Goal: Transaction & Acquisition: Purchase product/service

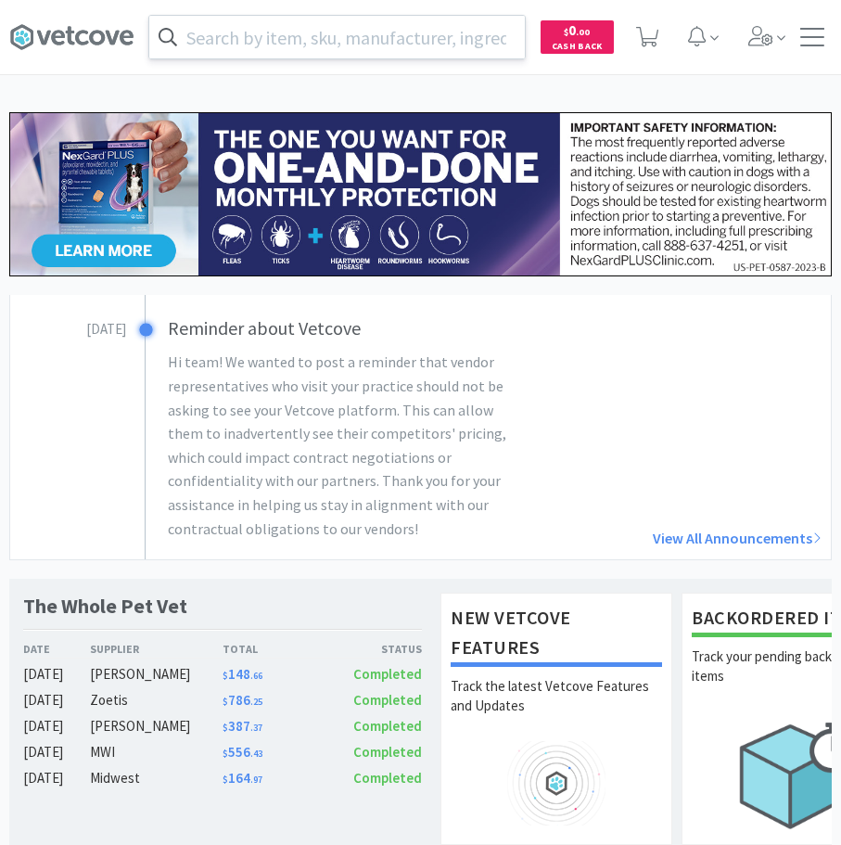
click at [391, 37] on input "text" at bounding box center [337, 37] width 376 height 43
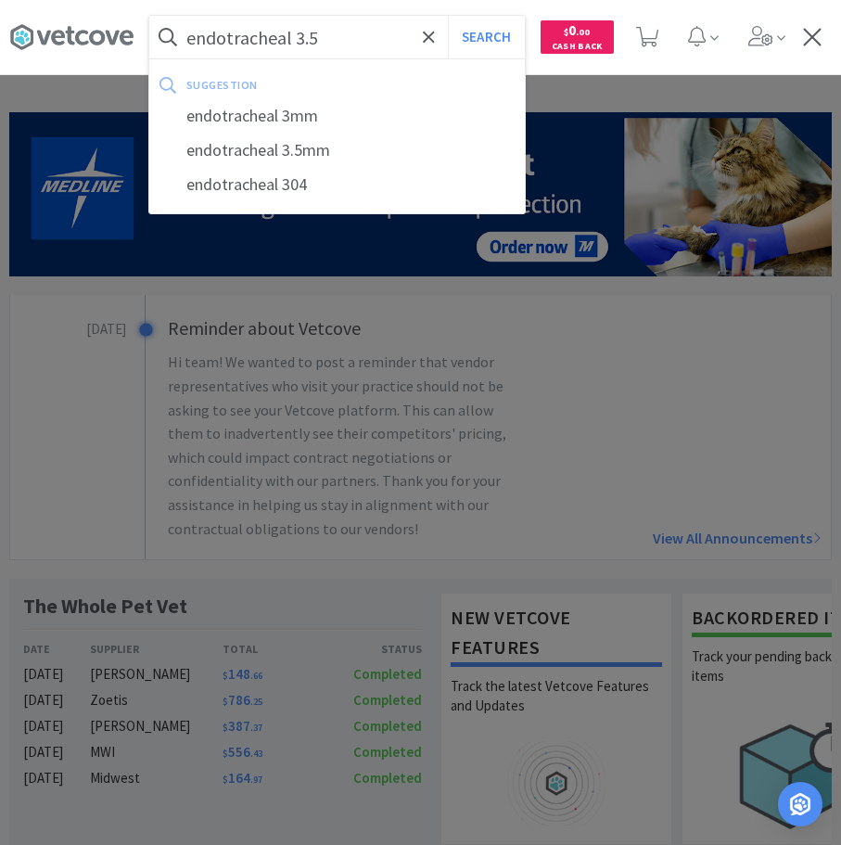
type input "endotracheal 3.5"
click at [448, 16] on button "Search" at bounding box center [486, 37] width 77 height 43
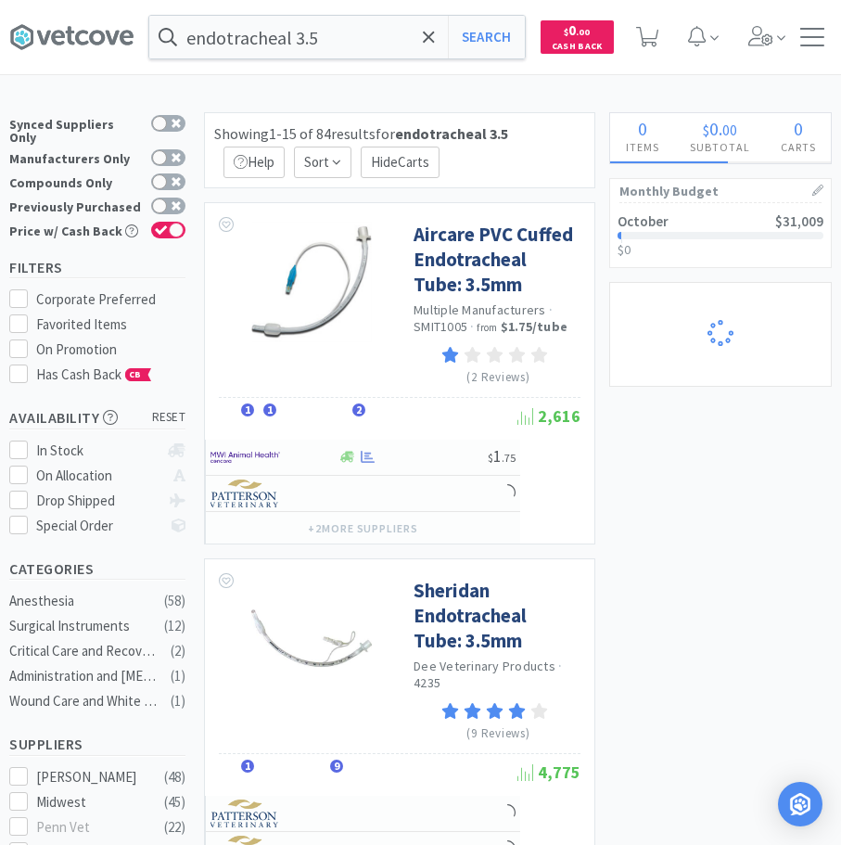
select select "1"
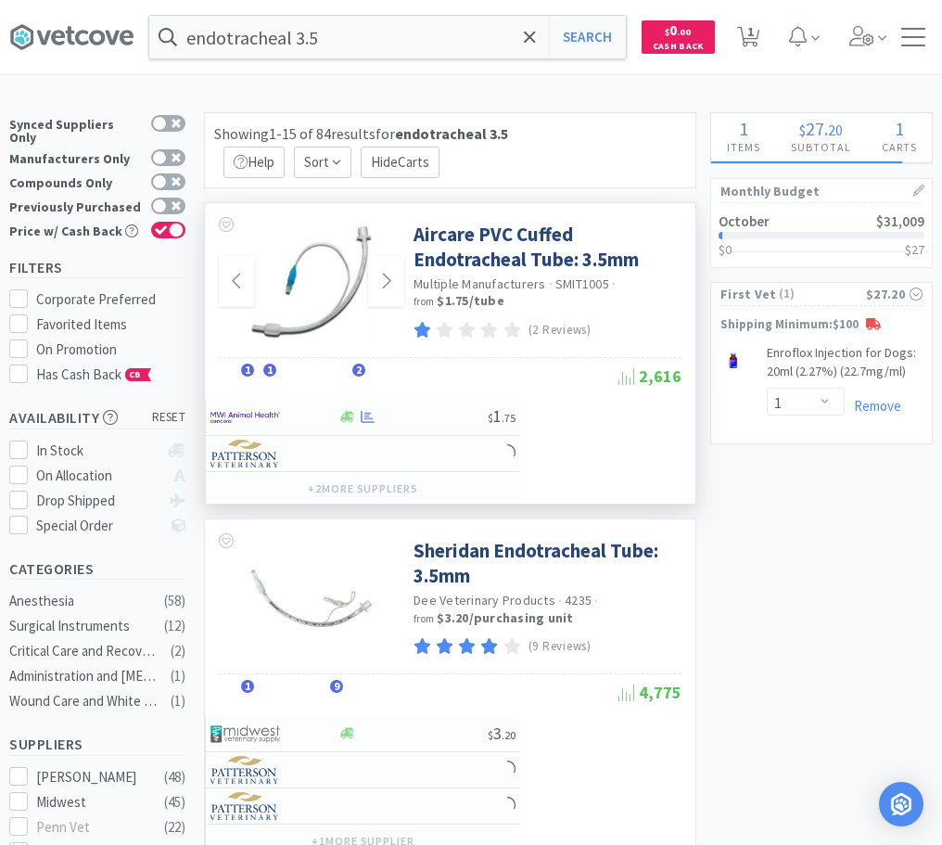
scroll to position [95, 0]
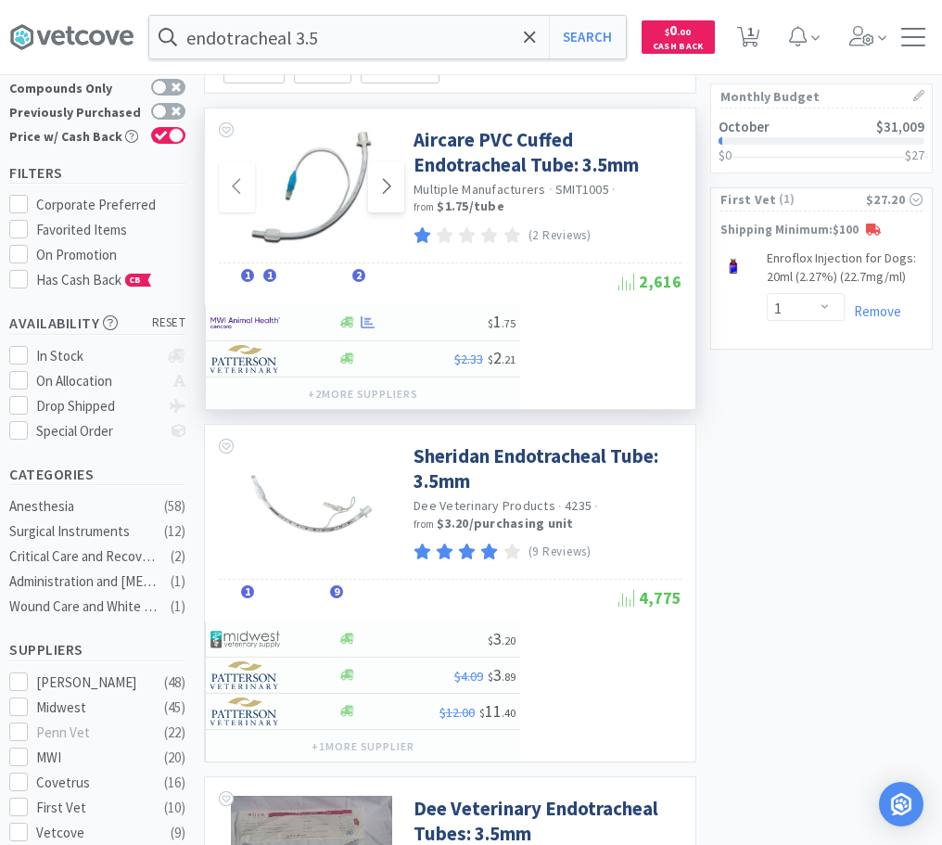
click at [390, 189] on icon at bounding box center [386, 185] width 14 height 22
click at [386, 189] on icon at bounding box center [386, 185] width 14 height 22
click at [426, 325] on div at bounding box center [413, 322] width 150 height 14
select select "1"
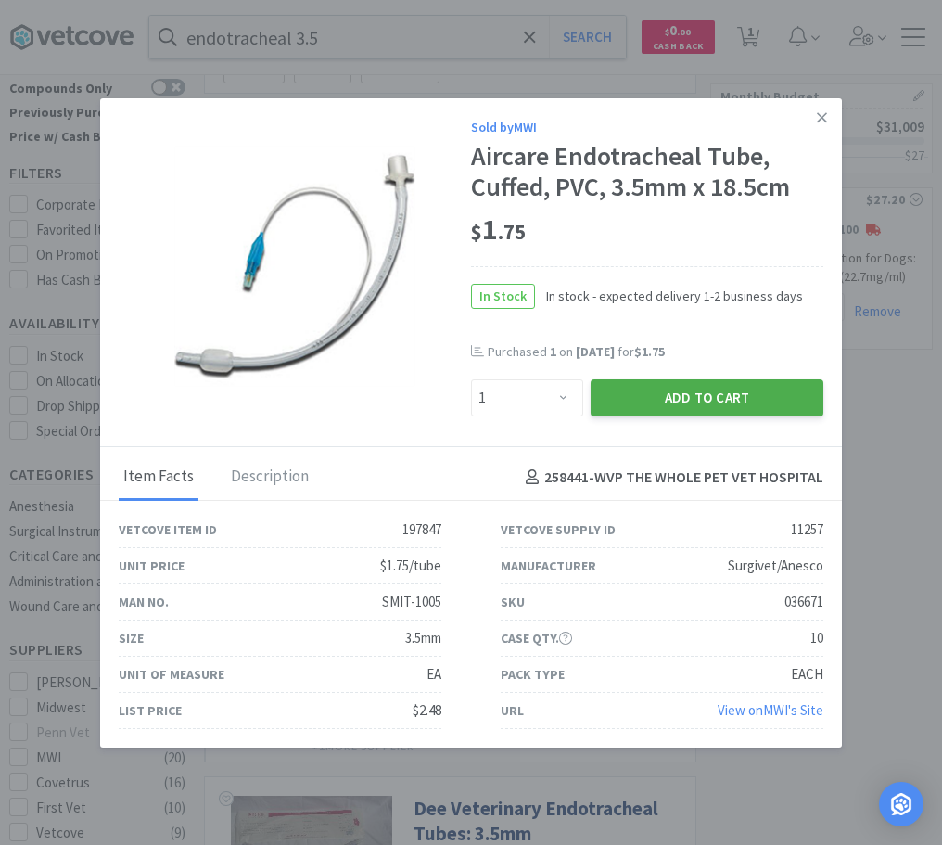
click at [695, 398] on button "Add to Cart" at bounding box center [707, 397] width 233 height 37
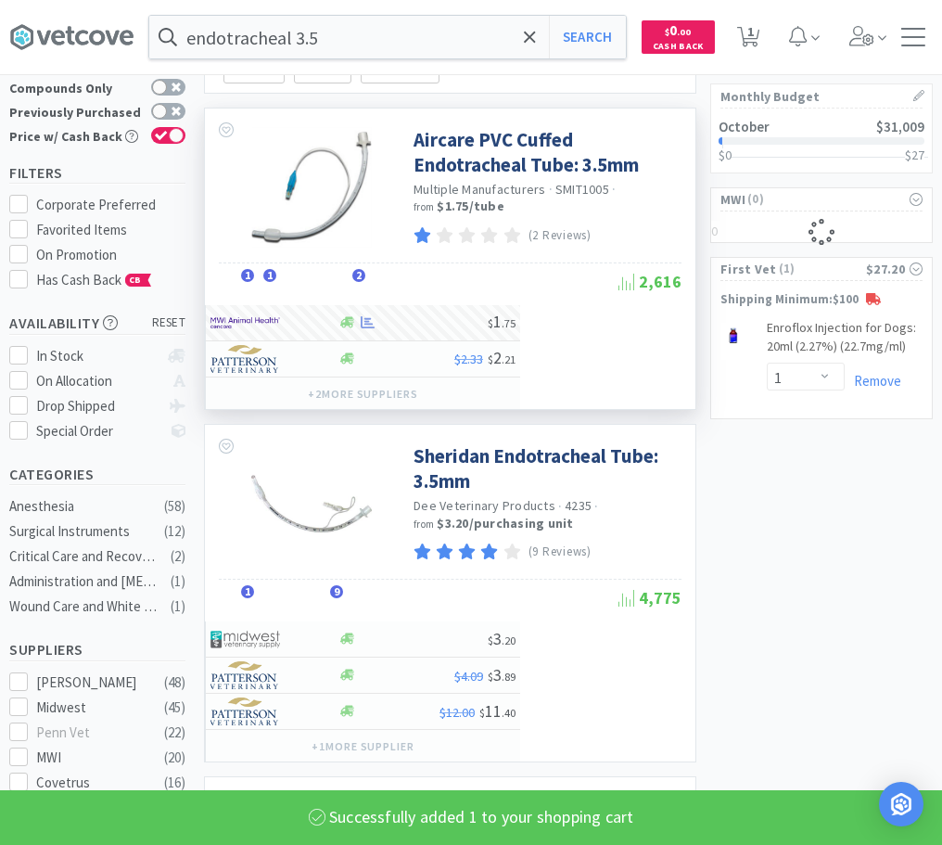
select select "2"
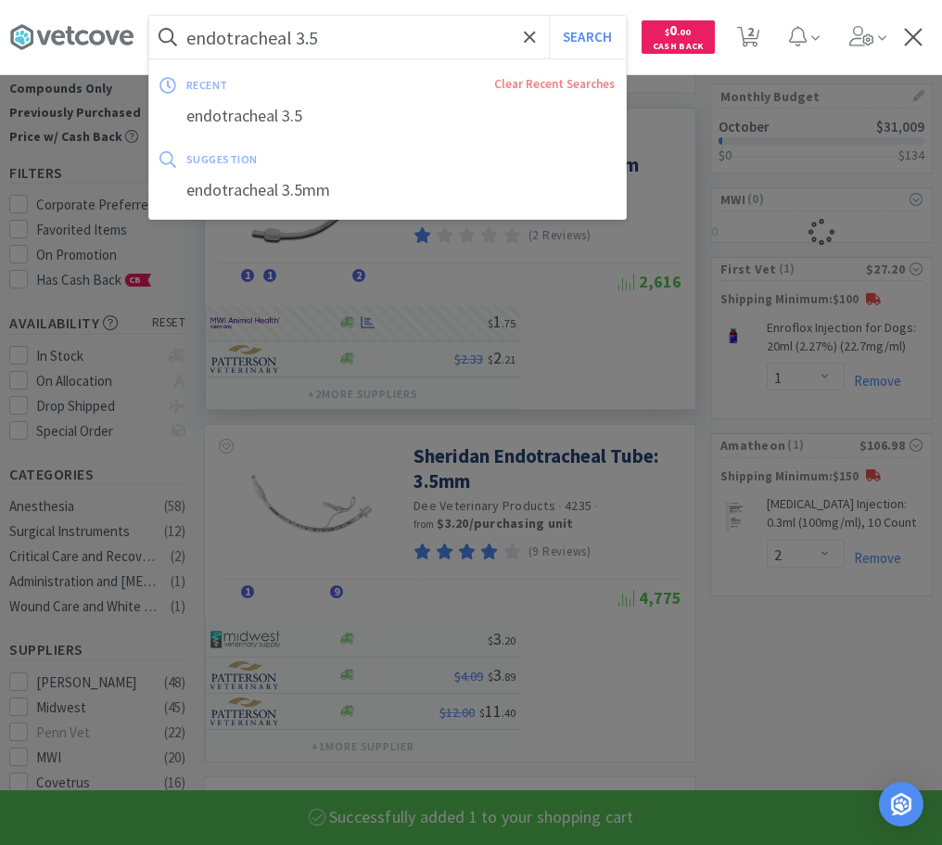
click at [368, 39] on input "endotracheal 3.5" at bounding box center [387, 37] width 477 height 43
select select "1"
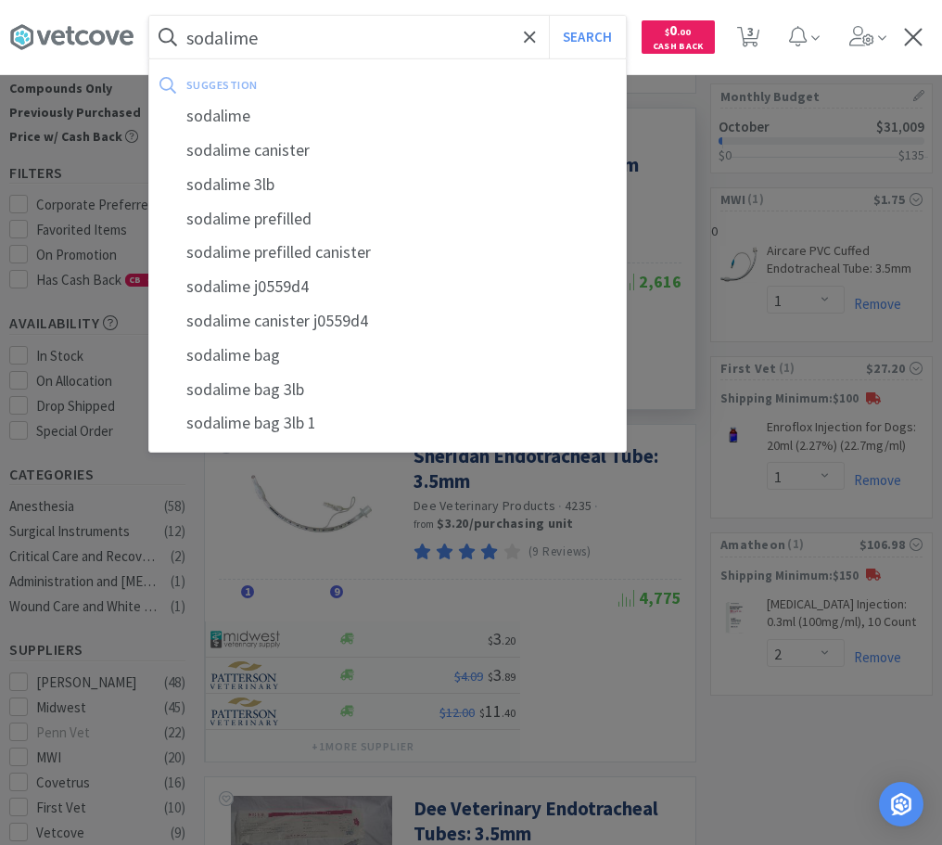
type input "sodalime"
click at [549, 16] on button "Search" at bounding box center [587, 37] width 77 height 43
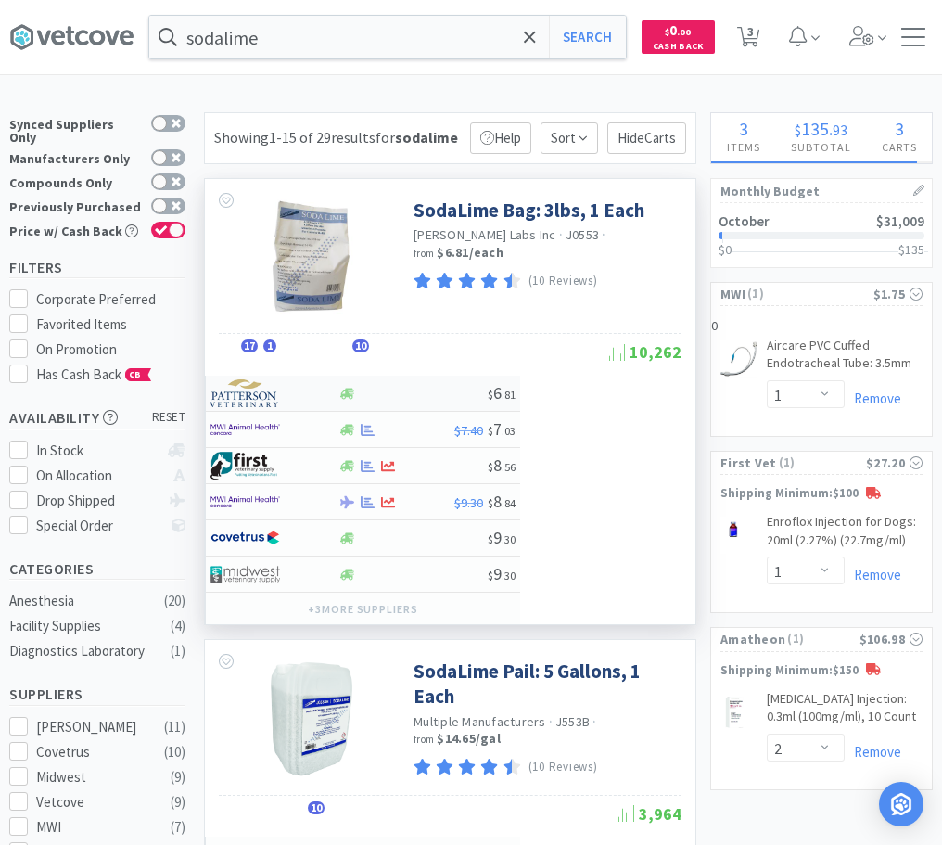
click at [412, 401] on div at bounding box center [413, 394] width 150 height 14
select select "8"
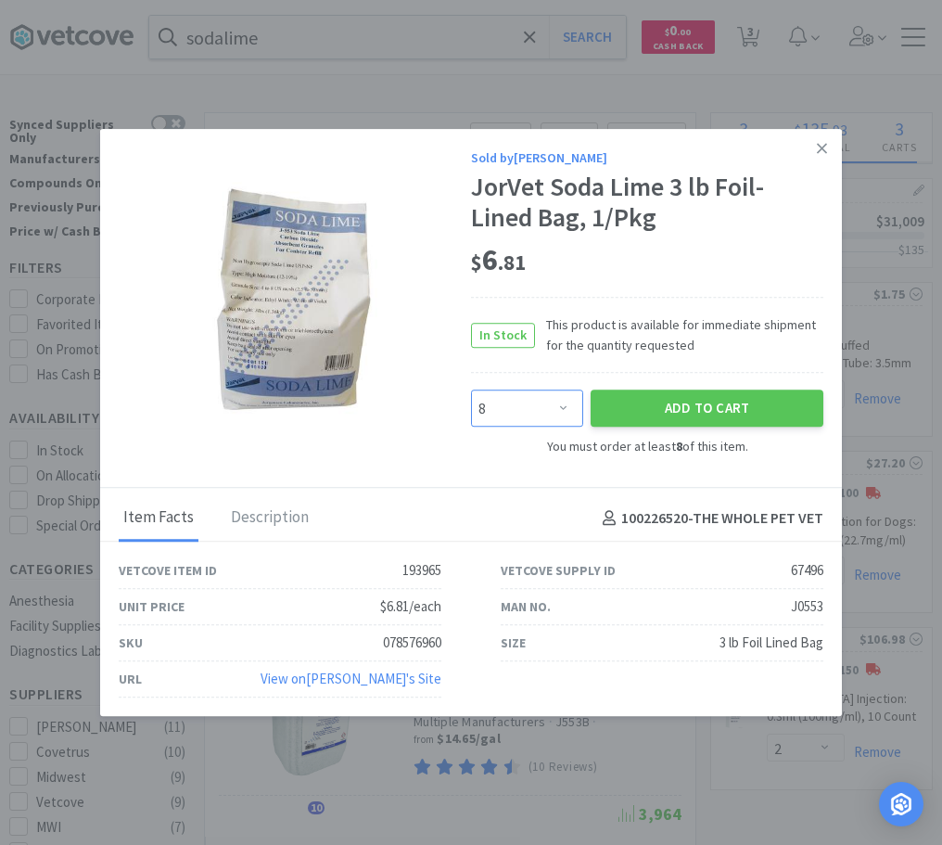
click at [471, 390] on select "Enter Quantity 8 9 10 11 12 13 14 15 16 17 18 19 20 21 22 23 24 25 26 27 Enter …" at bounding box center [527, 408] width 112 height 37
click at [565, 406] on select "Enter Quantity 8 9 10 11 12 13 14 15 16 17 18 19 20 21 22 23 24 25 26 27 Enter …" at bounding box center [527, 408] width 112 height 37
click at [825, 145] on icon at bounding box center [822, 148] width 10 height 10
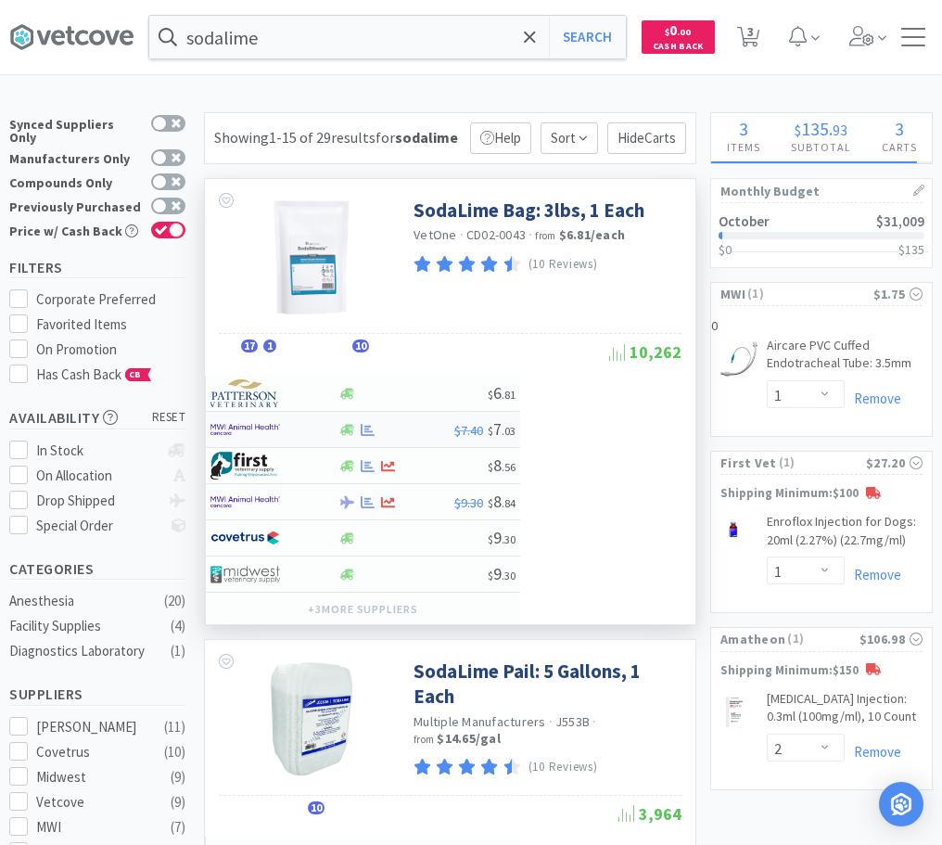
click at [299, 445] on div at bounding box center [262, 430] width 102 height 32
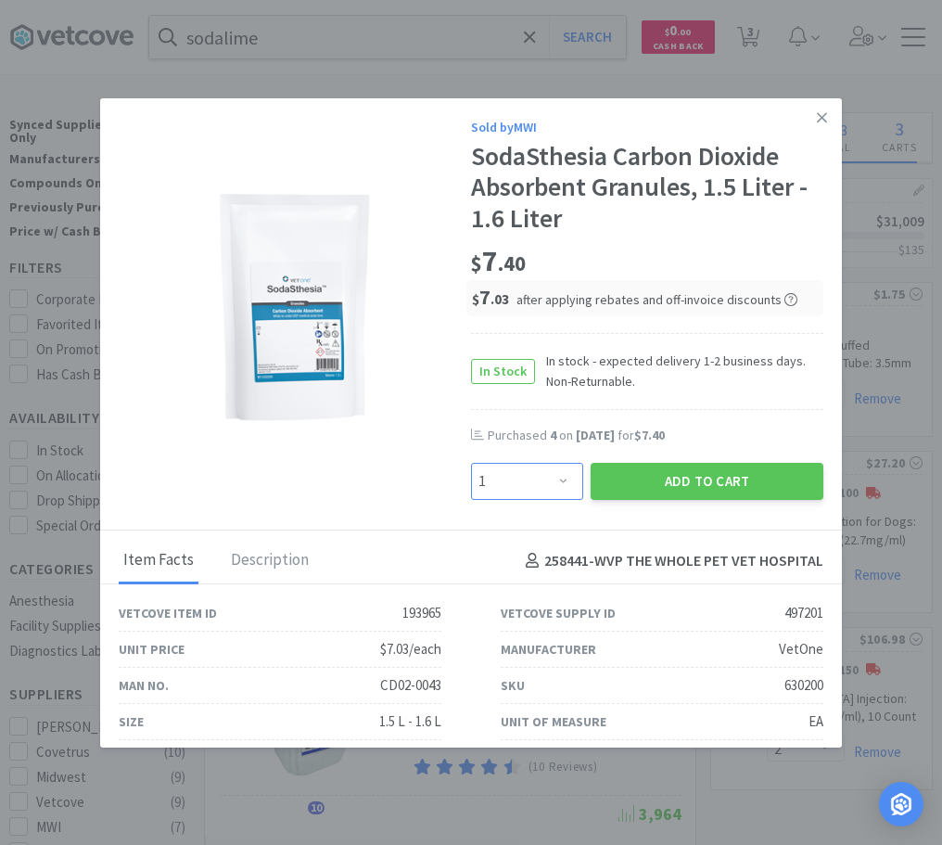
click at [471, 463] on select "Enter Quantity 1 2 3 4 5 6 7 8 9 10 11 12 13 14 15 16 17 18 19 20 Enter Quantity" at bounding box center [527, 481] width 112 height 37
select select "4"
click option "4" at bounding box center [0, 0] width 0 height 0
click at [719, 486] on button "Add to Cart" at bounding box center [707, 481] width 233 height 37
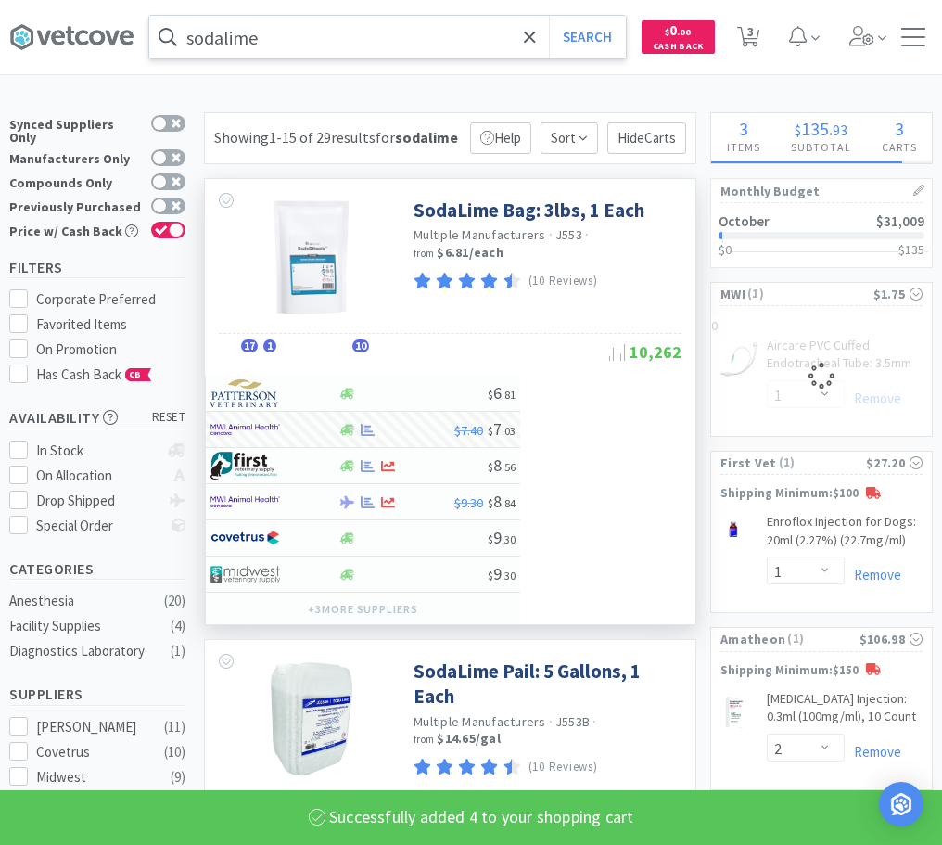
select select "4"
click at [446, 32] on input "sodalime" at bounding box center [387, 37] width 477 height 43
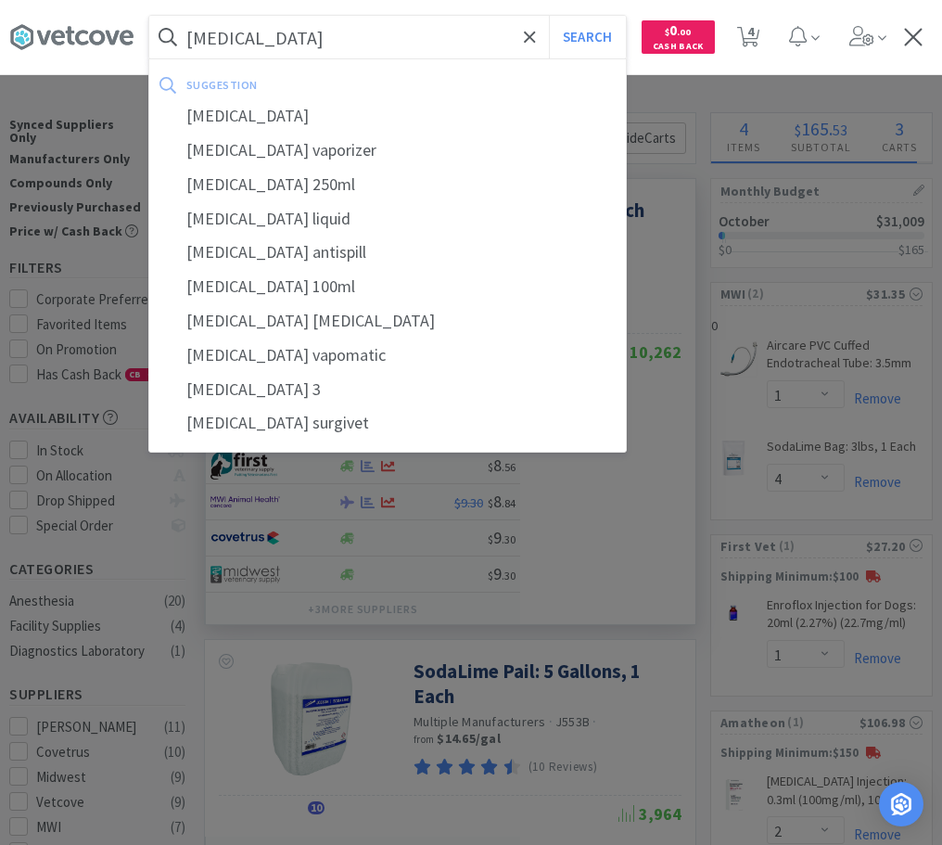
type input "[MEDICAL_DATA]"
click at [549, 16] on button "Search" at bounding box center [587, 37] width 77 height 43
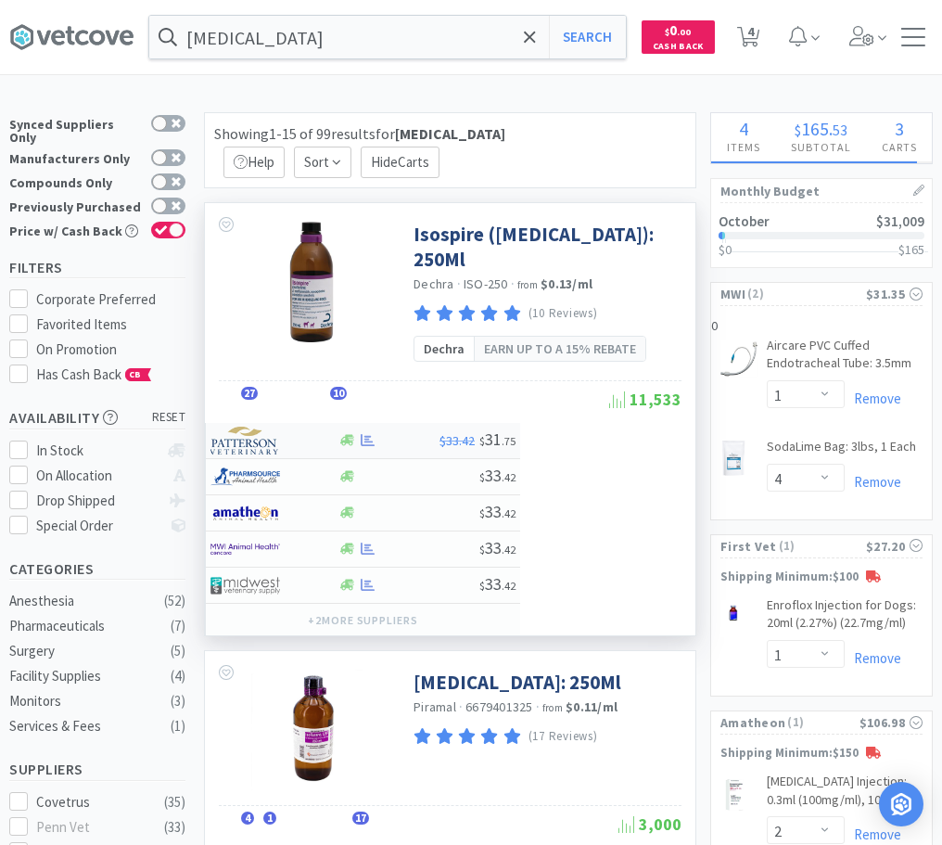
click at [377, 423] on div "$33.42 $ 31 . 75" at bounding box center [363, 441] width 314 height 36
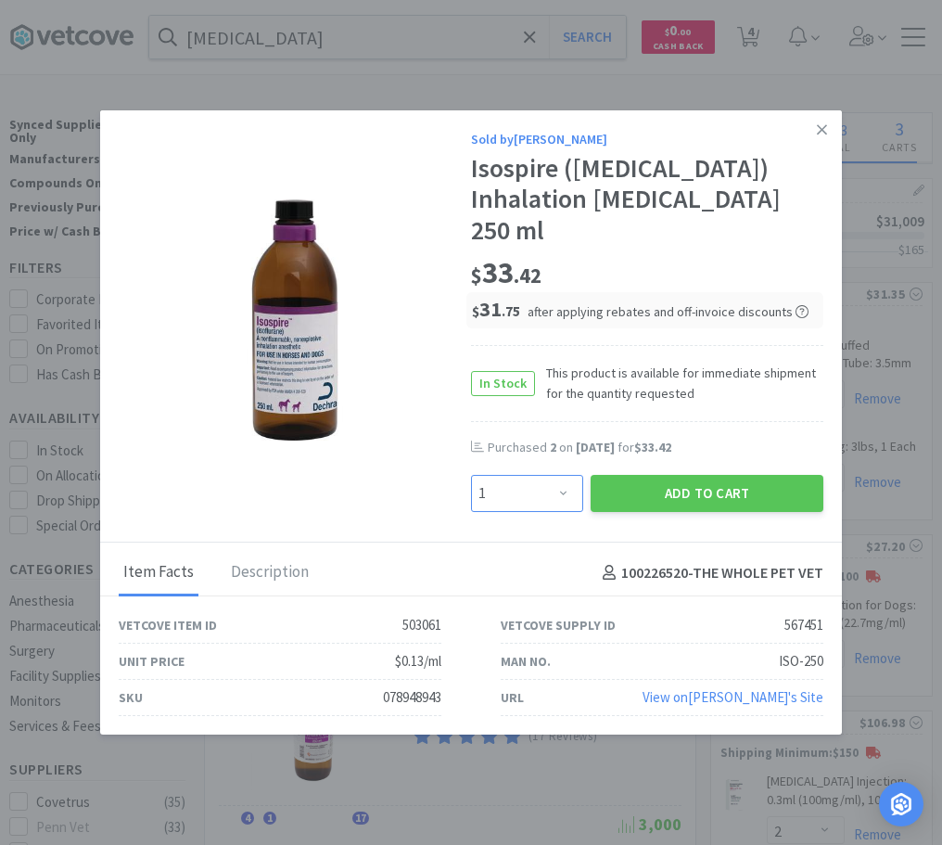
click at [471, 475] on select "Enter Quantity 1 2 3 4 5 6 7 8 9 10 11 12 13 14 15 16 17 18 19 20 Enter Quantity" at bounding box center [527, 493] width 112 height 37
select select "2"
click option "2" at bounding box center [0, 0] width 0 height 0
click at [675, 479] on button "Add to Cart" at bounding box center [707, 493] width 233 height 37
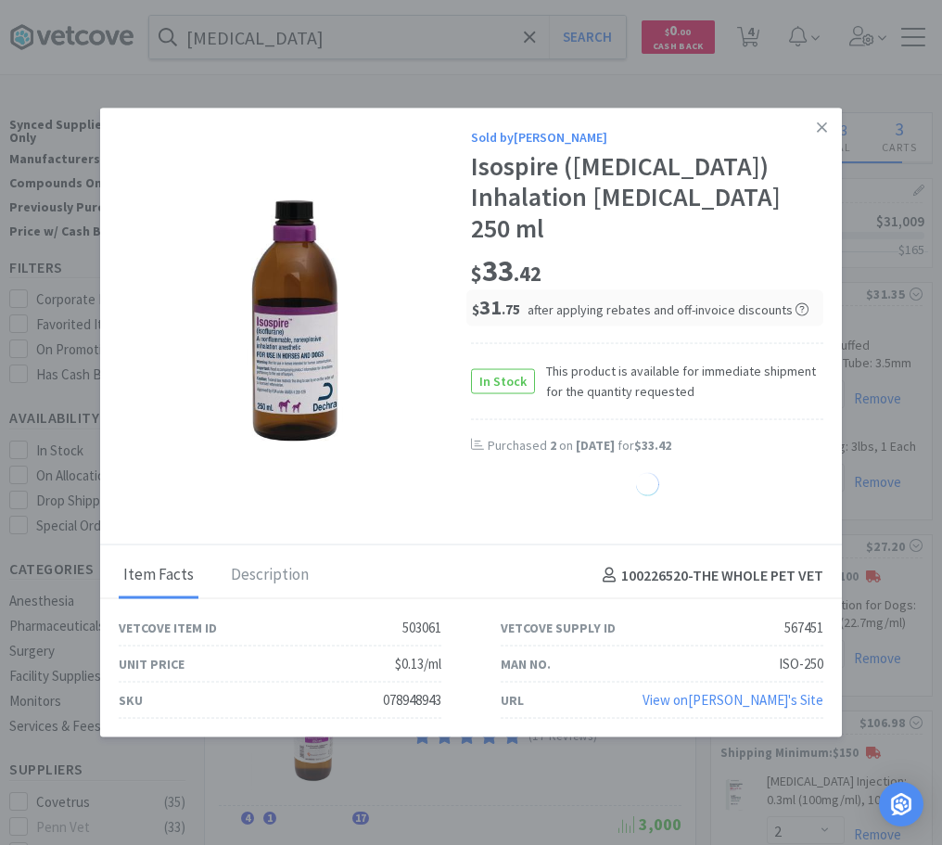
select select "2"
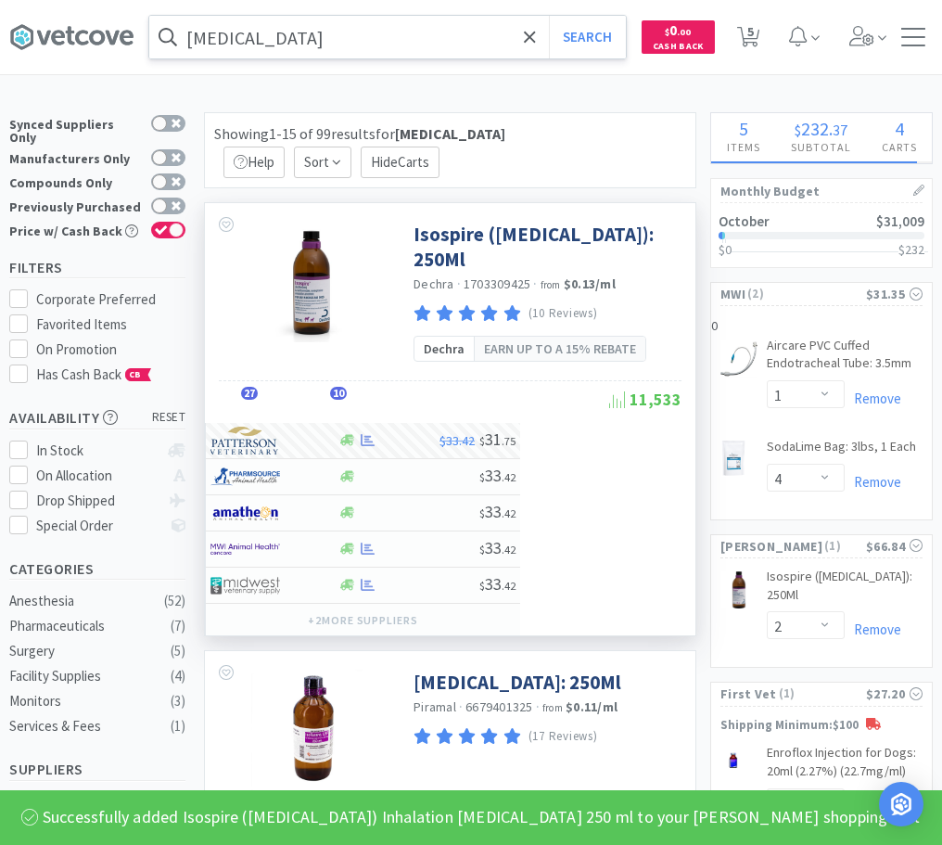
click at [312, 50] on input "[MEDICAL_DATA]" at bounding box center [387, 37] width 477 height 43
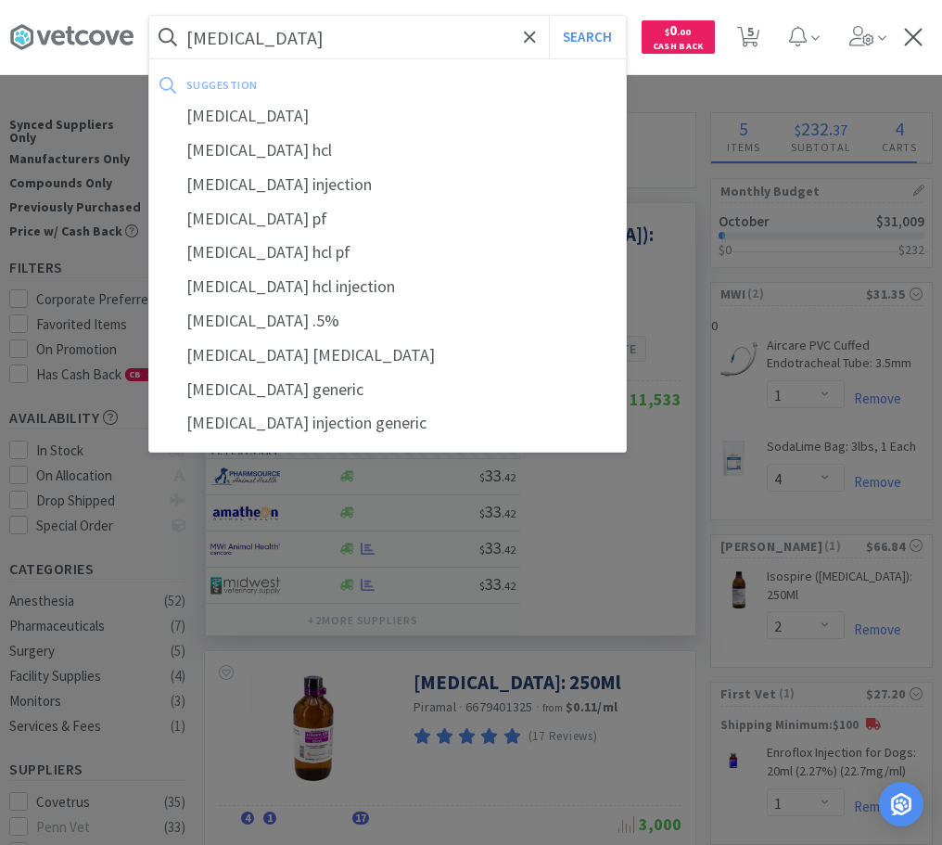
type input "[MEDICAL_DATA]"
click at [549, 16] on button "Search" at bounding box center [587, 37] width 77 height 43
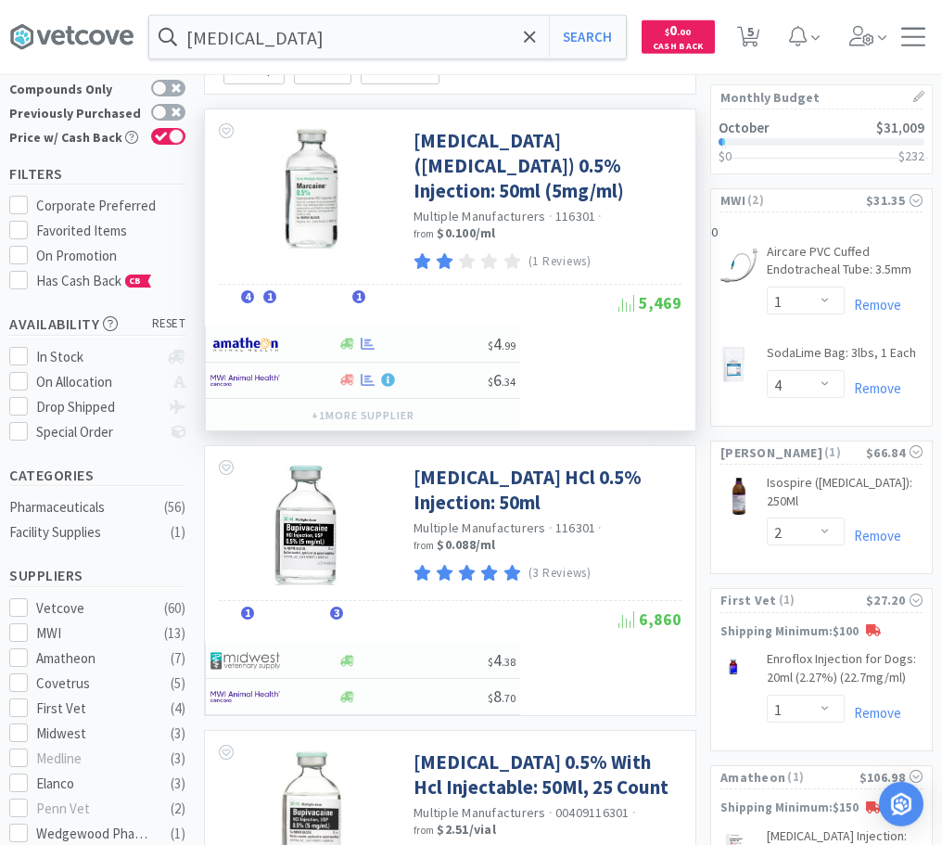
scroll to position [95, 0]
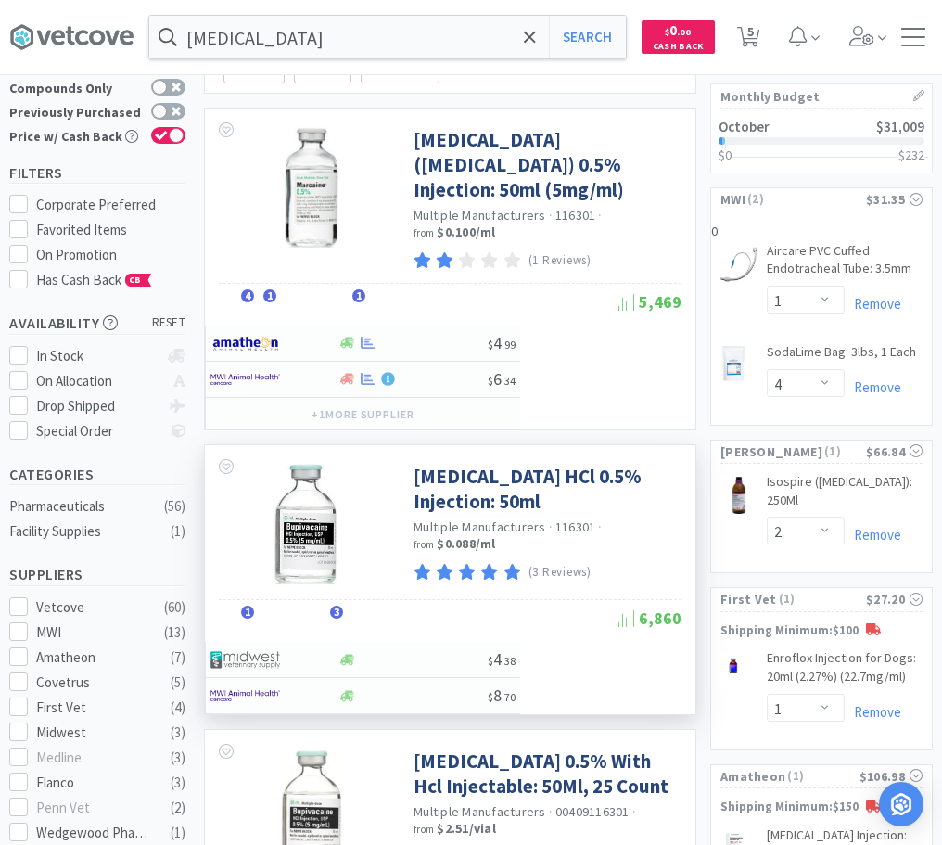
click at [685, 445] on div "[MEDICAL_DATA] HCl 0.5% Injection: 50ml Multiple Manufacturers · 116301 · from …" at bounding box center [555, 515] width 282 height 140
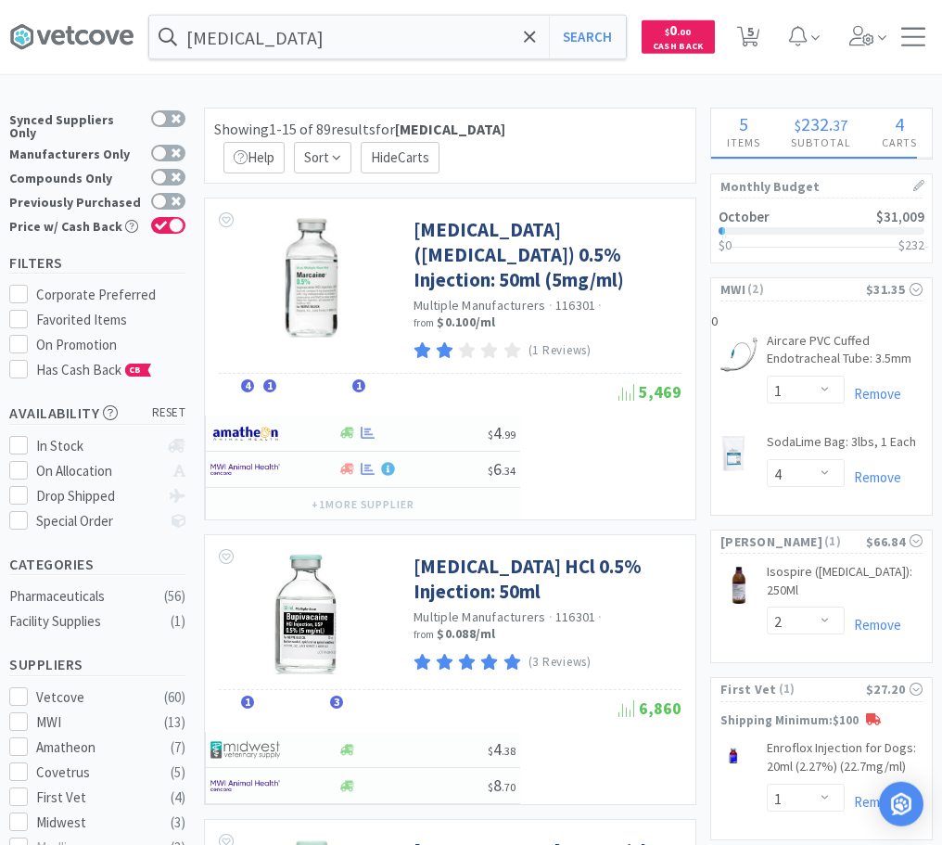
scroll to position [0, 0]
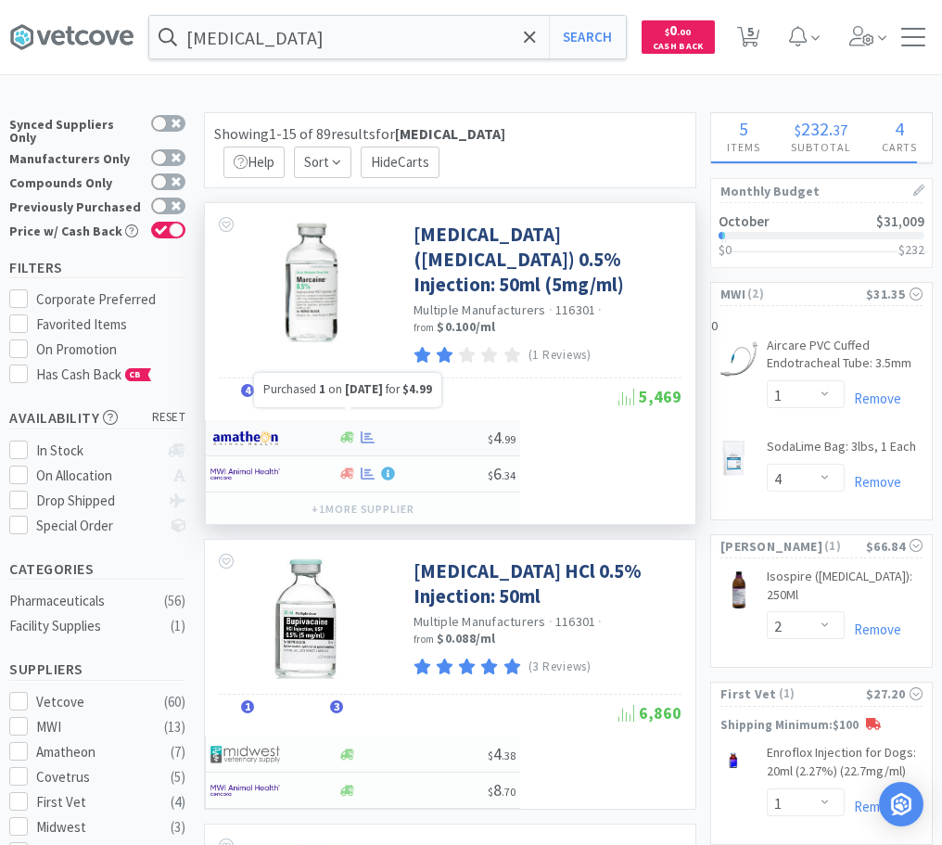
click at [370, 431] on icon at bounding box center [368, 437] width 14 height 12
select select "1"
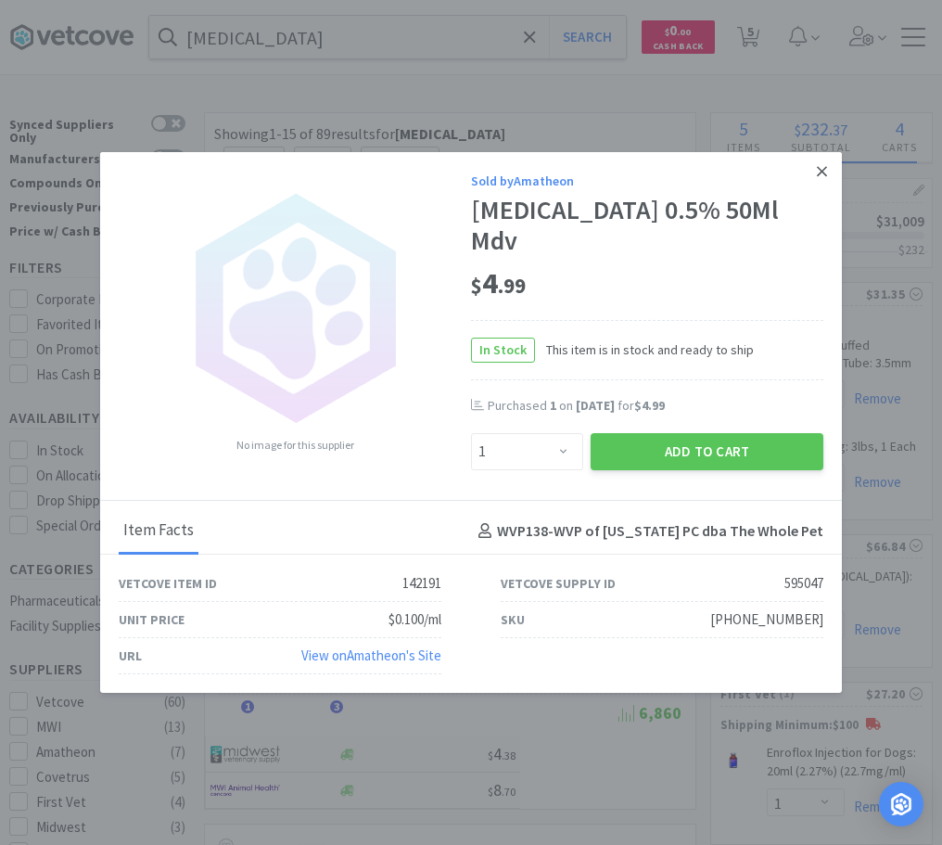
click at [823, 179] on link at bounding box center [822, 172] width 32 height 40
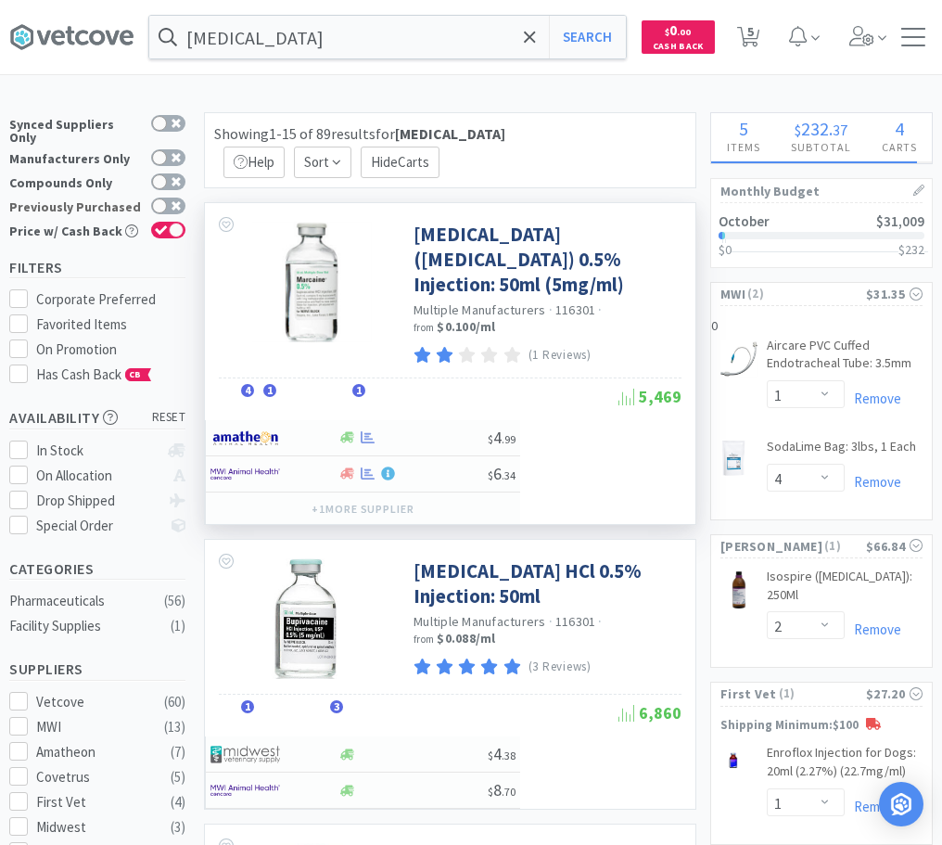
click at [167, 200] on label "Previously Purchased" at bounding box center [97, 207] width 176 height 19
click at [185, 218] on input "Previously Purchased" at bounding box center [185, 218] width 1 height 1
checkbox input "true"
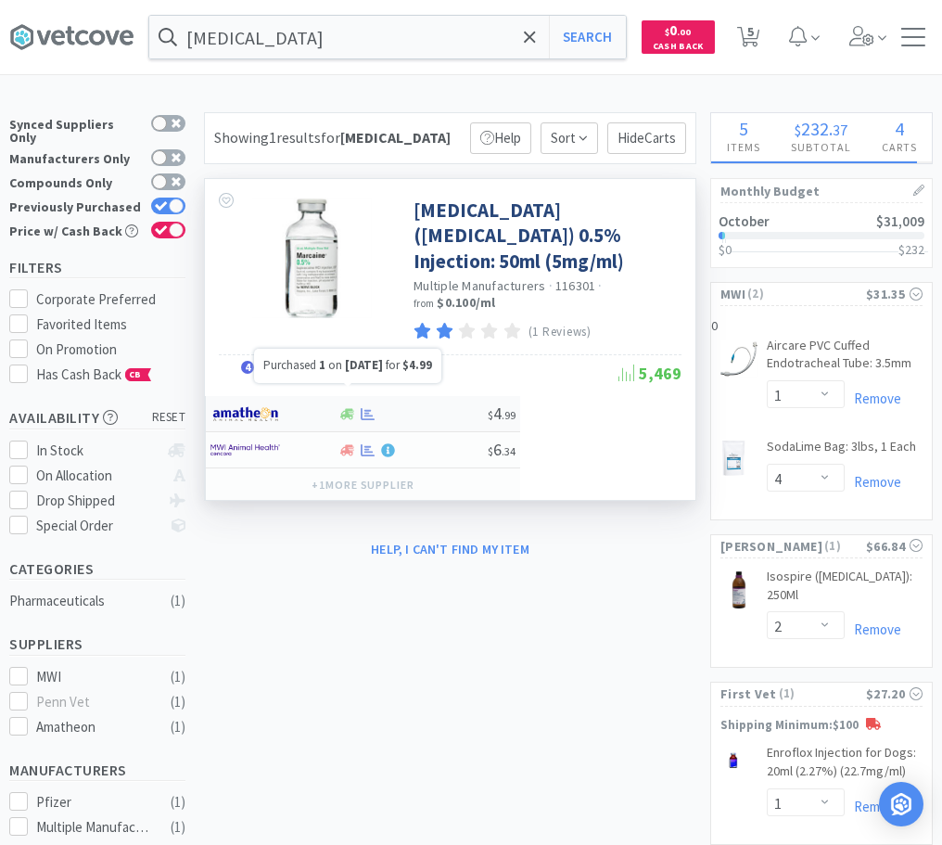
click at [372, 396] on div "$ 4 . 99" at bounding box center [363, 414] width 314 height 36
select select "1"
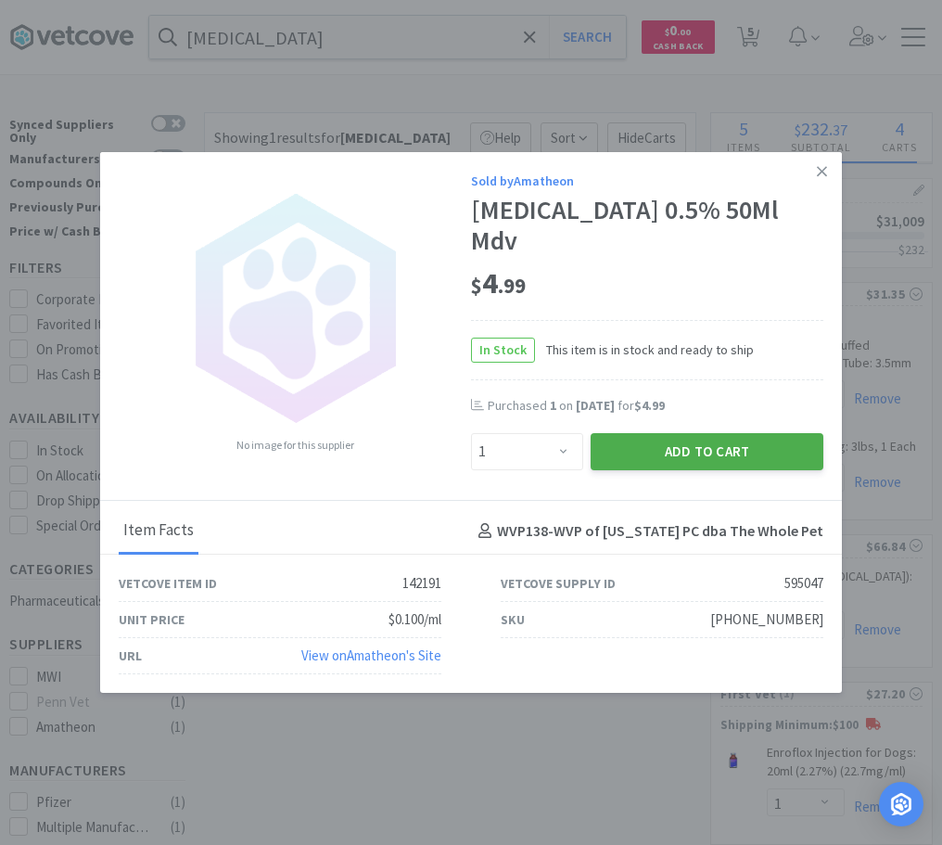
click at [669, 437] on button "Add to Cart" at bounding box center [707, 451] width 233 height 37
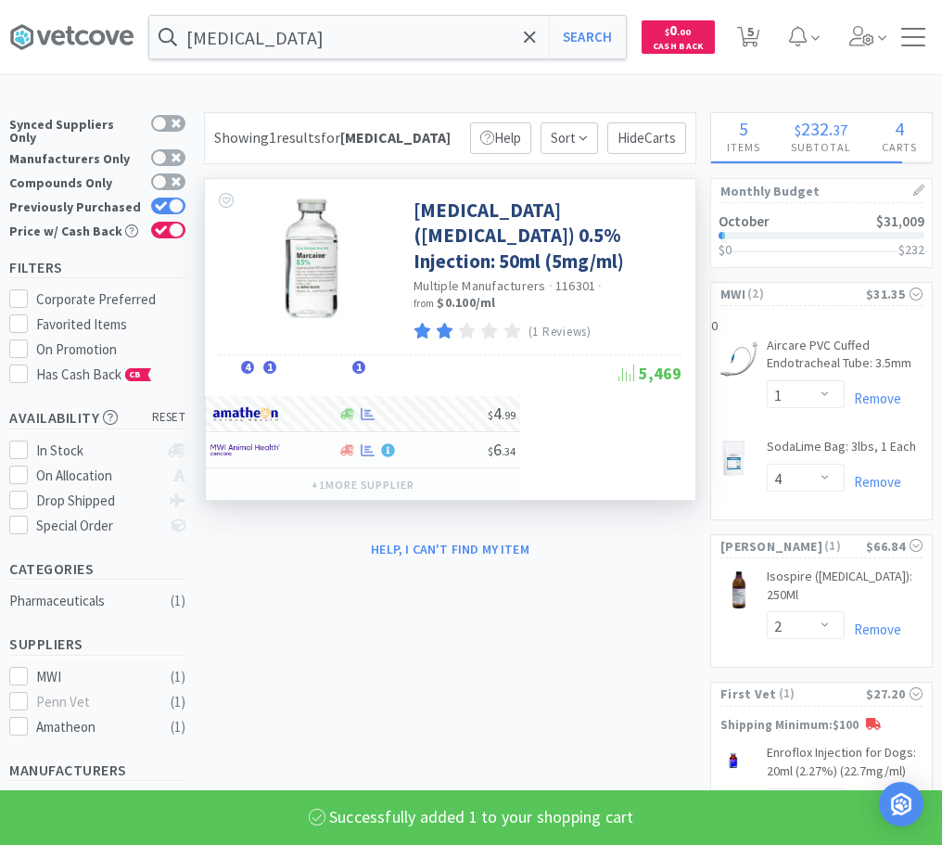
select select "1"
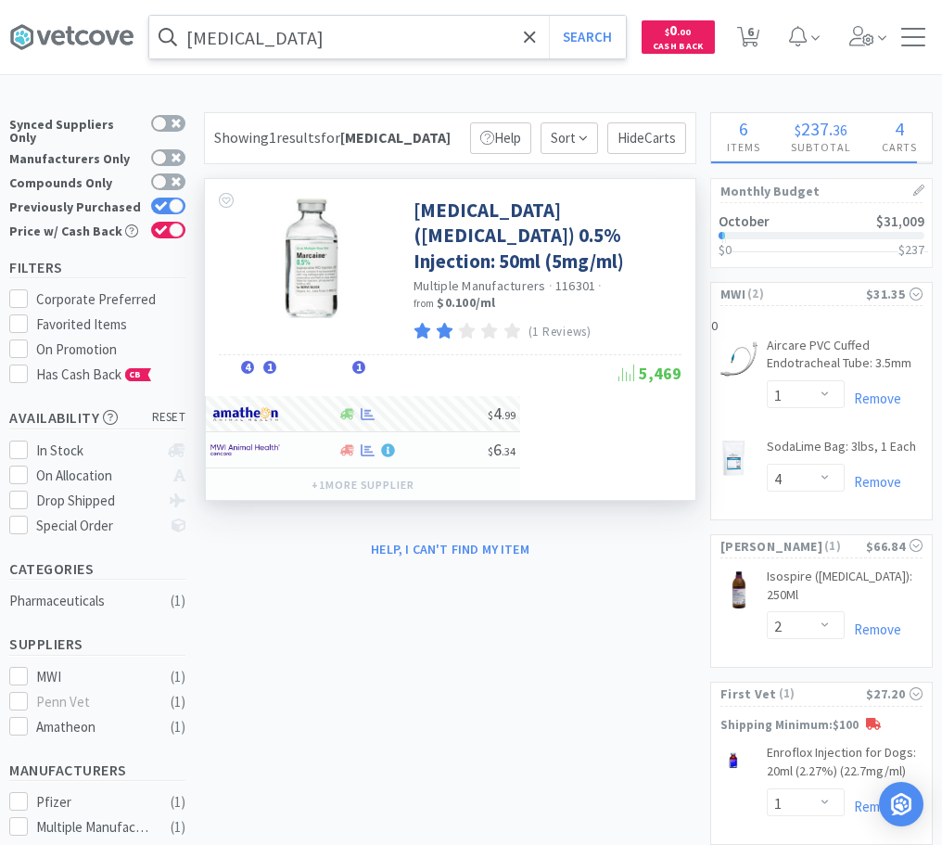
click at [330, 36] on input "[MEDICAL_DATA]" at bounding box center [387, 37] width 477 height 43
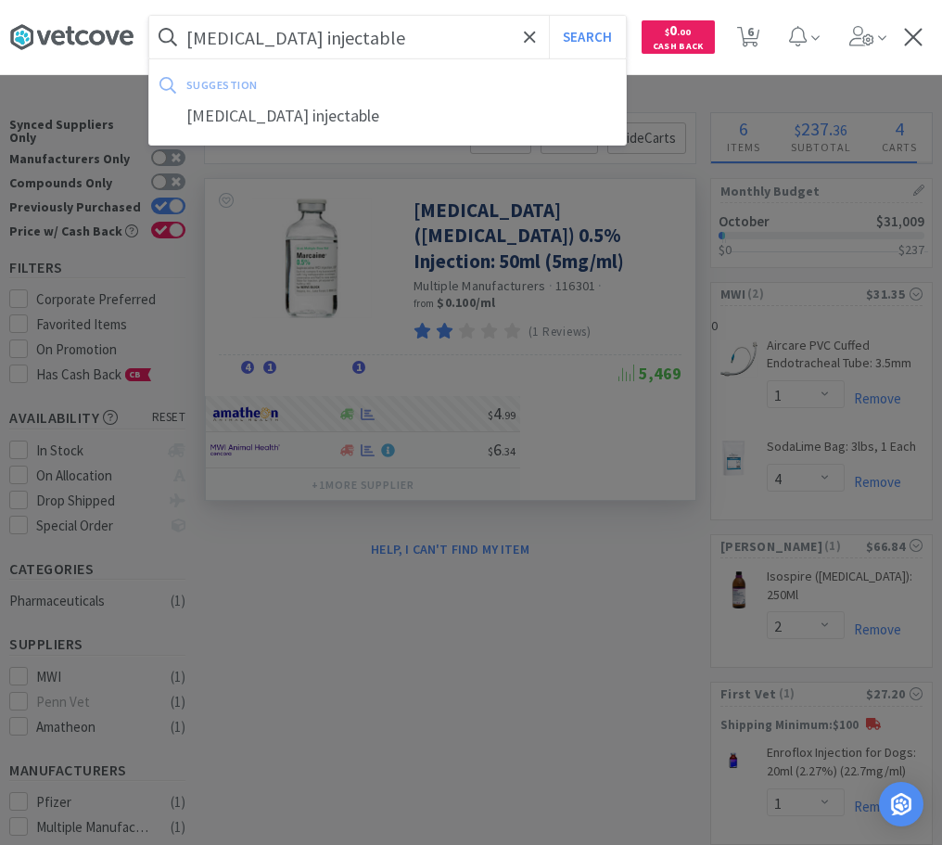
type input "[MEDICAL_DATA] injectable"
click at [549, 16] on button "Search" at bounding box center [587, 37] width 77 height 43
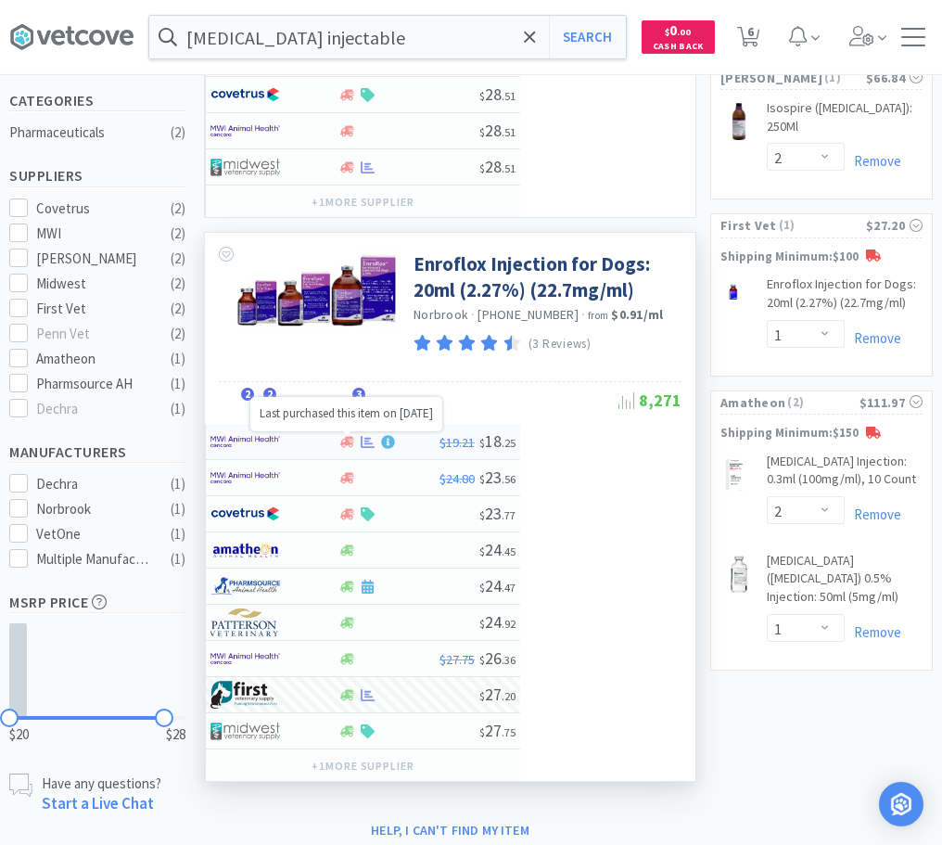
scroll to position [473, 0]
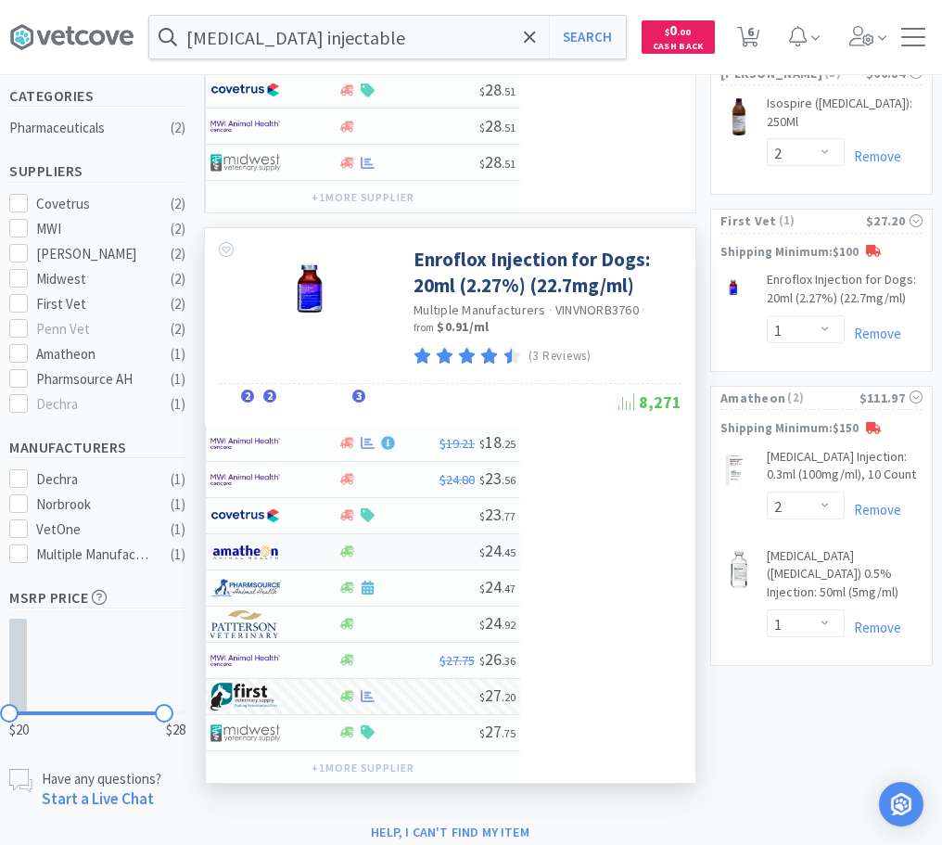
click at [391, 548] on div at bounding box center [409, 551] width 142 height 14
select select "1"
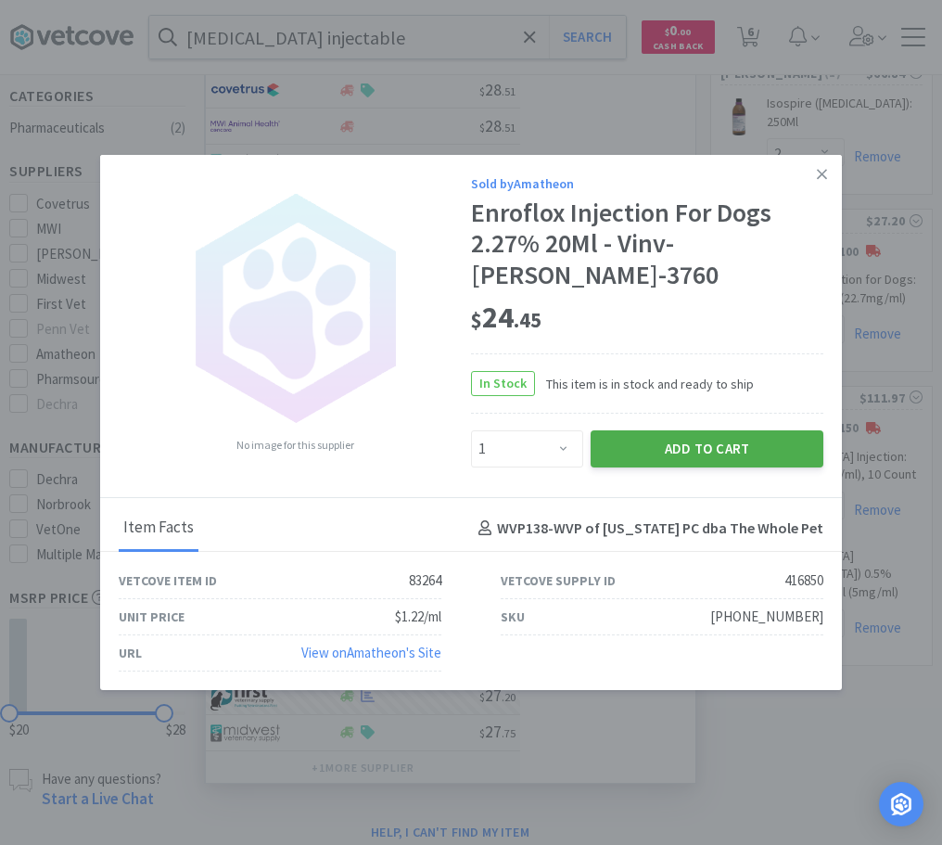
click at [714, 435] on button "Add to Cart" at bounding box center [707, 448] width 233 height 37
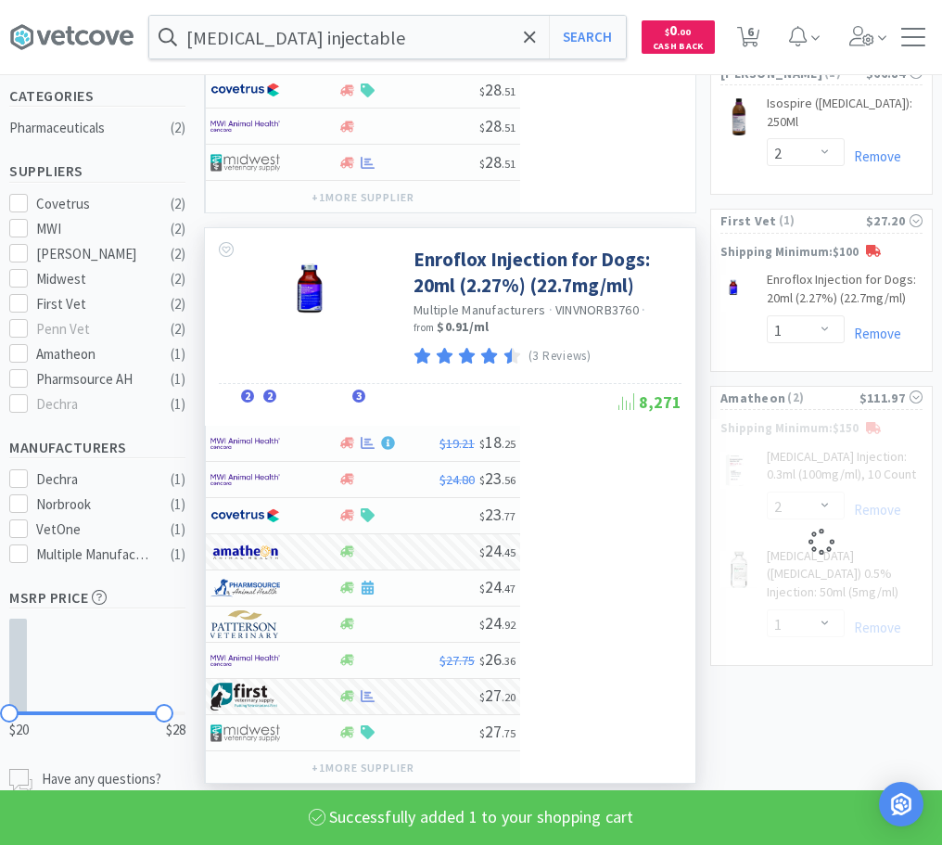
select select "1"
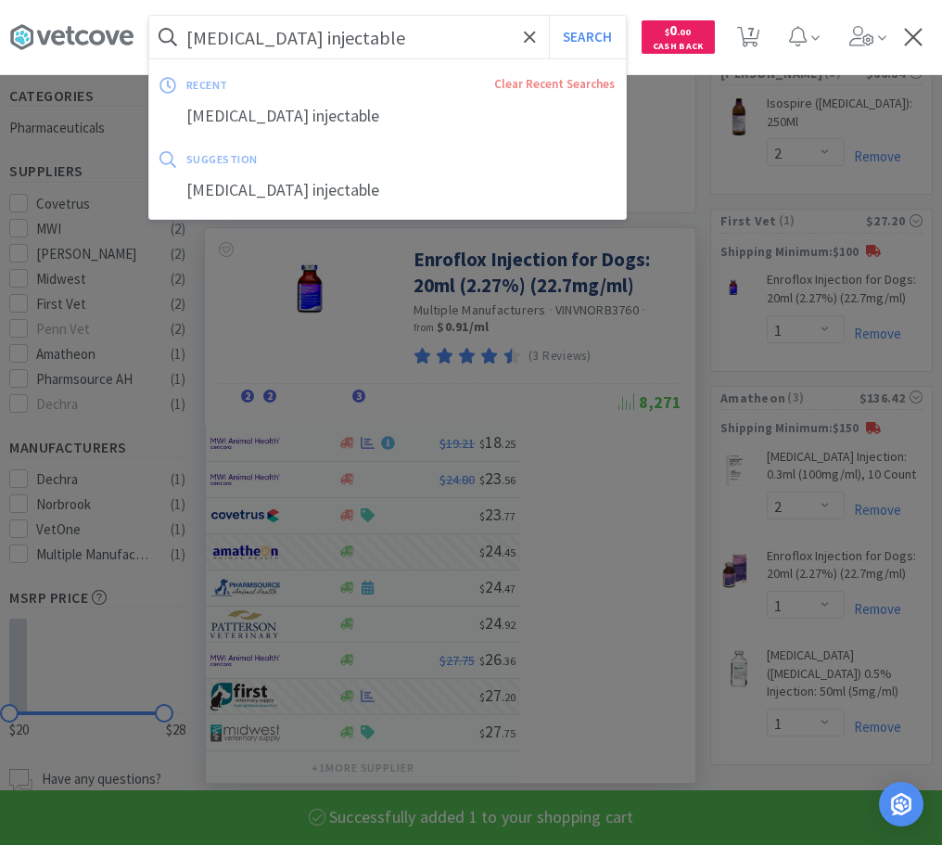
click at [397, 34] on input "[MEDICAL_DATA] injectable" at bounding box center [387, 37] width 477 height 43
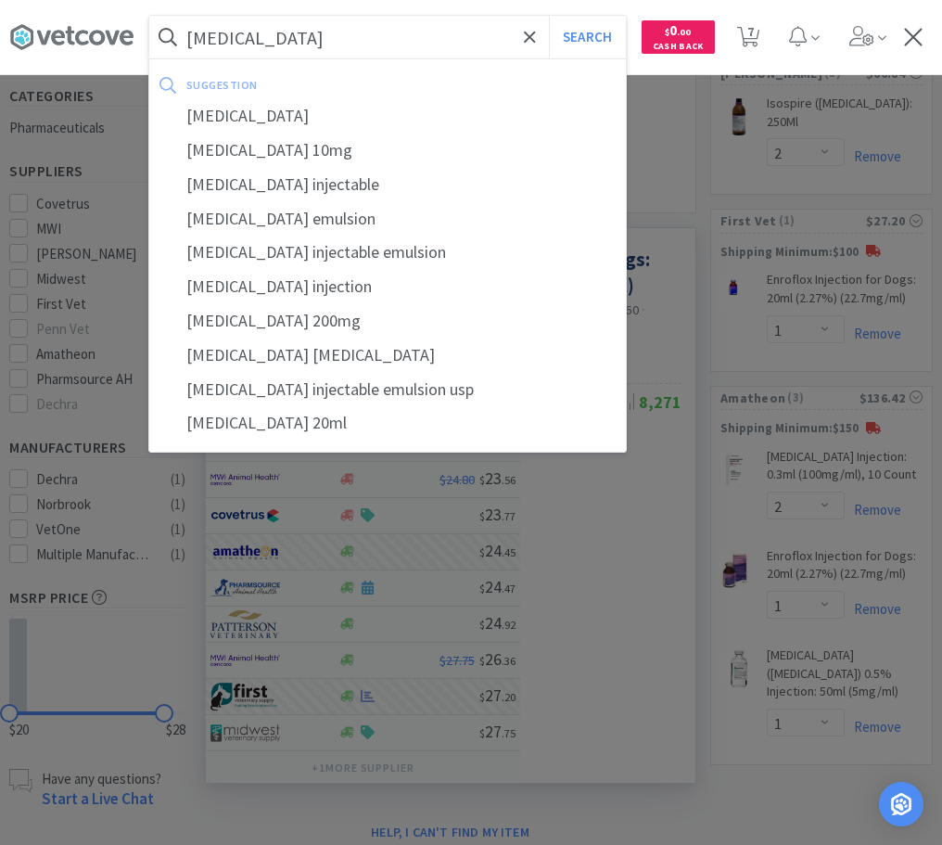
type input "[MEDICAL_DATA]"
click at [549, 16] on button "Search" at bounding box center [587, 37] width 77 height 43
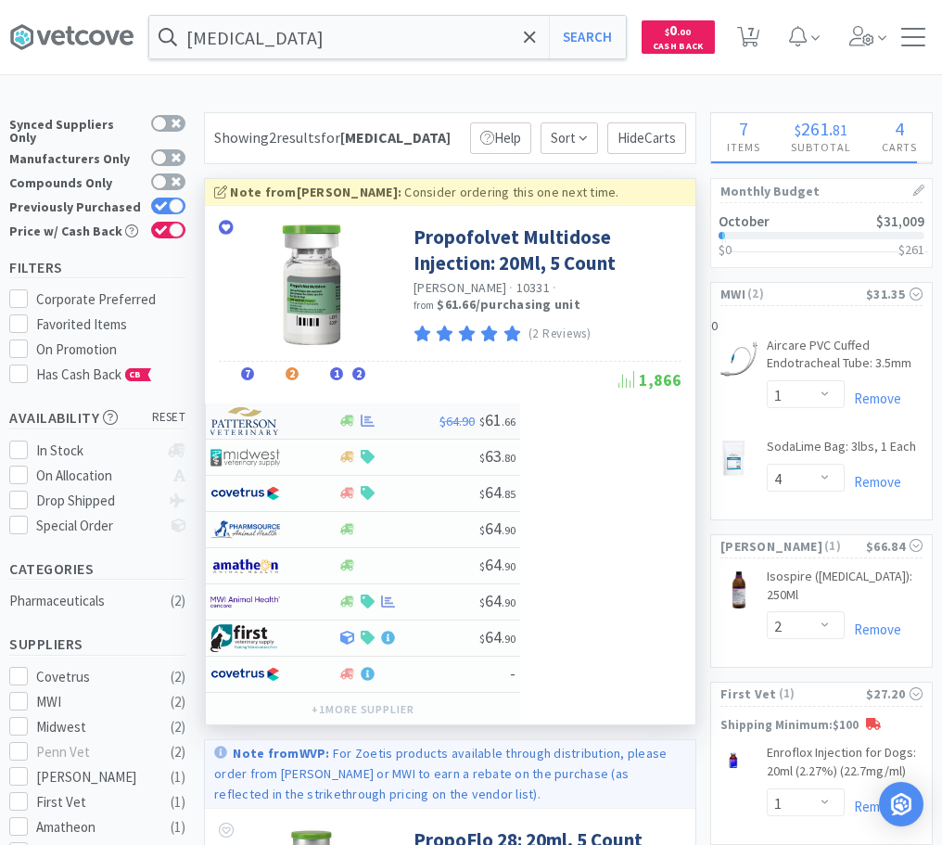
click at [293, 422] on div at bounding box center [262, 421] width 102 height 32
select select "1"
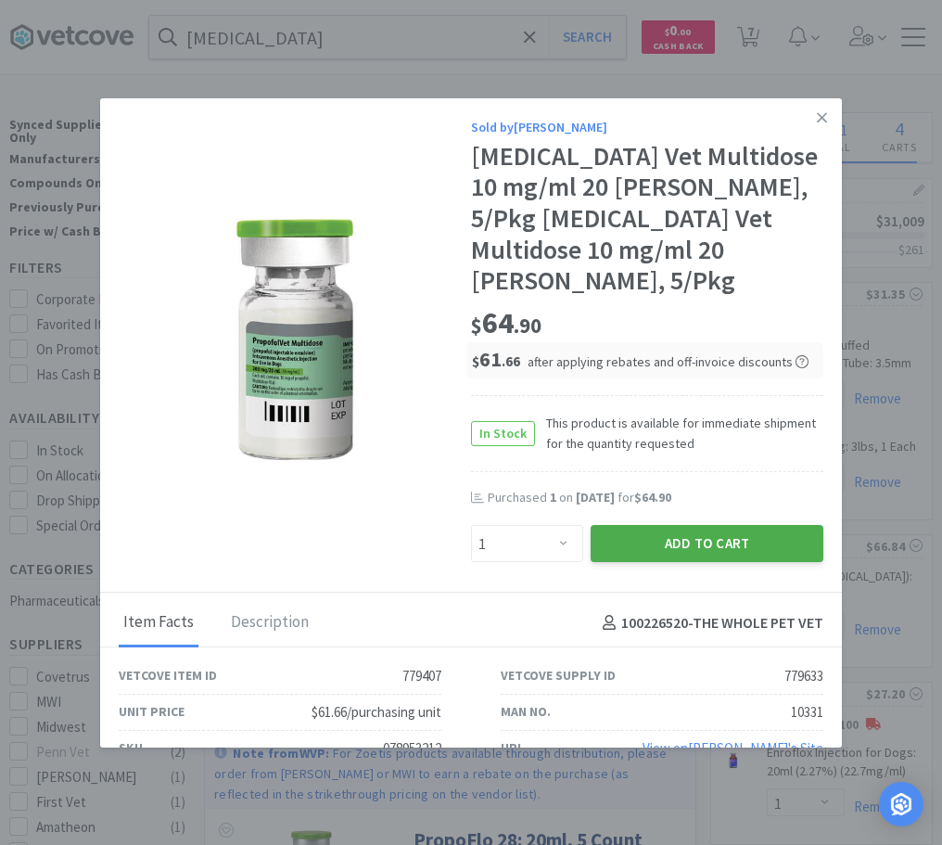
click at [647, 525] on button "Add to Cart" at bounding box center [707, 543] width 233 height 37
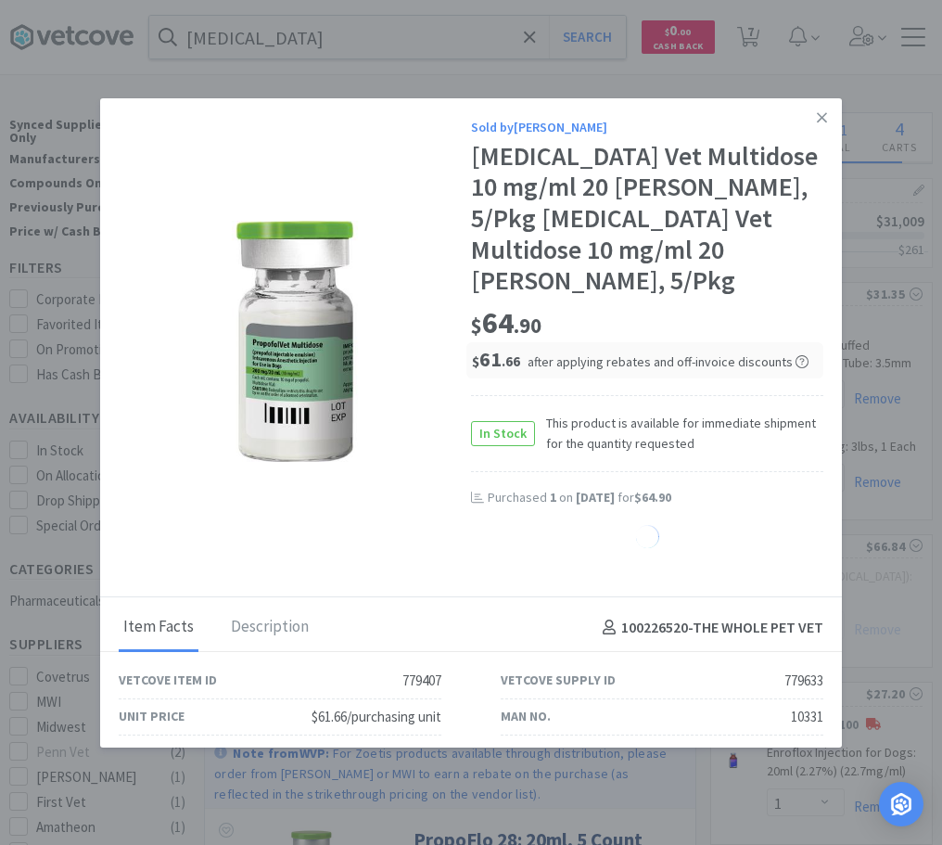
select select "1"
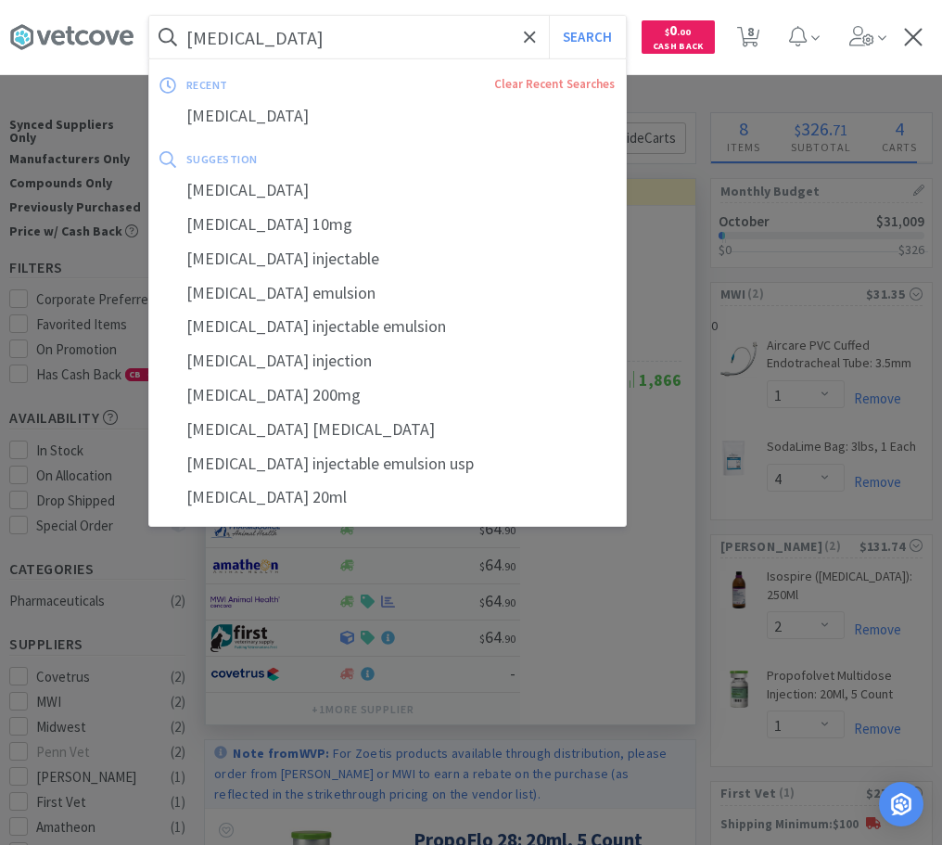
click at [293, 36] on input "[MEDICAL_DATA]" at bounding box center [387, 37] width 477 height 43
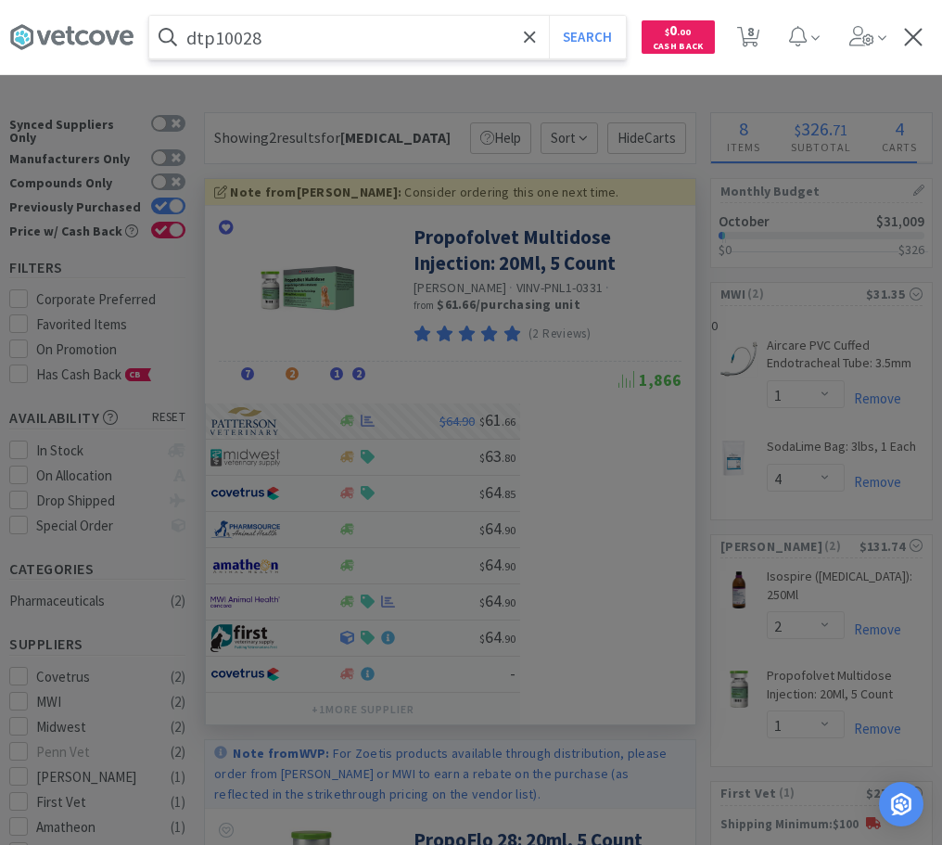
type input "dtp10028"
click at [549, 16] on button "Search" at bounding box center [587, 37] width 77 height 43
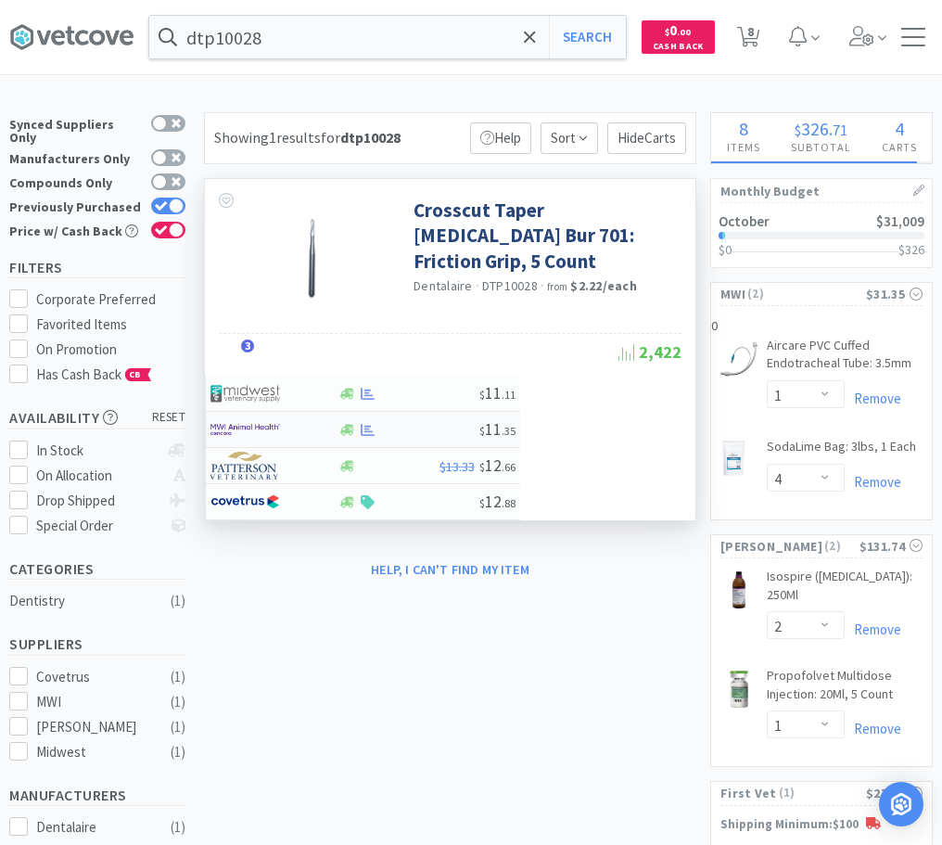
click at [387, 425] on div at bounding box center [409, 430] width 142 height 14
select select "1"
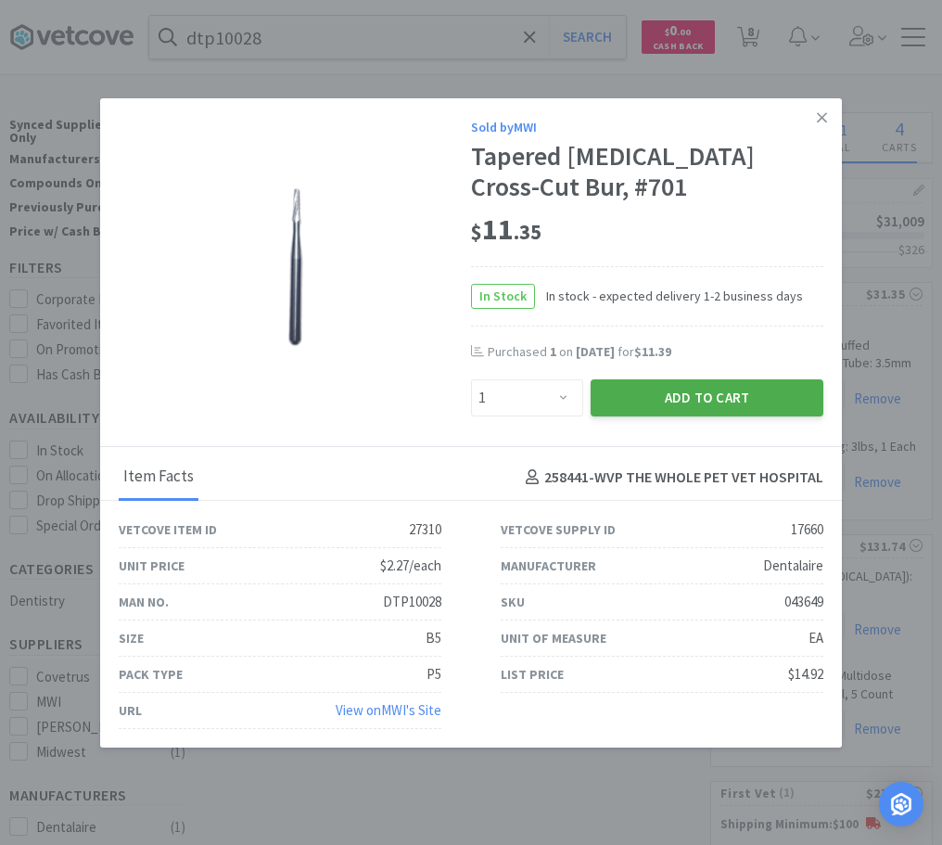
click at [701, 397] on button "Add to Cart" at bounding box center [707, 397] width 233 height 37
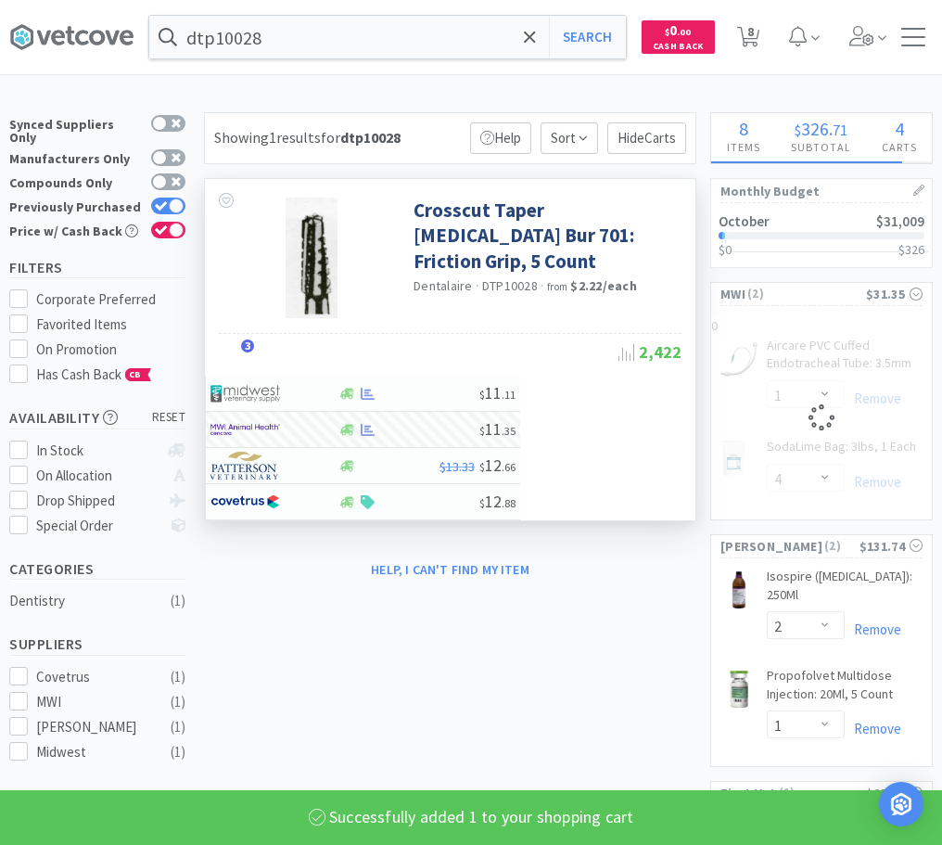
select select "1"
select select "4"
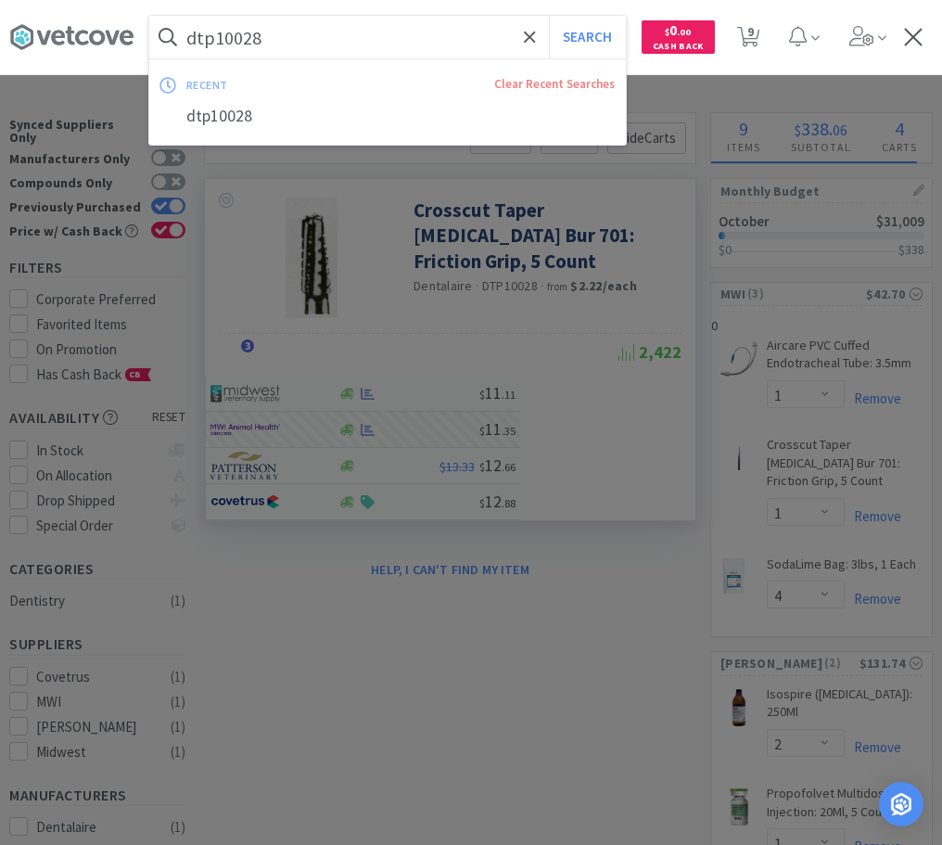
click at [334, 37] on input "dtp10028" at bounding box center [387, 37] width 477 height 43
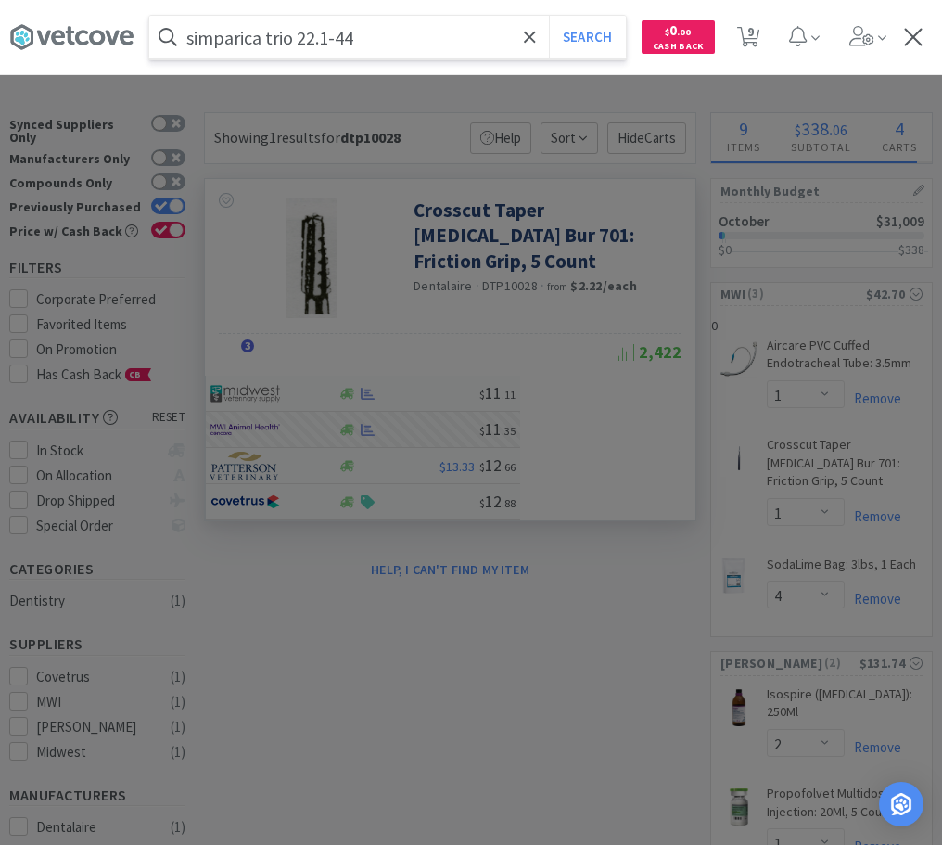
type input "simparica trio 22.1-44"
click at [549, 16] on button "Search" at bounding box center [587, 37] width 77 height 43
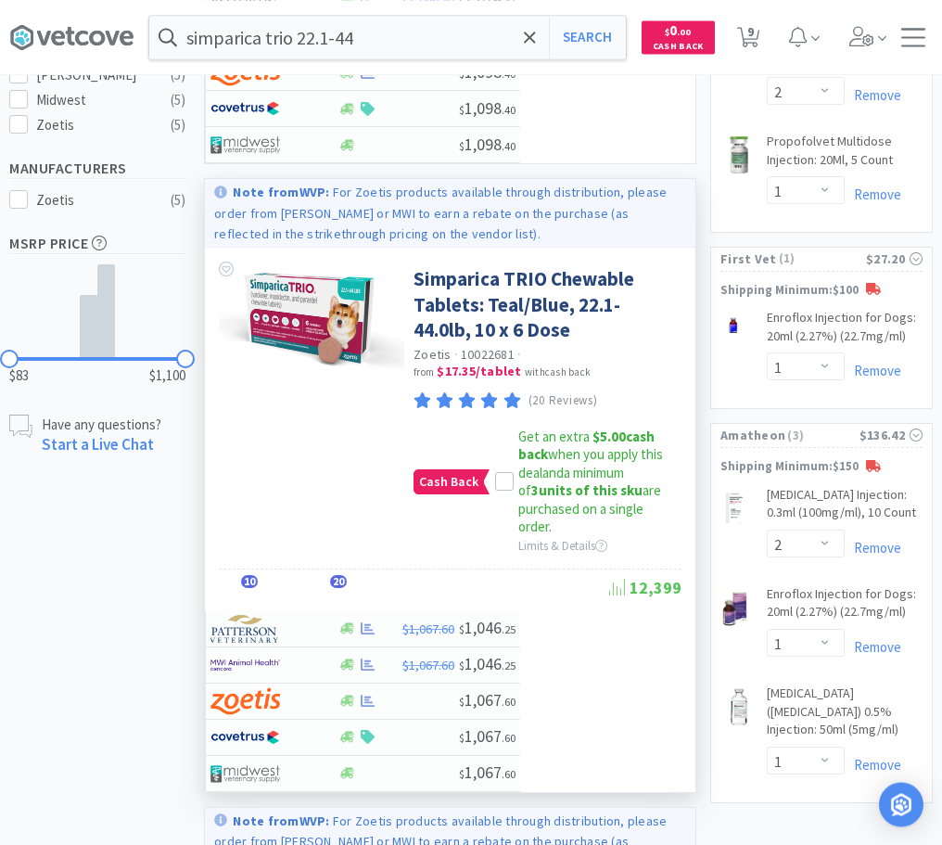
scroll to position [662, 0]
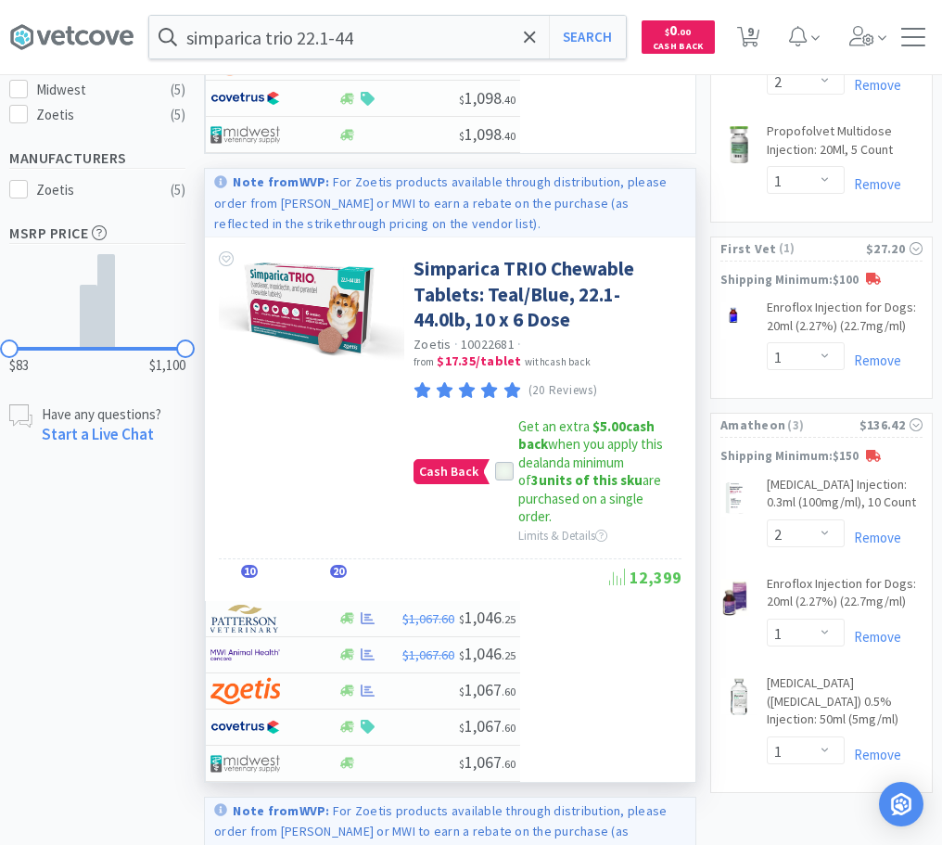
click at [504, 468] on icon at bounding box center [504, 472] width 13 height 13
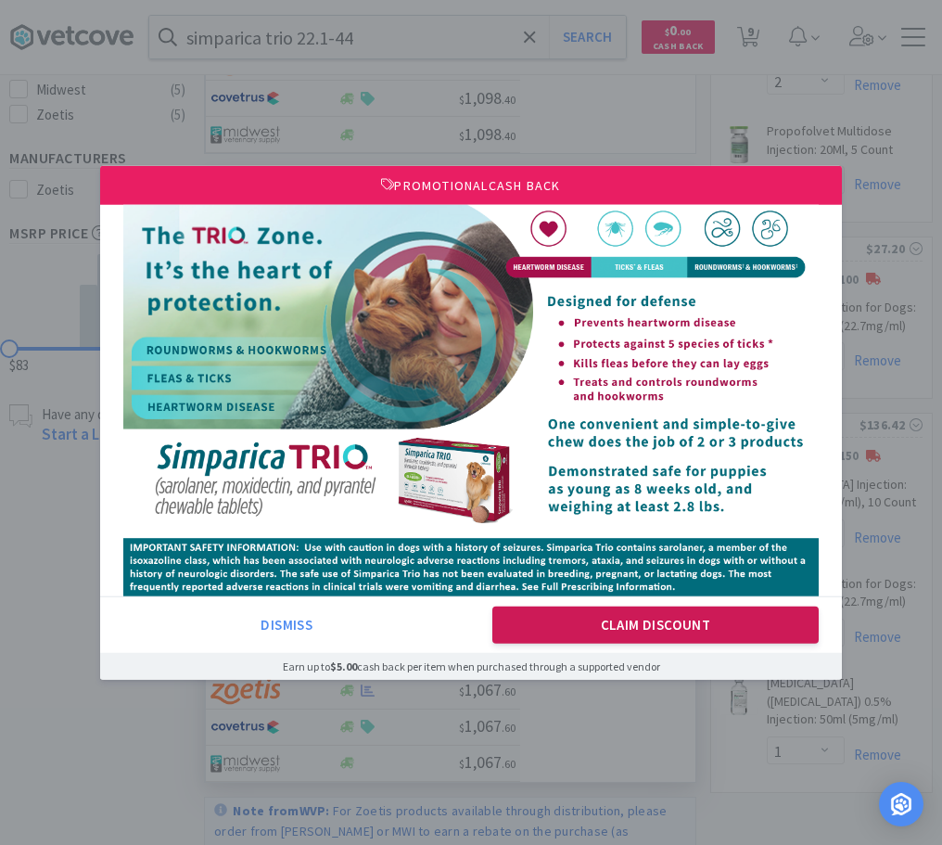
click at [589, 623] on button "Claim Discount" at bounding box center [655, 624] width 327 height 37
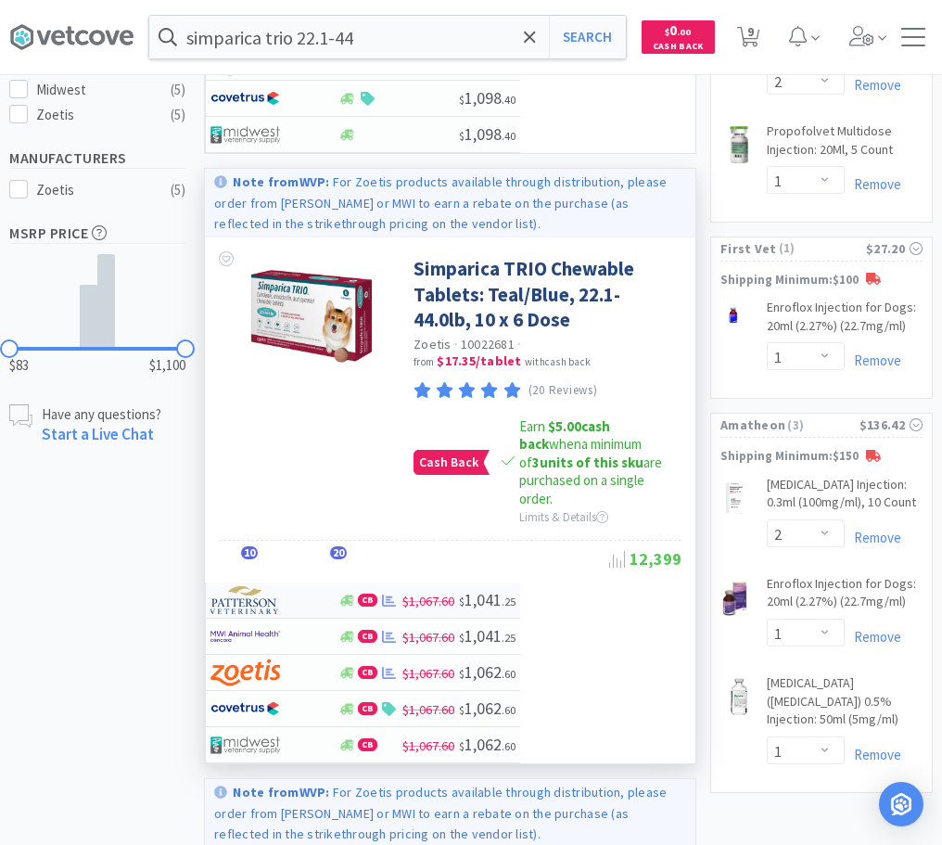
click at [276, 586] on img at bounding box center [246, 600] width 70 height 28
select select "2"
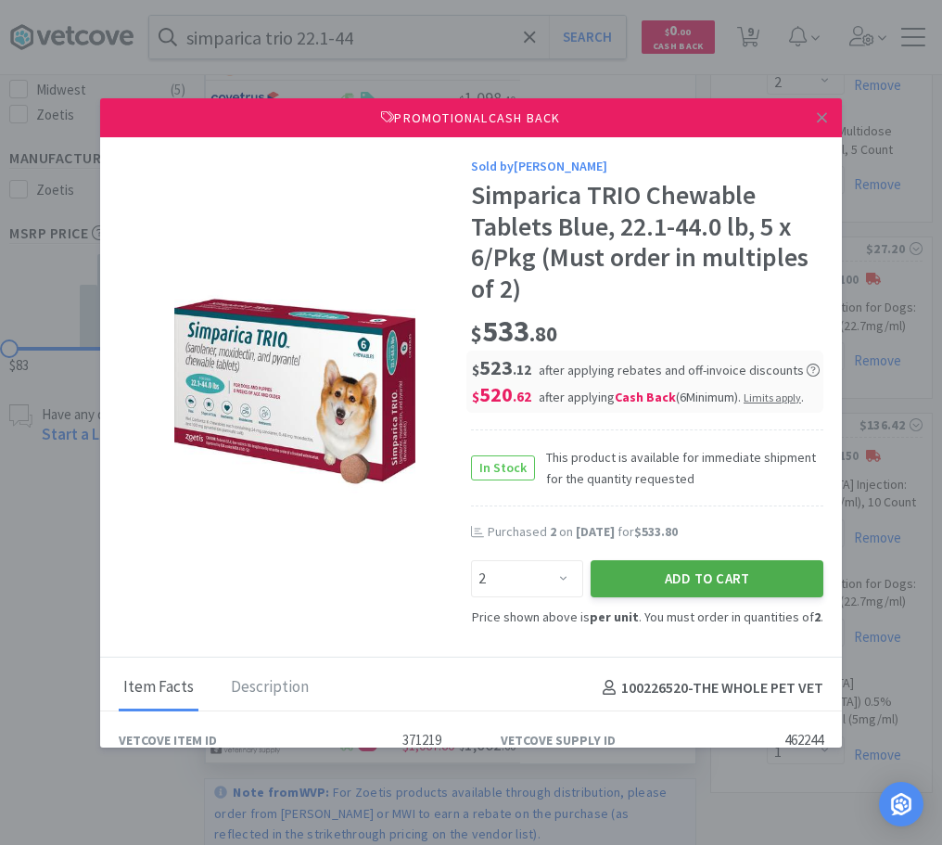
click at [620, 578] on button "Add to Cart" at bounding box center [707, 578] width 233 height 37
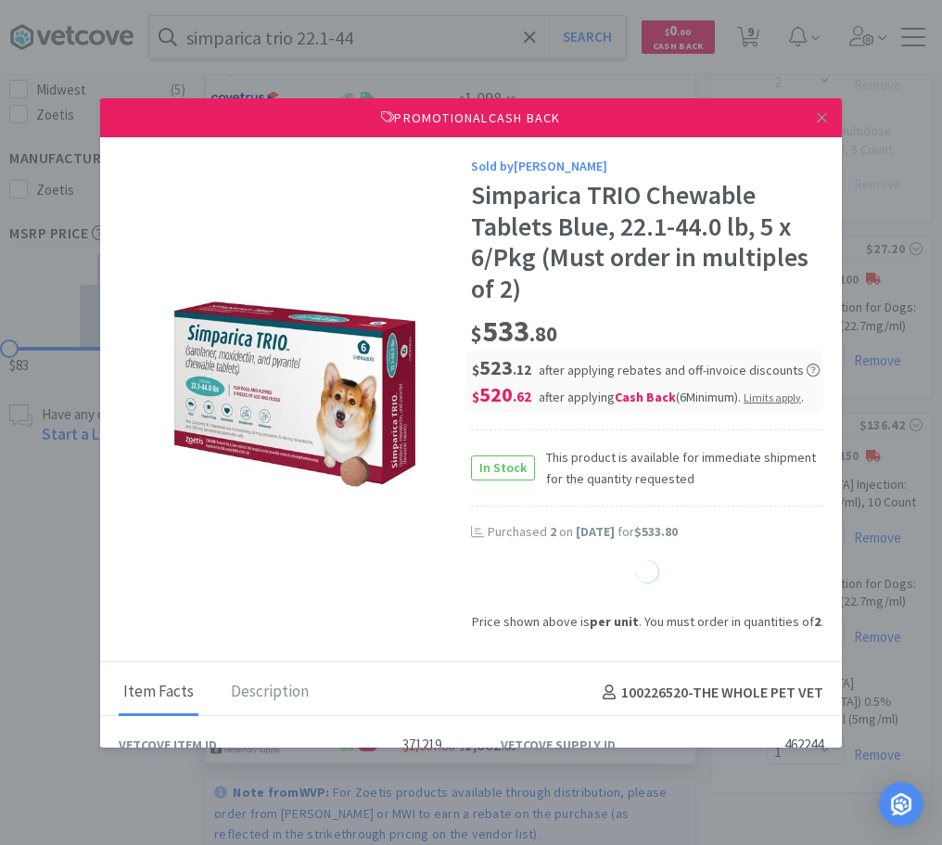
select select "2"
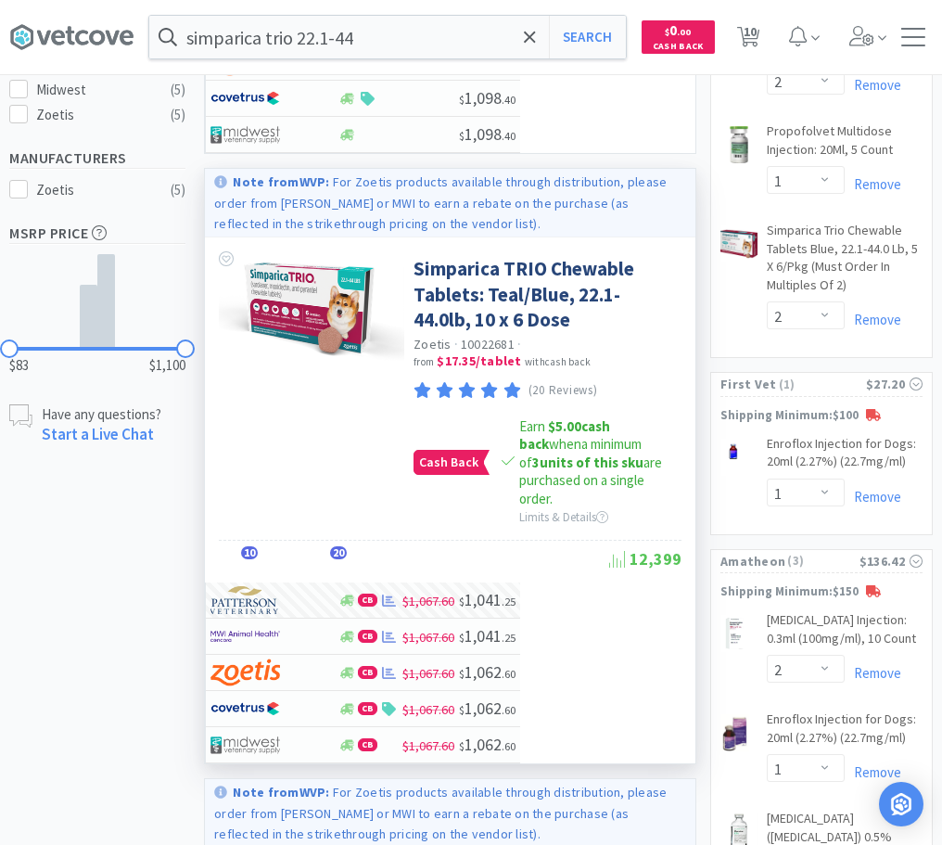
click at [507, 32] on input "simparica trio 22.1-44" at bounding box center [387, 37] width 477 height 43
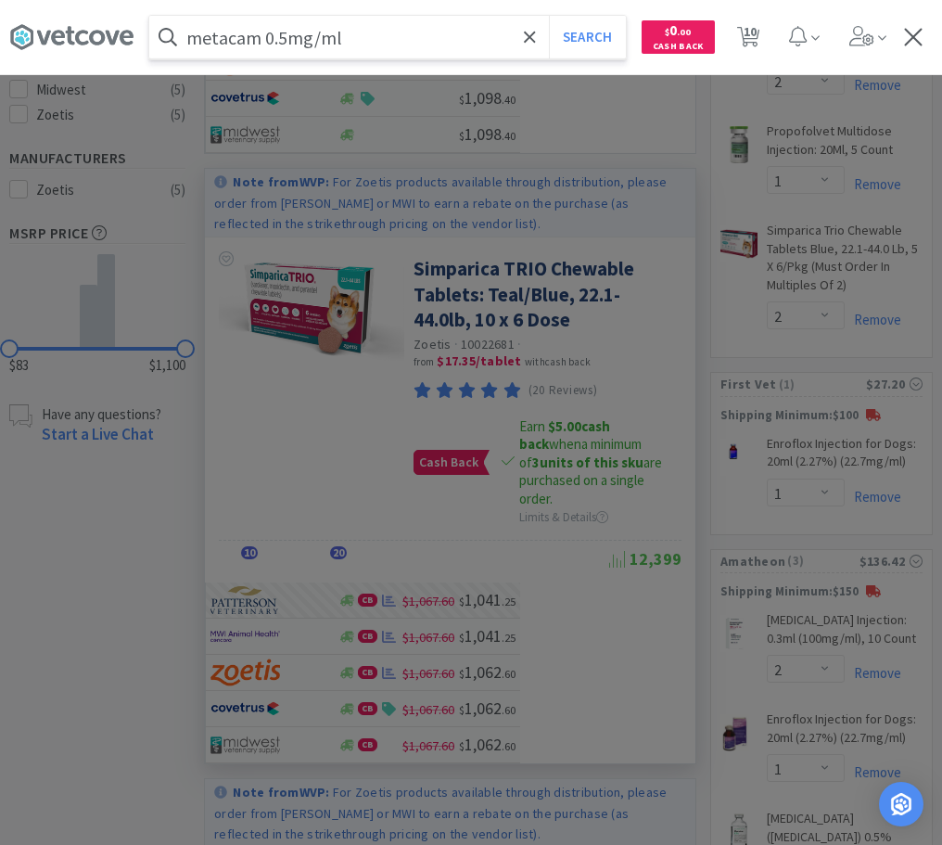
type input "metacam 0.5mg/ml"
click at [549, 16] on button "Search" at bounding box center [587, 37] width 77 height 43
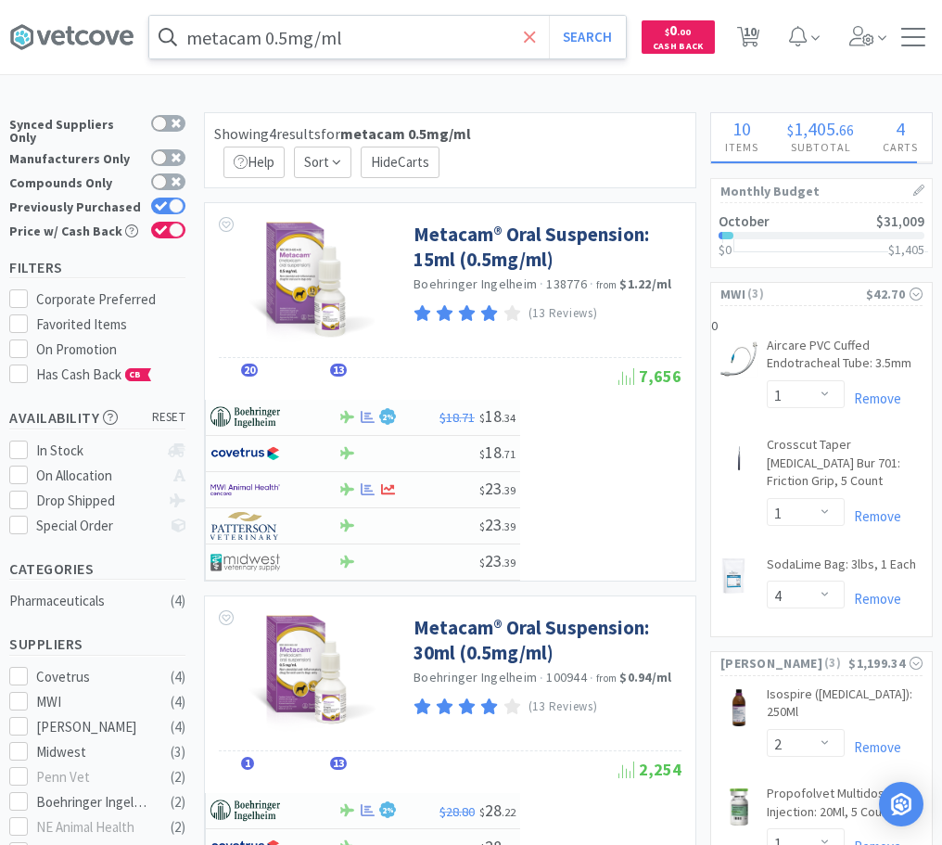
click at [535, 34] on icon at bounding box center [529, 36] width 11 height 11
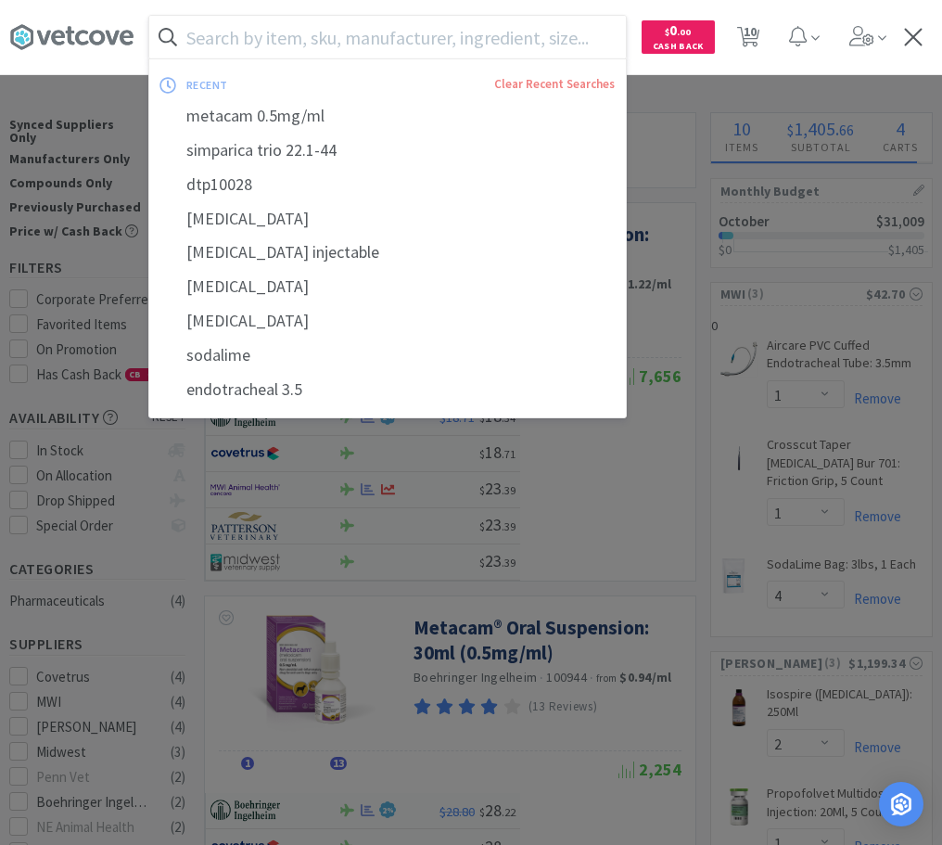
click at [264, 39] on input "text" at bounding box center [387, 37] width 477 height 43
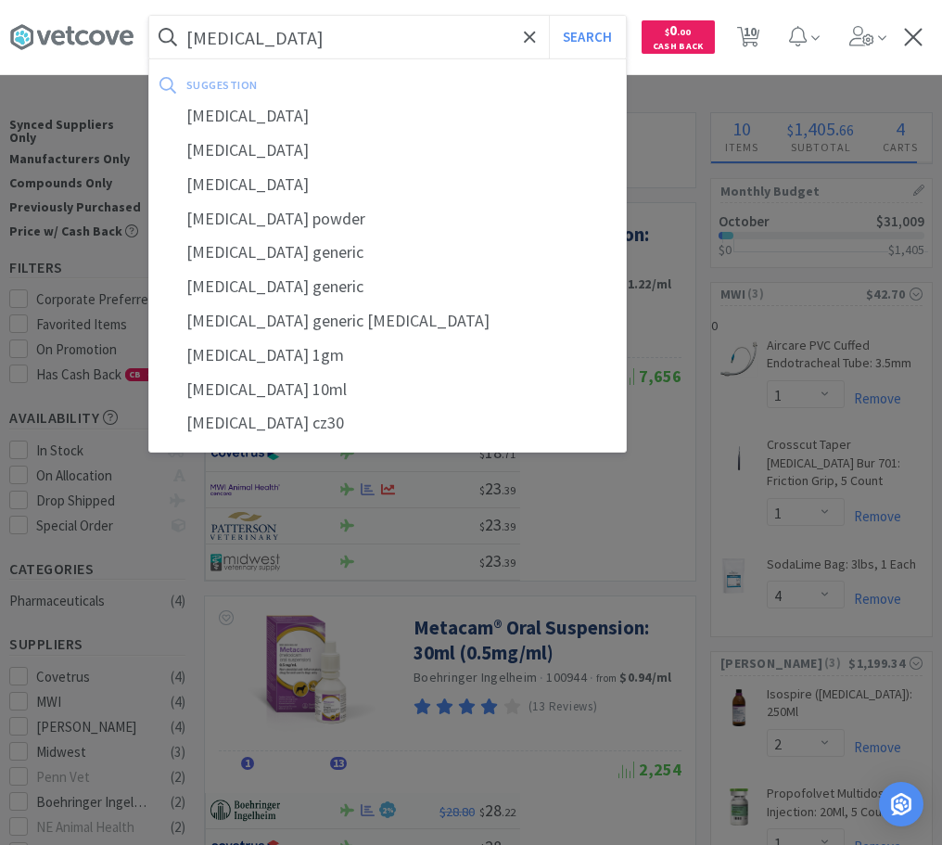
type input "[MEDICAL_DATA]"
click at [549, 16] on button "Search" at bounding box center [587, 37] width 77 height 43
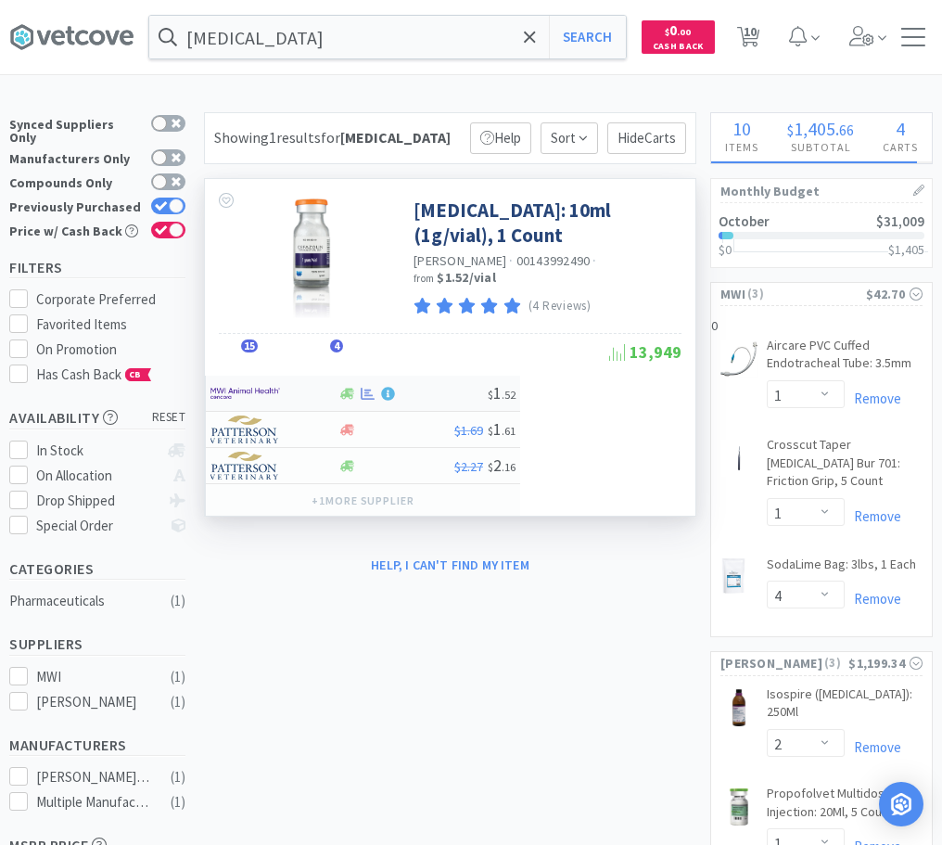
click at [276, 390] on img at bounding box center [246, 393] width 70 height 28
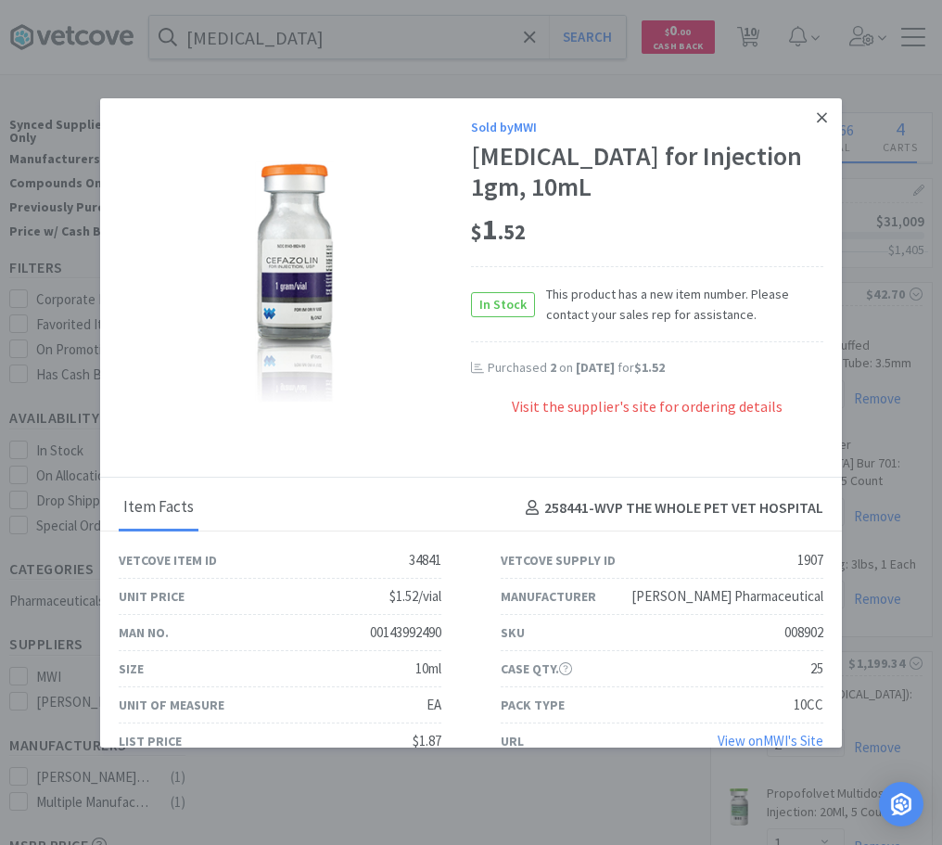
click at [822, 115] on icon at bounding box center [822, 117] width 10 height 17
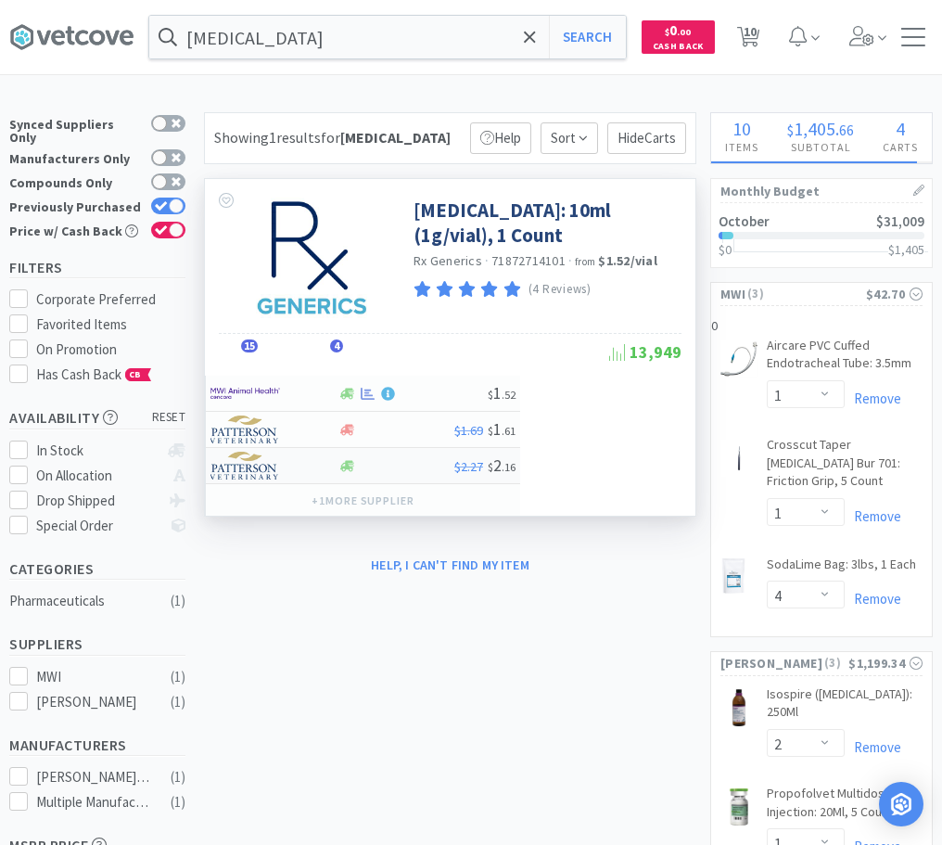
click at [268, 479] on img at bounding box center [246, 466] width 70 height 28
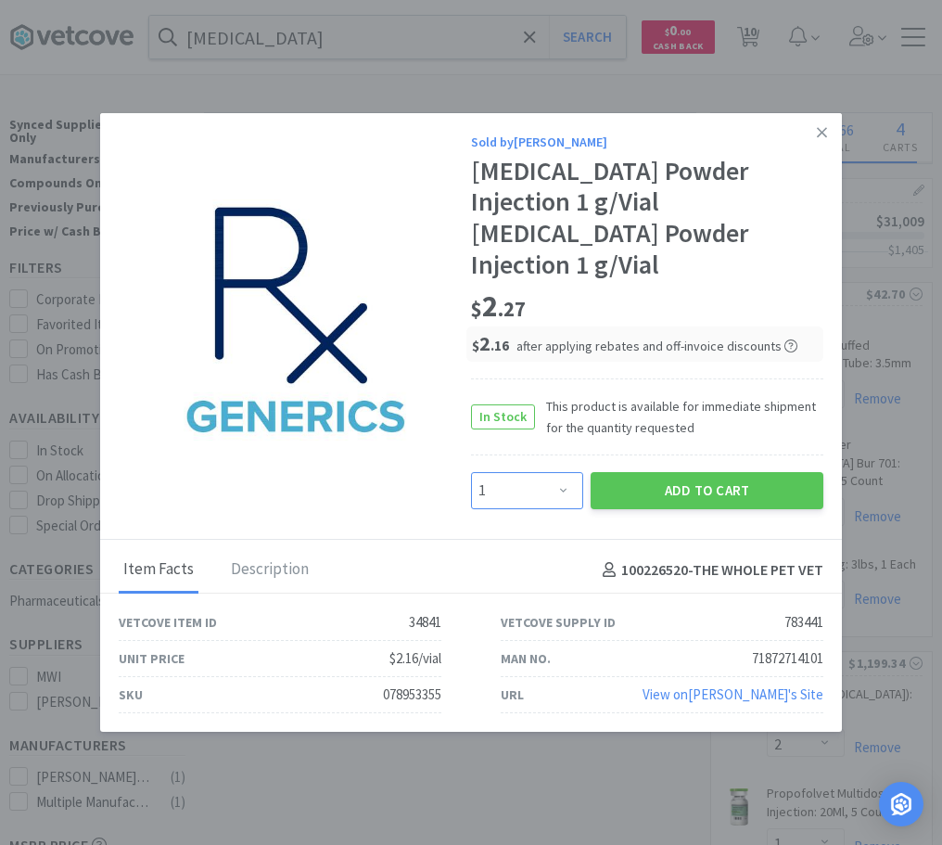
click at [471, 472] on select "Enter Quantity 1 2 3 4 5 6 7 8 9 10 11 12 13 14 15 16 17 18 19 20 Enter Quantity" at bounding box center [527, 490] width 112 height 37
select select "3"
click option "3" at bounding box center [0, 0] width 0 height 0
click at [754, 476] on button "Add to Cart" at bounding box center [707, 490] width 233 height 37
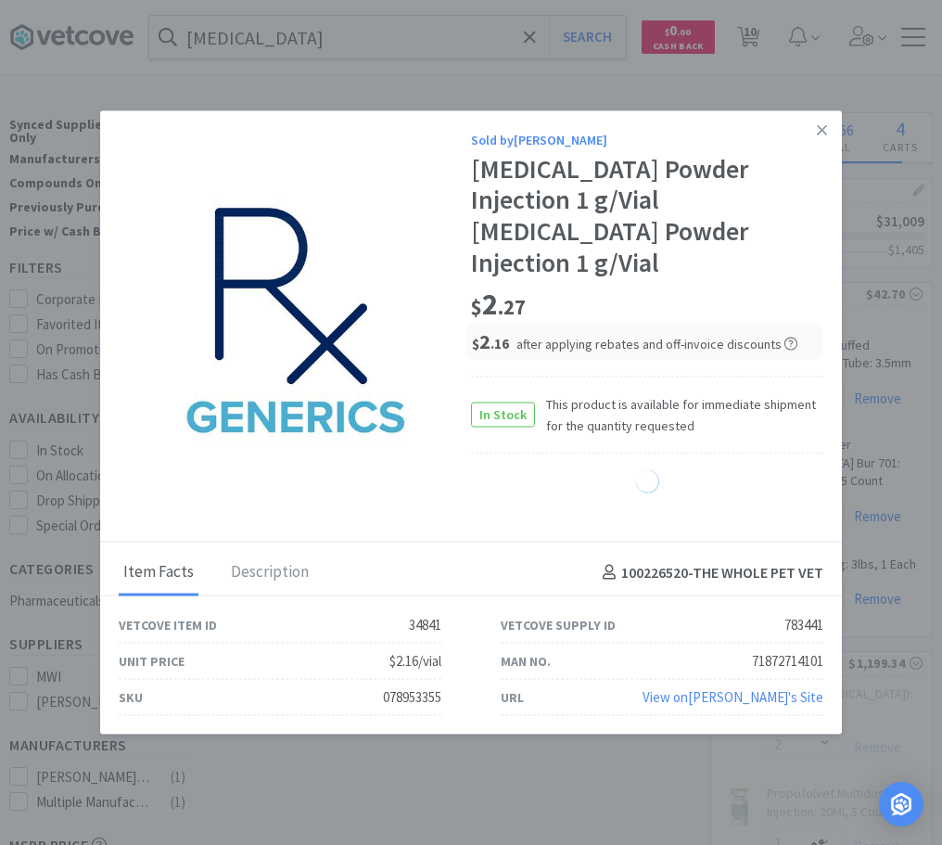
select select "3"
select select "2"
select select "1"
select select "2"
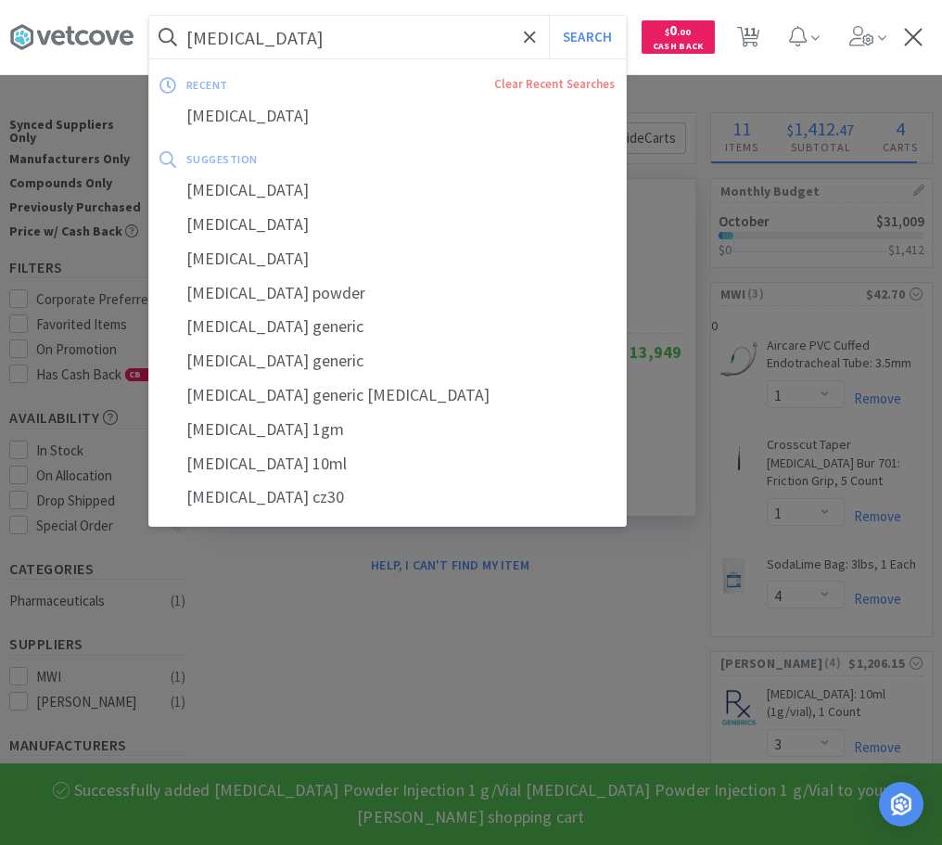
click at [367, 36] on input "[MEDICAL_DATA]" at bounding box center [387, 37] width 477 height 43
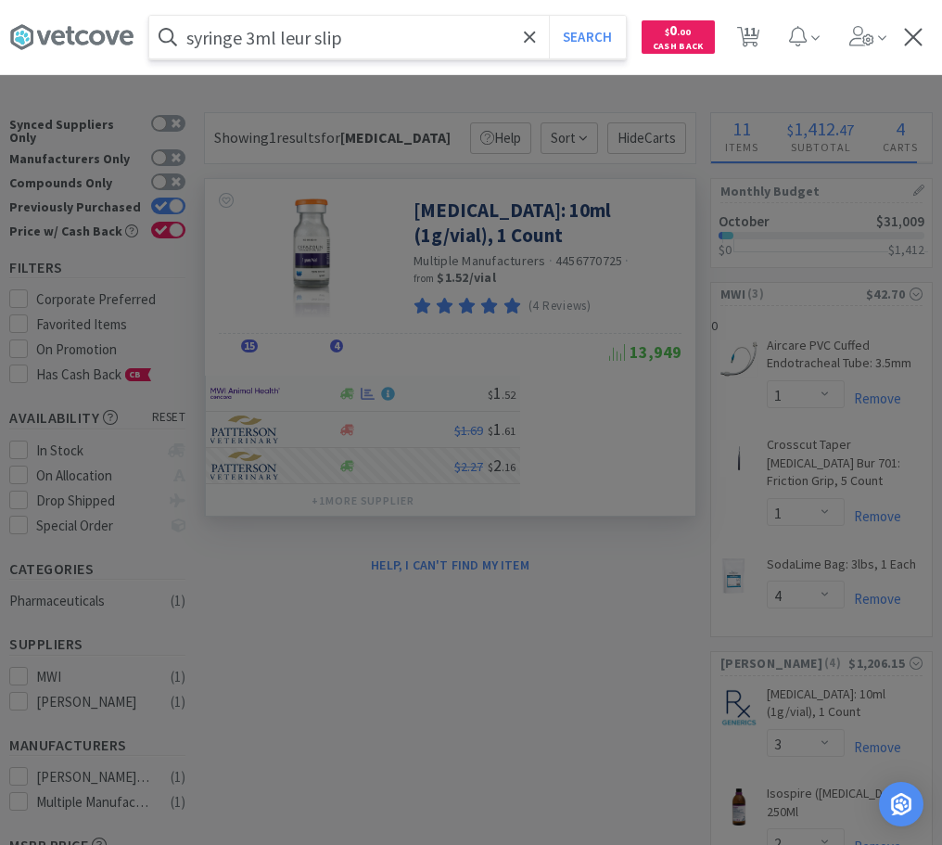
type input "syringe 3ml leur slip"
click at [549, 16] on button "Search" at bounding box center [587, 37] width 77 height 43
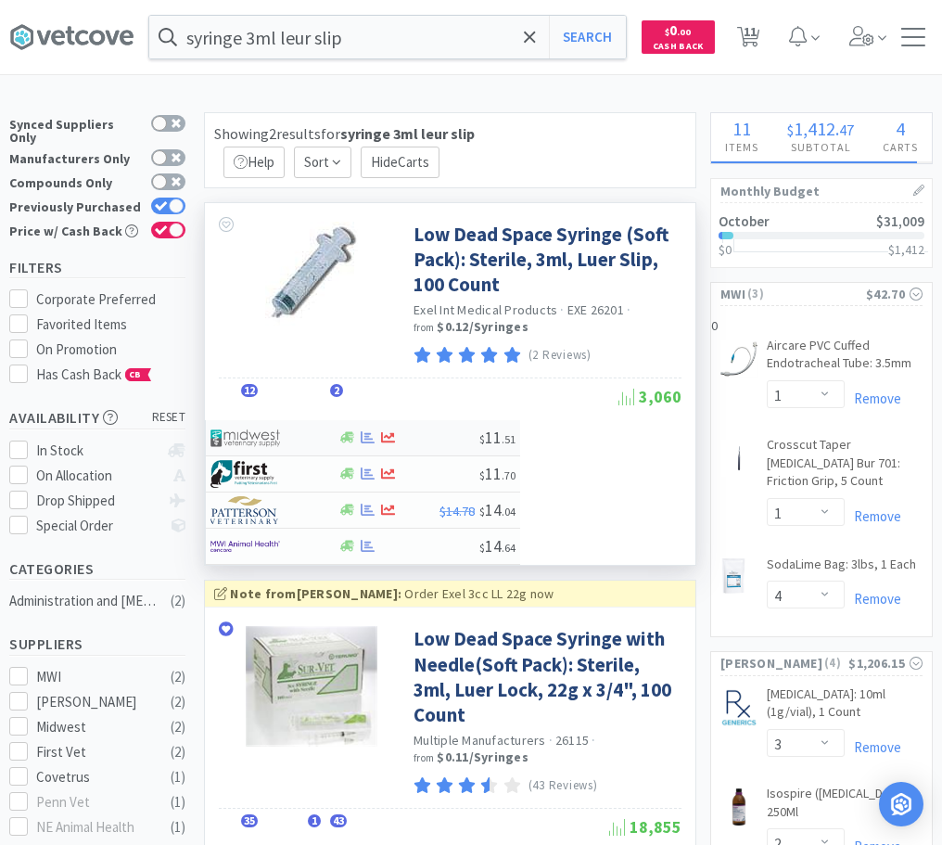
click at [298, 434] on div at bounding box center [262, 438] width 102 height 32
select select "1"
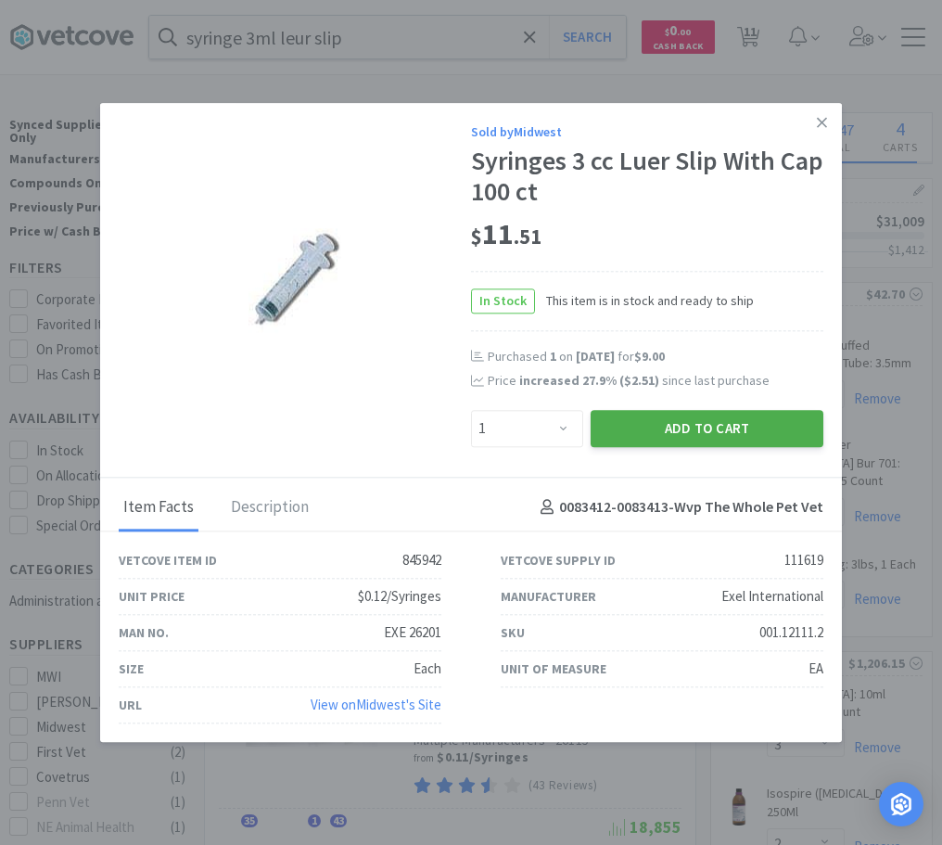
click at [656, 434] on button "Add to Cart" at bounding box center [707, 428] width 233 height 37
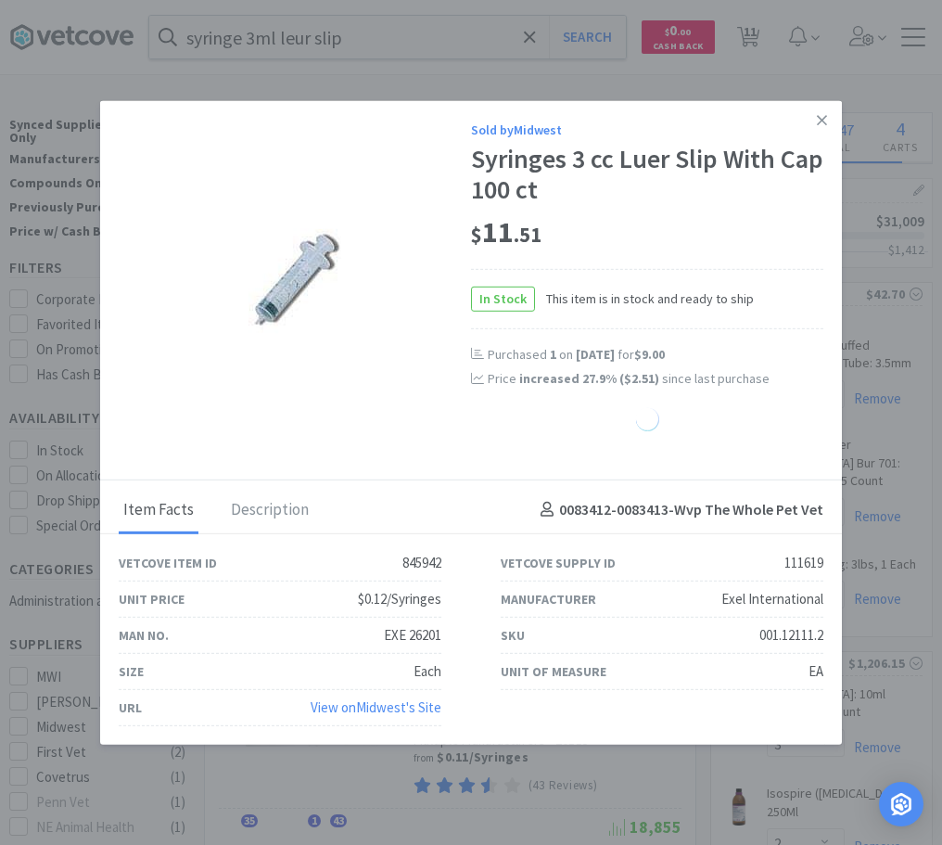
select select "1"
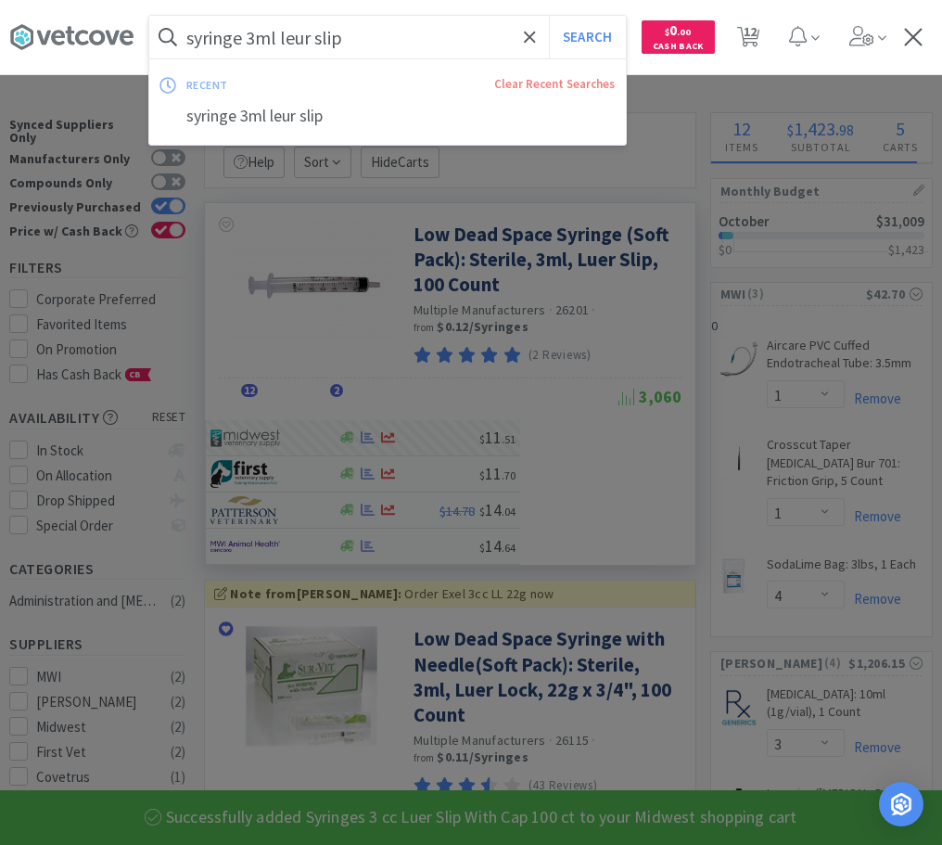
drag, startPoint x: 313, startPoint y: 36, endPoint x: 391, endPoint y: 32, distance: 78.0
click at [391, 32] on input "syringe 3ml leur slip" at bounding box center [387, 37] width 477 height 43
drag, startPoint x: 374, startPoint y: 38, endPoint x: 364, endPoint y: 41, distance: 10.6
click at [372, 40] on input "syringe 3ml leur slip" at bounding box center [387, 37] width 477 height 43
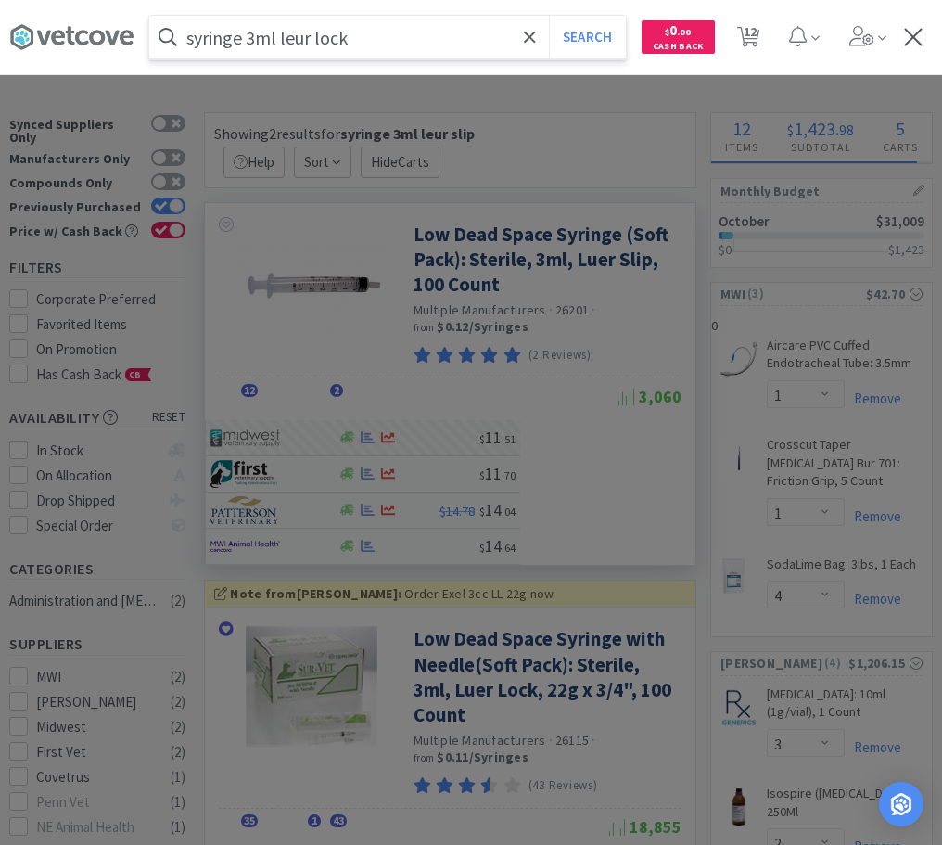
type input "syringe 3ml leur lock"
click at [549, 16] on button "Search" at bounding box center [587, 37] width 77 height 43
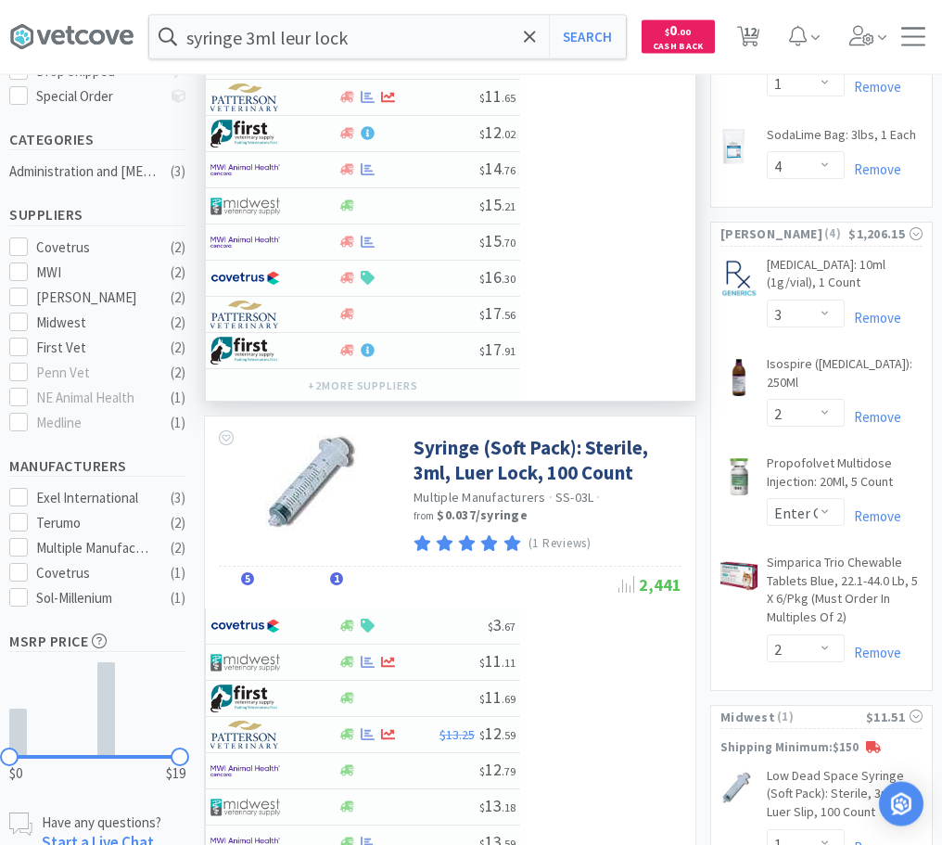
scroll to position [473, 0]
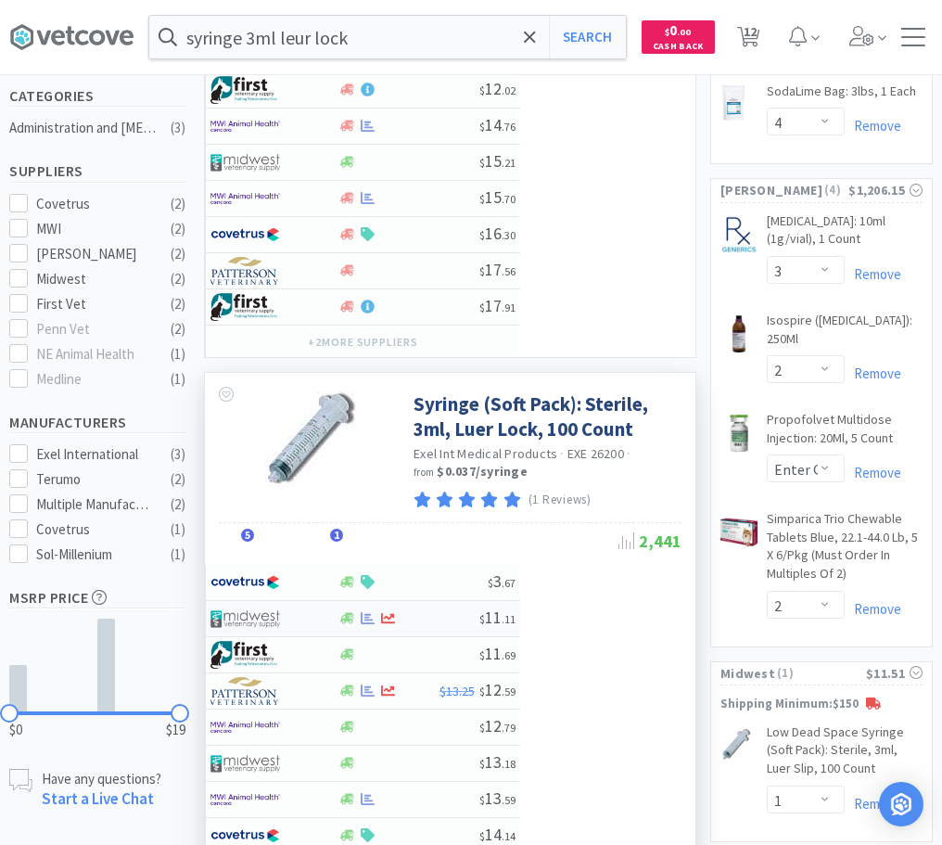
click at [270, 613] on img at bounding box center [246, 619] width 70 height 28
select select "1"
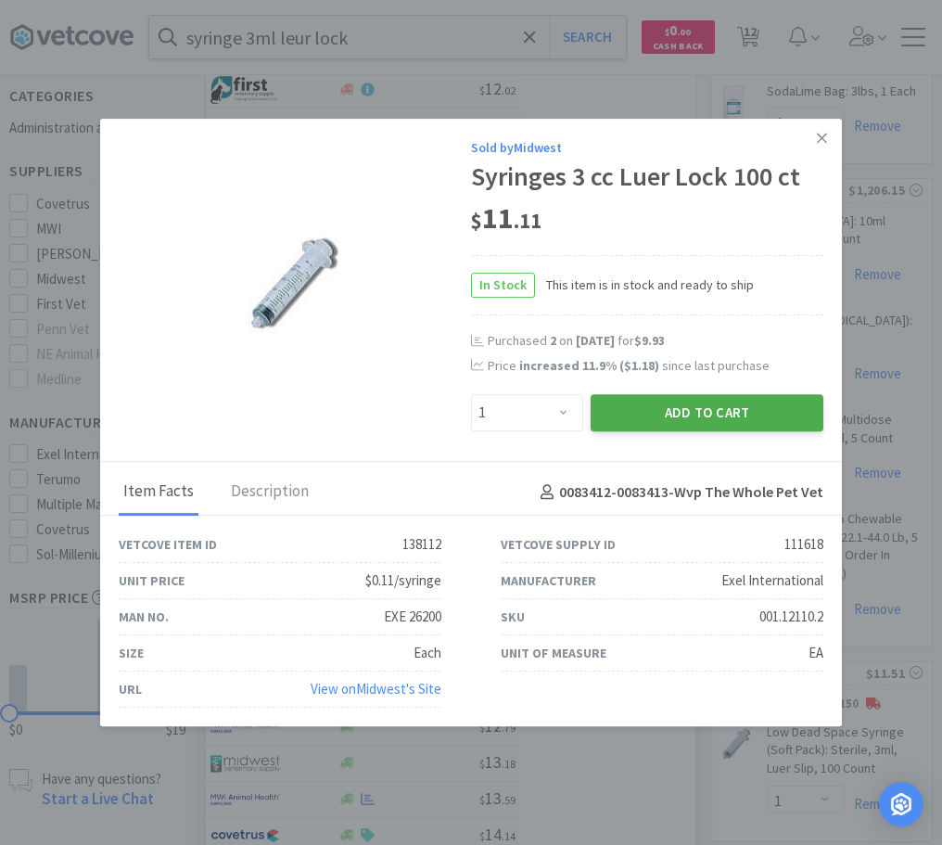
click at [644, 410] on button "Add to Cart" at bounding box center [707, 412] width 233 height 37
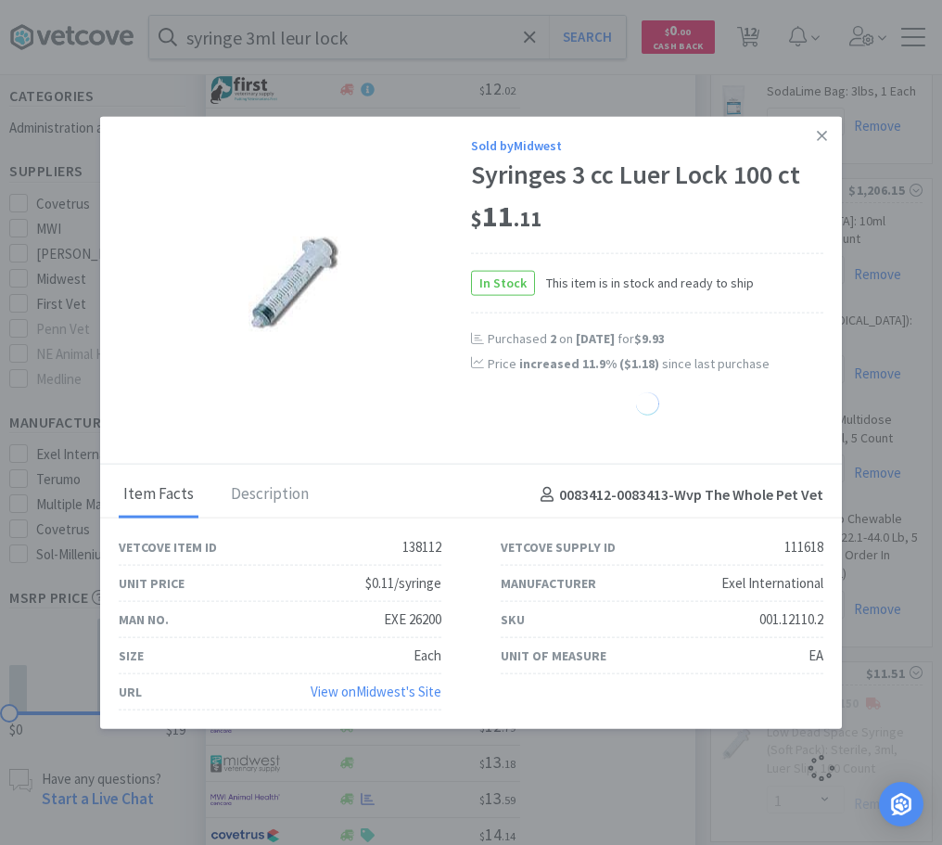
select select "1"
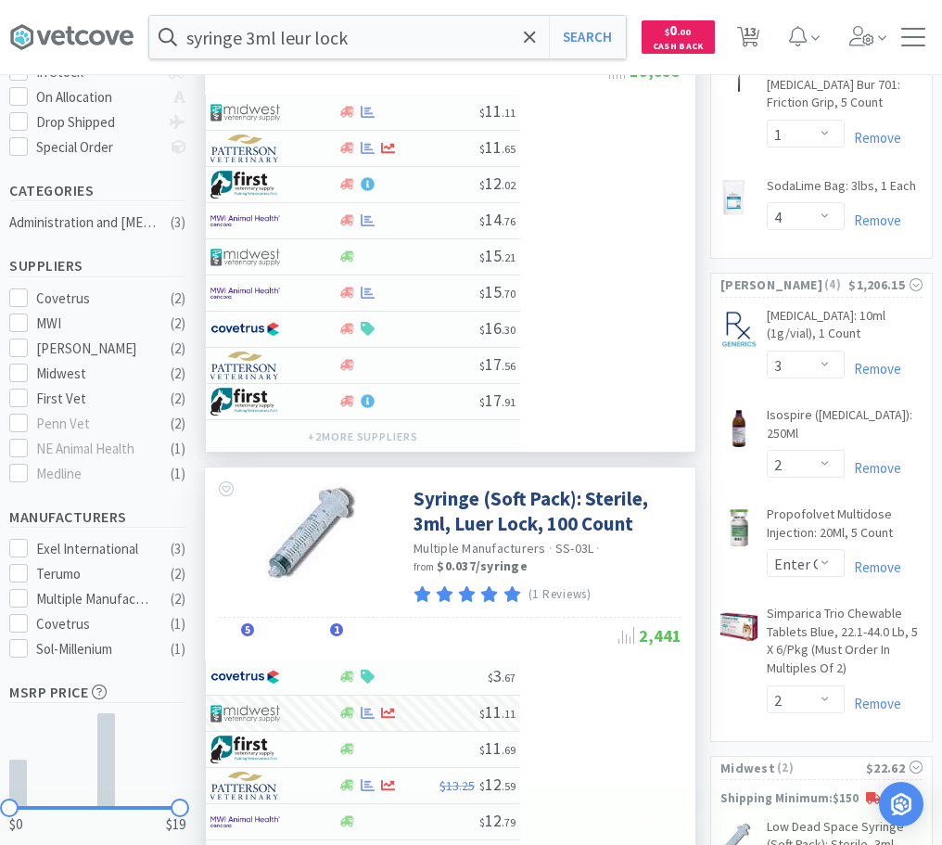
scroll to position [0, 0]
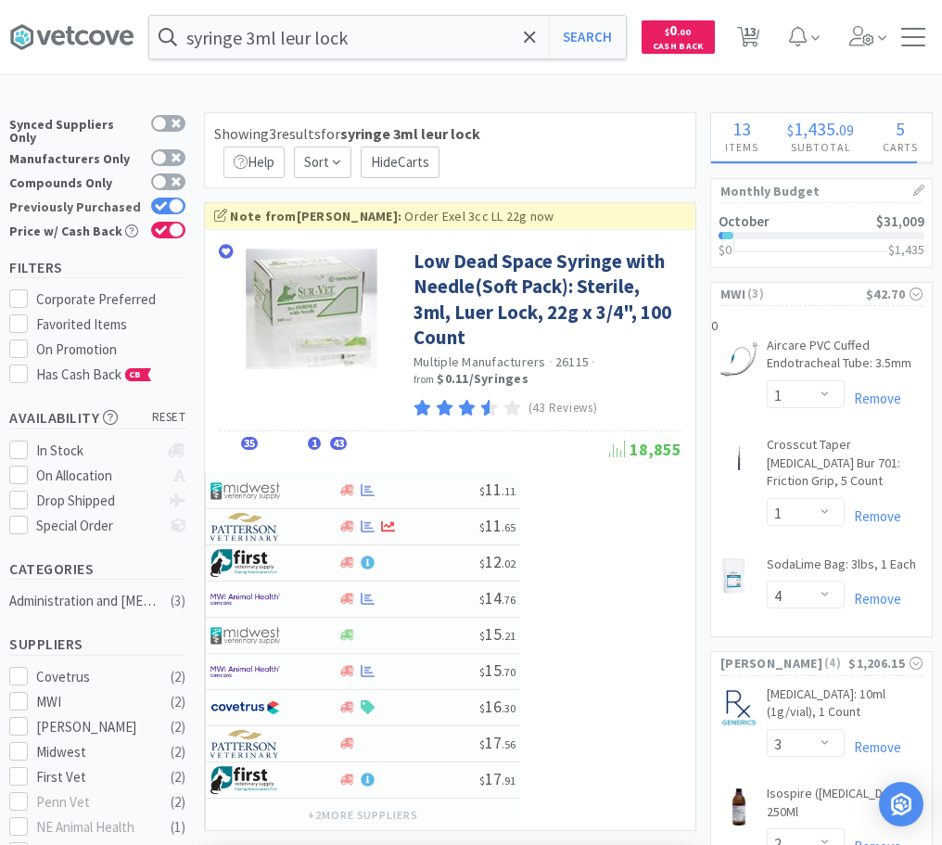
click at [180, 198] on label "Previously Purchased" at bounding box center [97, 207] width 176 height 19
click at [185, 218] on input "Previously Purchased" at bounding box center [185, 218] width 1 height 1
checkbox input "false"
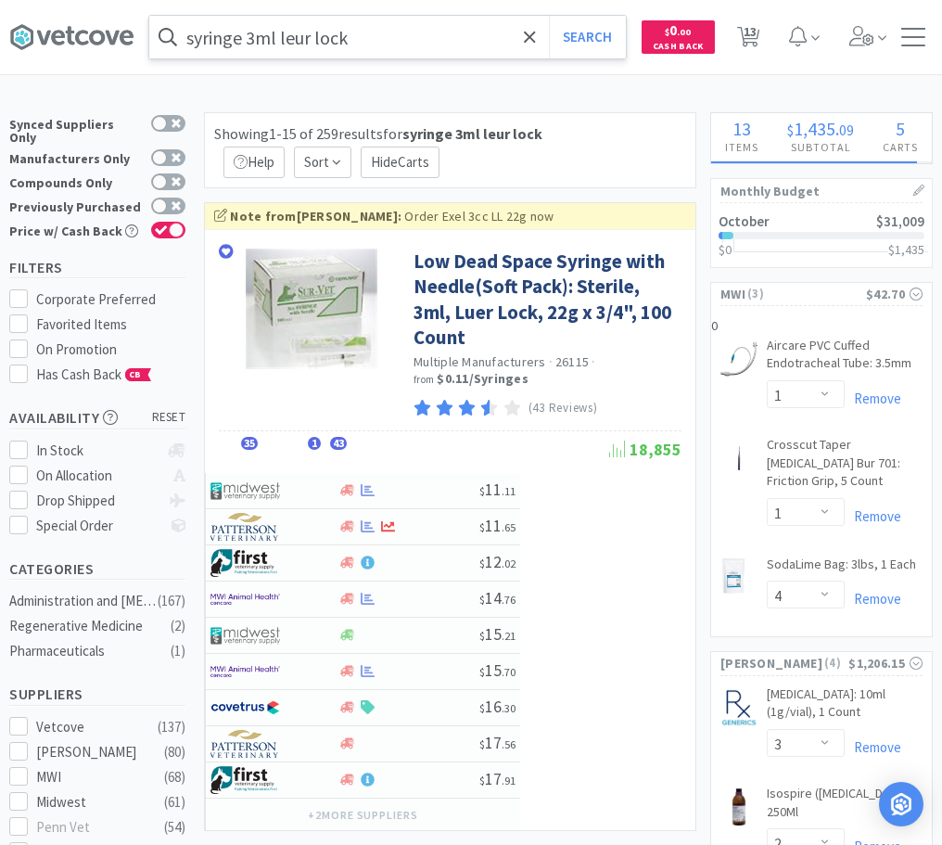
click at [362, 41] on input "syringe 3ml leur lock" at bounding box center [387, 37] width 477 height 43
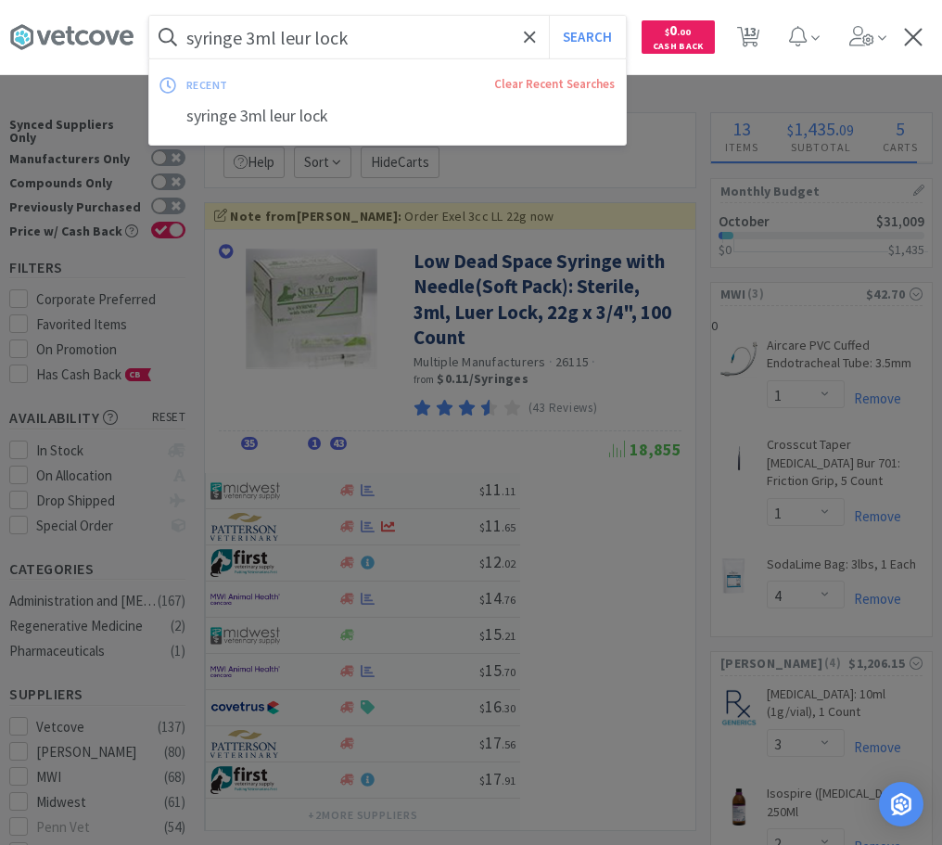
click at [362, 41] on input "syringe 3ml leur lock" at bounding box center [387, 37] width 477 height 43
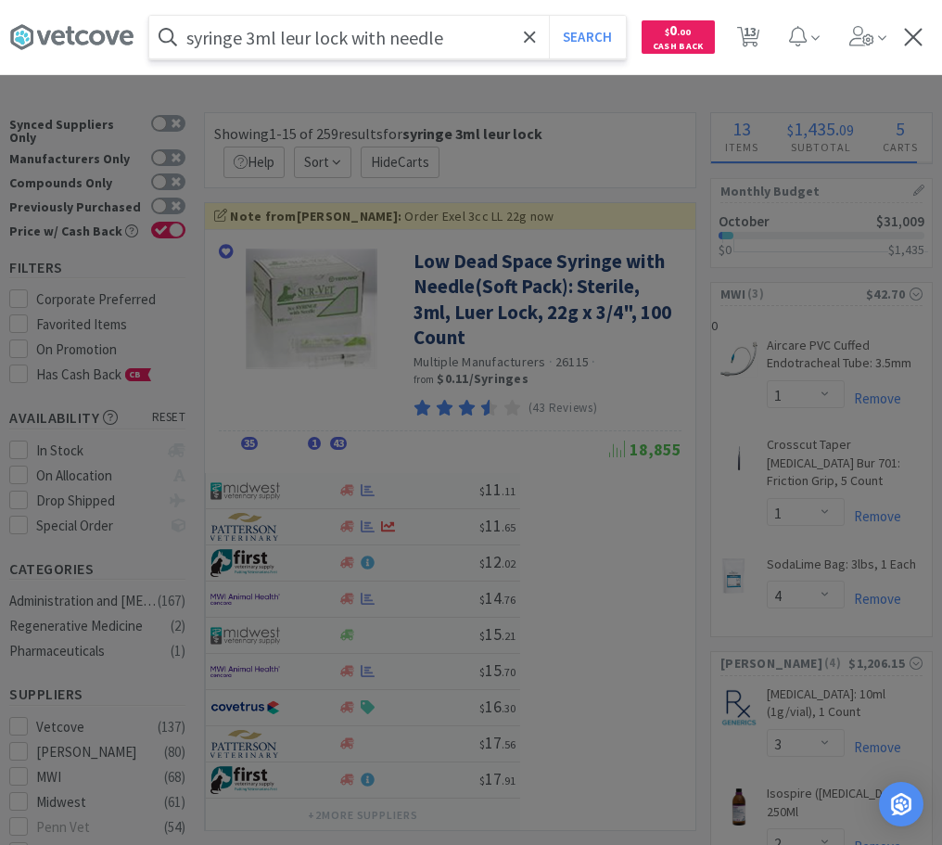
type input "syringe 3ml leur lock with needle"
click at [549, 16] on button "Search" at bounding box center [587, 37] width 77 height 43
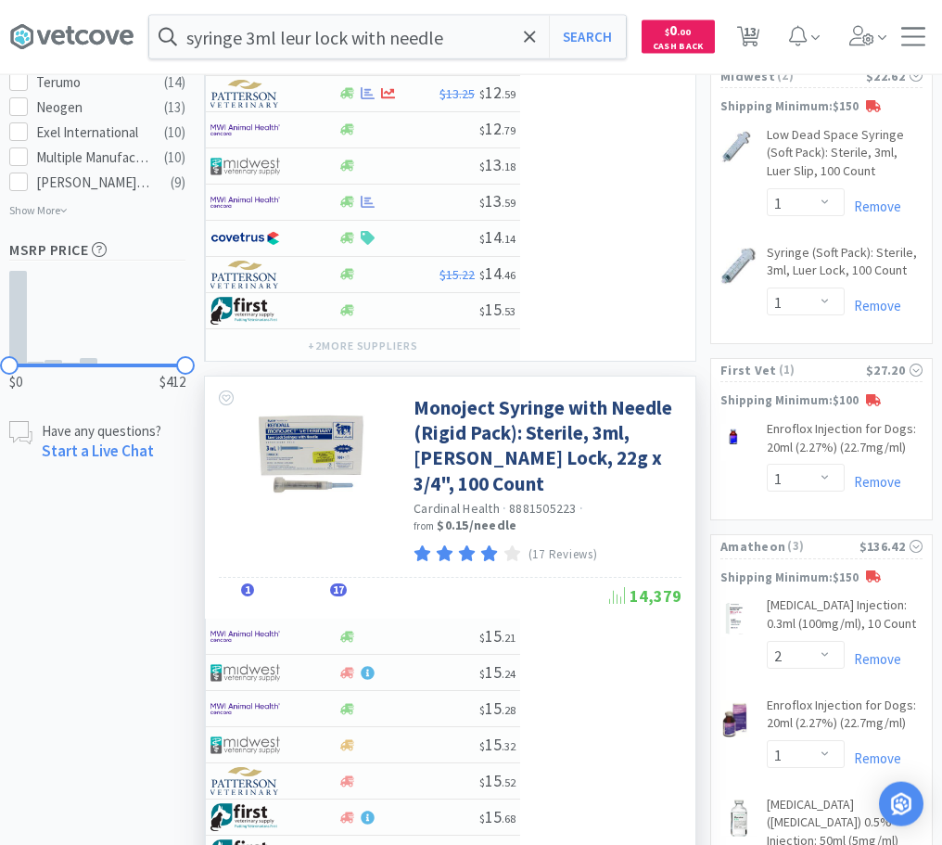
scroll to position [1135, 0]
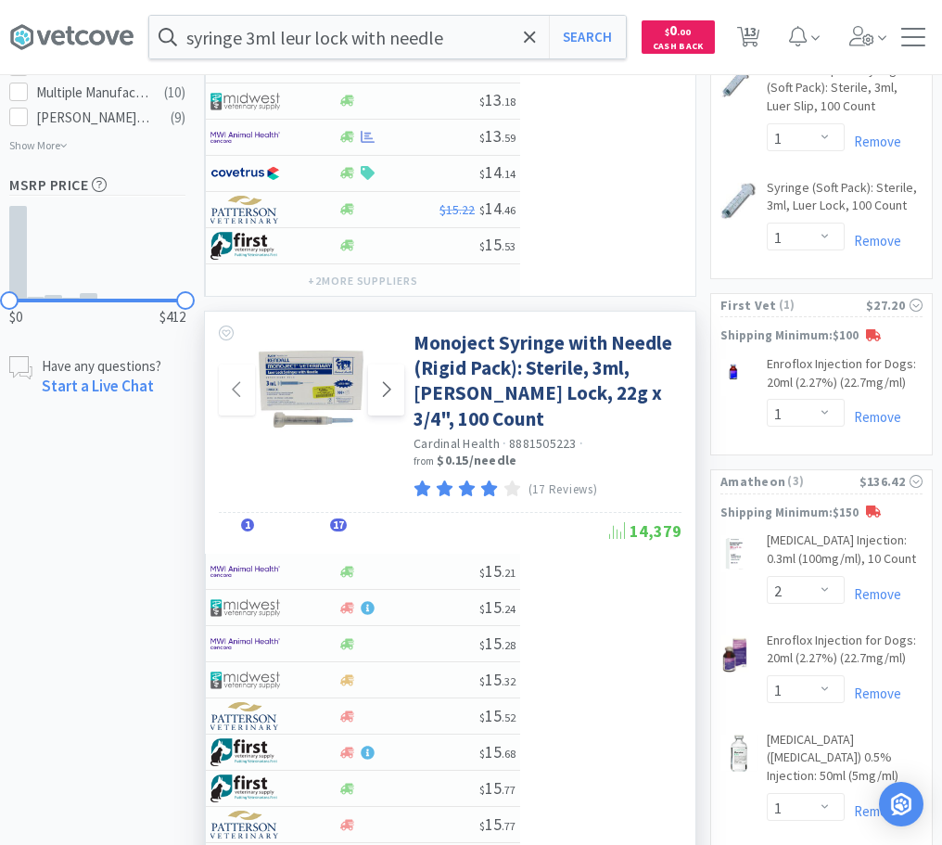
click at [377, 385] on span at bounding box center [386, 389] width 36 height 51
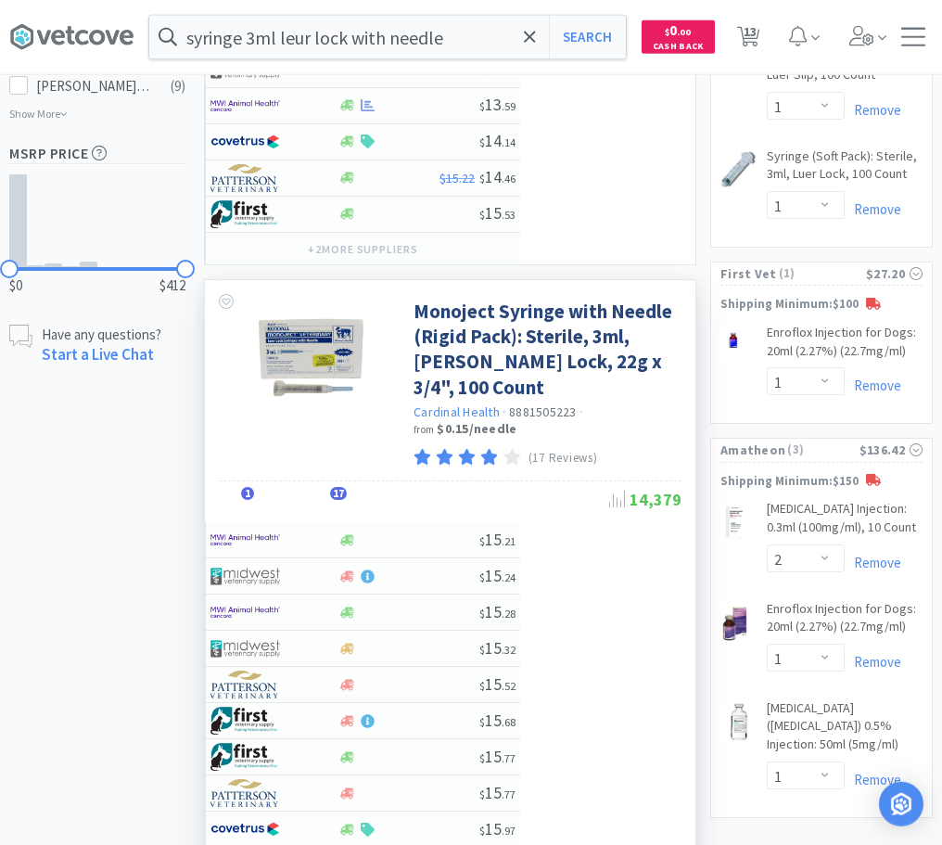
scroll to position [1230, 0]
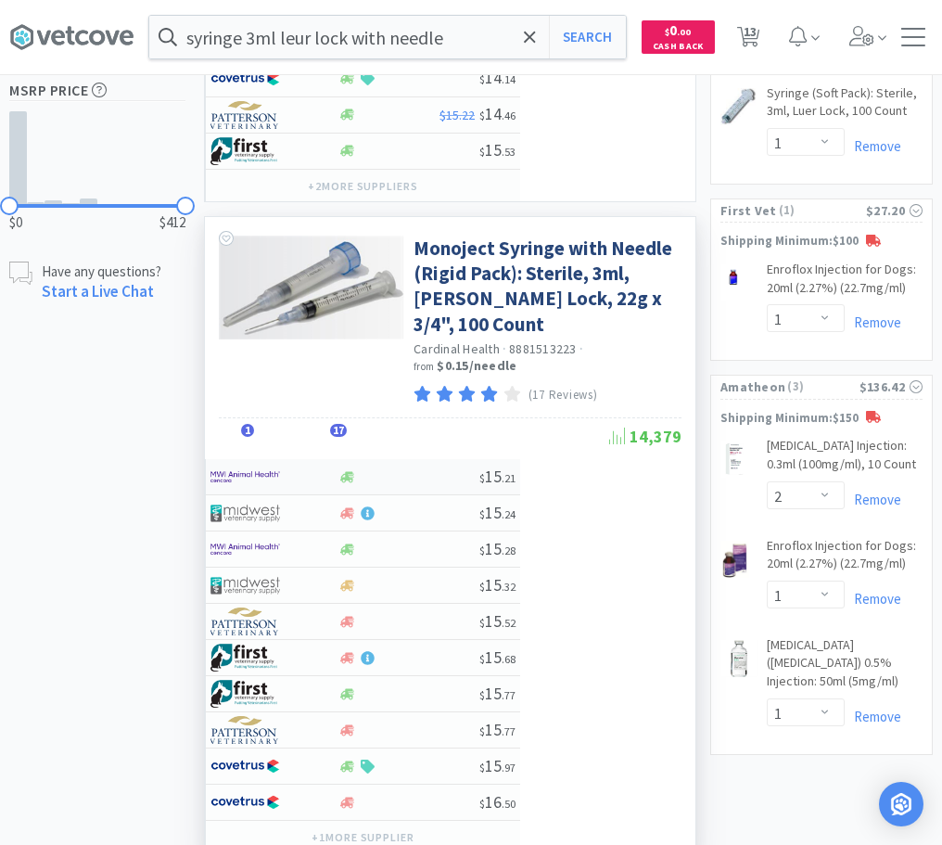
click at [358, 459] on div "$ 15 . 21" at bounding box center [363, 477] width 314 height 36
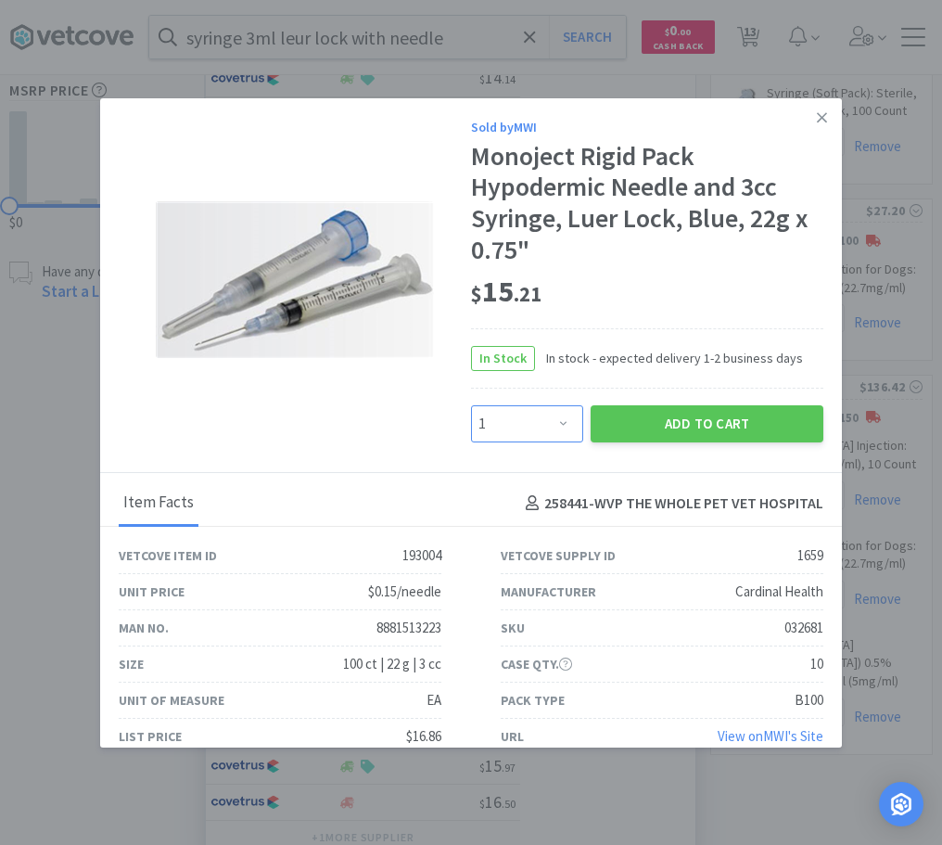
click at [471, 405] on select "Enter Quantity 1 2 3 4 5 6 7 8 9 10 11 12 13 14 15 16 17 18 19 20 Enter Quantity" at bounding box center [527, 423] width 112 height 37
drag, startPoint x: 574, startPoint y: 420, endPoint x: 738, endPoint y: 287, distance: 211.0
click at [740, 286] on div "$ 15 . 21" at bounding box center [647, 292] width 352 height 39
click at [471, 405] on select "Enter Quantity 1 2 3 4 5 6 7 8 9 10 11 12 13 14 15 16 17 18 19 20 Enter Quantity" at bounding box center [527, 423] width 112 height 37
select select "5"
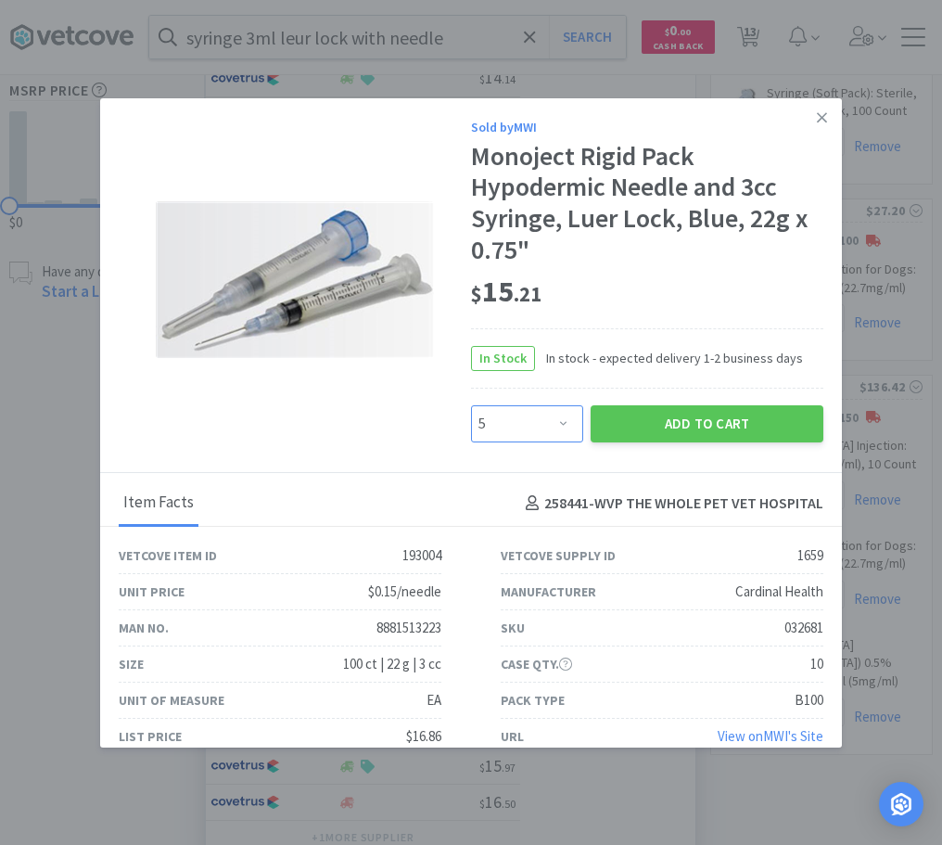
click option "5" at bounding box center [0, 0] width 0 height 0
click at [700, 419] on button "Add to Cart" at bounding box center [707, 423] width 233 height 37
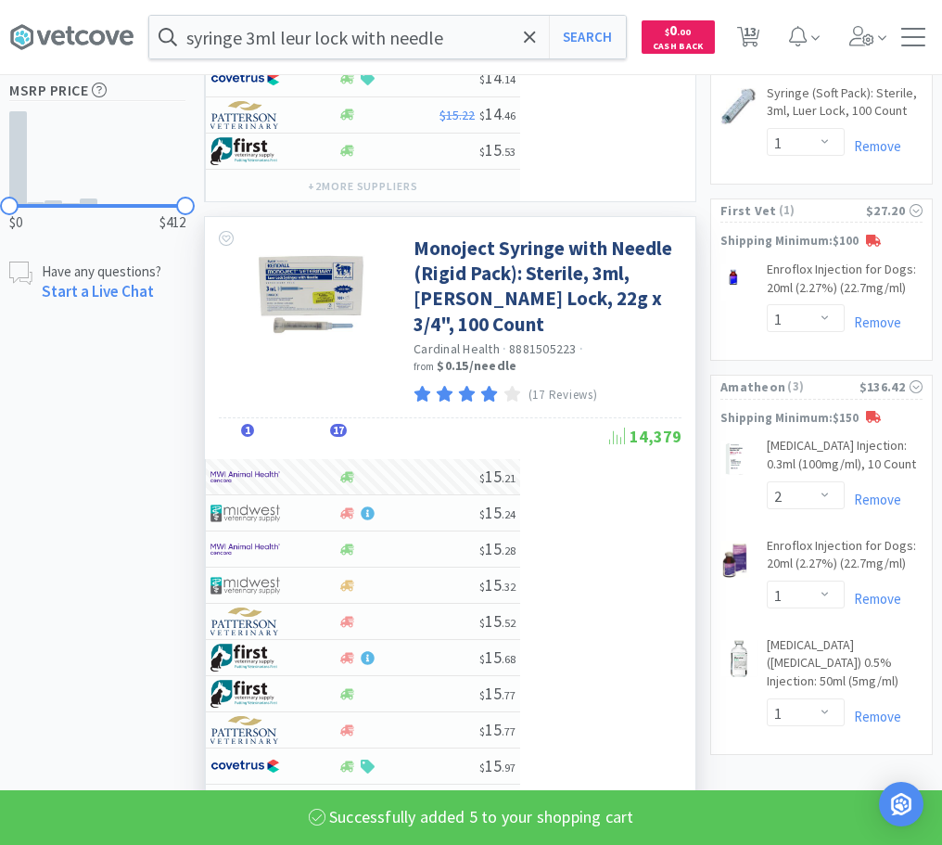
select select "5"
select select "4"
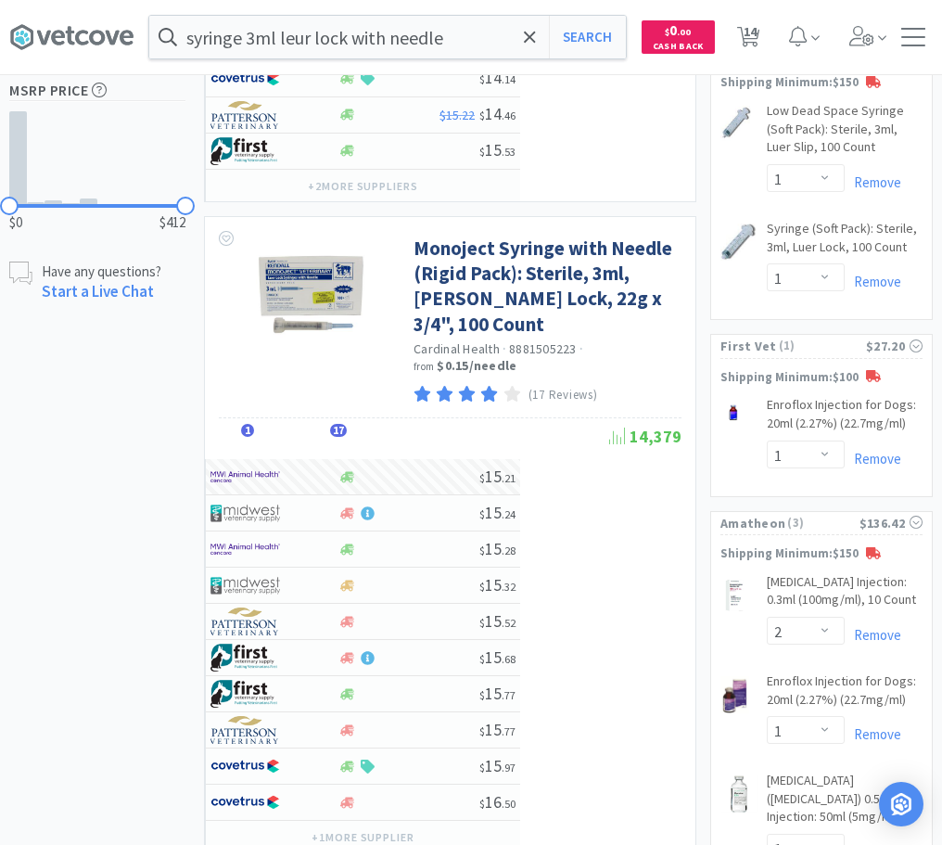
click at [683, 69] on div "Orders Shopping Discuss Discuss 1 Deals Deals $ 0 . 00 Cash Back 14 14" at bounding box center [764, 37] width 260 height 74
click at [536, 36] on icon at bounding box center [530, 37] width 12 height 19
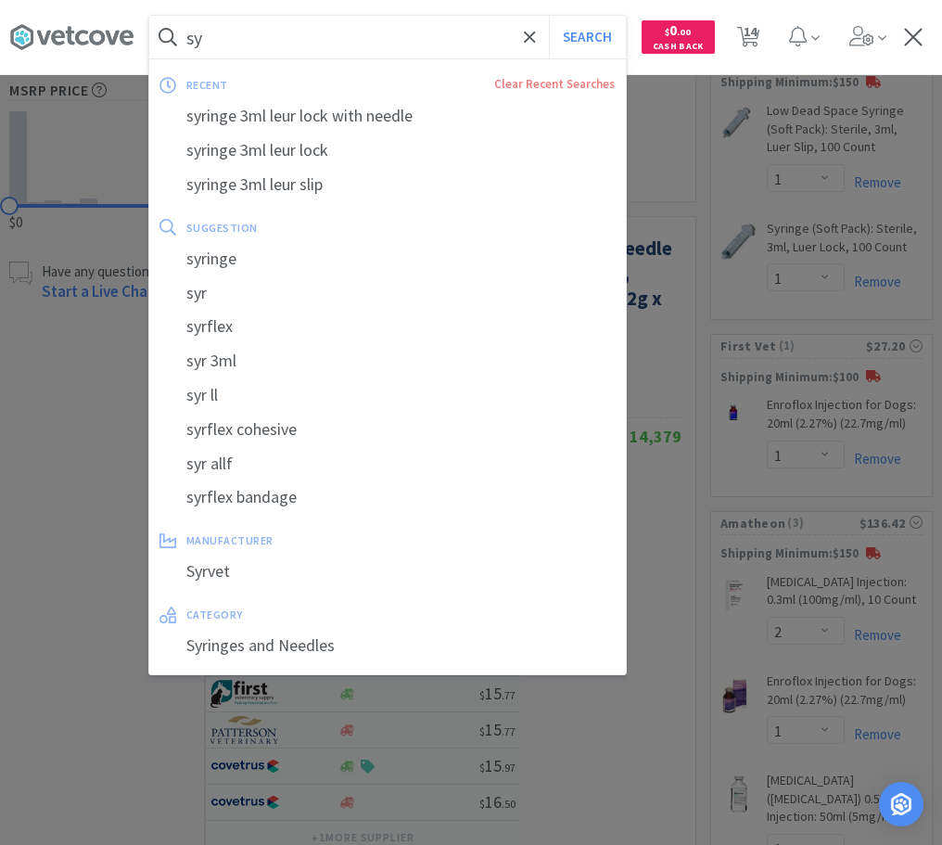
type input "s"
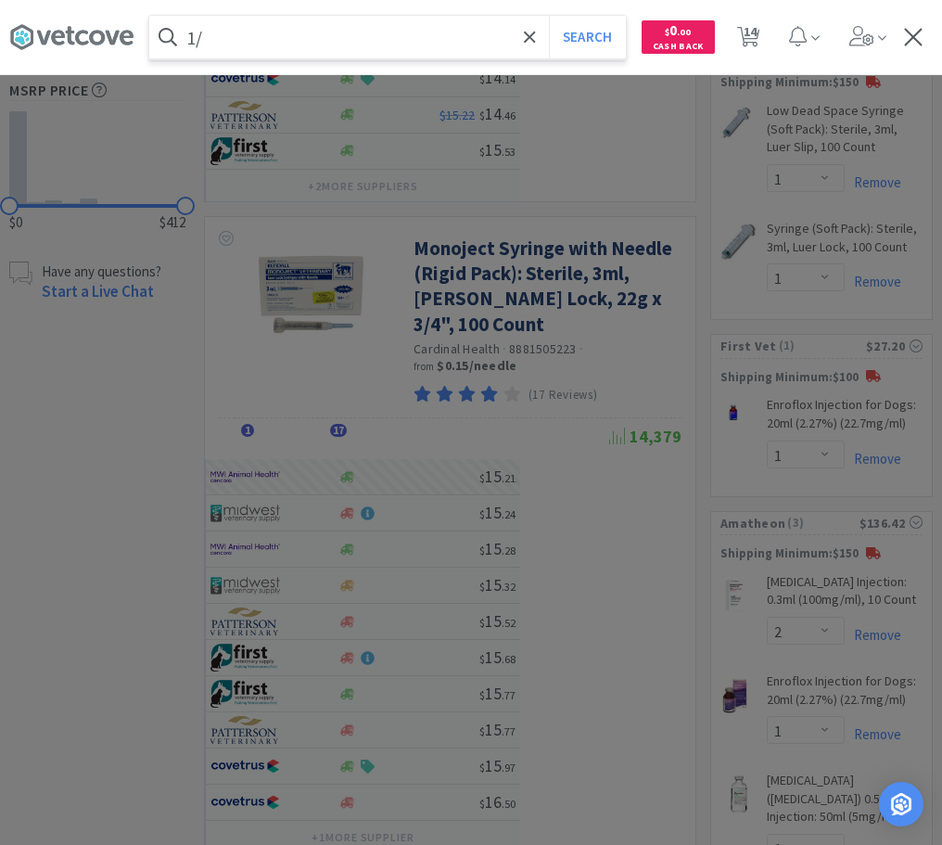
type input "1"
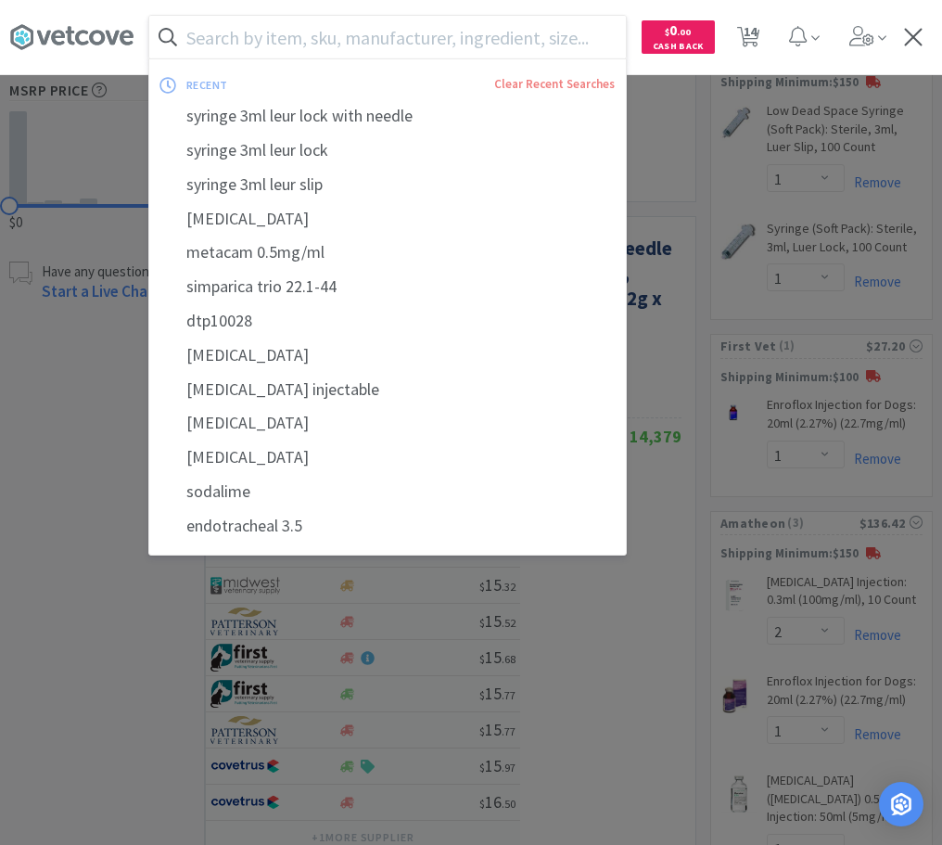
click at [833, 69] on div "Orders Shopping Discuss Discuss 1 Deals Deals $ 0 . 00 Cash Back 14 14" at bounding box center [764, 37] width 260 height 74
click at [344, 48] on input "text" at bounding box center [387, 37] width 477 height 43
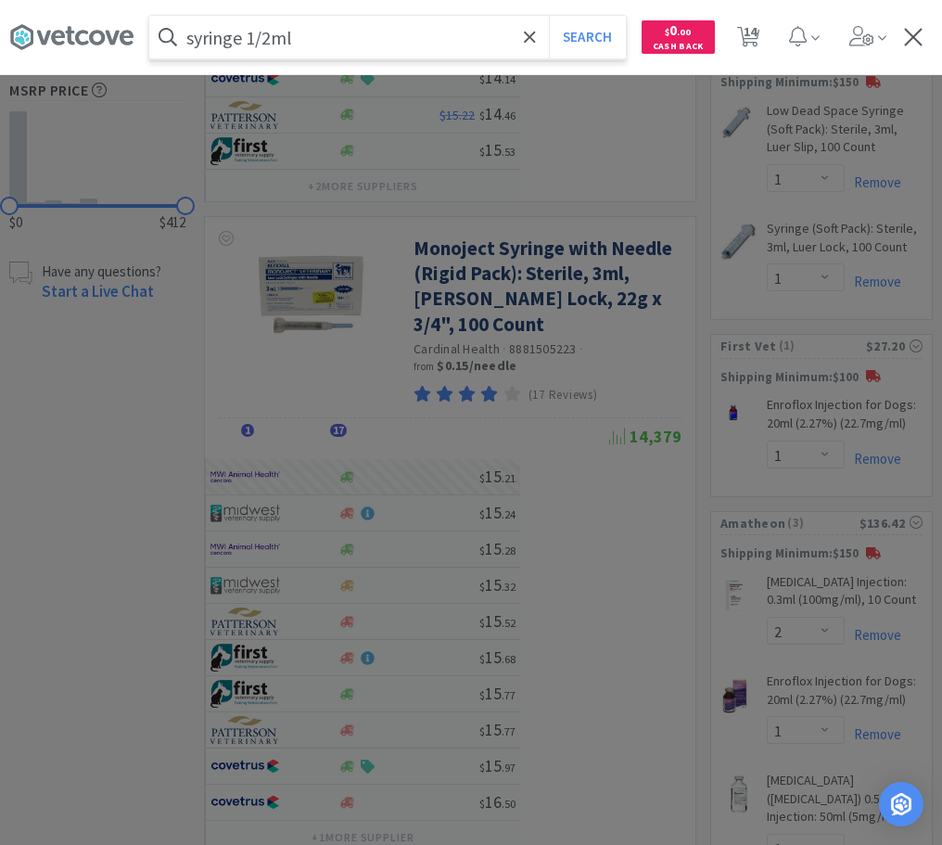
type input "syringe 1/2ml"
click at [549, 16] on button "Search" at bounding box center [587, 37] width 77 height 43
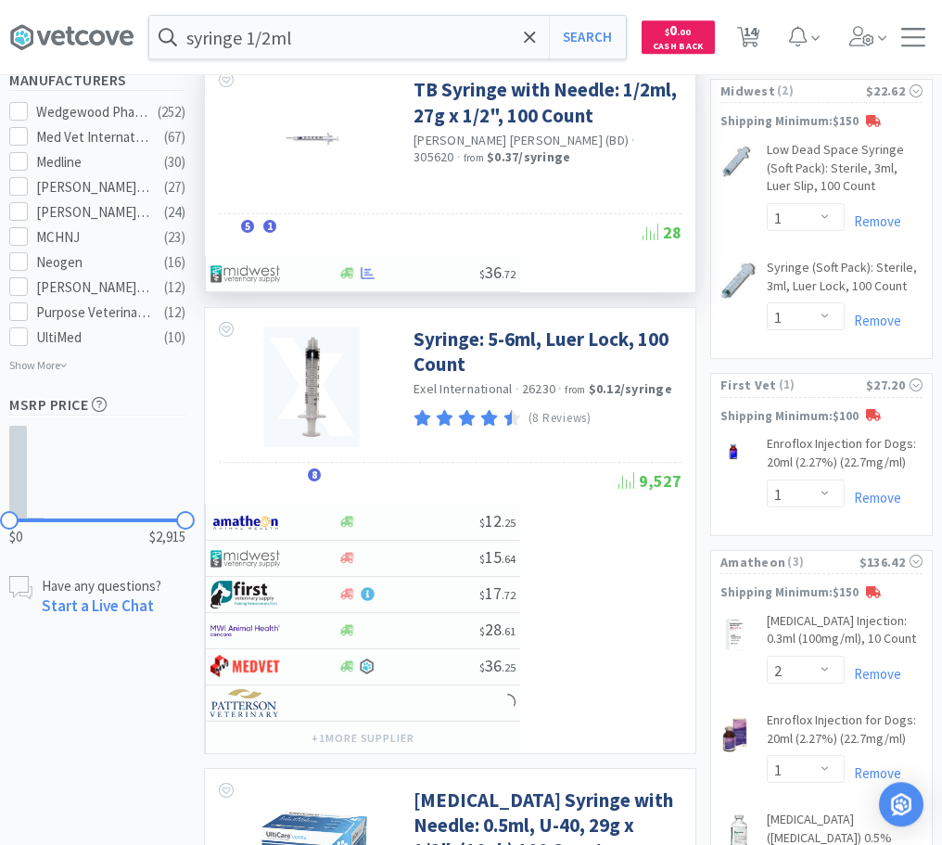
scroll to position [1040, 0]
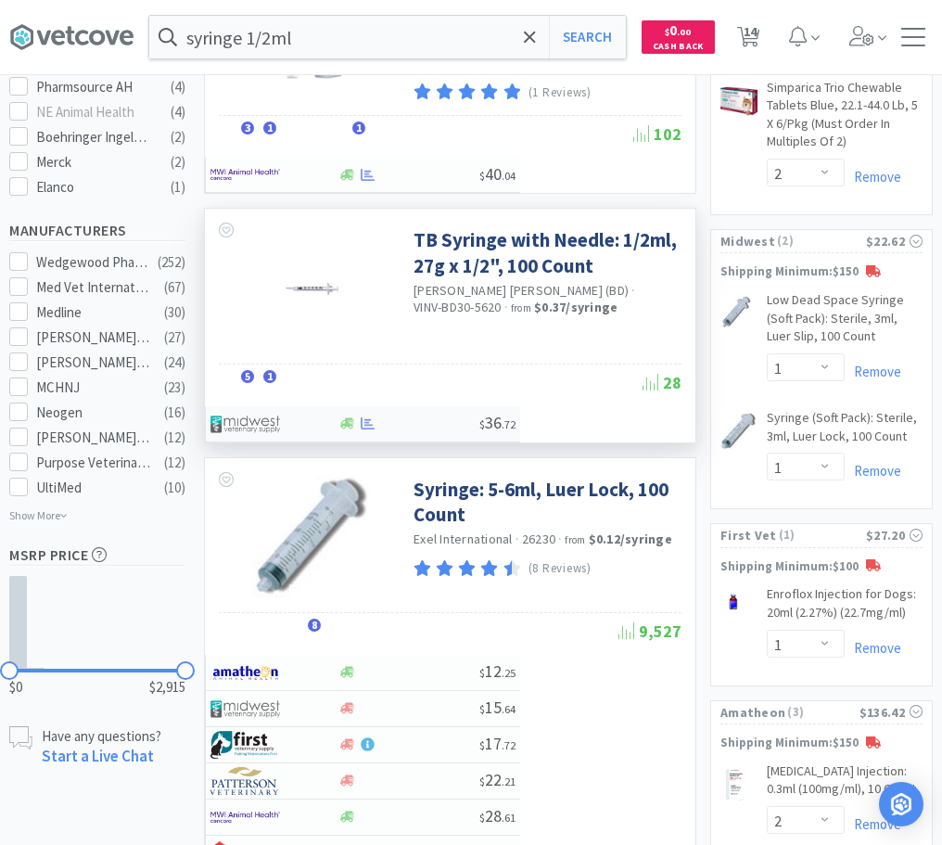
click at [388, 419] on div at bounding box center [409, 423] width 142 height 14
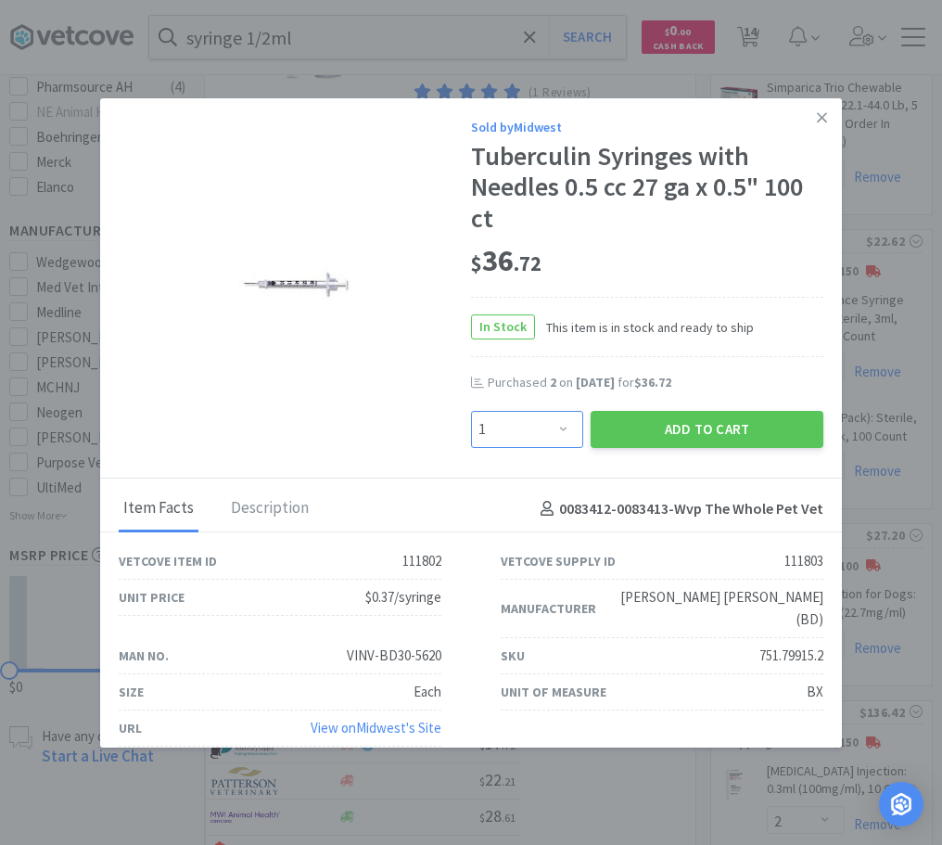
click at [471, 411] on select "Enter Quantity 1 2 3 4 5 6 7 8 9 10 11 12 13 14 15 16 17 18 19 20 Enter Quantity" at bounding box center [527, 429] width 112 height 37
select select "2"
click option "2" at bounding box center [0, 0] width 0 height 0
click at [706, 431] on button "Add to Cart" at bounding box center [707, 429] width 233 height 37
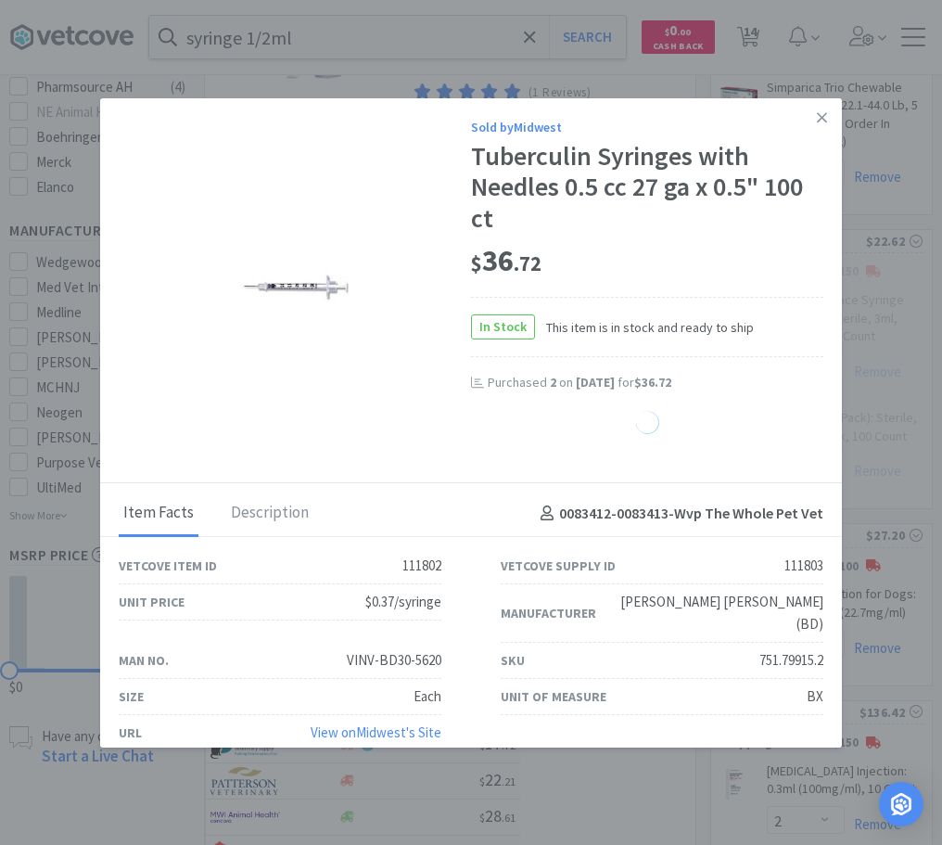
select select "2"
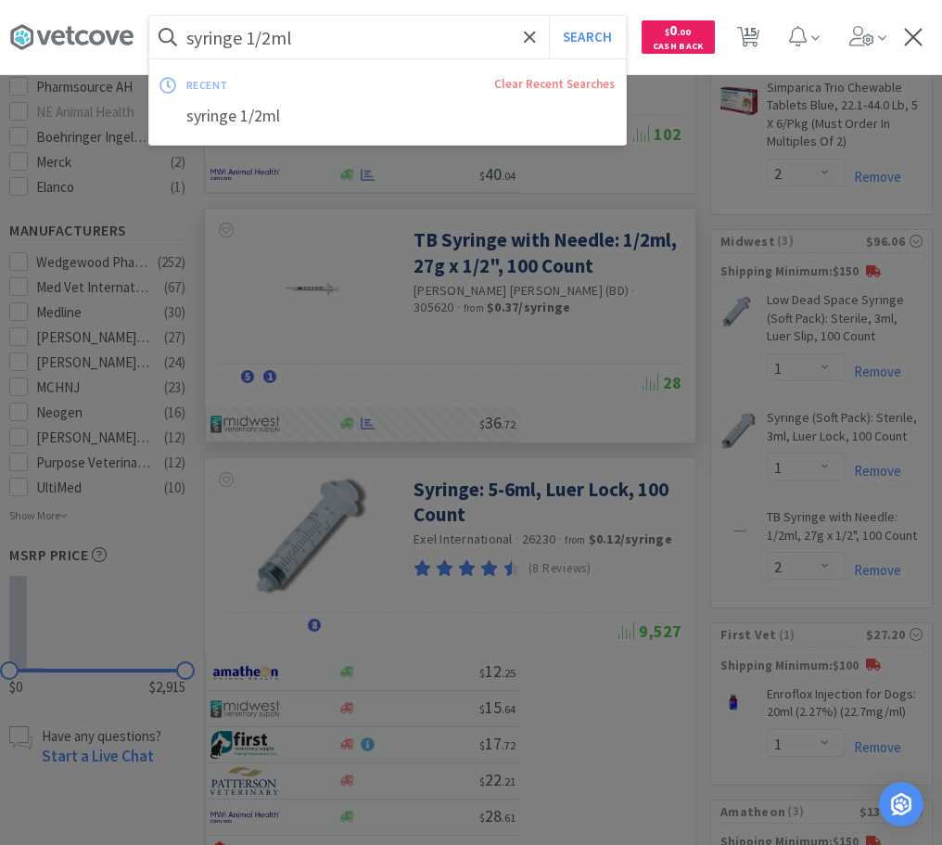
click at [543, 38] on input "syringe 1/2ml" at bounding box center [387, 37] width 477 height 43
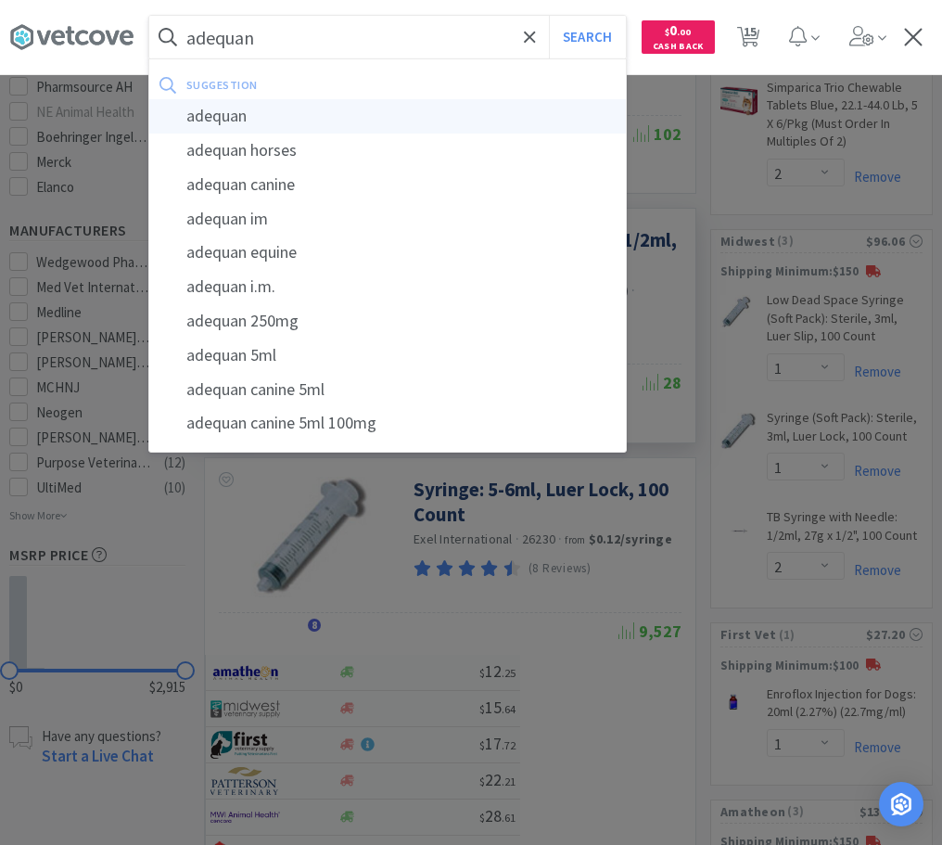
type input "adequan"
click at [322, 113] on div "adequan" at bounding box center [387, 116] width 477 height 34
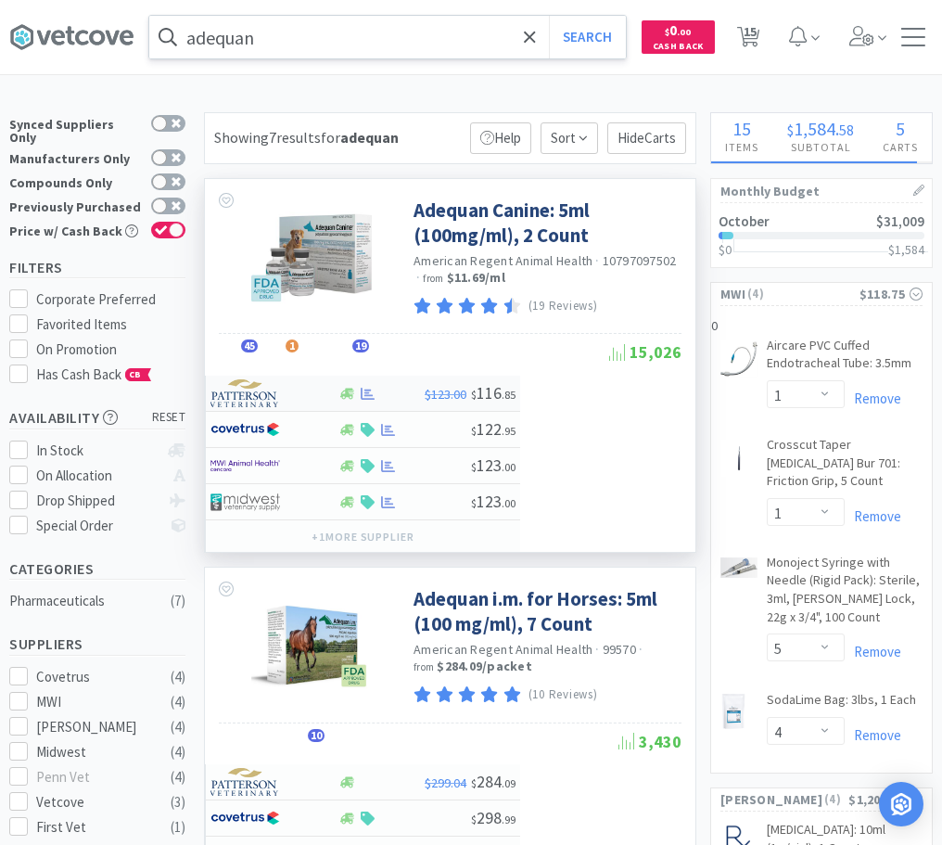
click at [306, 400] on div at bounding box center [262, 393] width 102 height 32
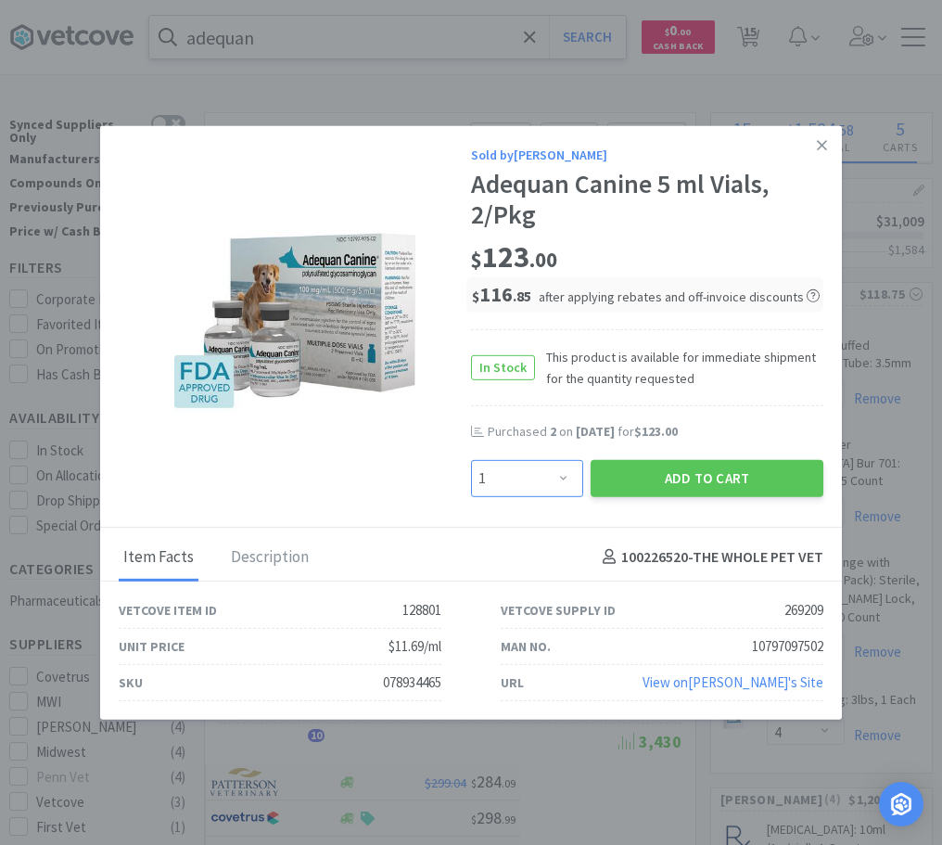
click at [471, 459] on select "Enter Quantity 1 2 3 4 5 6 7 8 9 10 11 12 13 14 15 16 17 18 19 20 Enter Quantity" at bounding box center [527, 477] width 112 height 37
select select "2"
click option "2" at bounding box center [0, 0] width 0 height 0
click at [707, 479] on button "Add to Cart" at bounding box center [707, 477] width 233 height 37
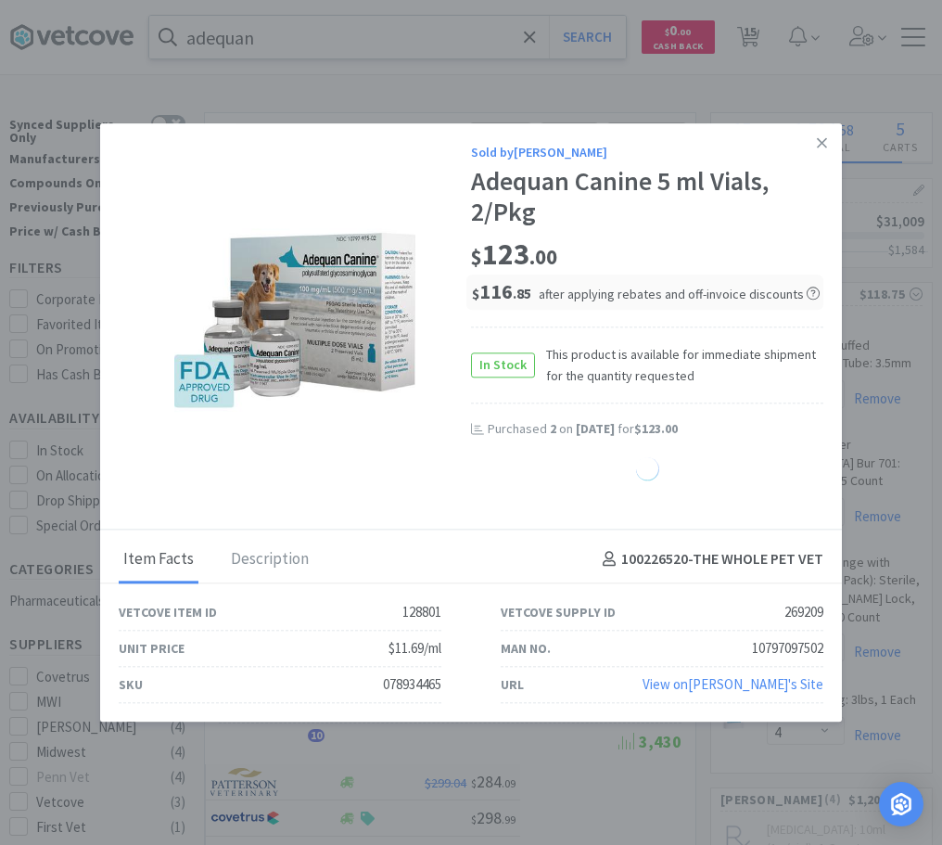
select select "2"
select select "3"
select select "2"
select select "1"
select select "2"
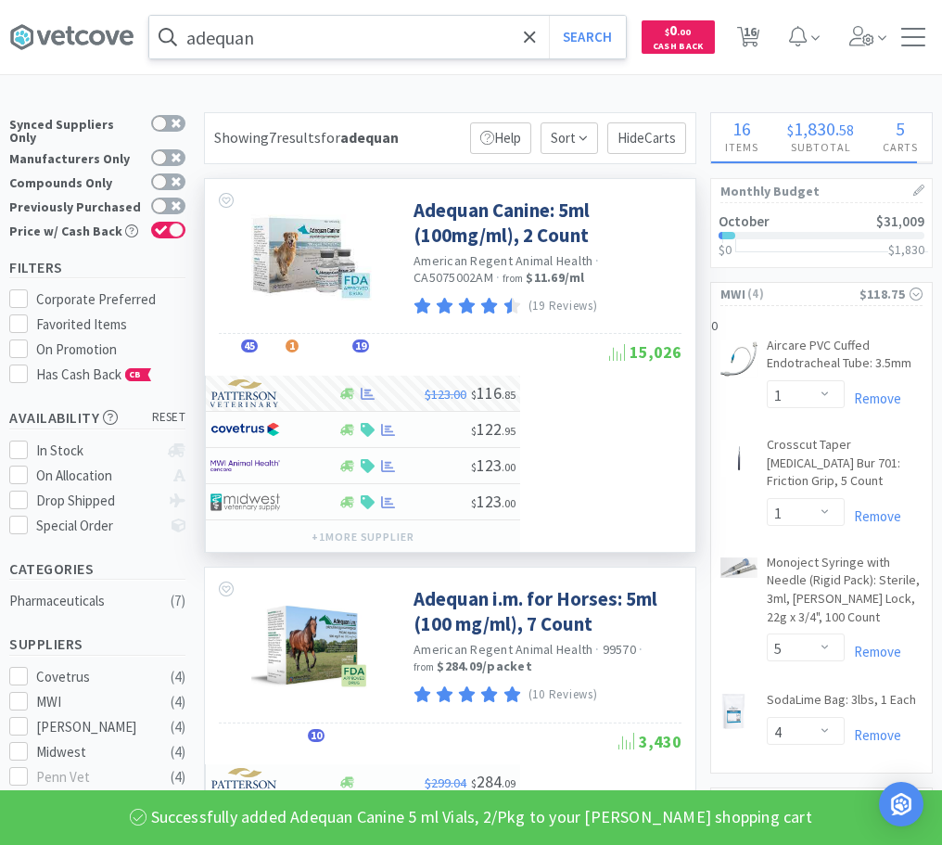
click at [294, 45] on input "adequan" at bounding box center [387, 37] width 477 height 43
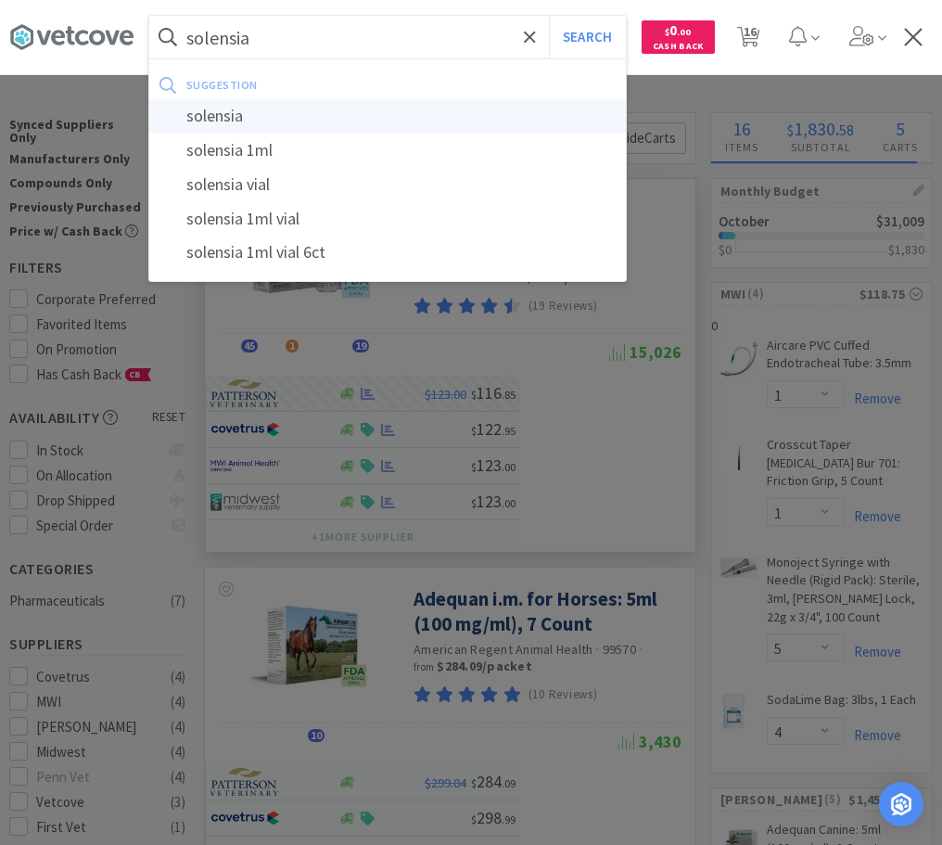
type input "solensia"
click at [229, 101] on div "solensia" at bounding box center [387, 116] width 477 height 34
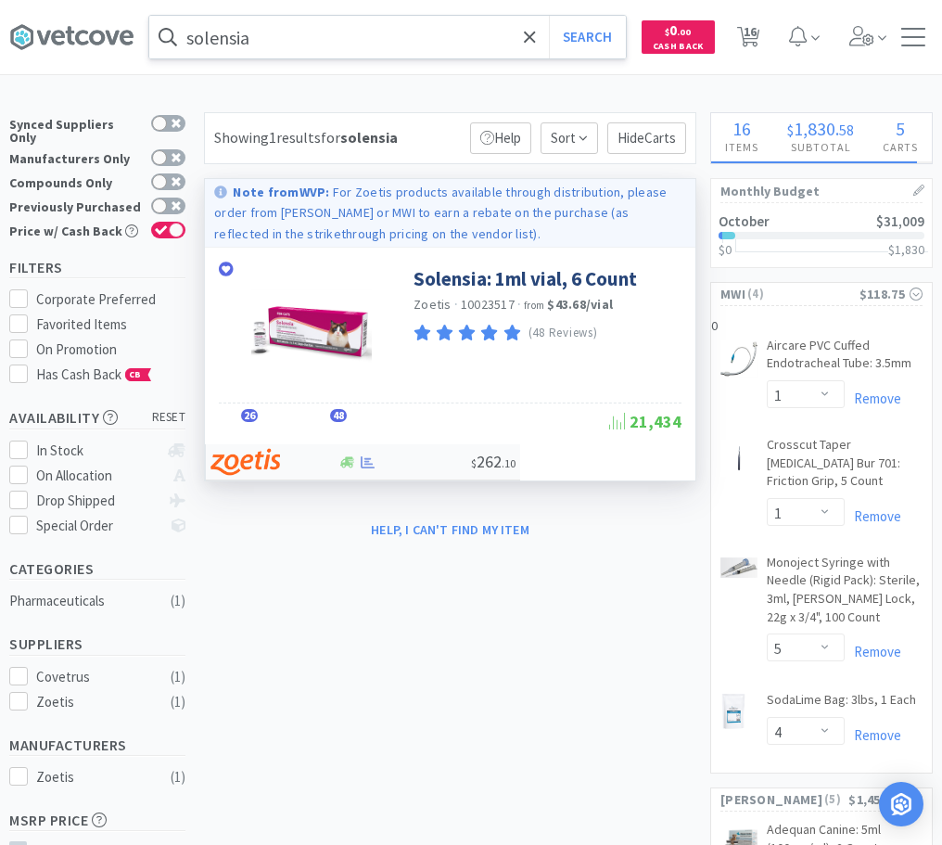
click at [284, 466] on div at bounding box center [262, 462] width 102 height 32
select select "1"
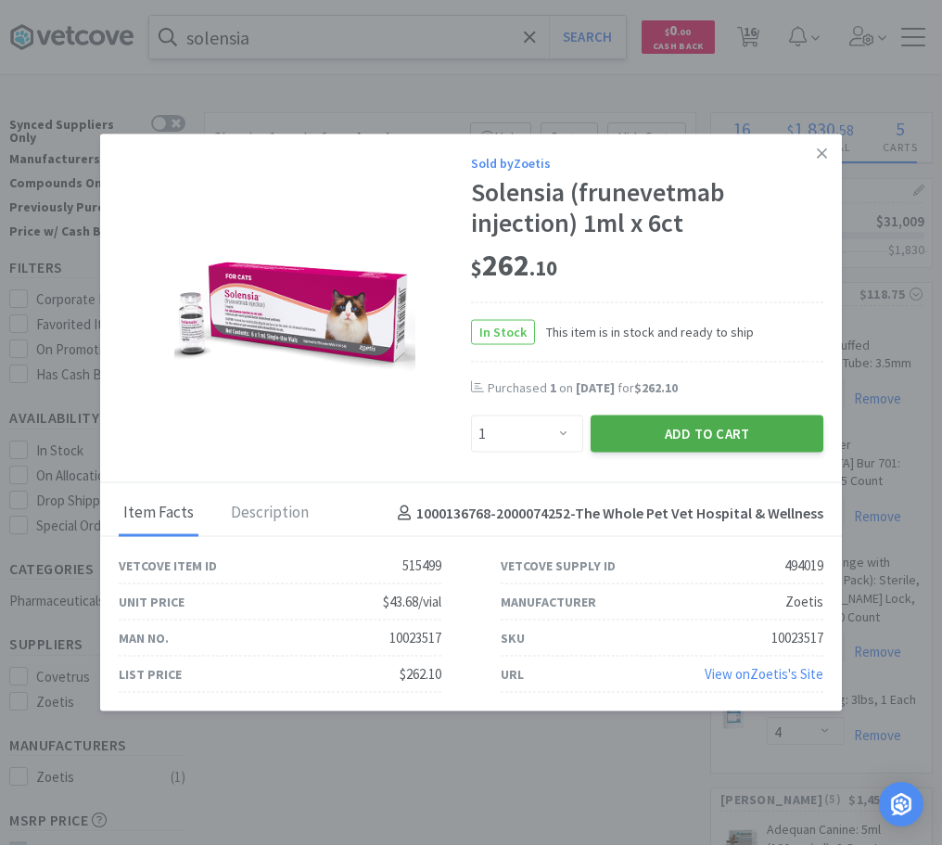
click at [620, 418] on button "Add to Cart" at bounding box center [707, 433] width 233 height 37
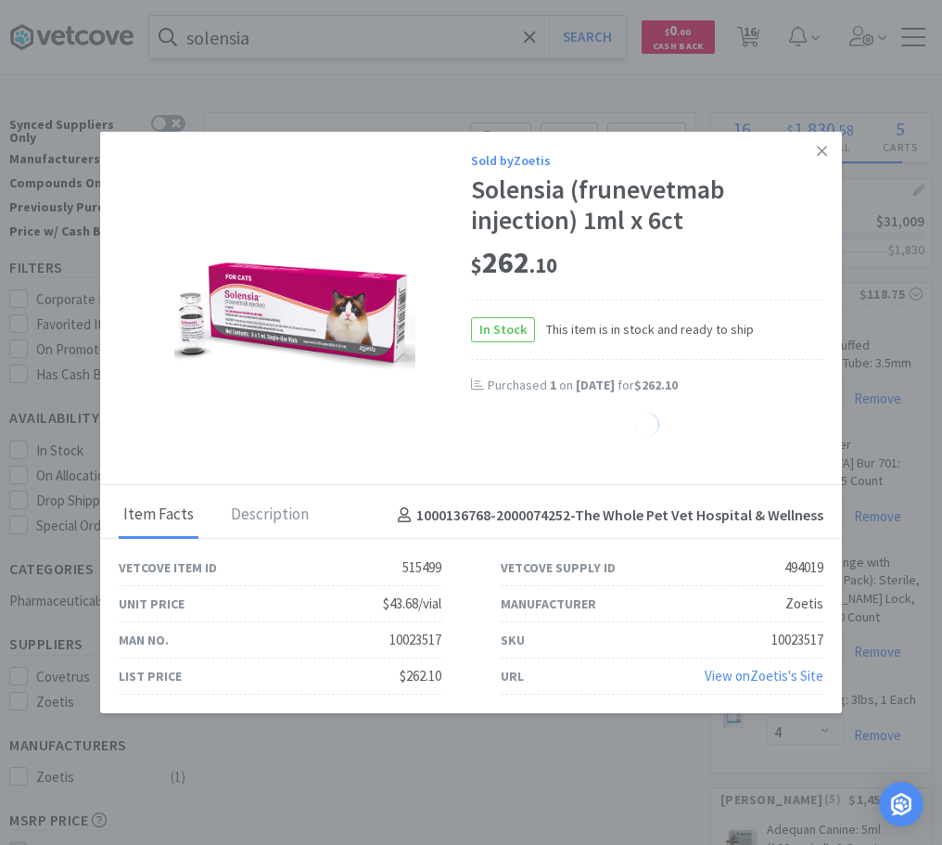
select select "1"
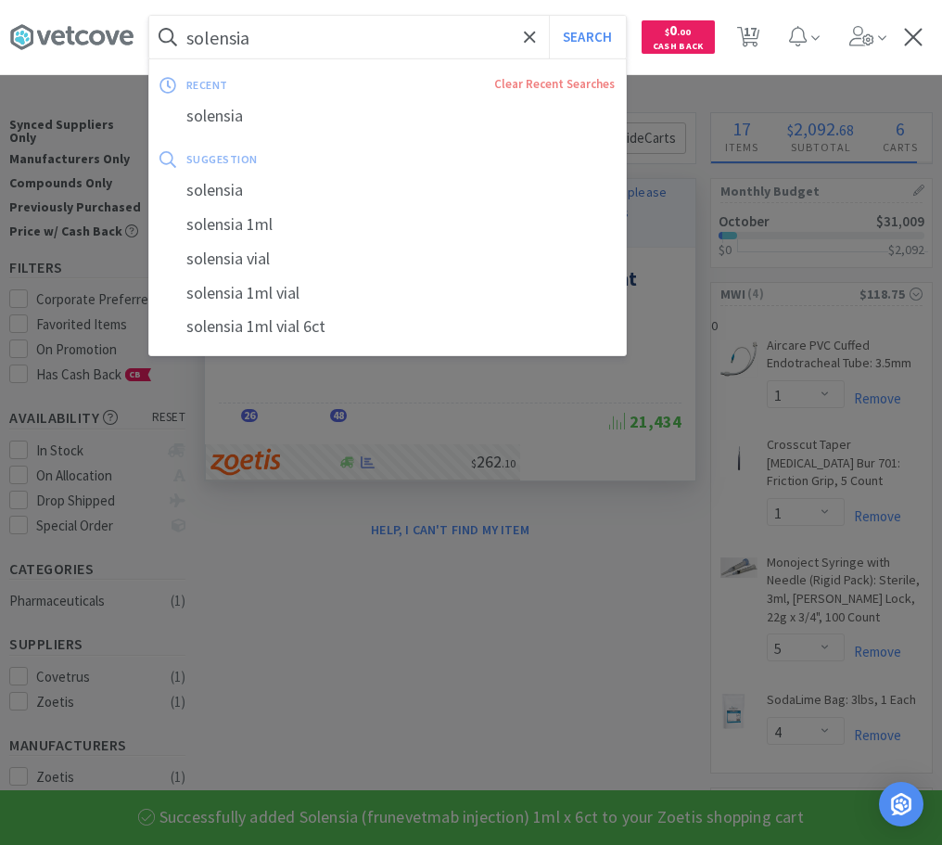
click at [351, 39] on input "solensia" at bounding box center [387, 37] width 477 height 43
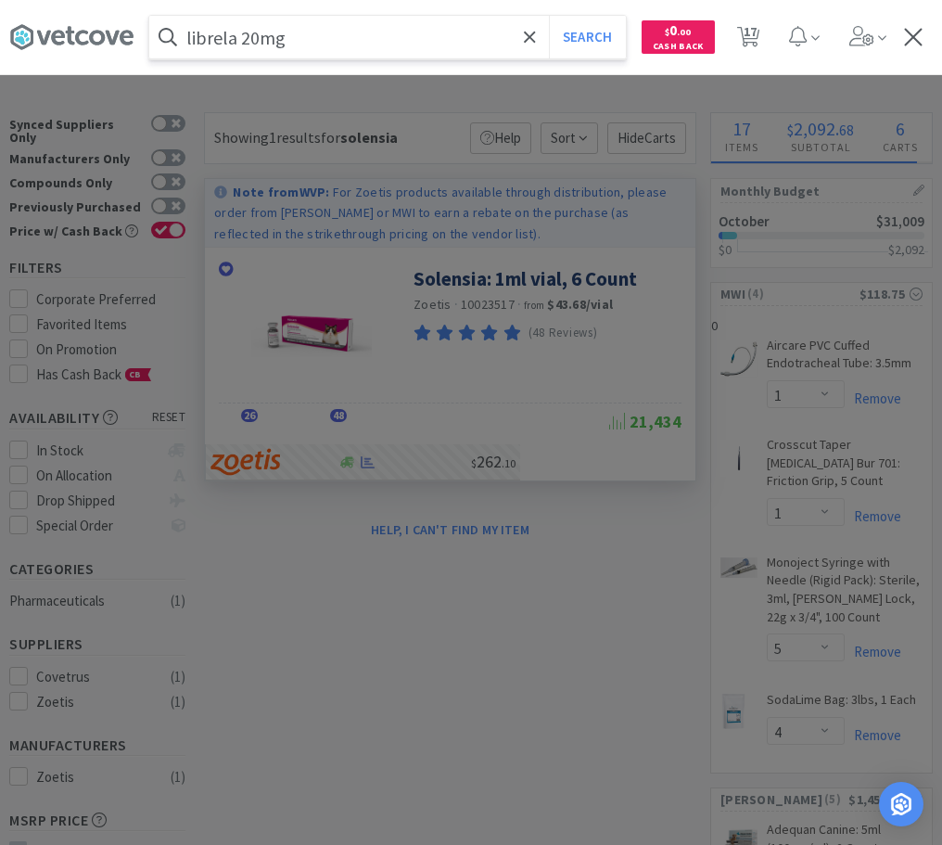
type input "librela 20mg"
click at [549, 16] on button "Search" at bounding box center [587, 37] width 77 height 43
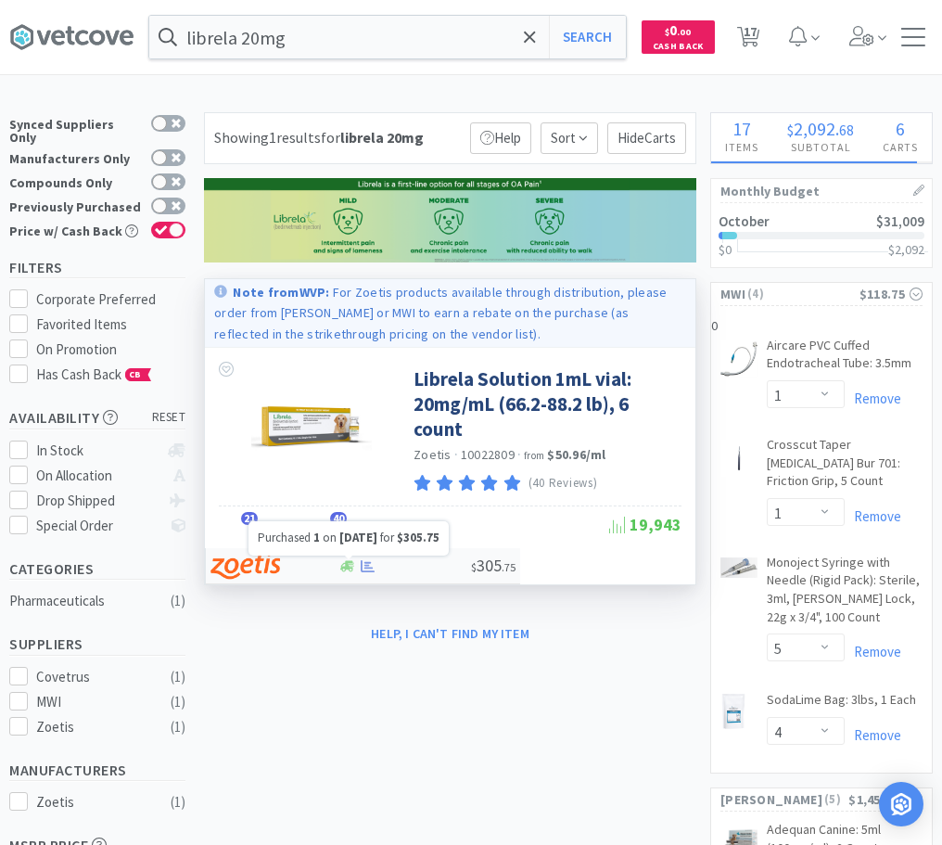
click at [374, 562] on icon at bounding box center [368, 566] width 14 height 14
select select "1"
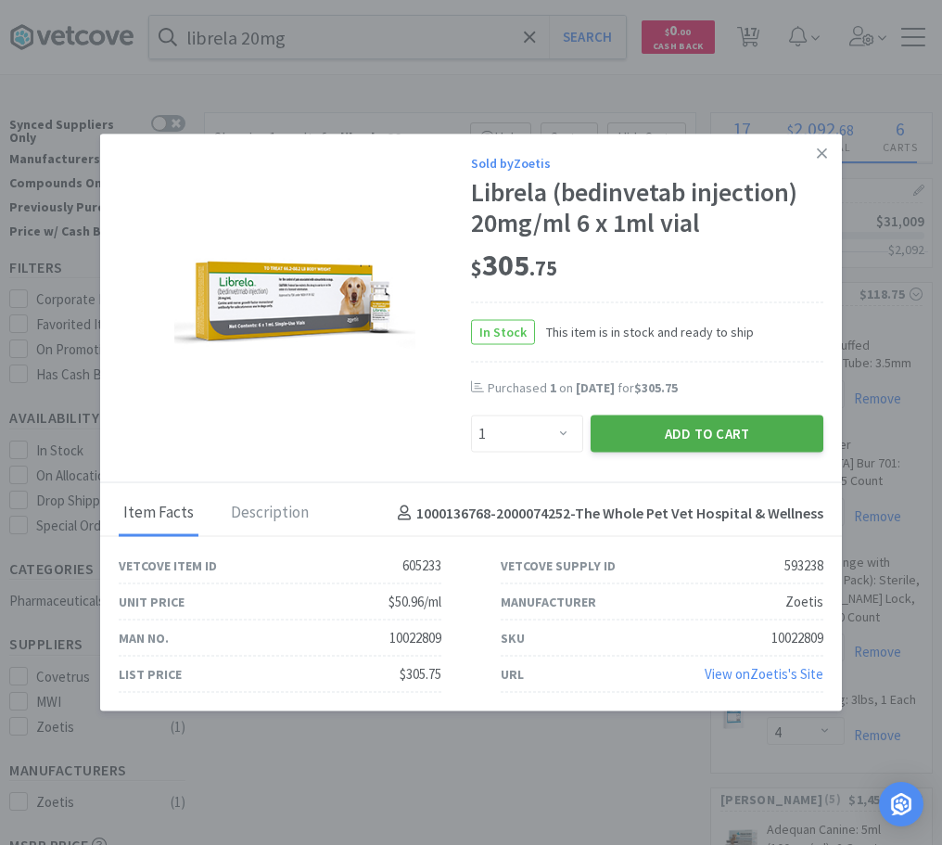
click at [698, 434] on button "Add to Cart" at bounding box center [707, 433] width 233 height 37
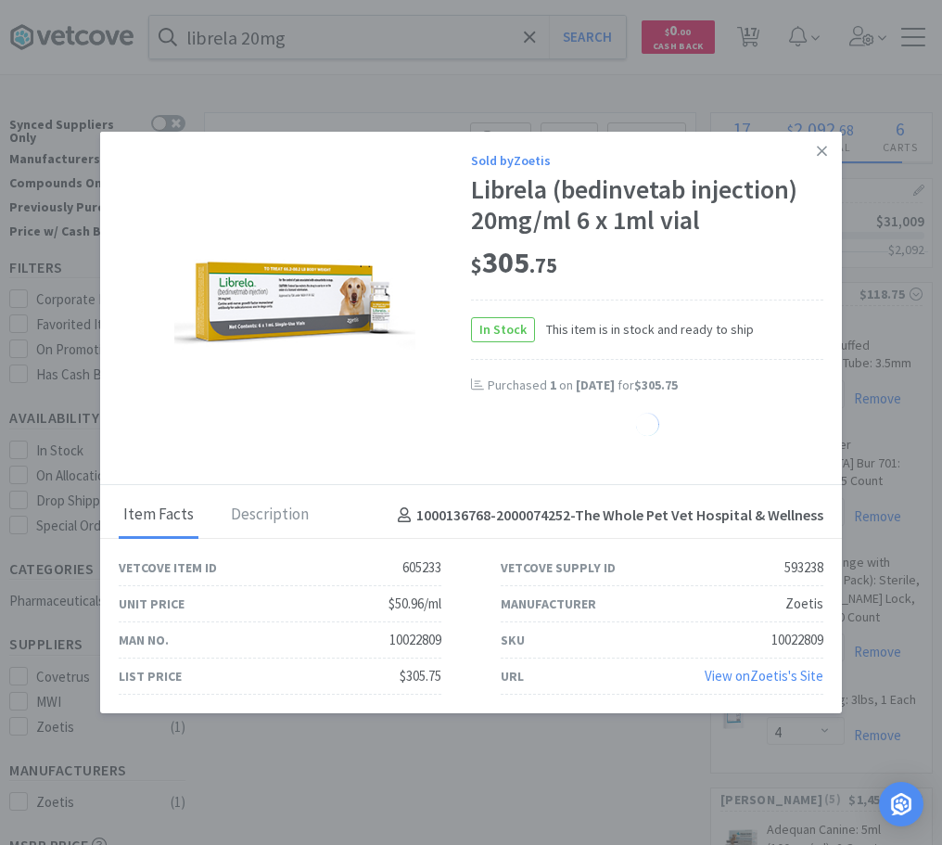
select select "1"
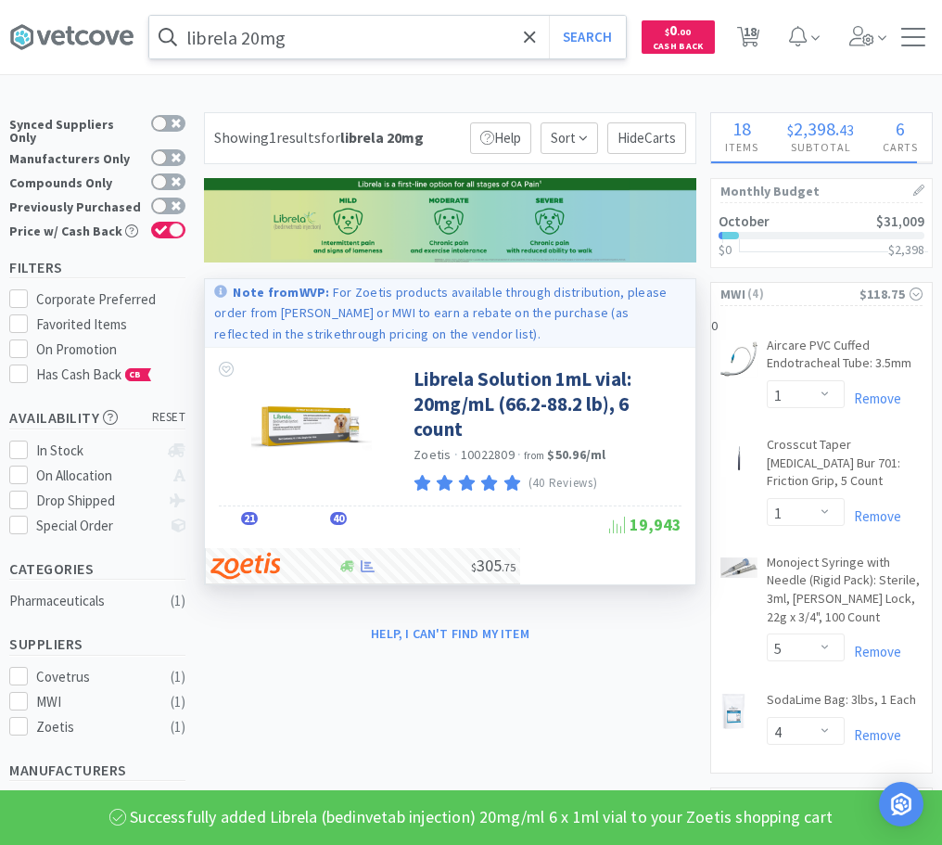
click at [339, 40] on input "librela 20mg" at bounding box center [387, 37] width 477 height 43
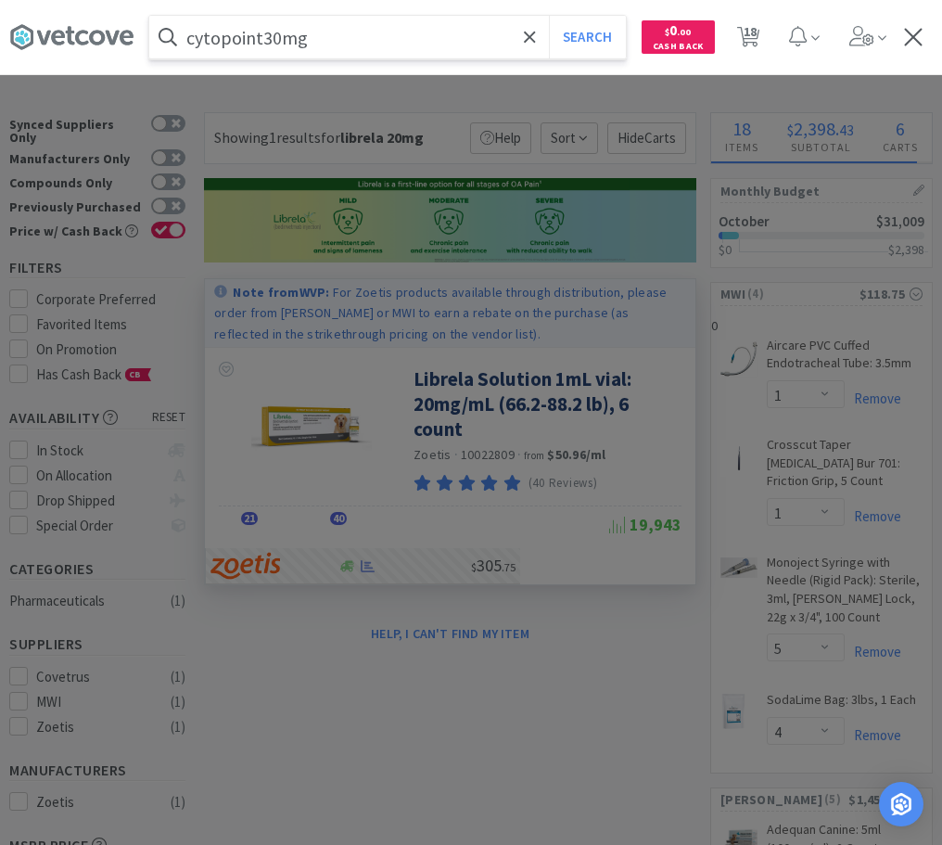
click at [549, 16] on button "Search" at bounding box center [587, 37] width 77 height 43
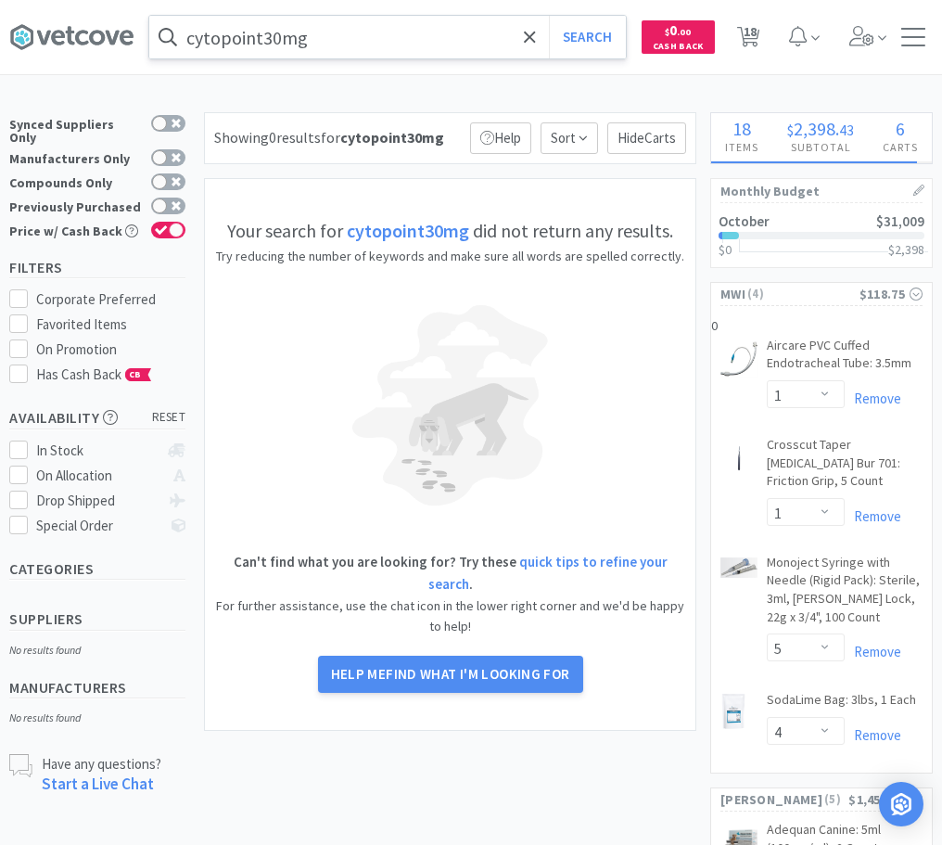
click at [264, 35] on input "cytopoint30mg" at bounding box center [387, 37] width 477 height 43
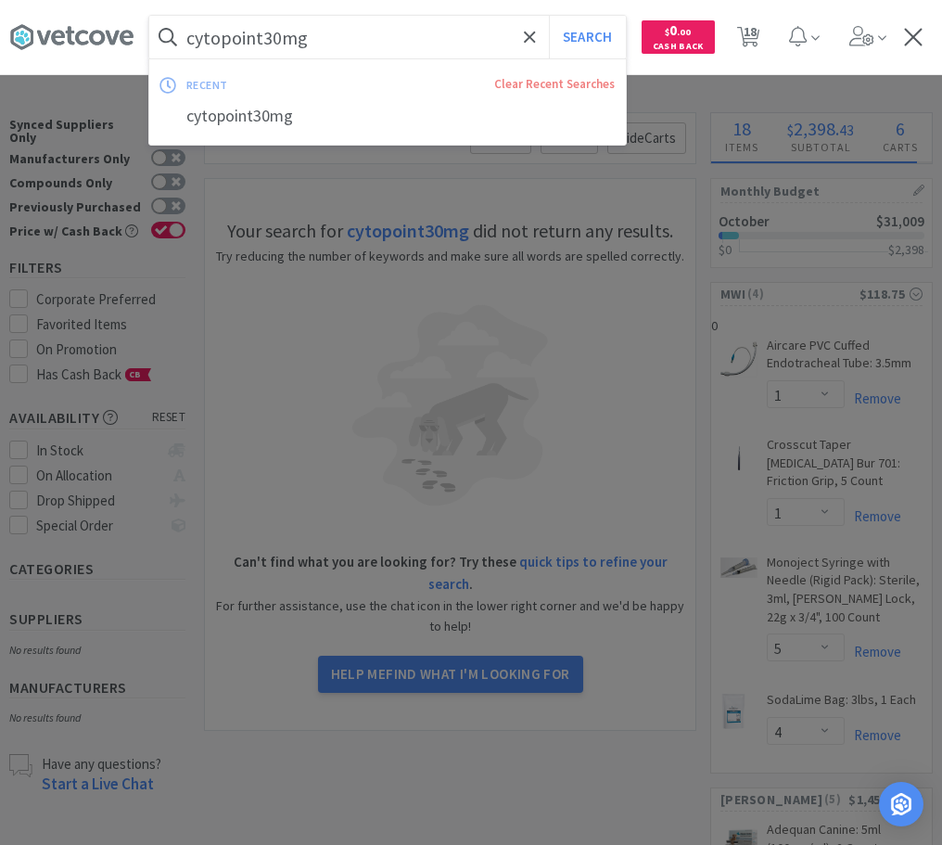
click at [264, 35] on input "cytopoint30mg" at bounding box center [387, 37] width 477 height 43
click at [264, 39] on input "cytopoint30mg" at bounding box center [387, 37] width 477 height 43
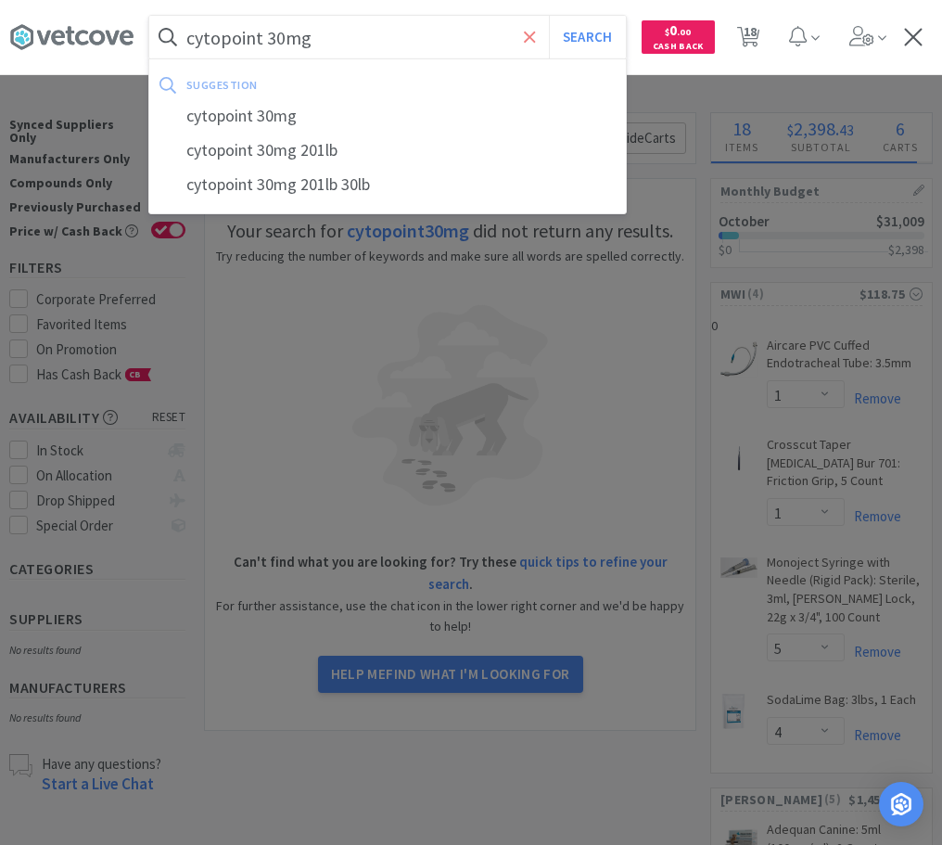
type input "cytopoint 30mg"
click at [549, 16] on button "Search" at bounding box center [587, 37] width 77 height 43
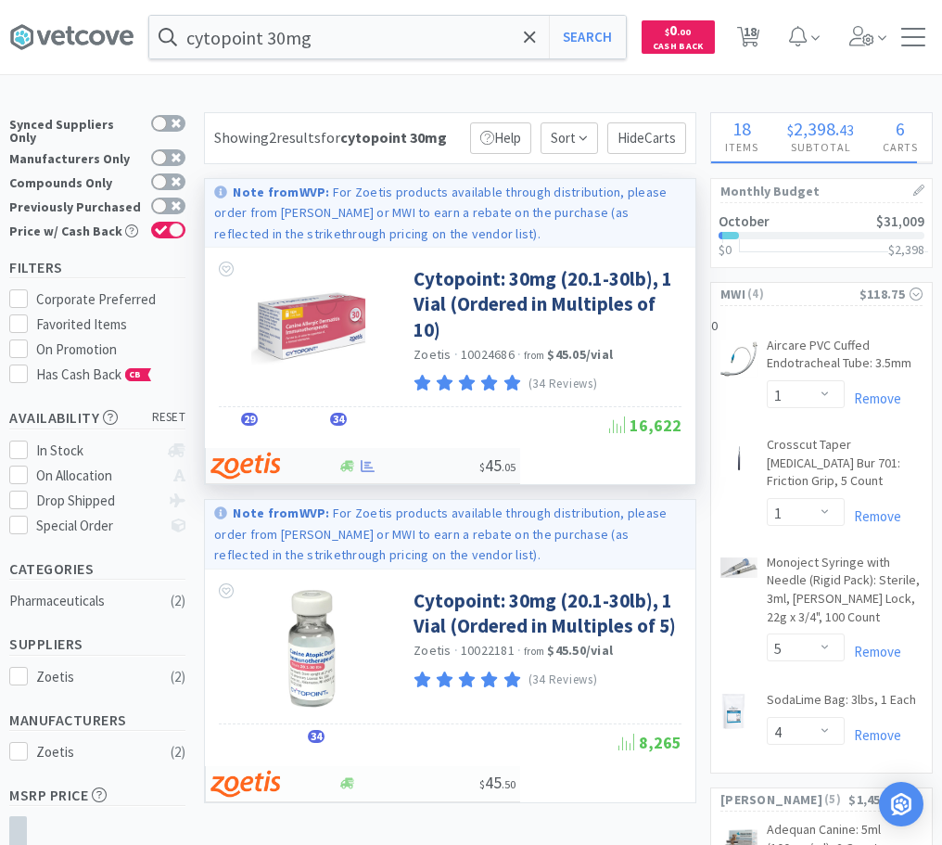
click at [401, 469] on div at bounding box center [409, 466] width 142 height 14
select select "10"
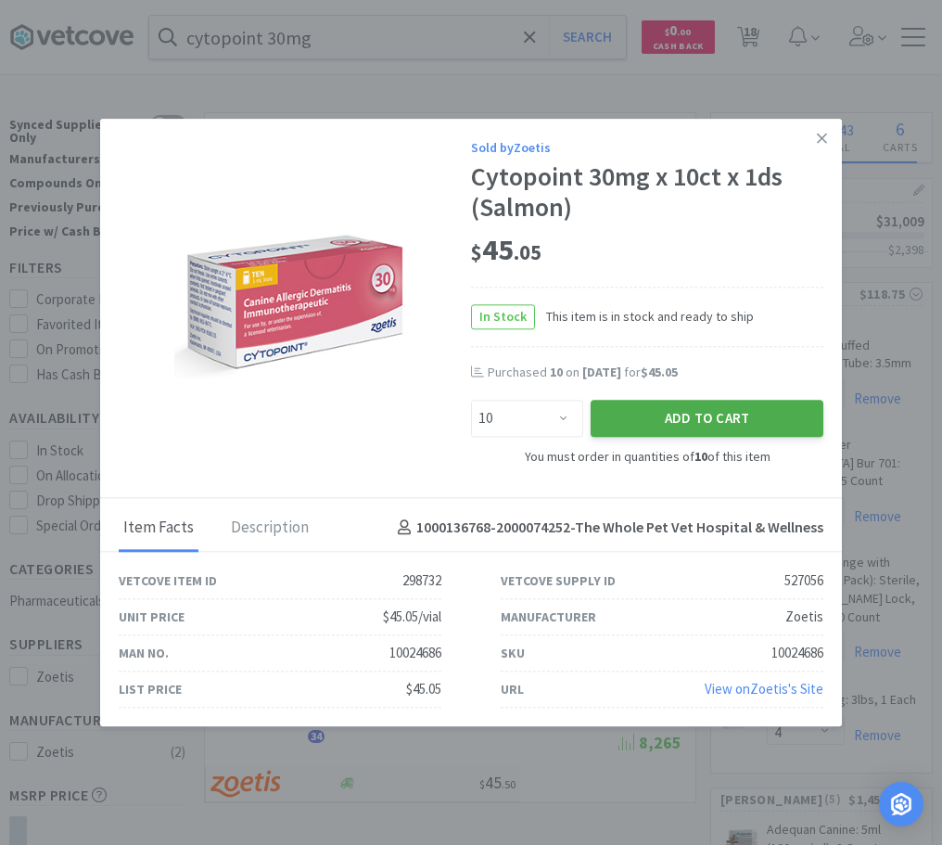
click at [657, 410] on button "Add to Cart" at bounding box center [707, 419] width 233 height 37
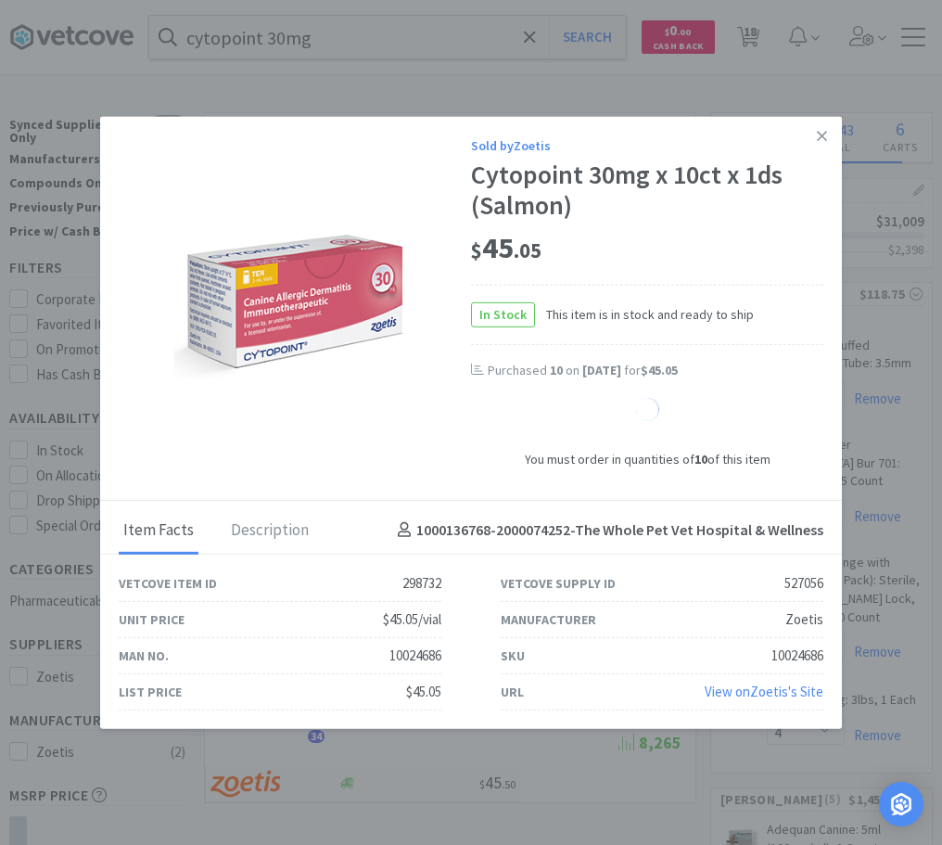
select select "1"
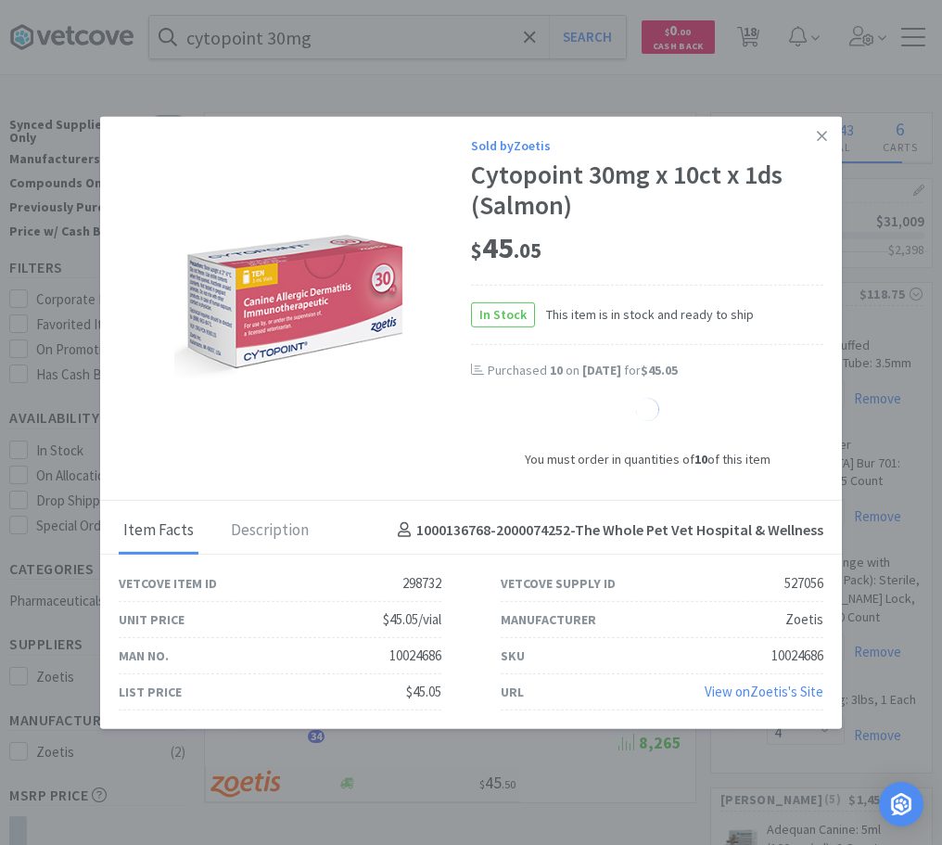
select select "1"
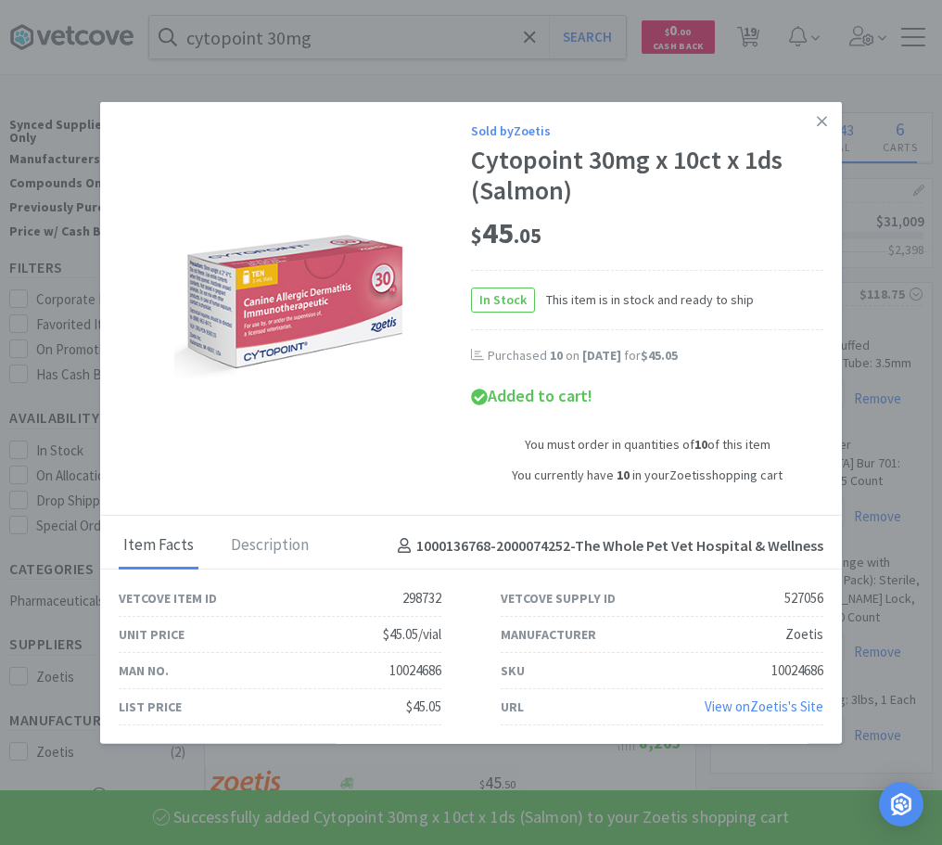
select select "10"
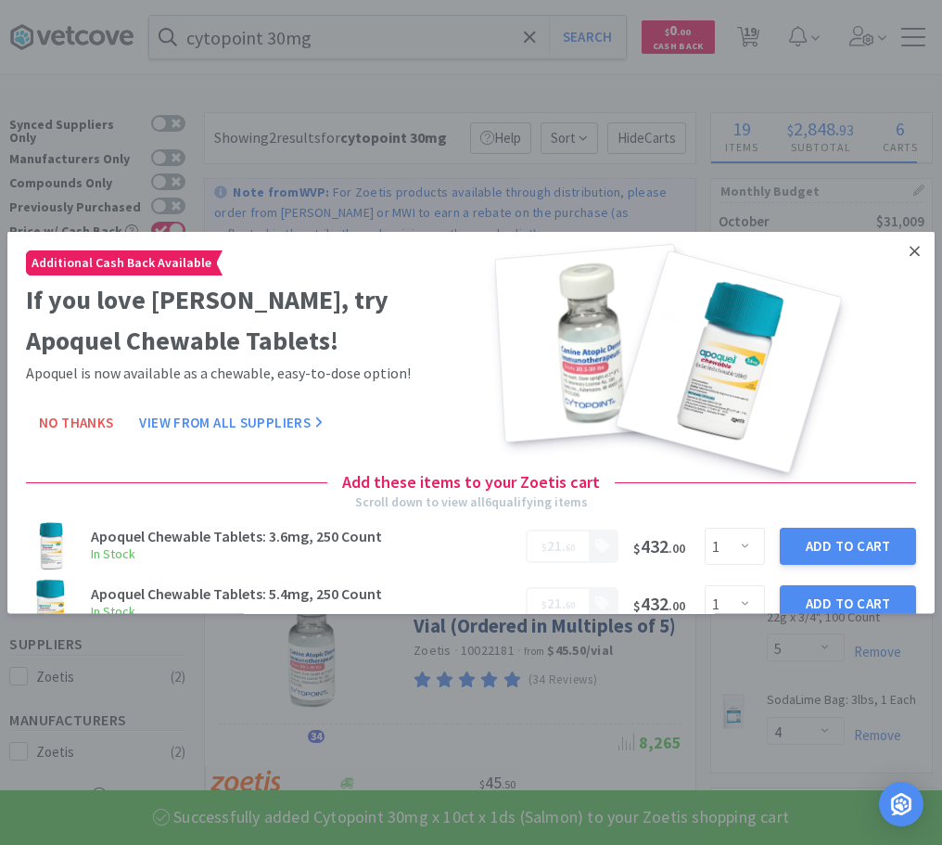
click at [840, 248] on icon at bounding box center [915, 250] width 10 height 17
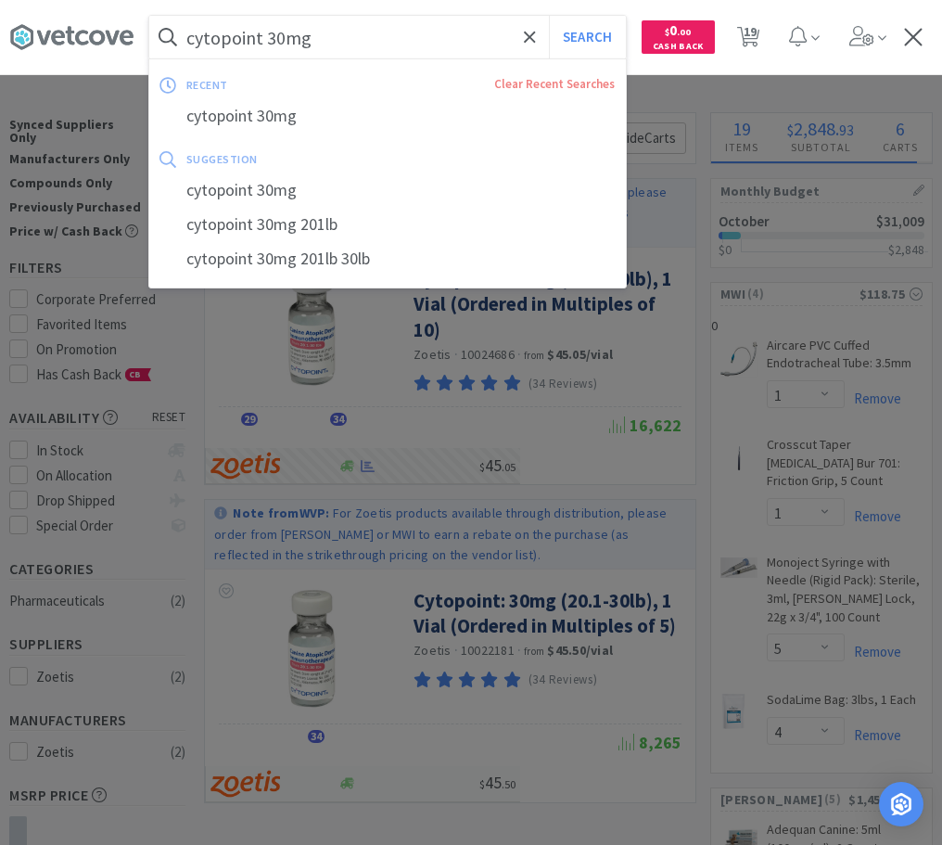
click at [272, 42] on input "cytopoint 30mg" at bounding box center [387, 37] width 477 height 43
click at [276, 33] on input "cytopoint 30mg" at bounding box center [387, 37] width 477 height 43
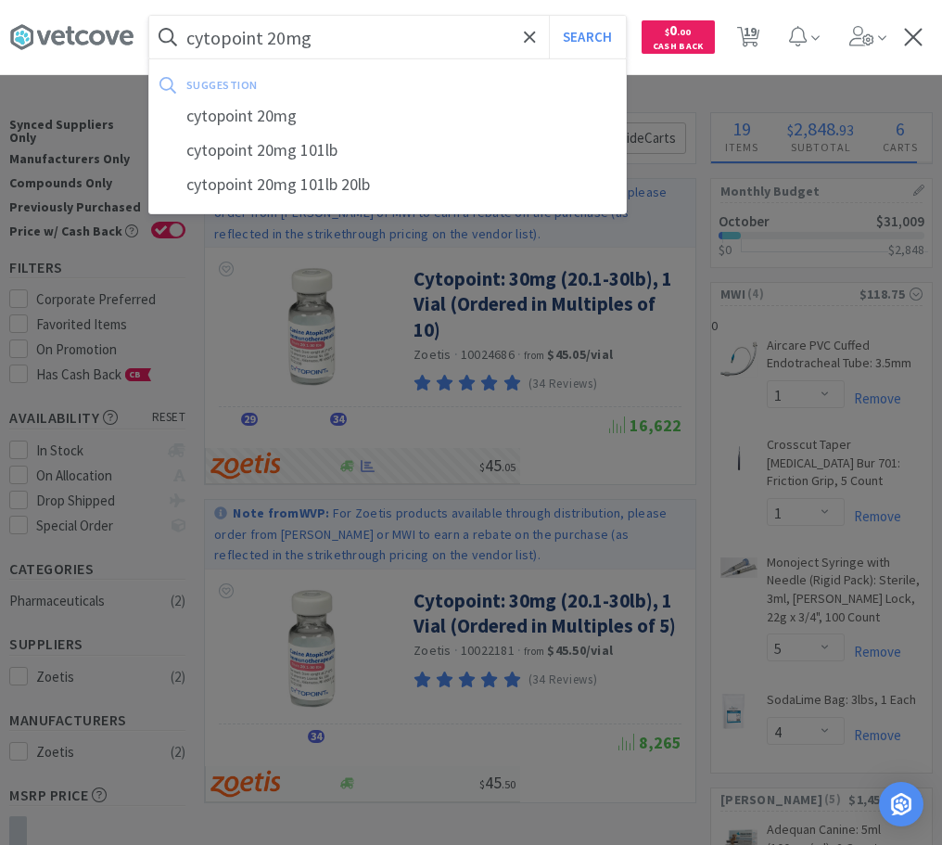
type input "cytopoint 20mg"
click at [549, 16] on button "Search" at bounding box center [587, 37] width 77 height 43
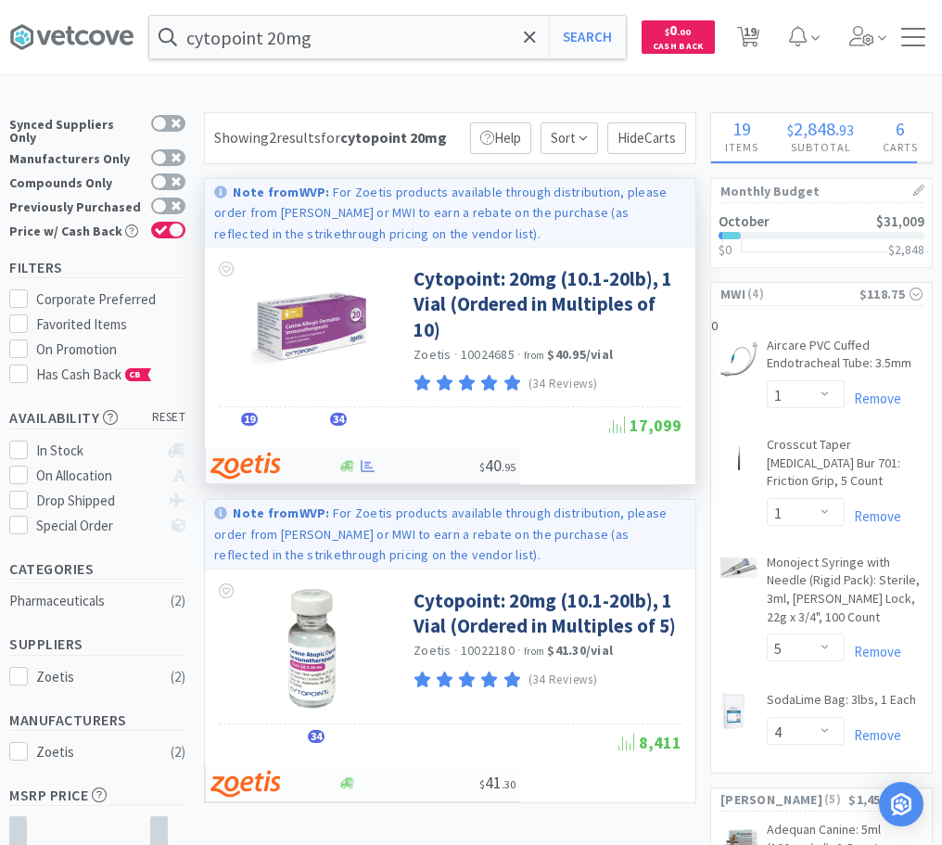
click at [438, 466] on div at bounding box center [409, 466] width 142 height 14
select select "10"
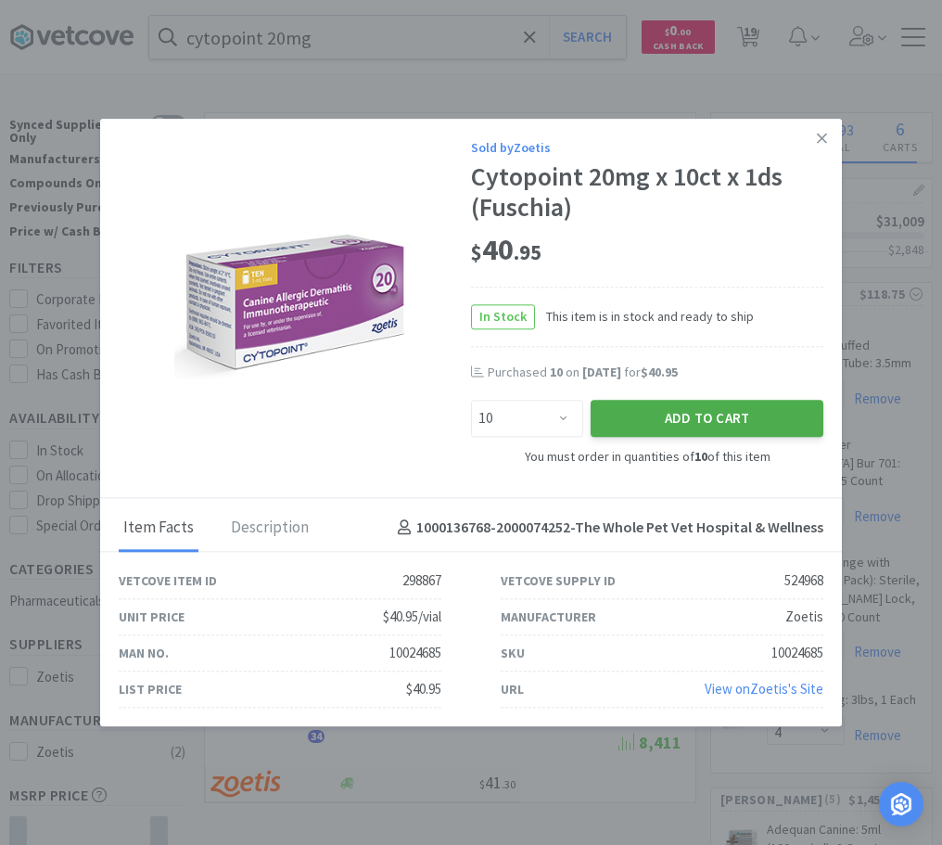
click at [728, 419] on button "Add to Cart" at bounding box center [707, 419] width 233 height 37
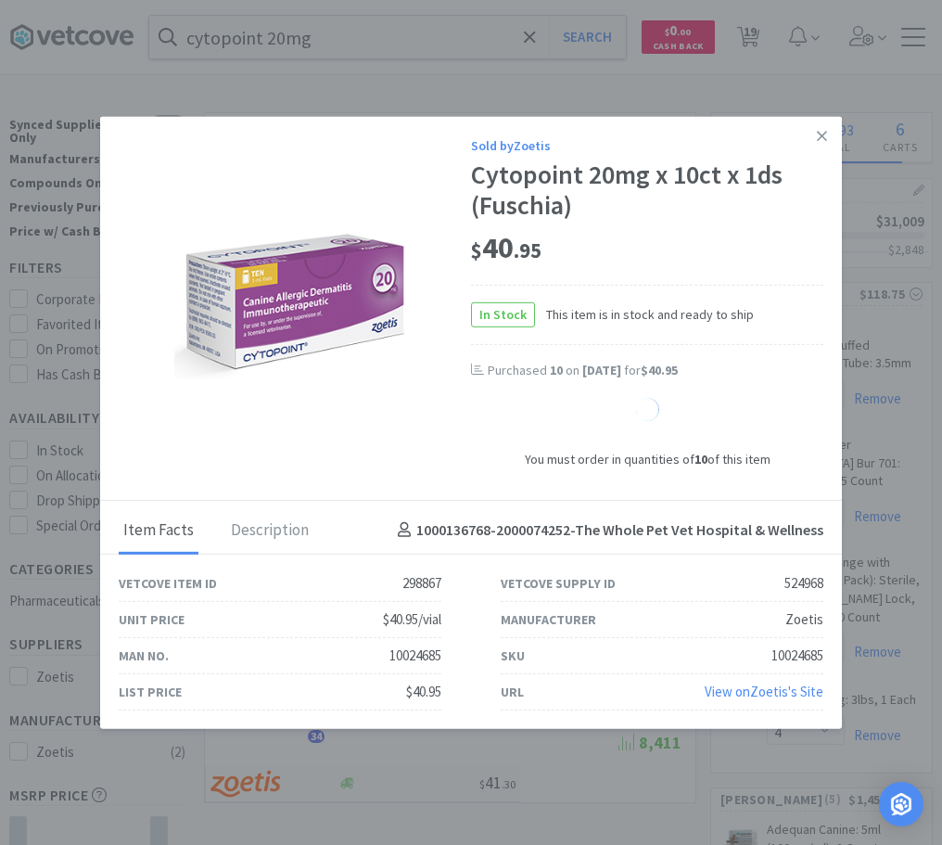
select select "10"
select select "1"
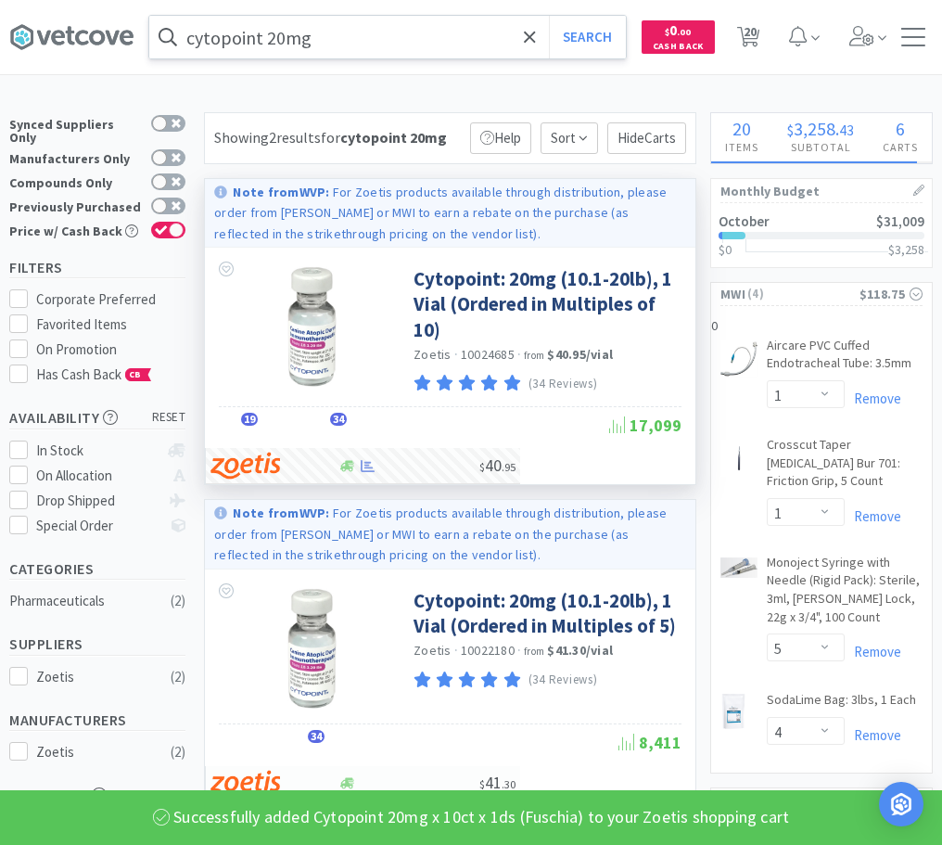
click at [274, 35] on input "cytopoint 20mg" at bounding box center [387, 37] width 477 height 43
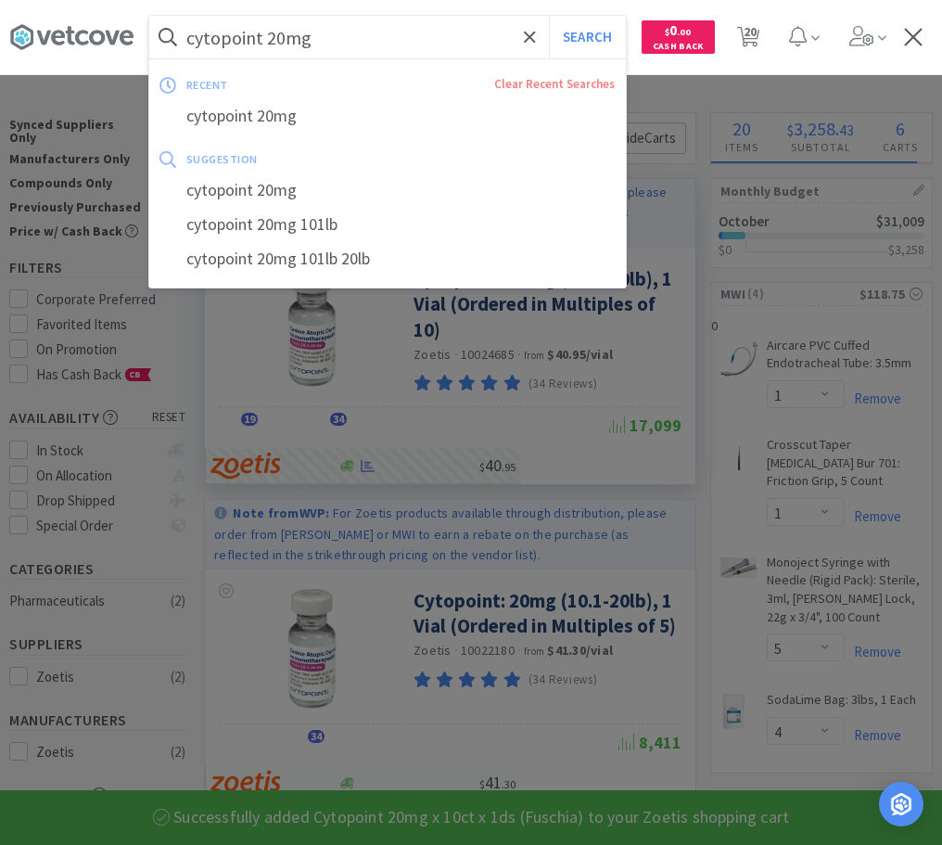
click at [274, 35] on input "cytopoint 20mg" at bounding box center [387, 37] width 477 height 43
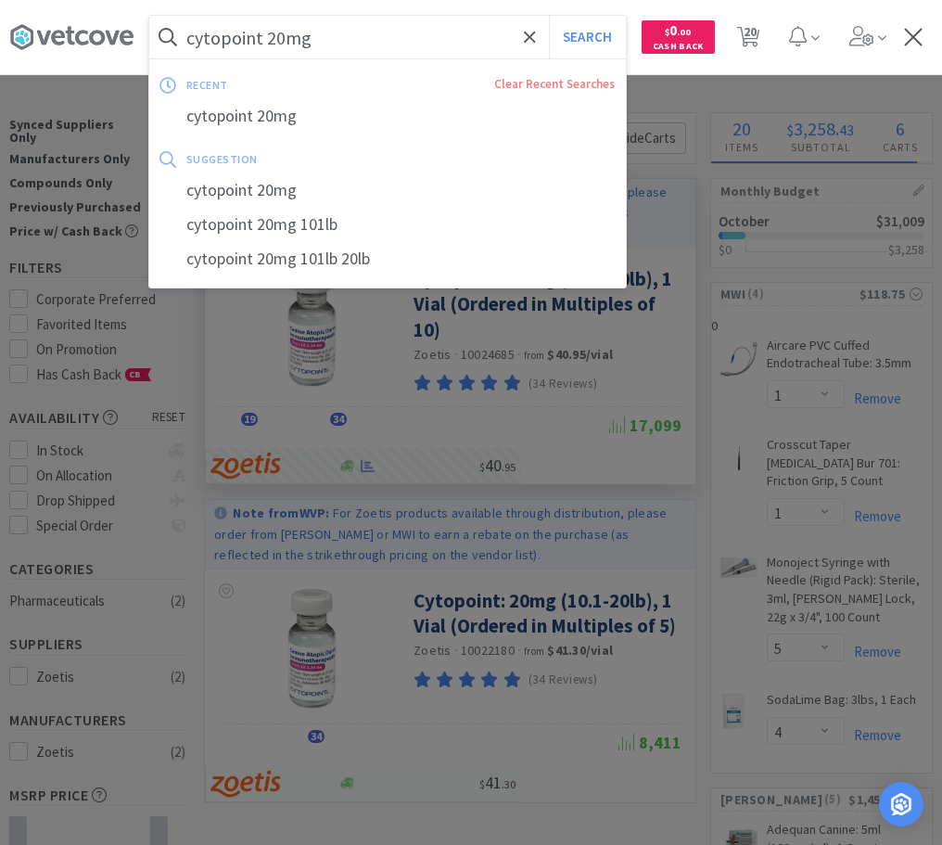
click at [277, 41] on input "cytopoint 20mg" at bounding box center [387, 37] width 477 height 43
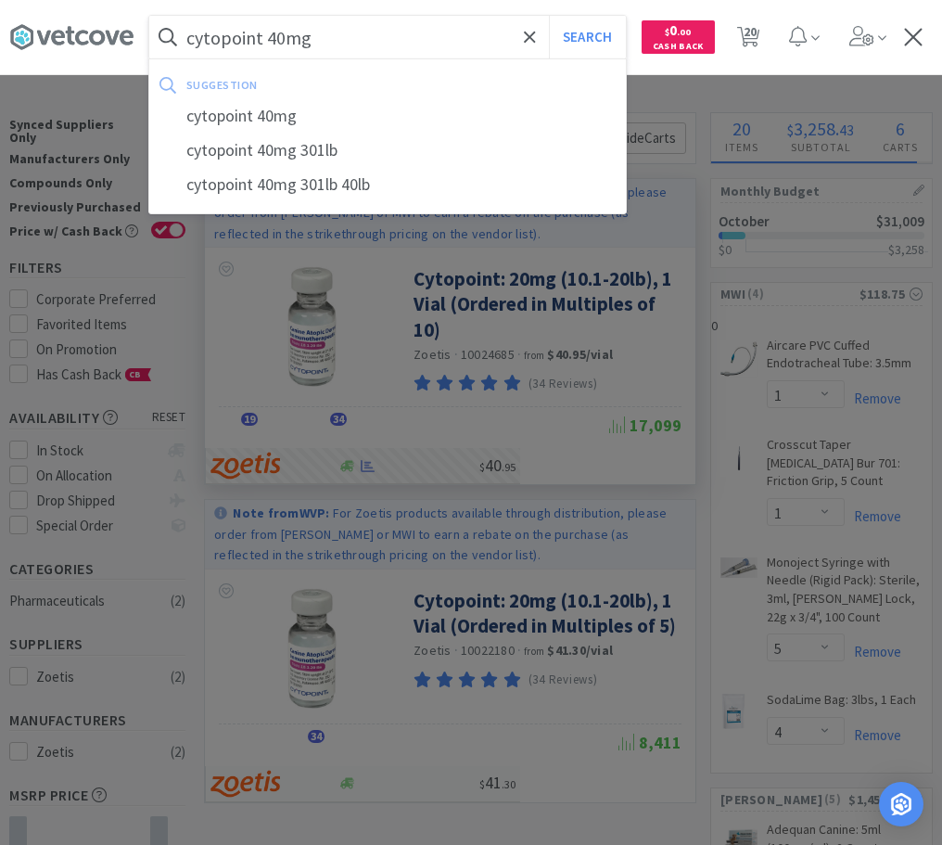
type input "cytopoint 40mg"
click at [549, 16] on button "Search" at bounding box center [587, 37] width 77 height 43
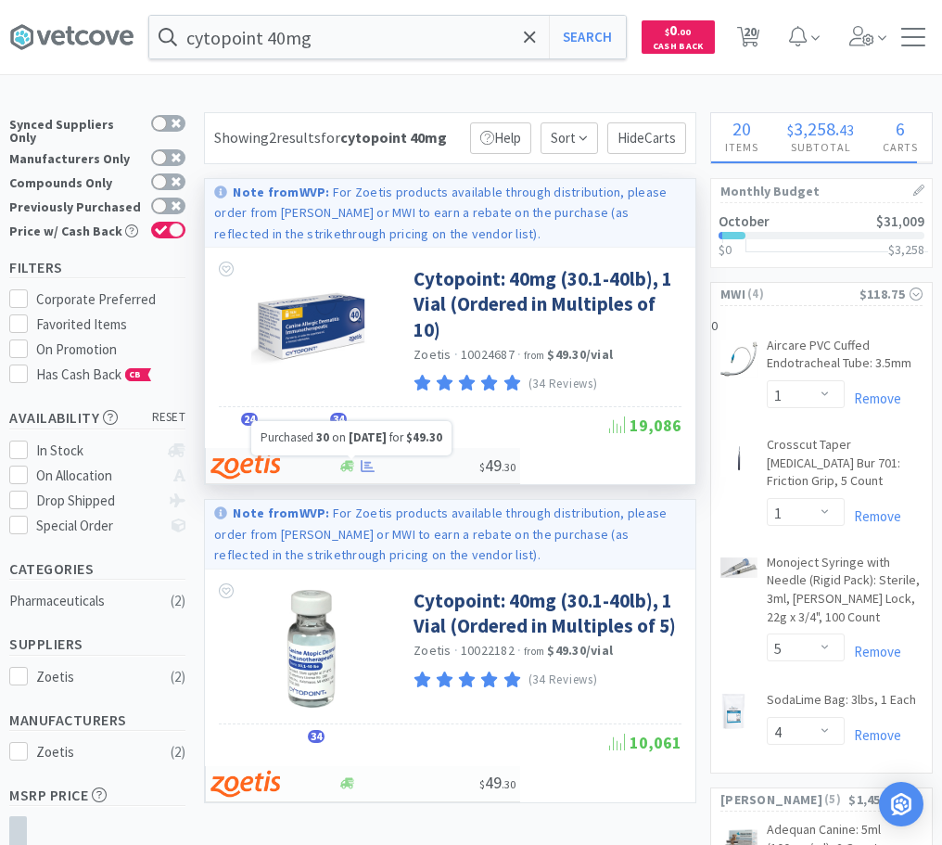
click at [382, 461] on div at bounding box center [409, 466] width 142 height 14
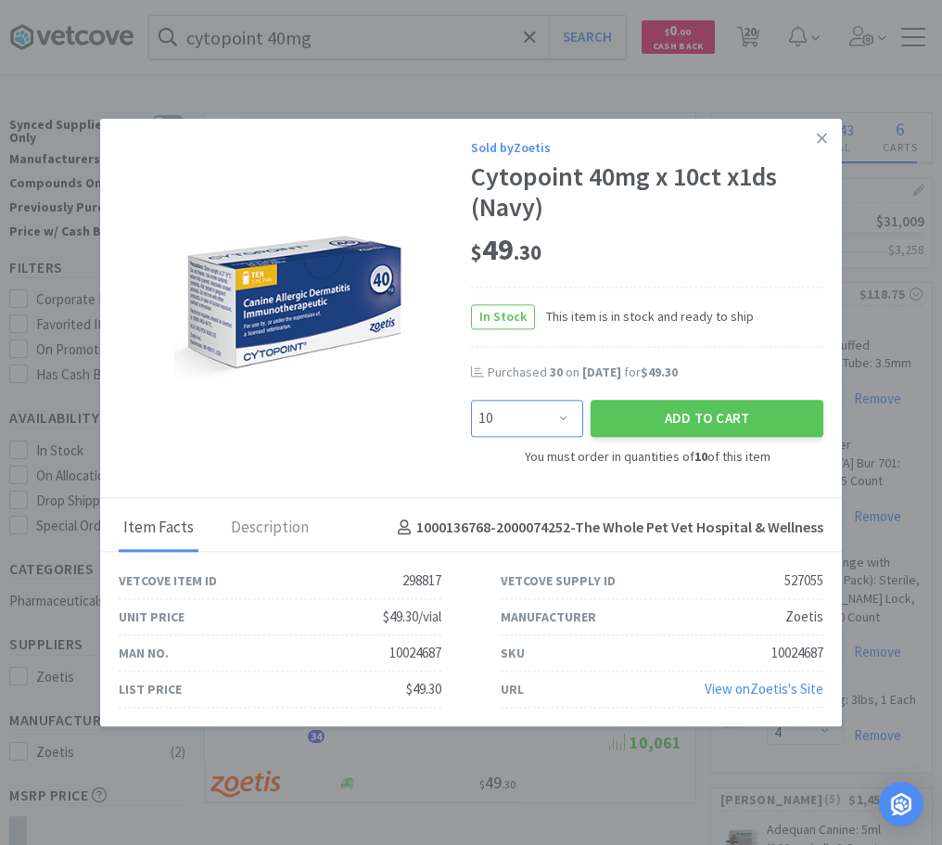
click at [471, 401] on select "Enter Quantity 10 20 30 40 50 60 70 80 90 100 110 120 130 140 150 160 170 180 1…" at bounding box center [527, 419] width 112 height 37
select select "30"
click option "30" at bounding box center [0, 0] width 0 height 0
click at [682, 425] on button "Add to Cart" at bounding box center [707, 419] width 233 height 37
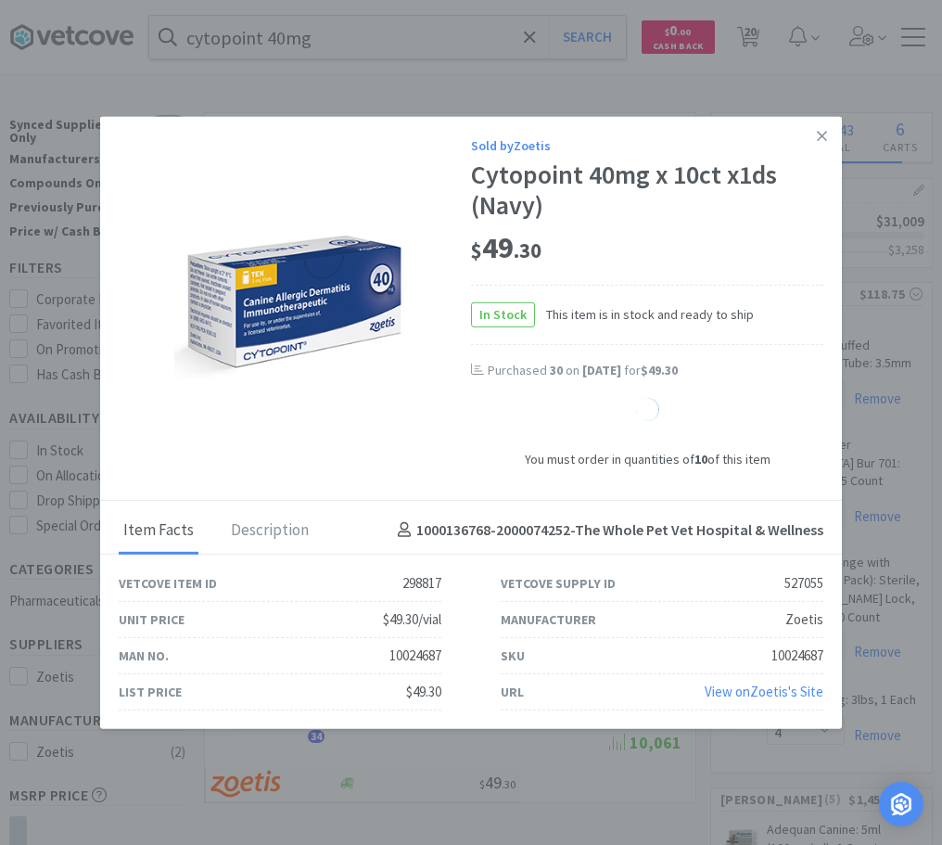
select select "30"
select select "1"
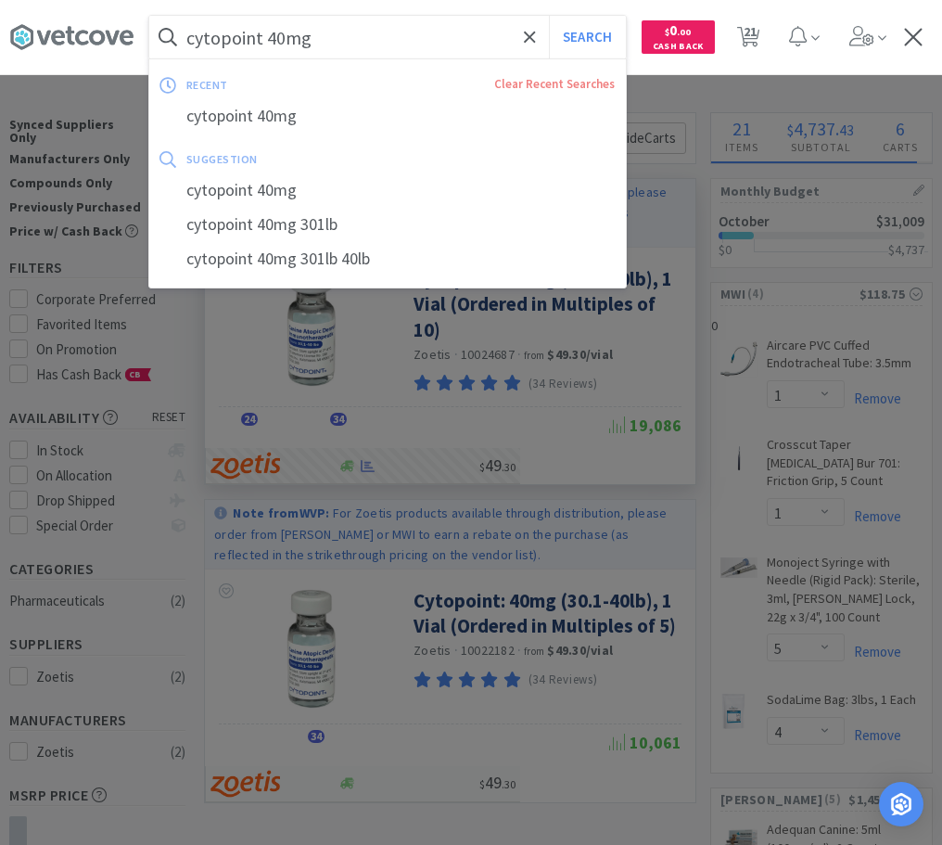
click at [383, 41] on input "cytopoint 40mg" at bounding box center [387, 37] width 477 height 43
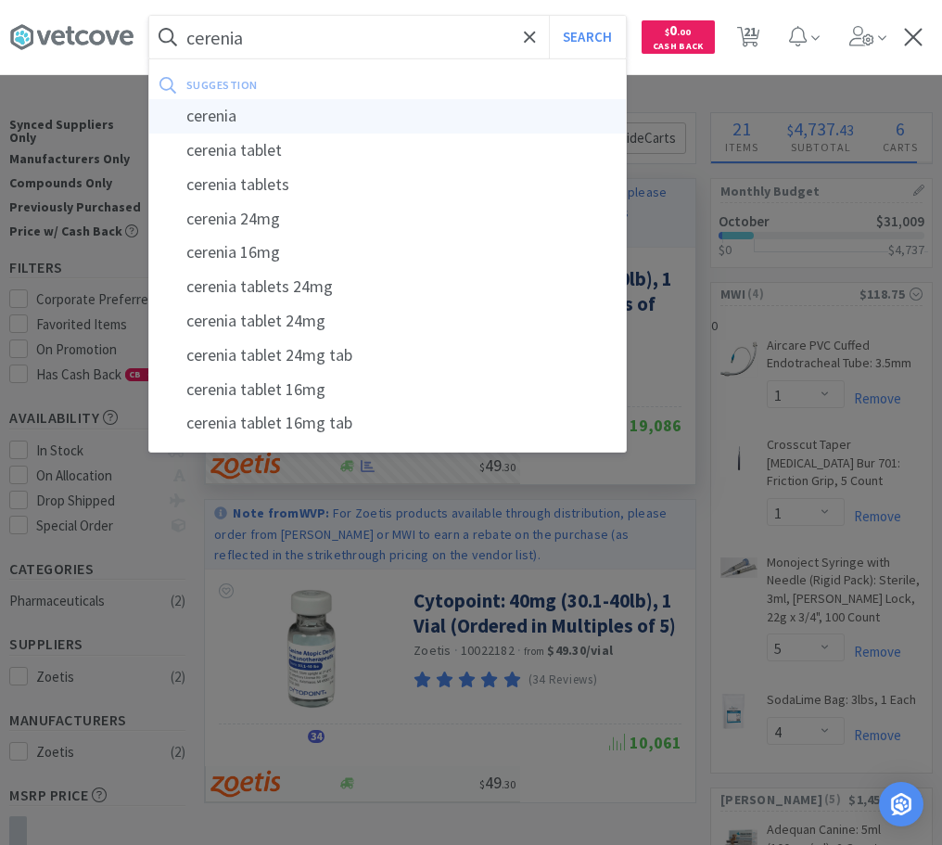
type input "cerenia"
click at [202, 109] on div "cerenia" at bounding box center [387, 116] width 477 height 34
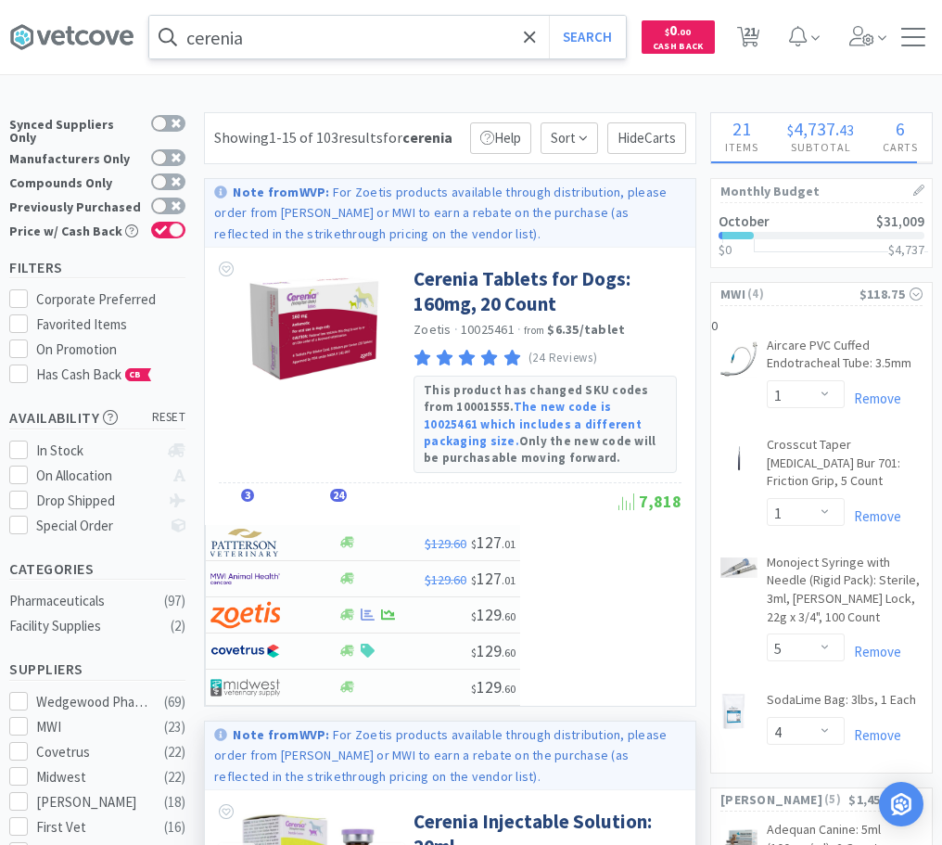
scroll to position [473, 0]
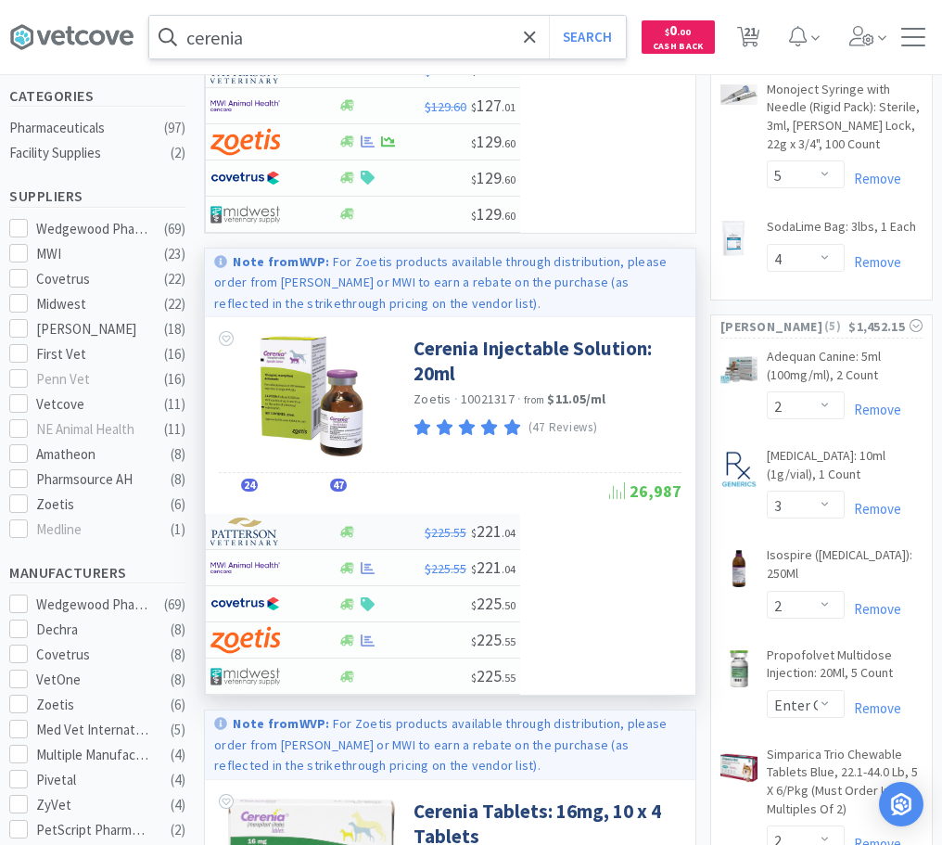
click at [283, 530] on div at bounding box center [262, 532] width 102 height 32
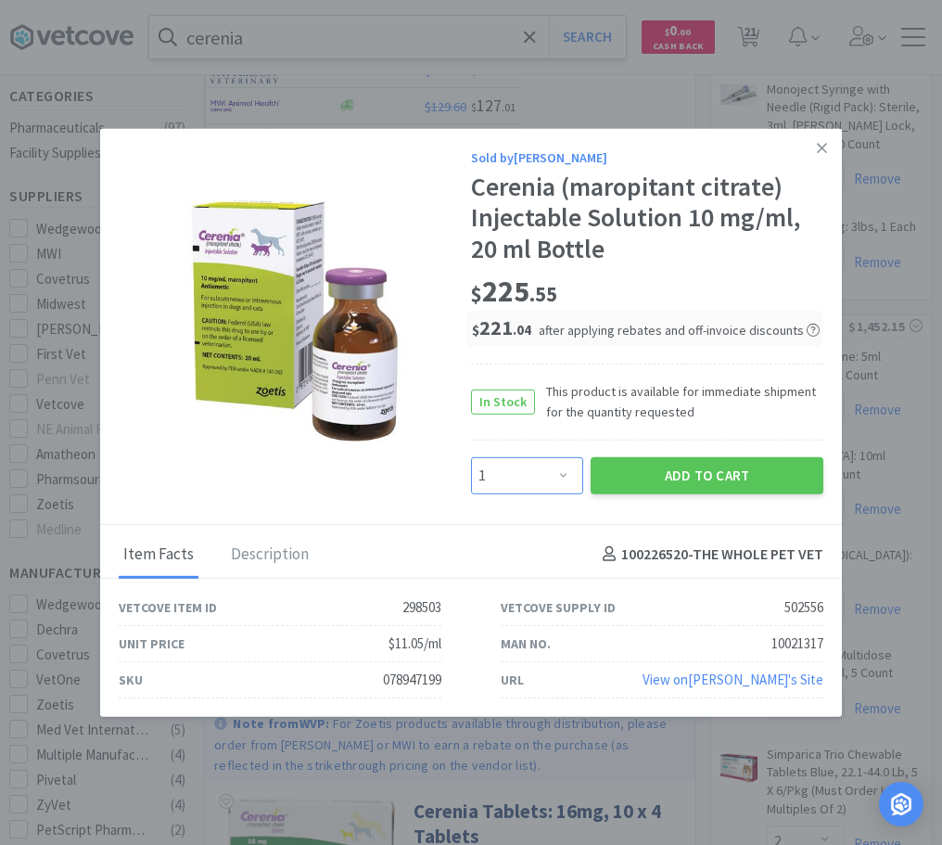
click at [471, 456] on select "Enter Quantity 1 2 3 4 5 6 7 8 9 10 11 12 13 14 15 16 17 18 19 20 Enter Quantity" at bounding box center [527, 474] width 112 height 37
click option "4" at bounding box center [0, 0] width 0 height 0
click at [471, 456] on select "Enter Quantity 1 2 3 4 5 6 7 8 9 10 11 12 13 14 15 16 17 18 19 20 Enter Quantity" at bounding box center [527, 474] width 112 height 37
select select "2"
click option "2" at bounding box center [0, 0] width 0 height 0
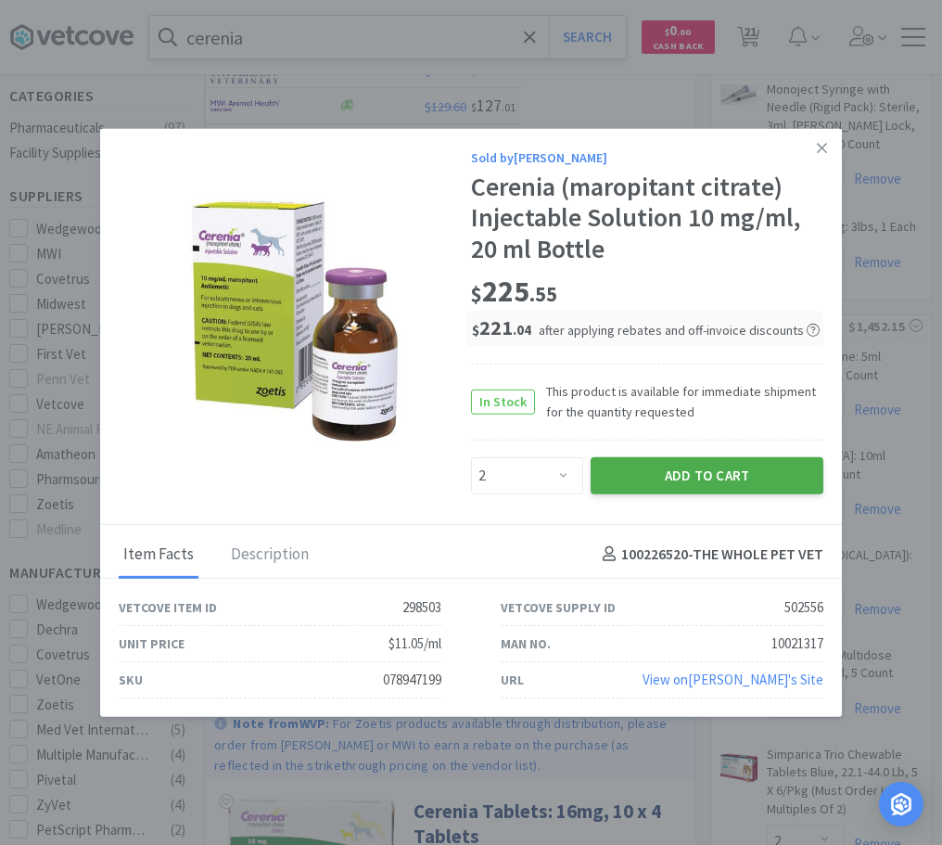
click at [670, 478] on button "Add to Cart" at bounding box center [707, 474] width 233 height 37
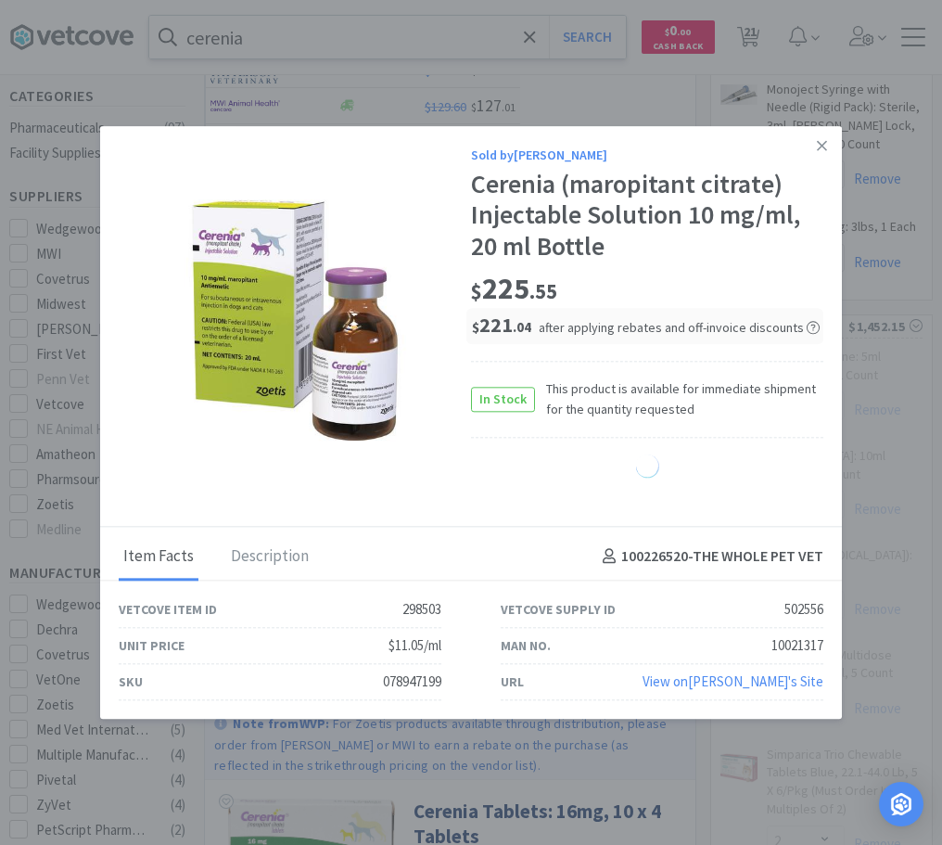
select select "2"
select select "1"
select select "2"
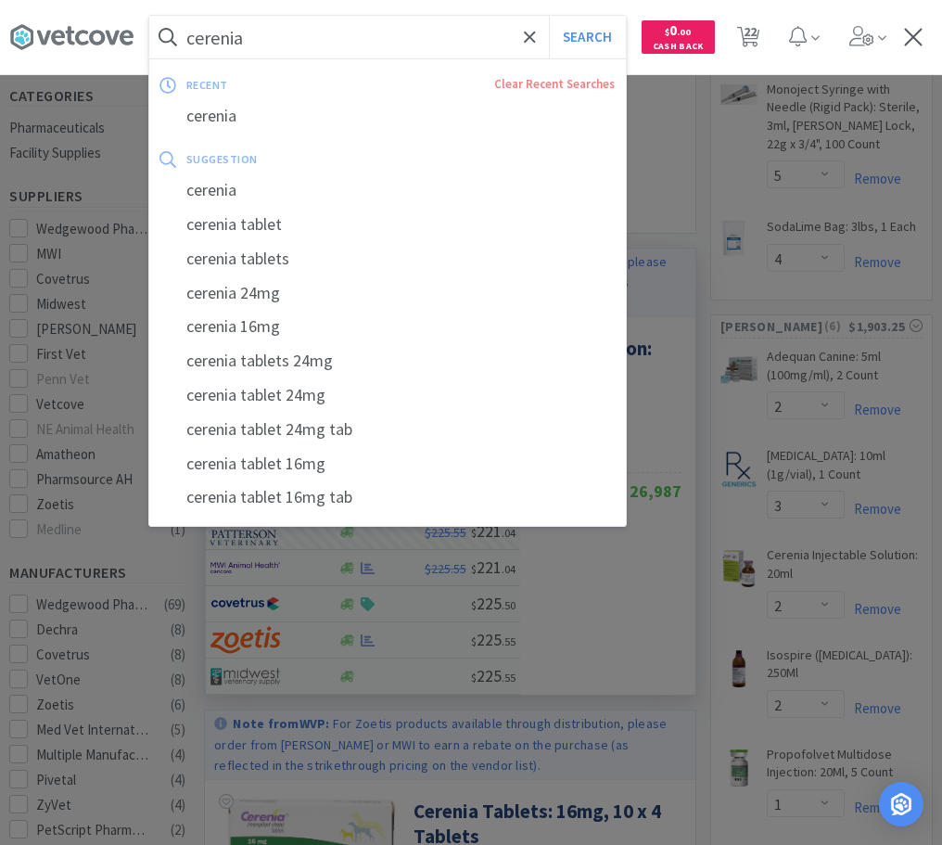
click at [361, 47] on input "cerenia" at bounding box center [387, 37] width 477 height 43
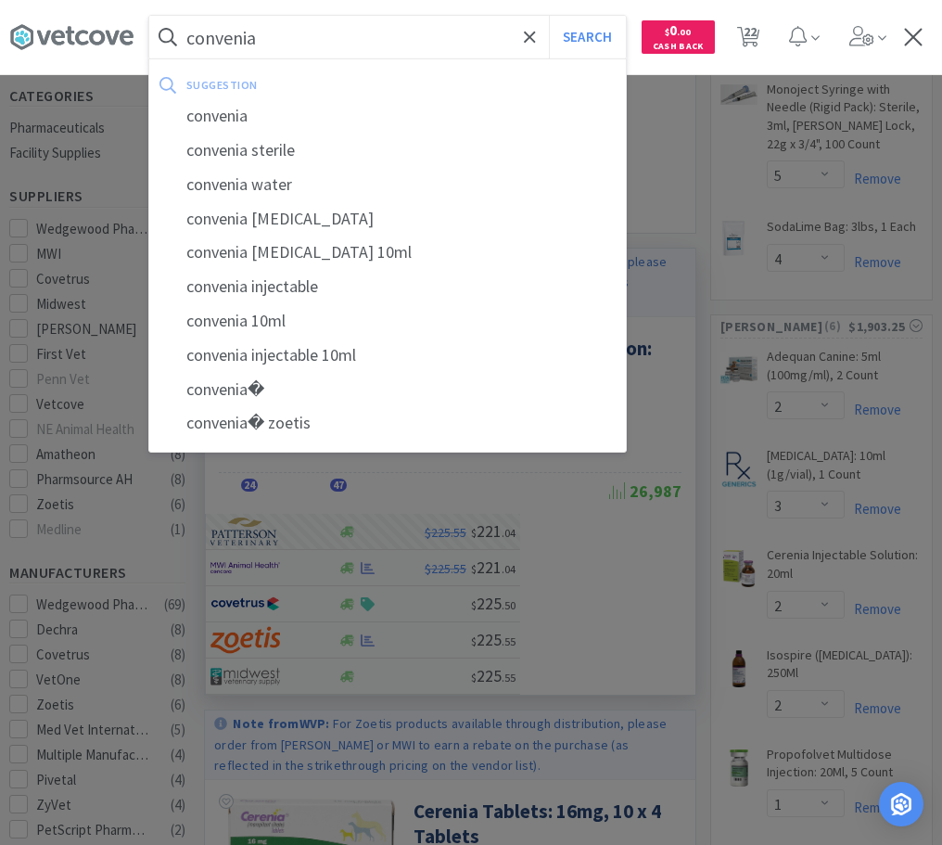
type input "convenia"
click at [549, 16] on button "Search" at bounding box center [587, 37] width 77 height 43
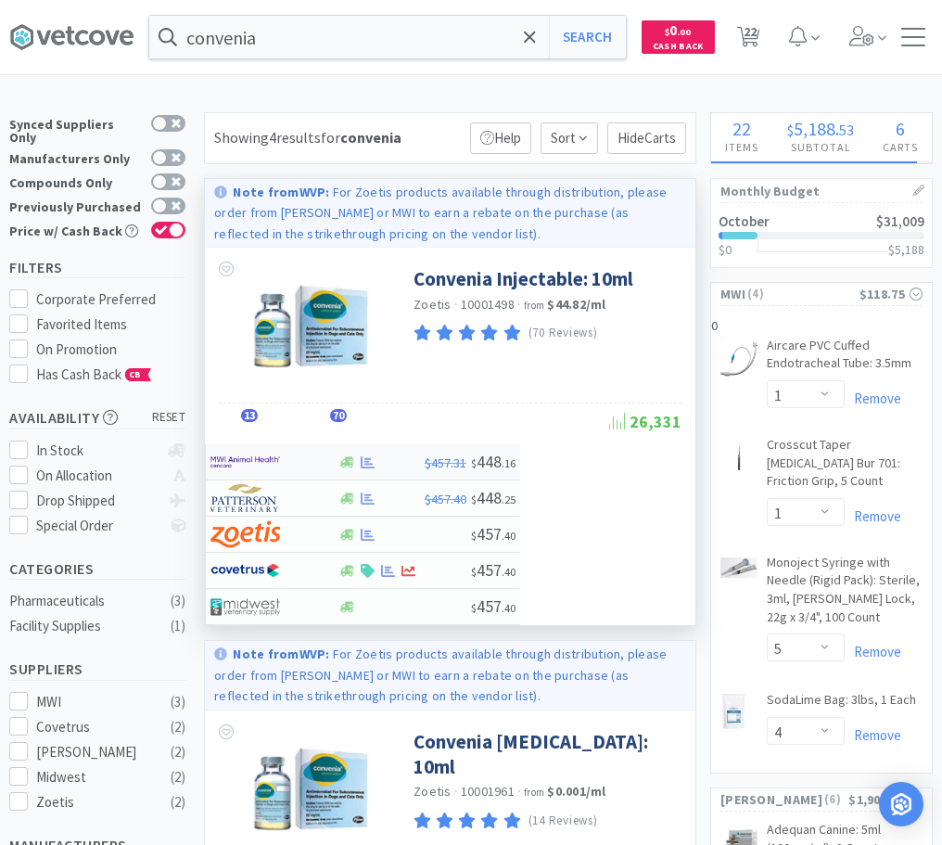
click at [259, 458] on img at bounding box center [246, 462] width 70 height 28
select select "1"
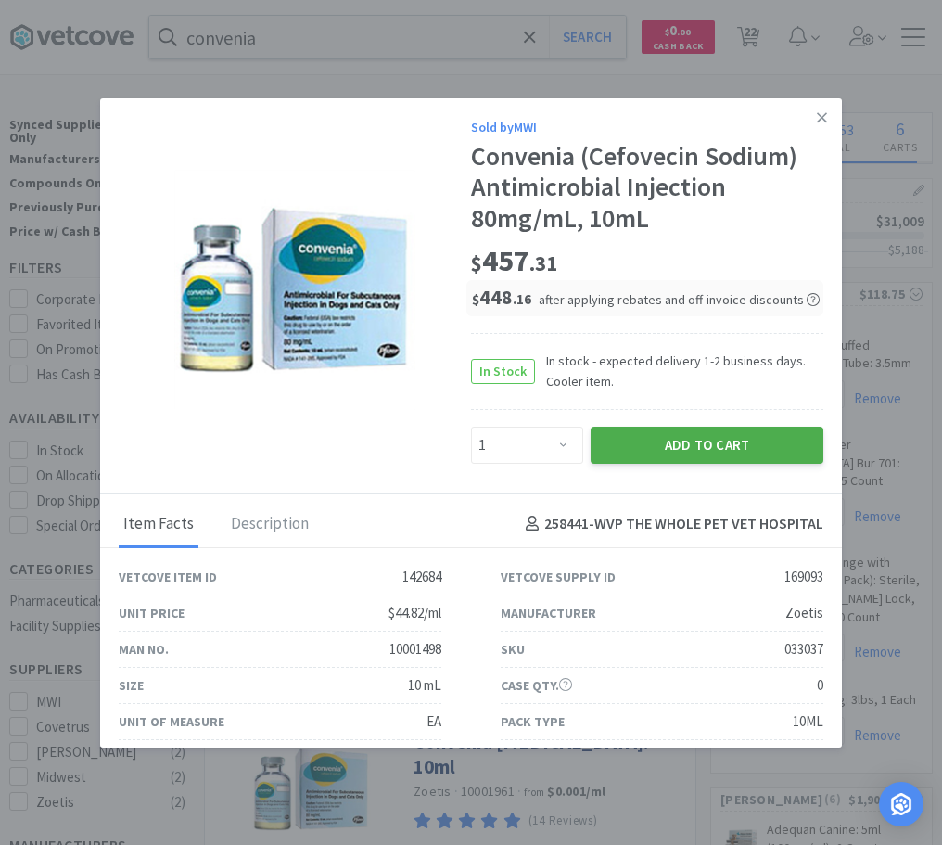
click at [662, 446] on button "Add to Cart" at bounding box center [707, 445] width 233 height 37
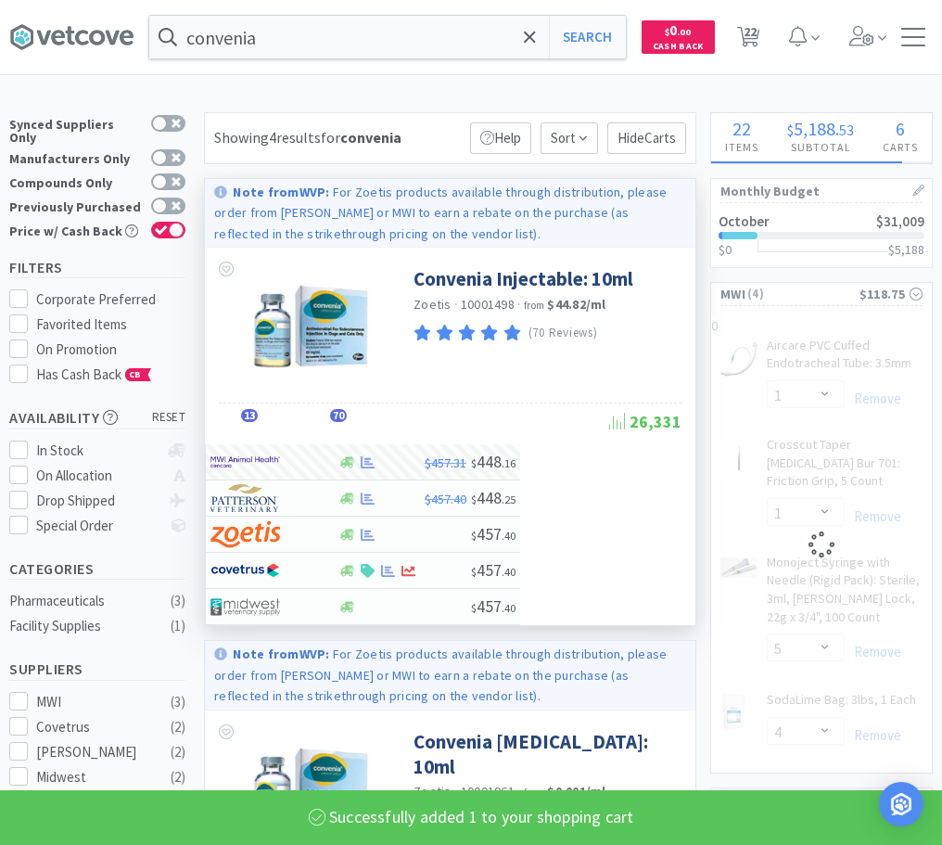
select select "4"
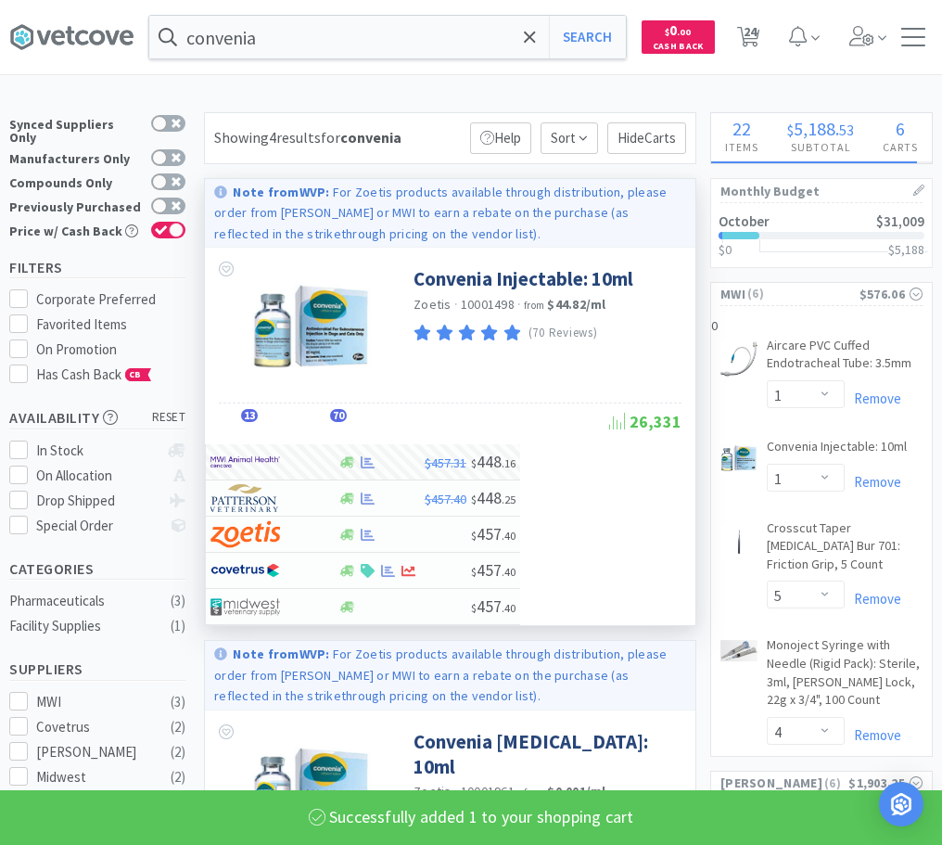
select select "1"
select select "5"
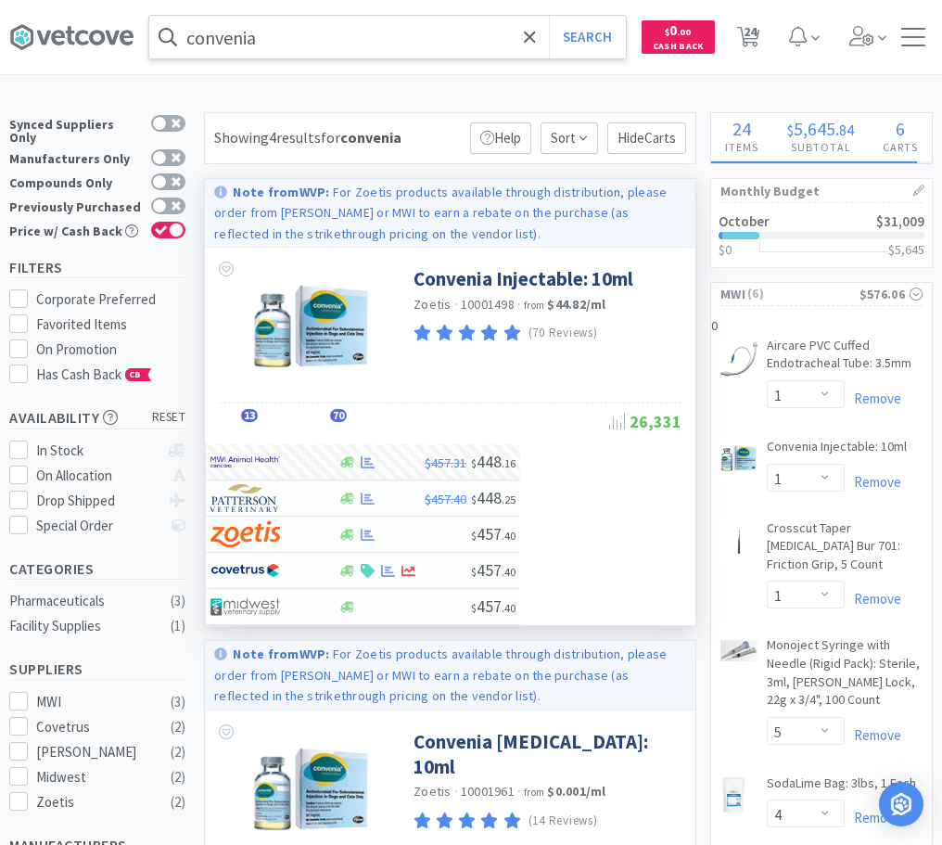
click at [394, 45] on input "convenia" at bounding box center [387, 37] width 477 height 43
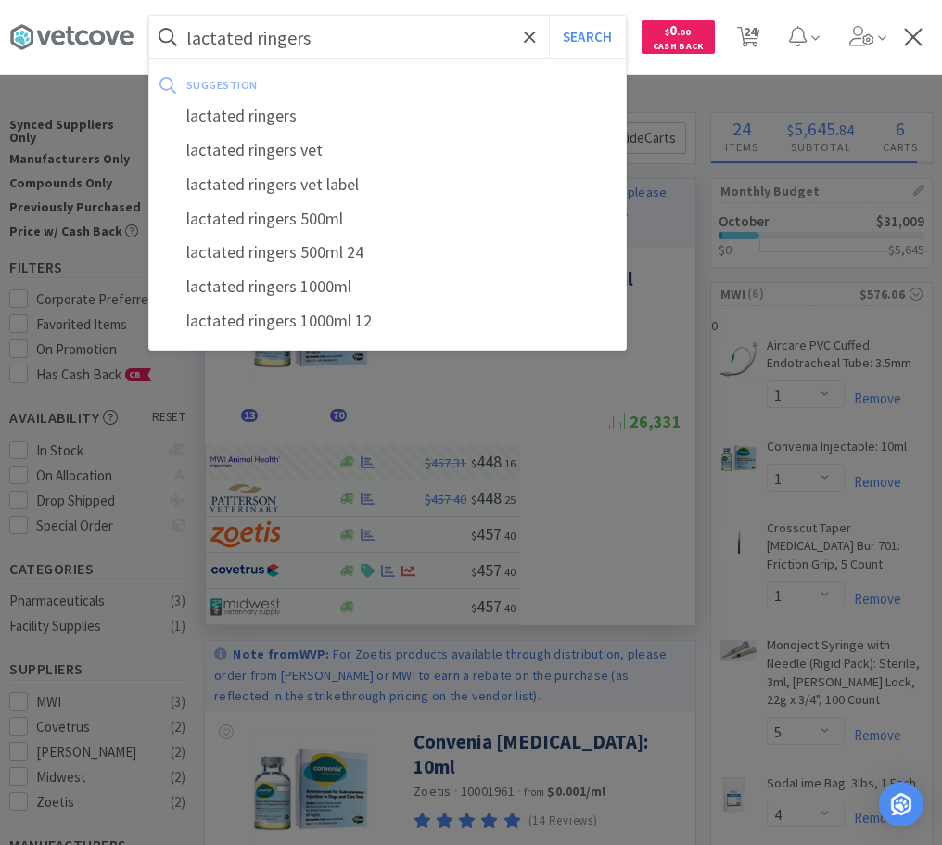
type input "lactated ringers"
click at [549, 16] on button "Search" at bounding box center [587, 37] width 77 height 43
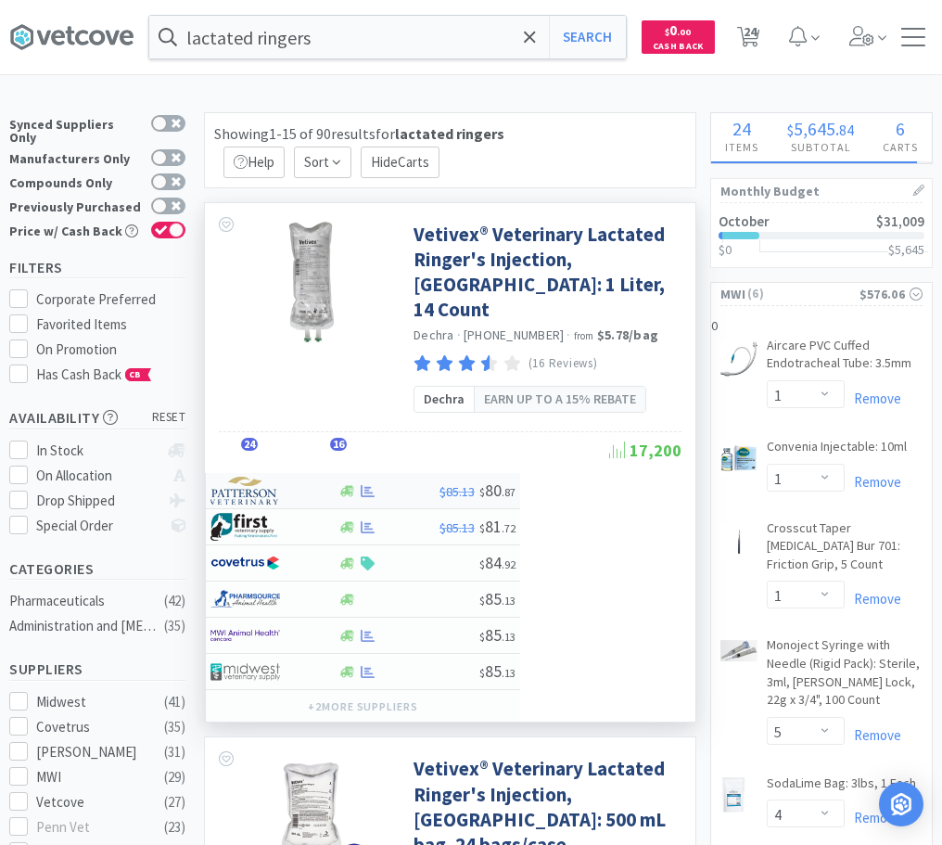
click at [262, 477] on img at bounding box center [246, 491] width 70 height 28
select select "1"
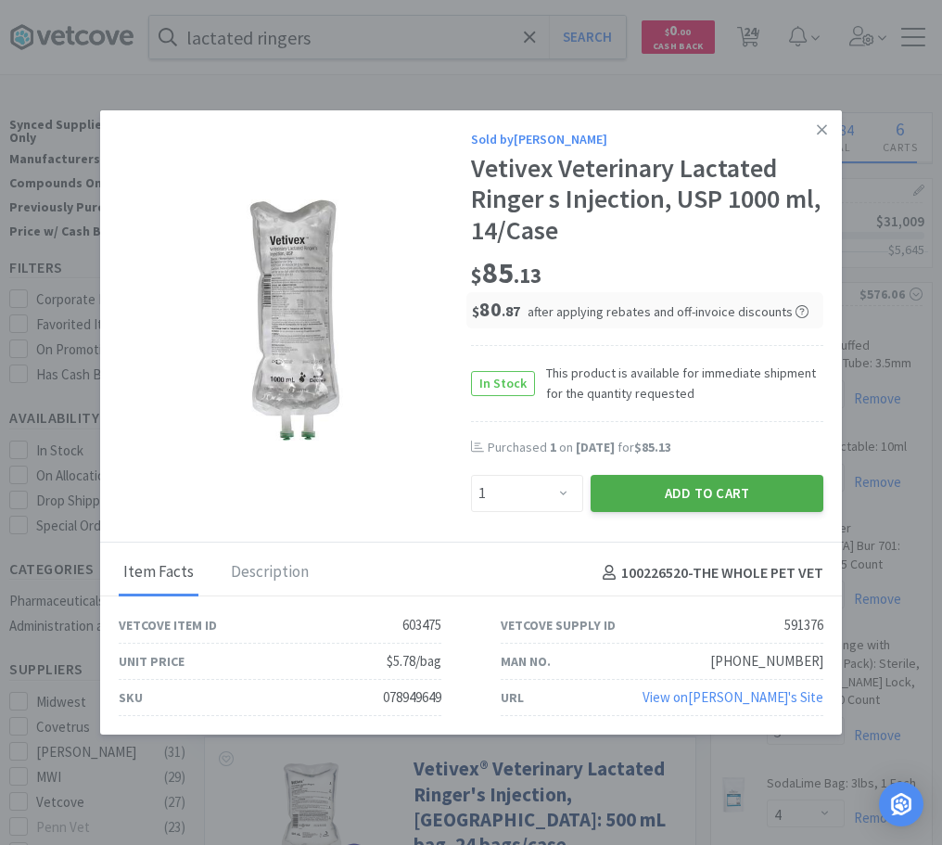
click at [762, 482] on button "Add to Cart" at bounding box center [707, 493] width 233 height 37
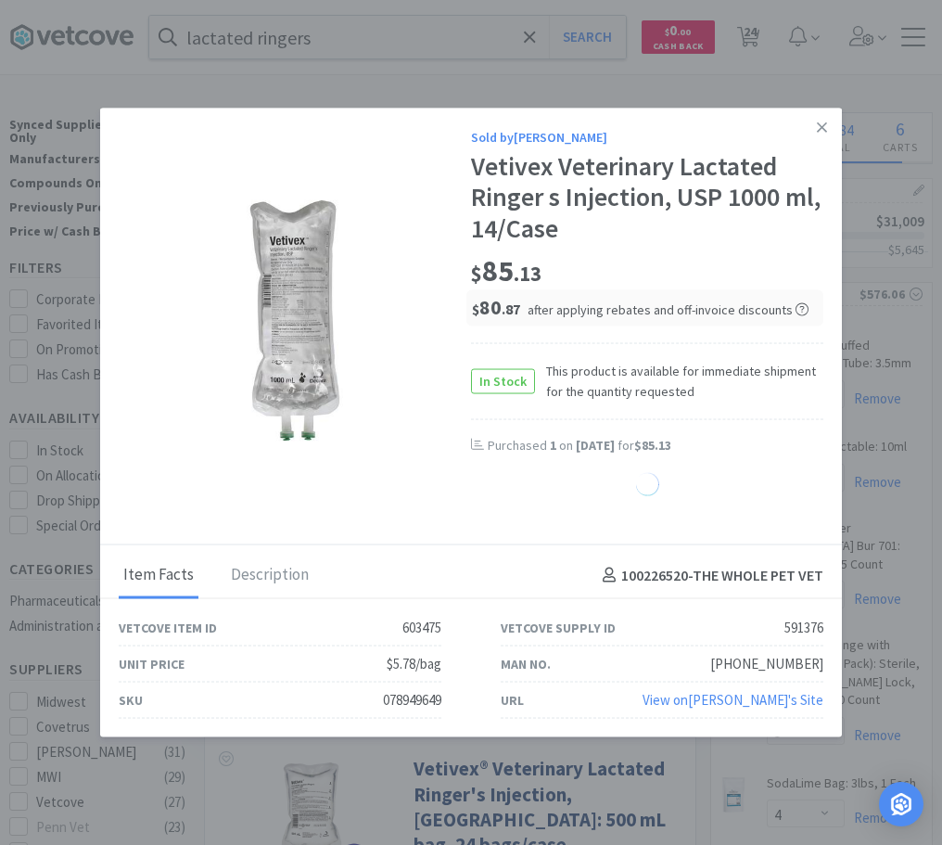
select select "1"
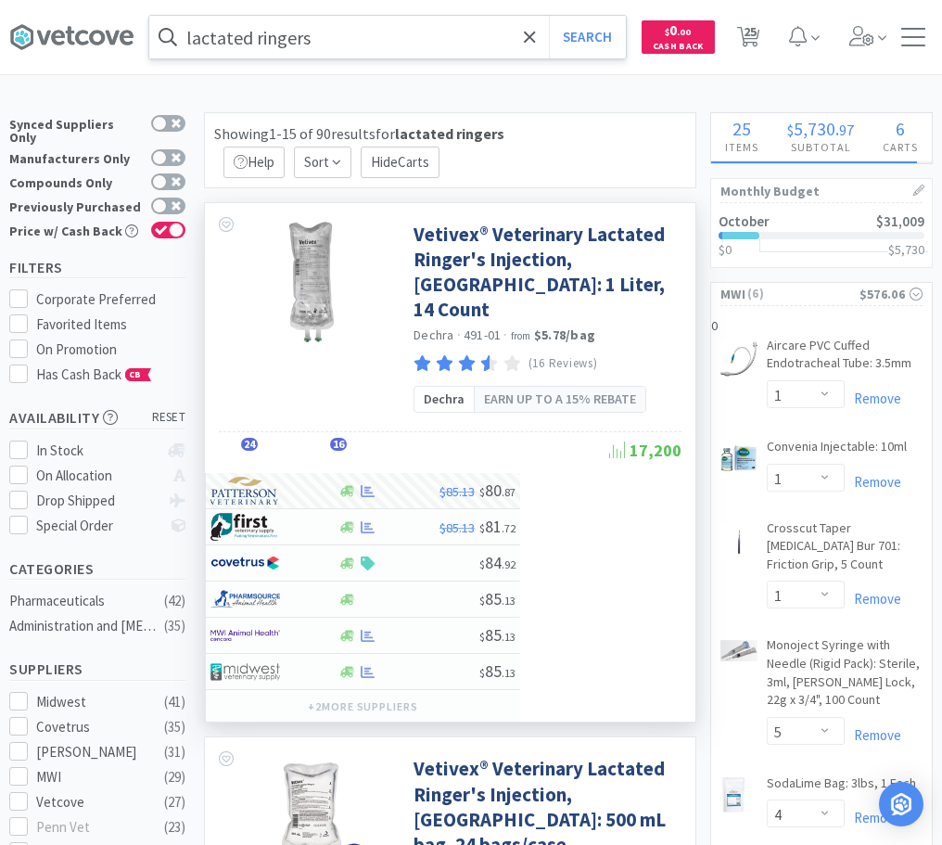
click at [329, 43] on input "lactated ringers" at bounding box center [387, 37] width 477 height 43
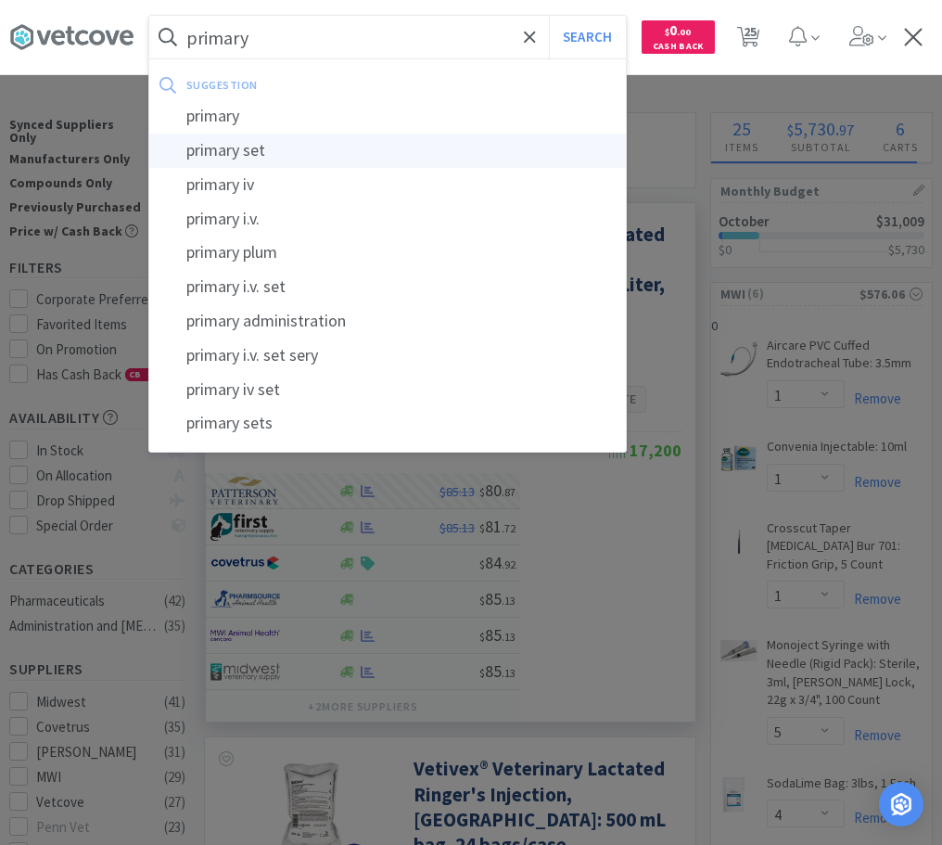
click at [260, 149] on div "primary set" at bounding box center [387, 151] width 477 height 34
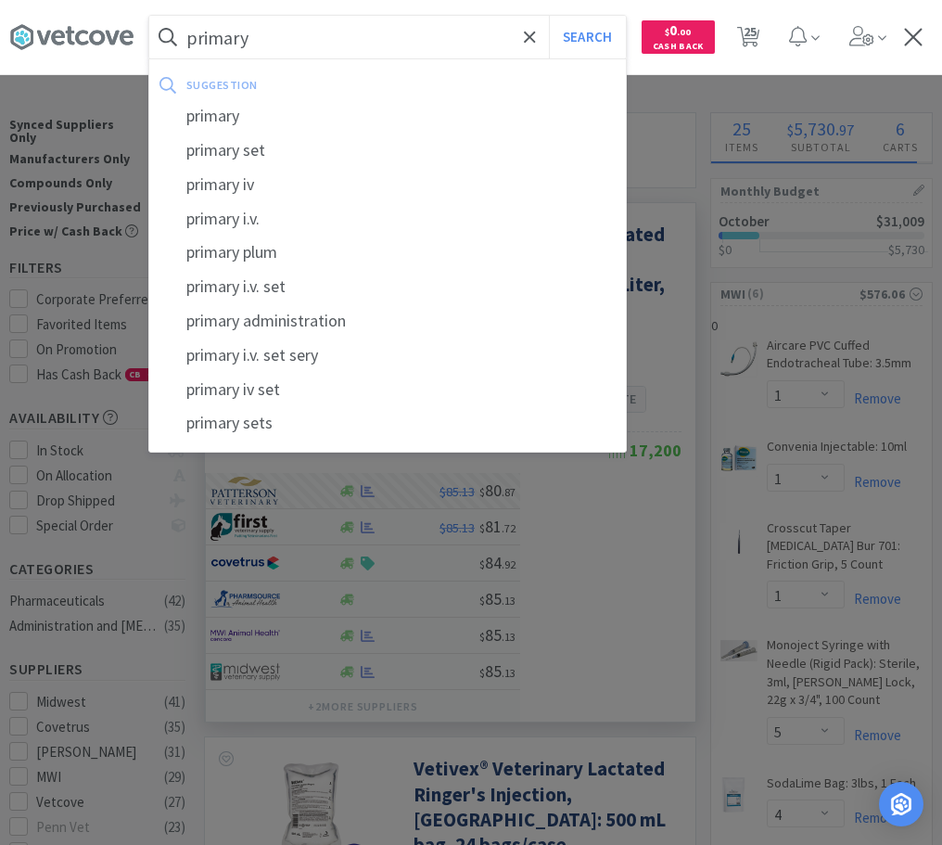
type input "primary set"
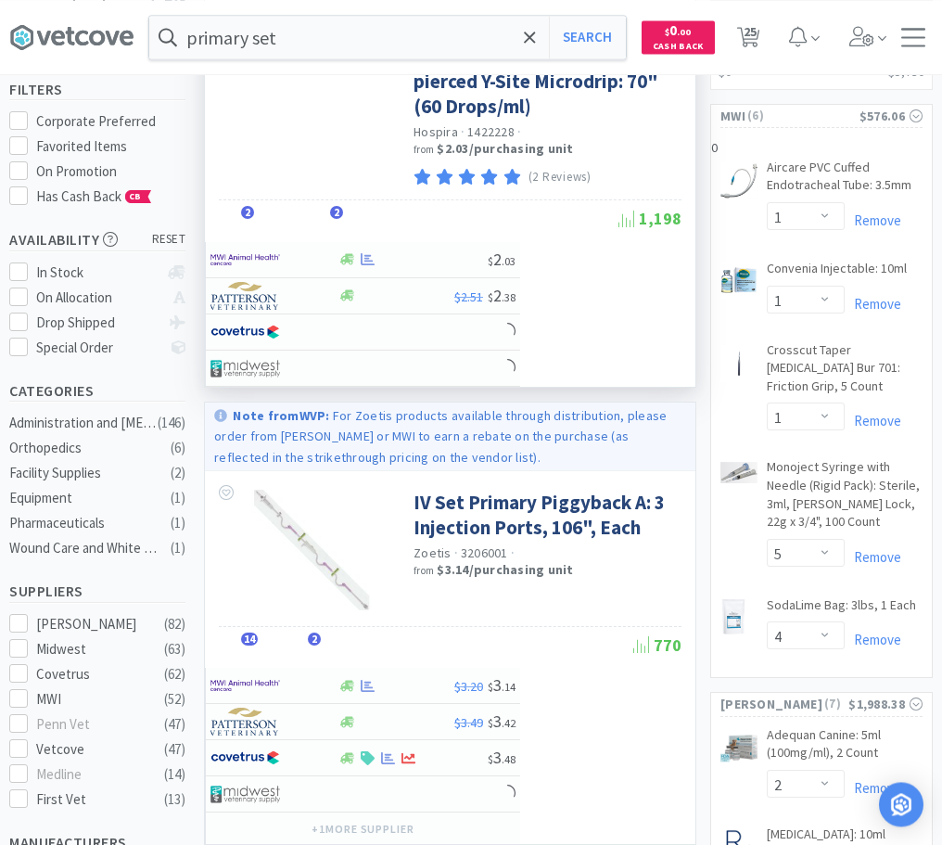
scroll to position [189, 0]
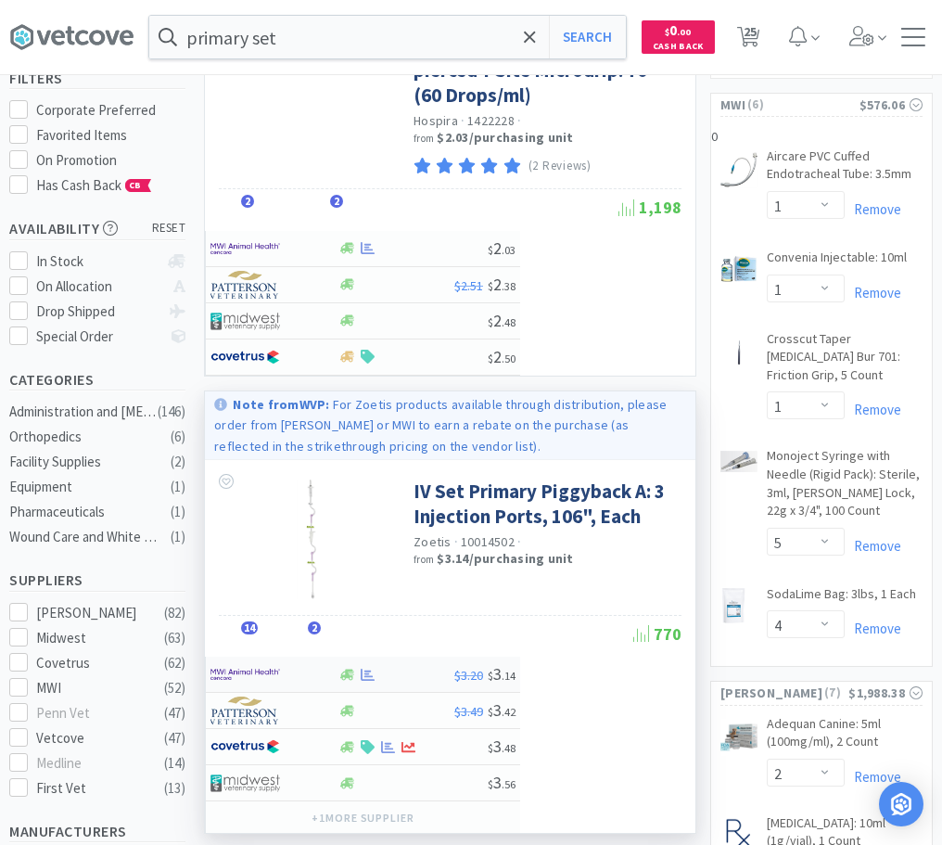
click at [311, 677] on div at bounding box center [262, 674] width 102 height 32
select select "1"
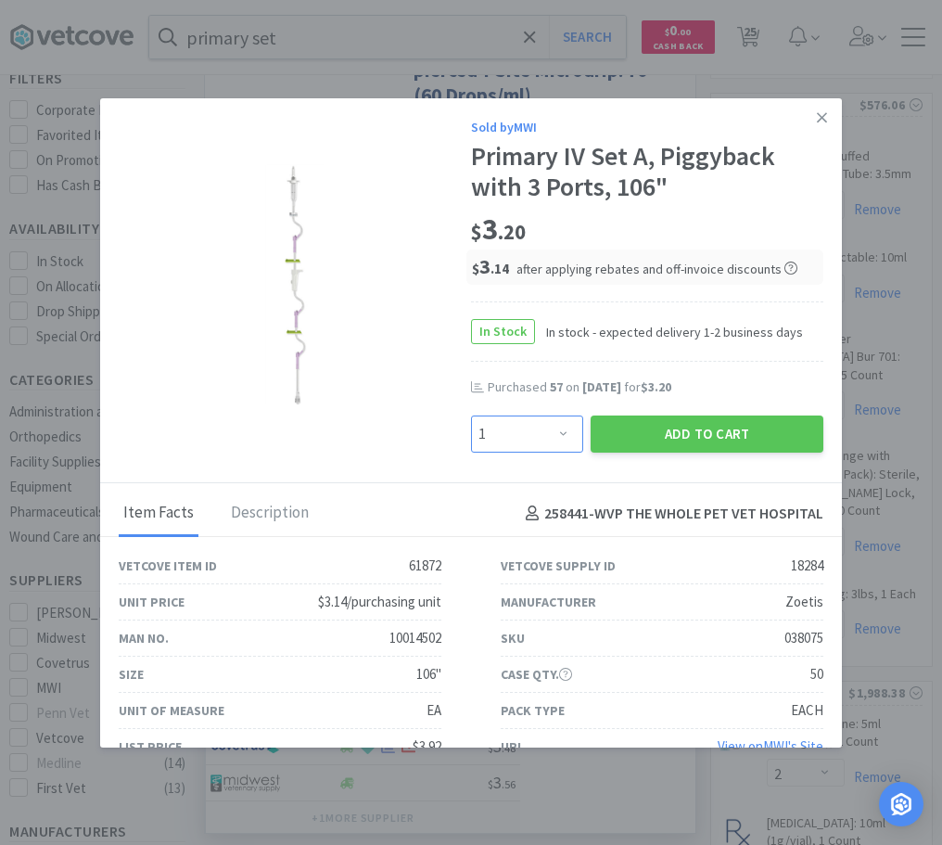
click at [471, 415] on select "Enter Quantity 1 2 3 4 5 6 7 8 9 10 11 12 13 14 15 16 17 18 19 20 Enter Quantity" at bounding box center [527, 433] width 112 height 37
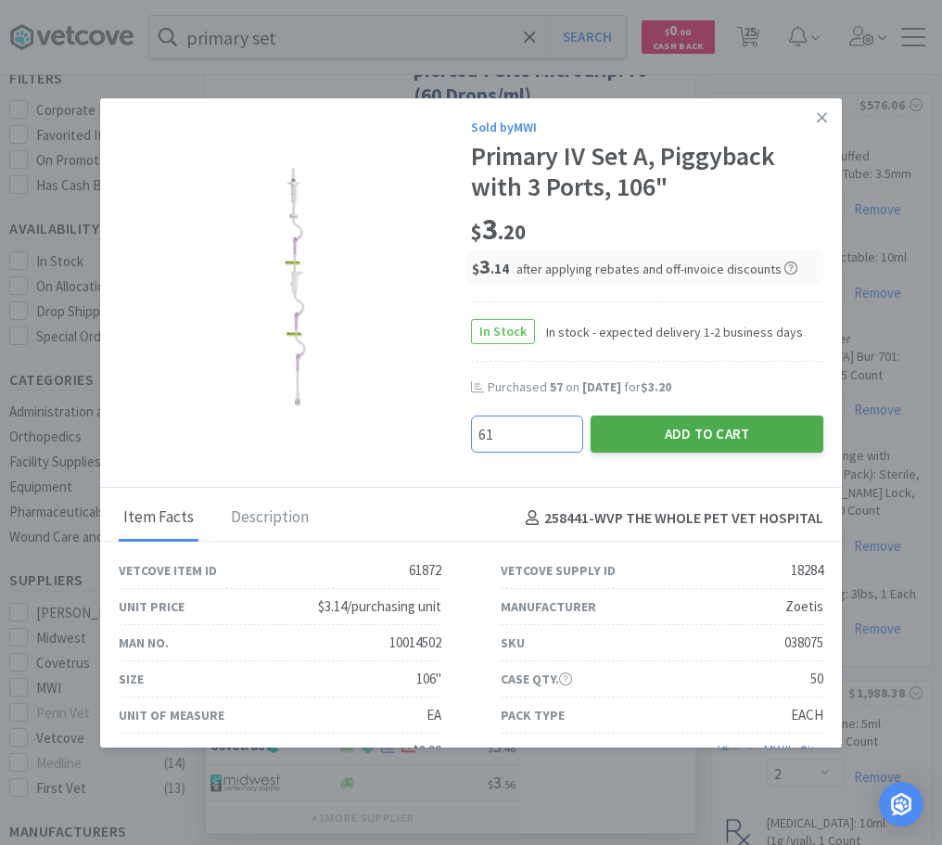
type input "61"
click at [676, 443] on button "Add to Cart" at bounding box center [707, 433] width 233 height 37
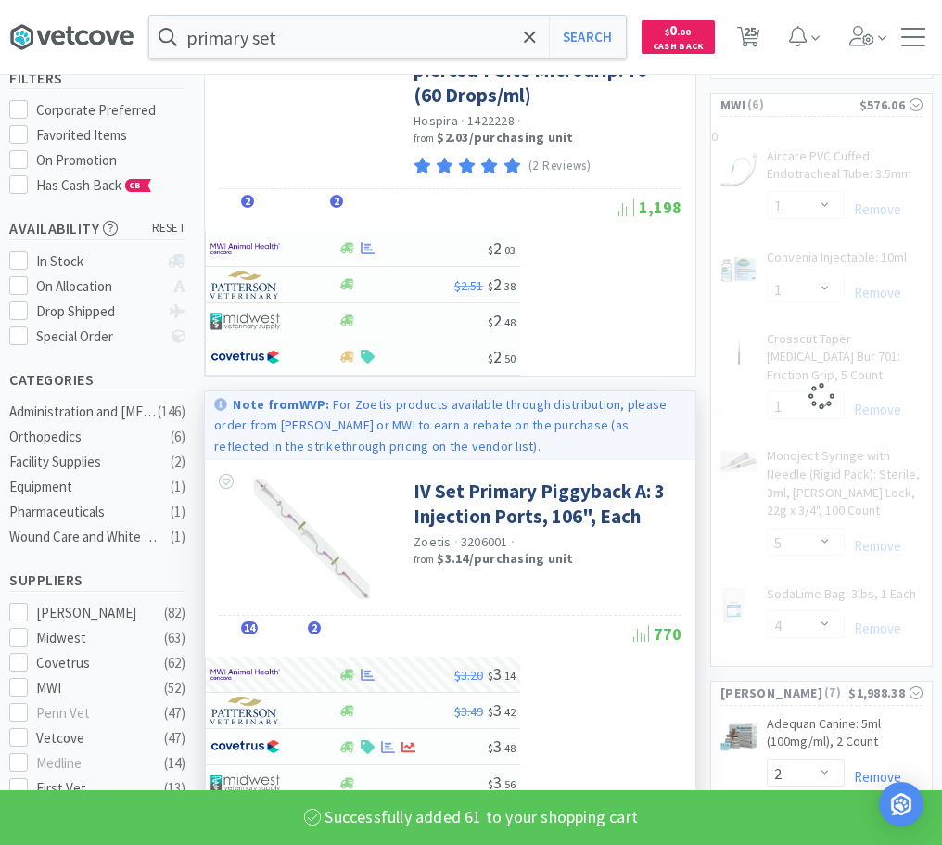
select select "5"
select select "61"
select select "4"
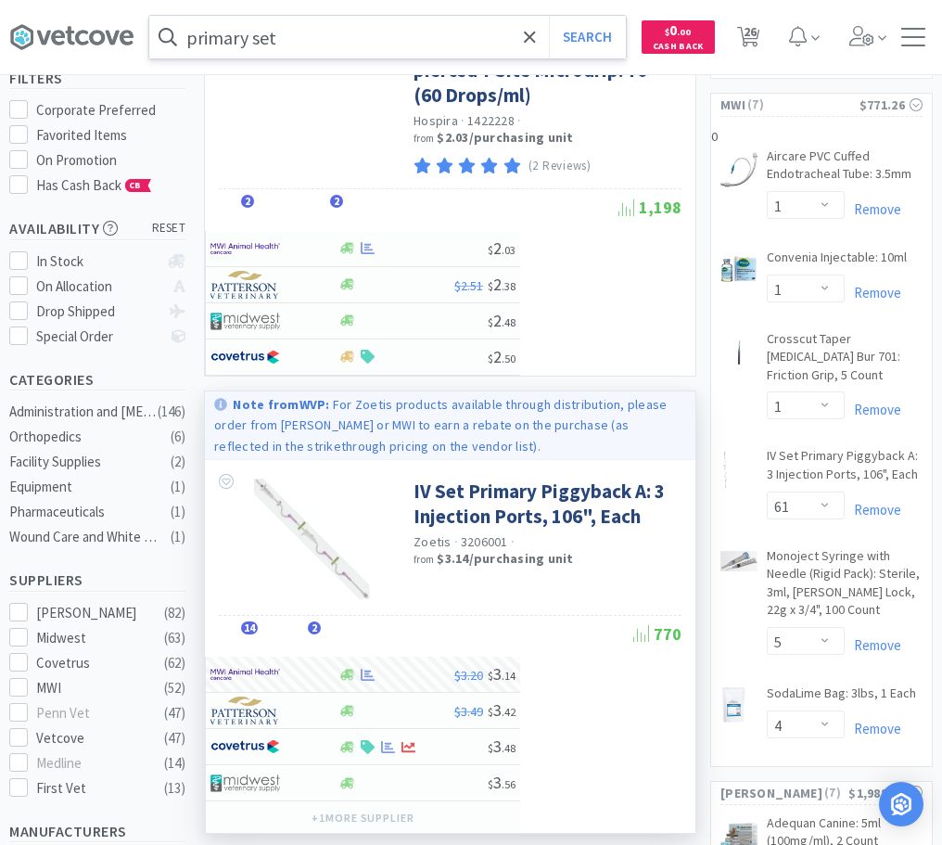
click at [368, 37] on input "primary set" at bounding box center [387, 37] width 477 height 43
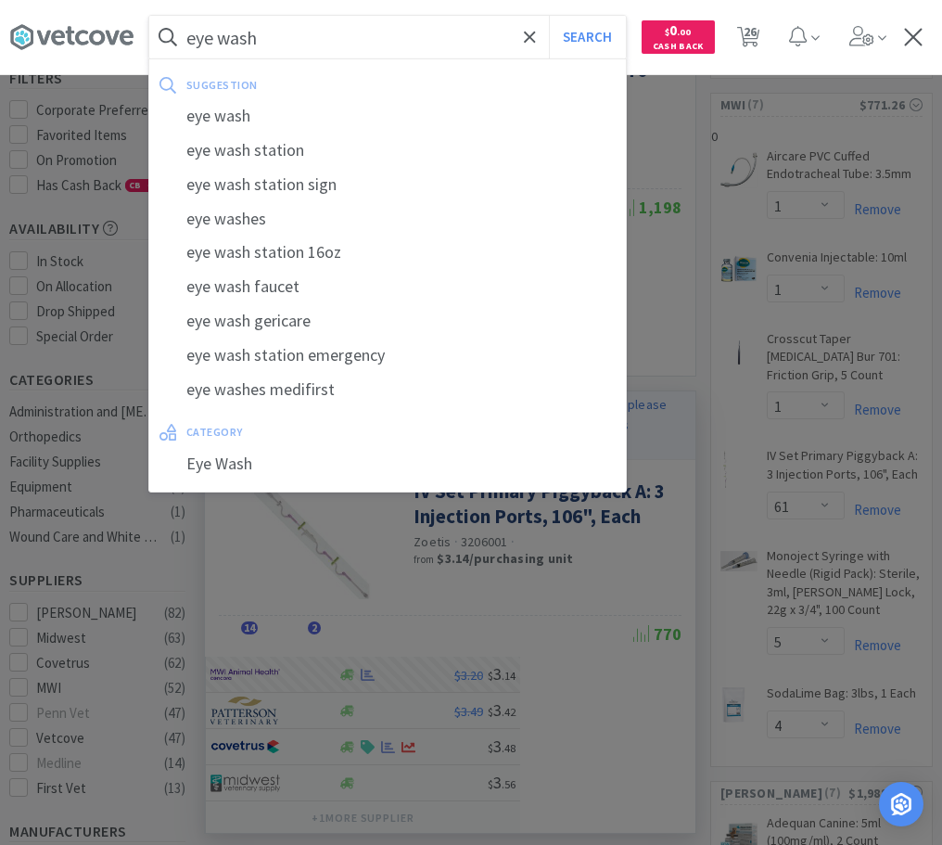
type input "eye wash"
click at [549, 16] on button "Search" at bounding box center [587, 37] width 77 height 43
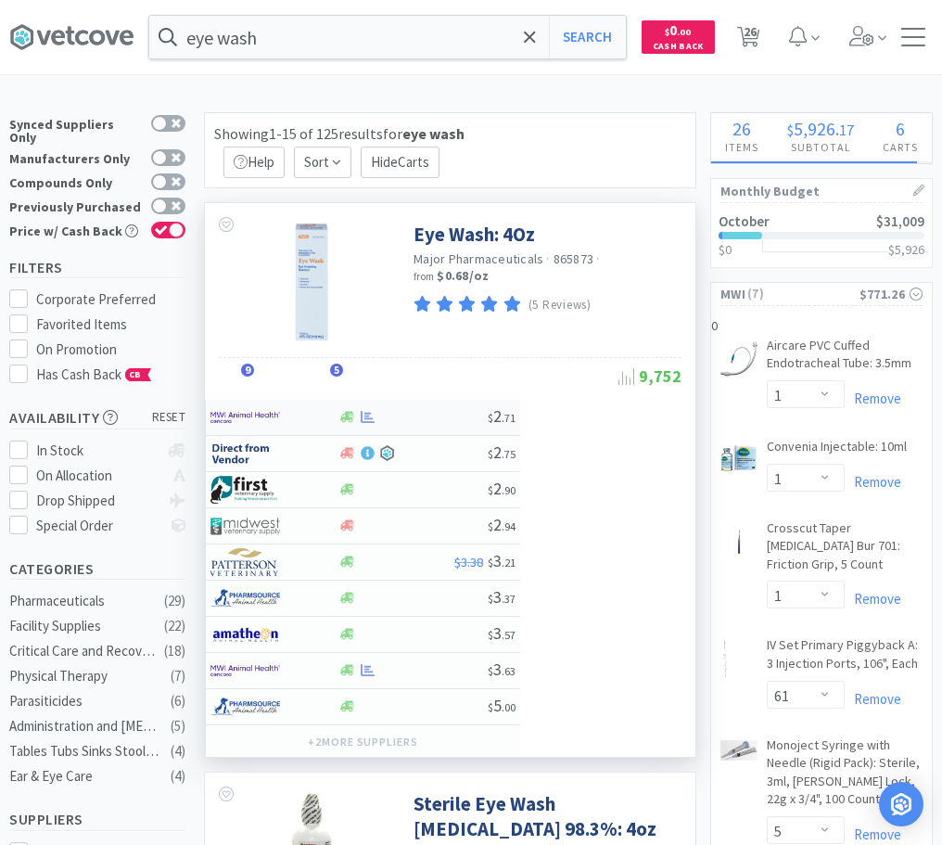
click at [302, 418] on div at bounding box center [262, 418] width 102 height 32
select select "1"
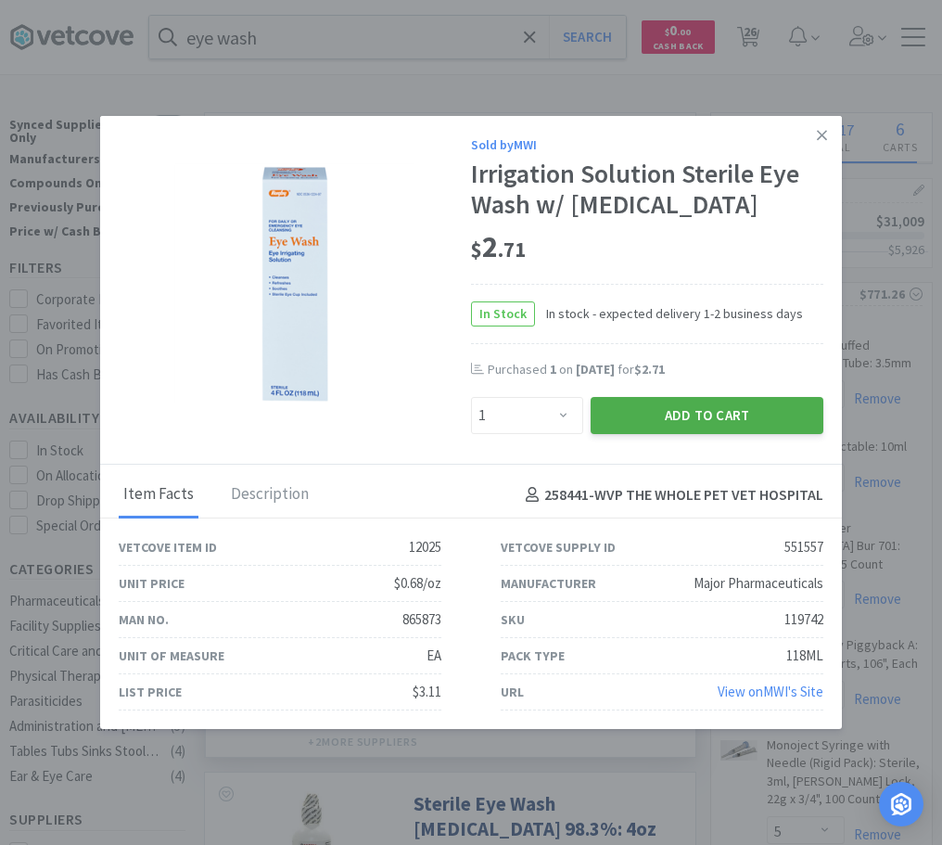
click at [642, 425] on button "Add to Cart" at bounding box center [707, 415] width 233 height 37
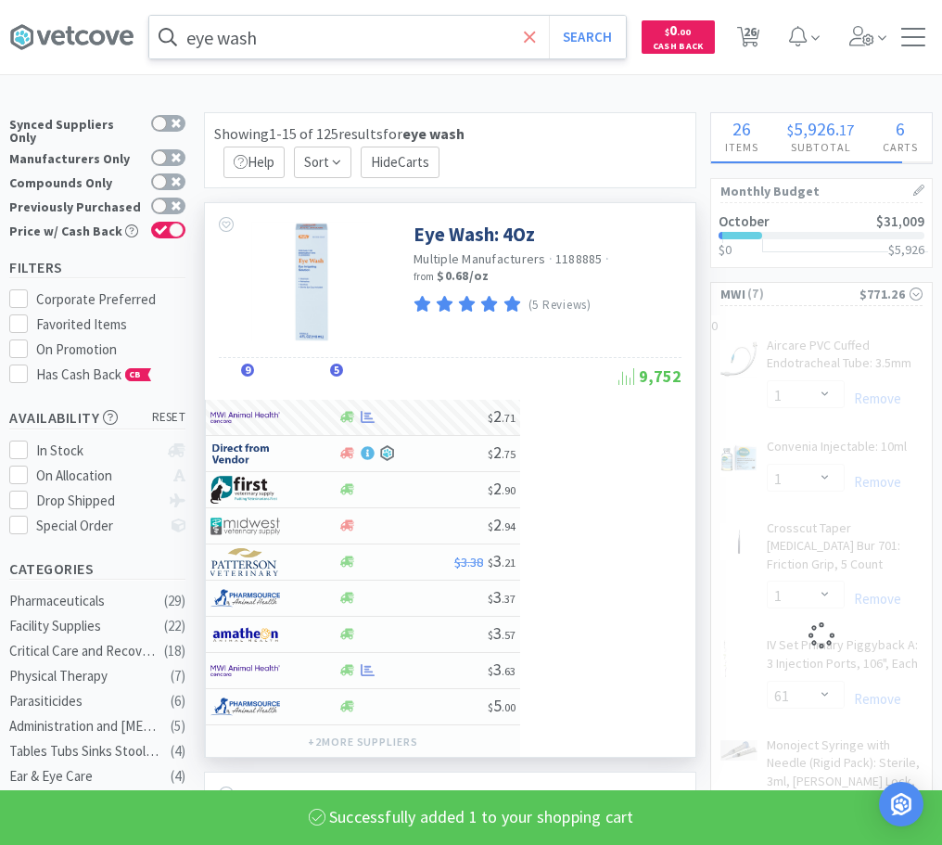
click at [528, 34] on icon at bounding box center [530, 37] width 12 height 19
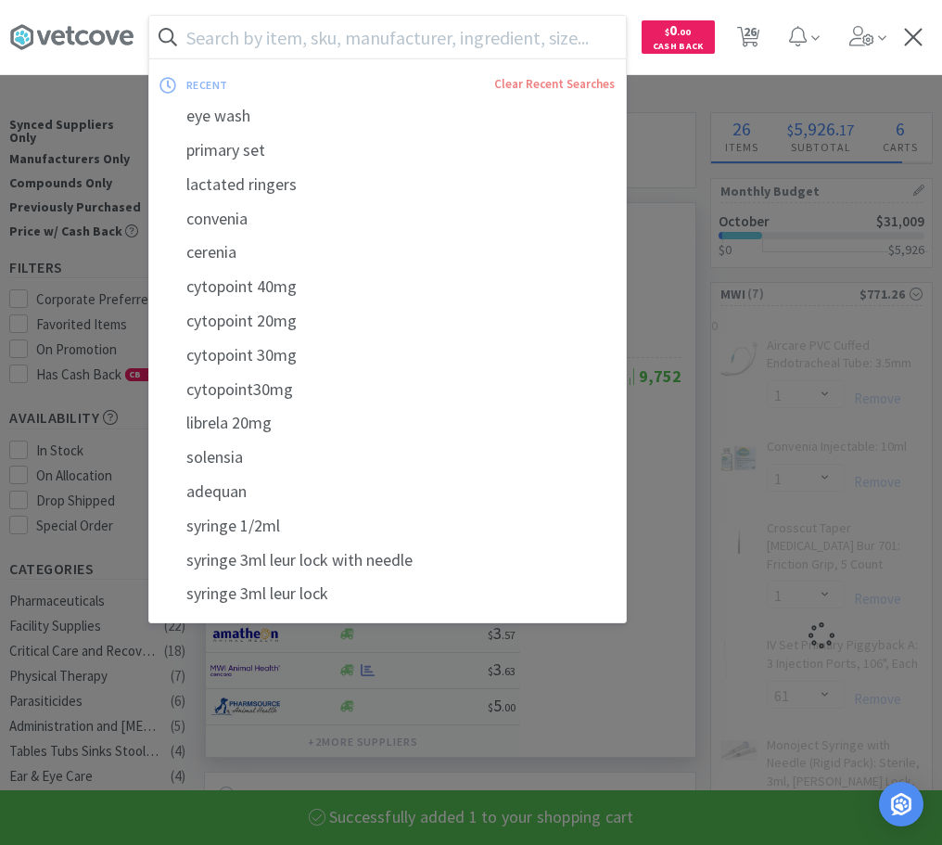
select select "4"
select select "1"
select select "61"
select select "5"
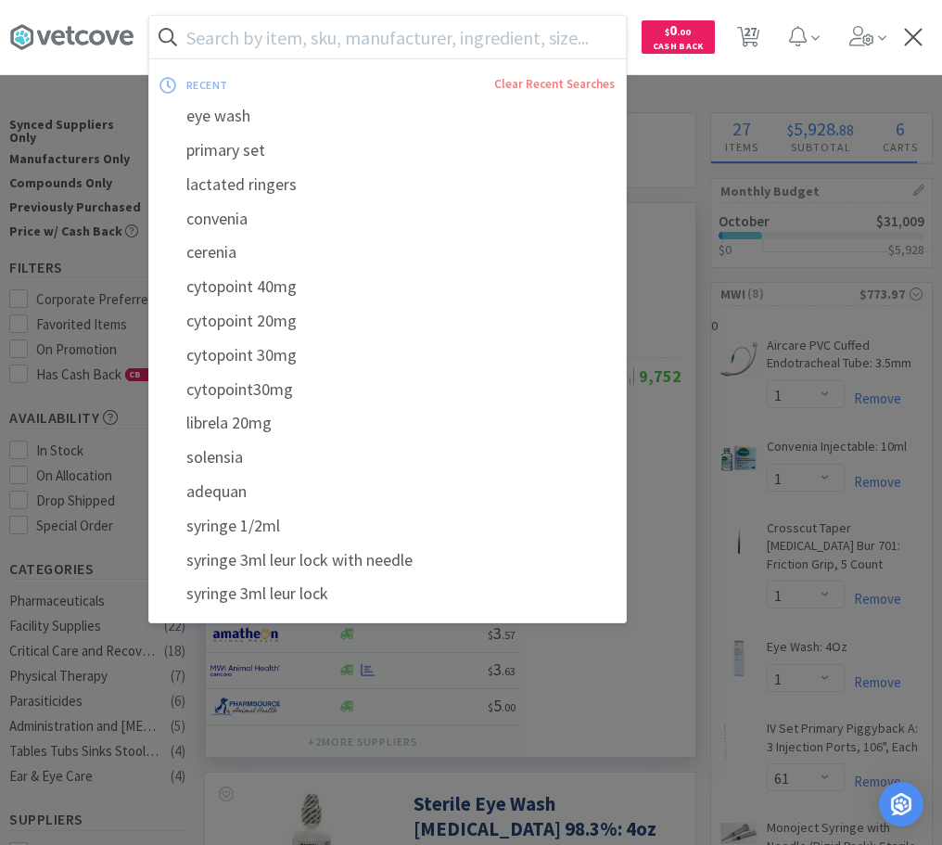
click at [557, 34] on input "text" at bounding box center [387, 37] width 477 height 43
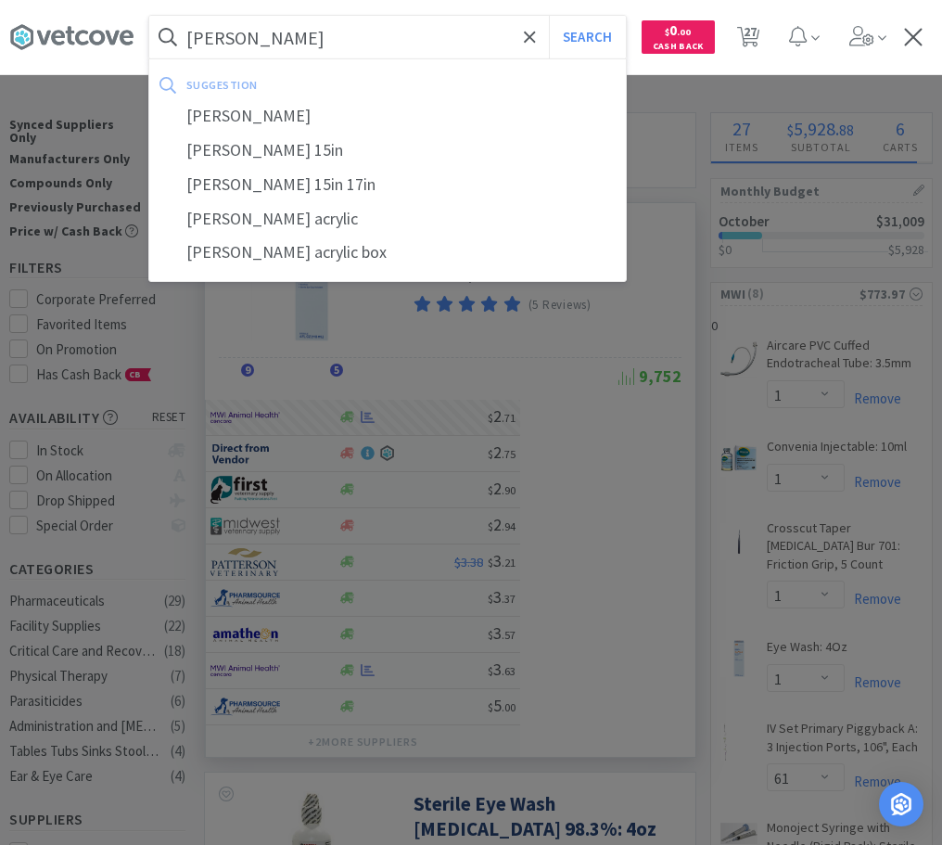
type input "[PERSON_NAME]"
click at [549, 16] on button "Search" at bounding box center [587, 37] width 77 height 43
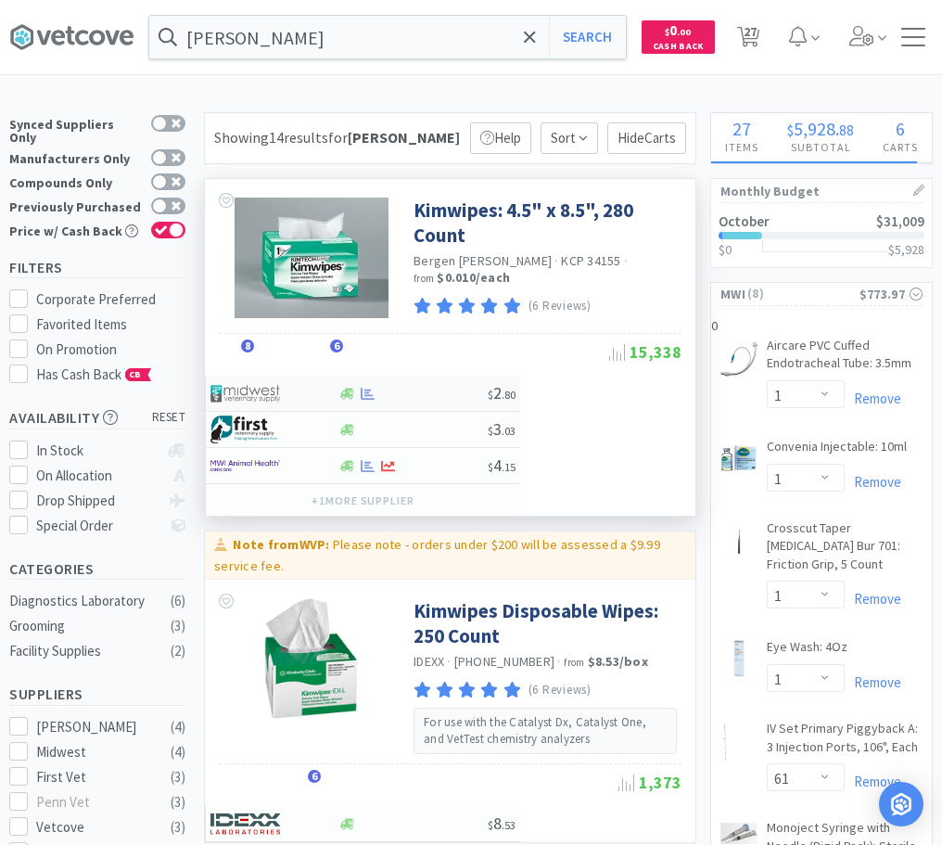
click at [296, 391] on div at bounding box center [262, 393] width 102 height 32
select select "1"
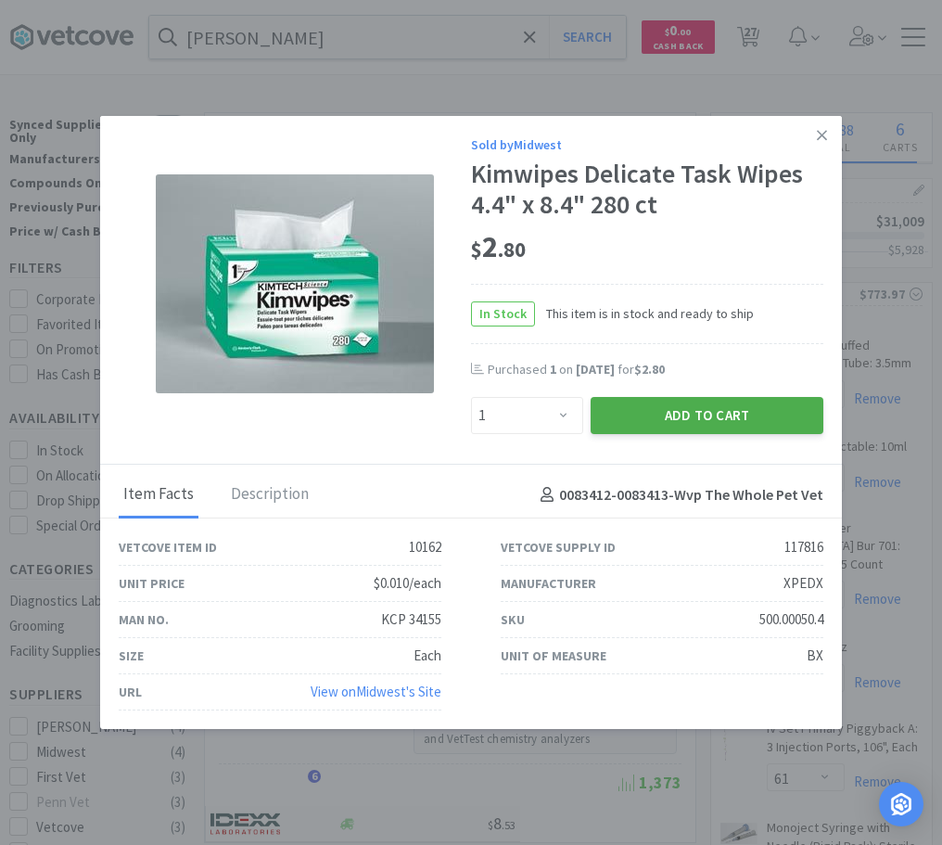
click at [706, 424] on button "Add to Cart" at bounding box center [707, 415] width 233 height 37
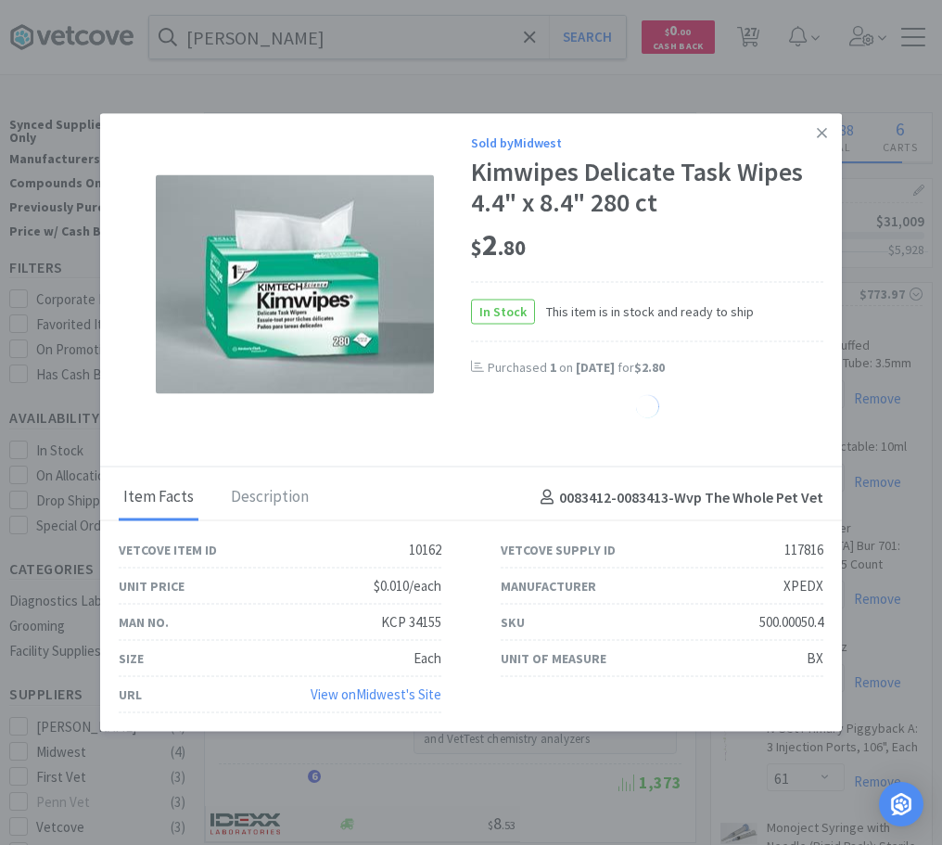
select select "1"
select select "2"
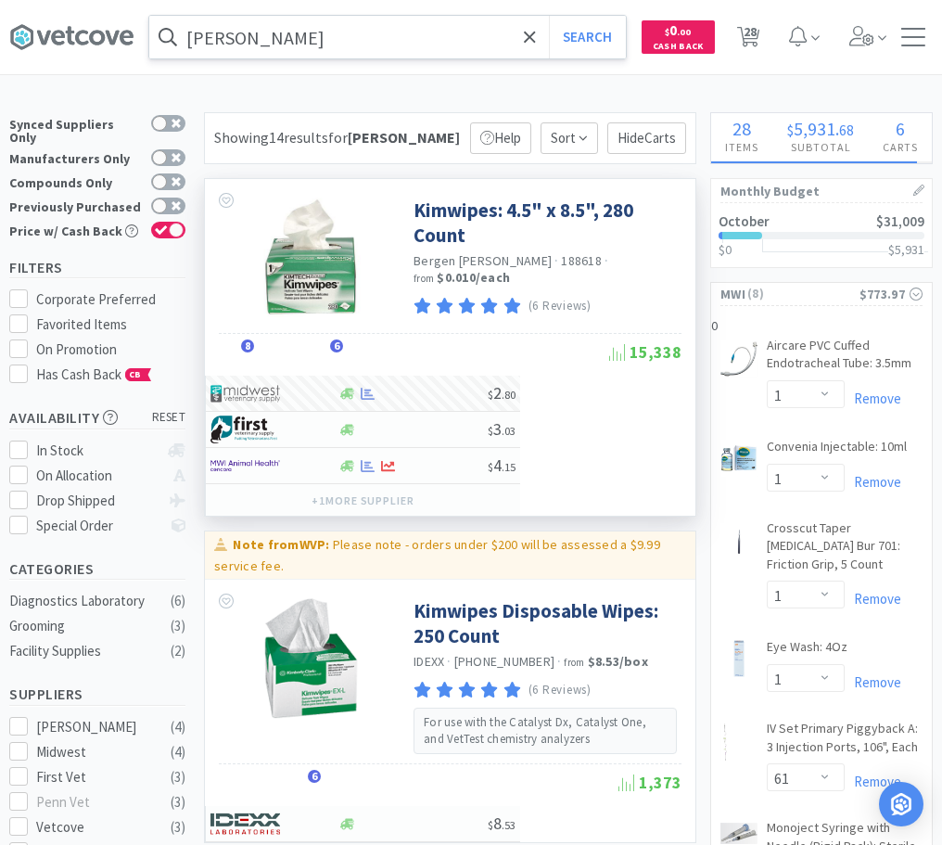
click at [329, 29] on input "[PERSON_NAME]" at bounding box center [387, 37] width 477 height 43
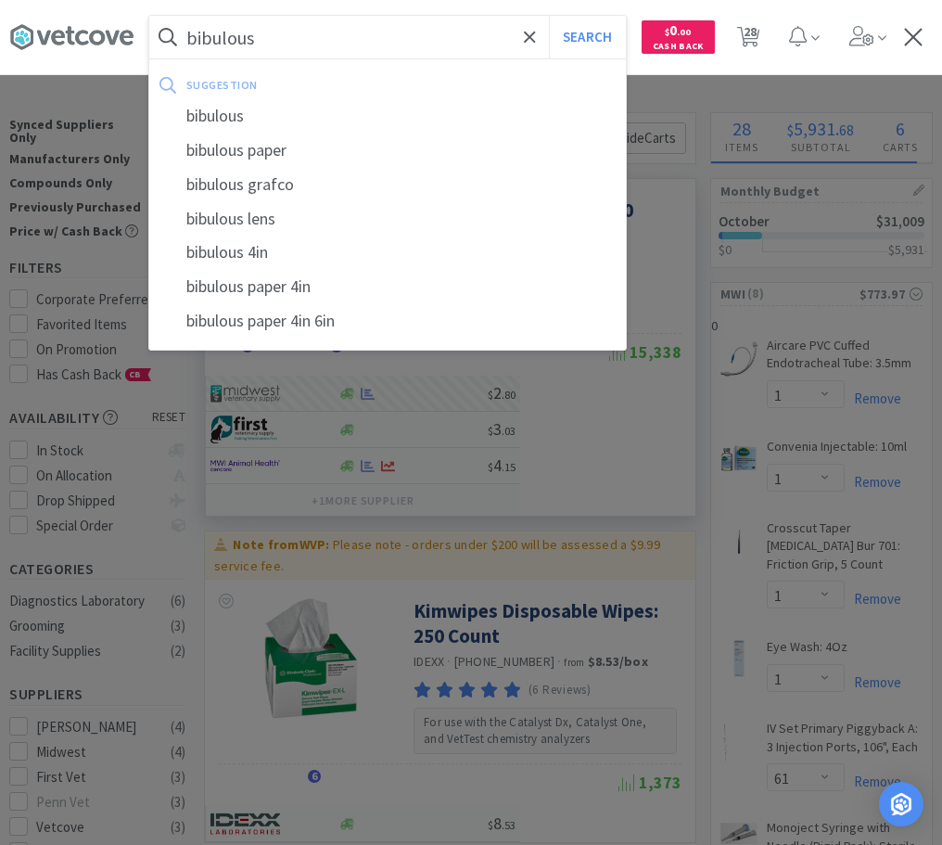
type input "bibulous"
click at [549, 16] on button "Search" at bounding box center [587, 37] width 77 height 43
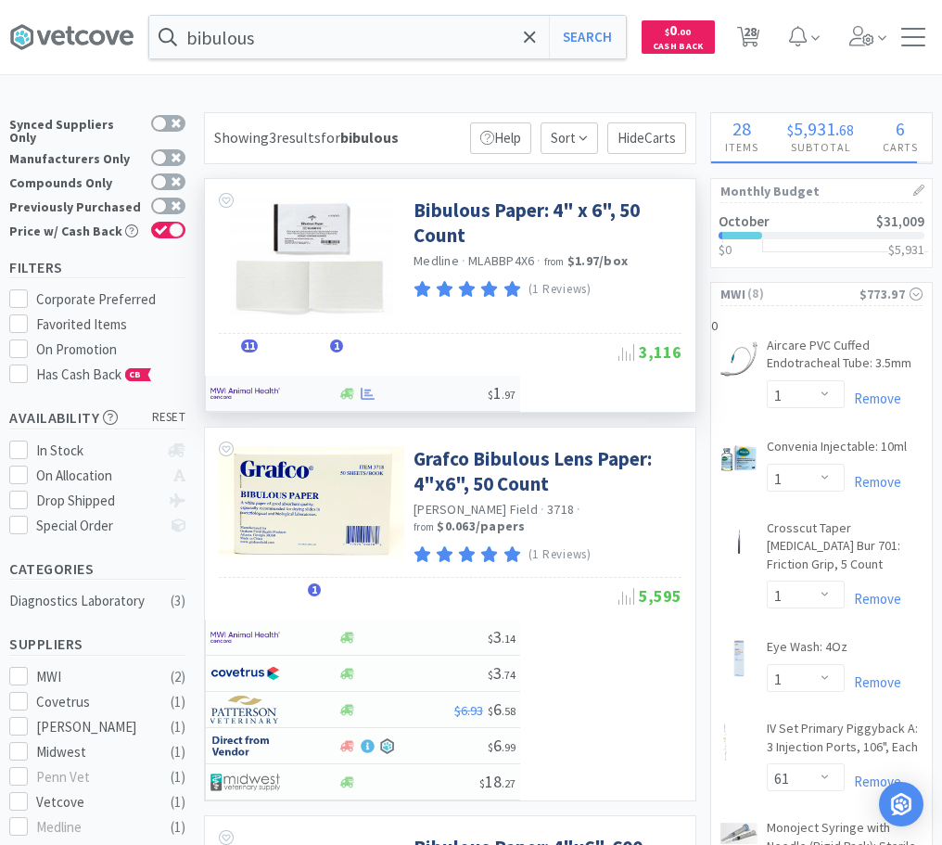
click at [264, 387] on img at bounding box center [246, 393] width 70 height 28
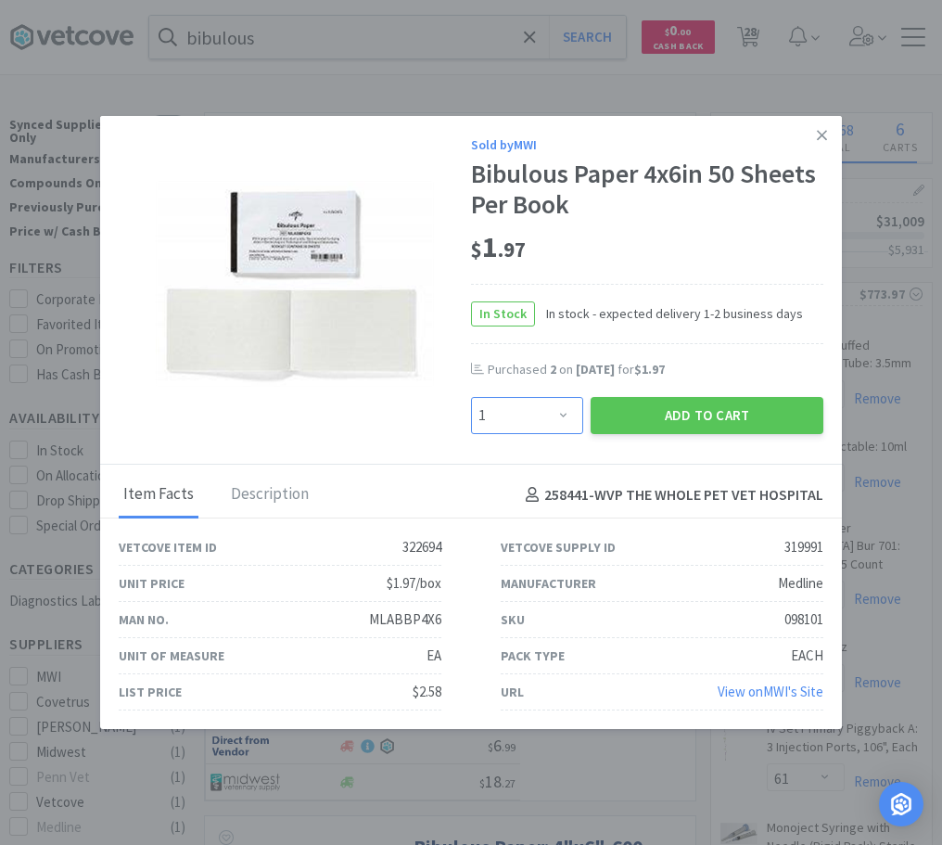
click at [471, 397] on select "Enter Quantity 1 2 3 4 5 6 7 8 9 10 11 12 13 14 15 16 17 18 19 20 Enter Quantity" at bounding box center [527, 415] width 112 height 37
select select "2"
click option "2" at bounding box center [0, 0] width 0 height 0
click at [717, 413] on button "Add to Cart" at bounding box center [707, 415] width 233 height 37
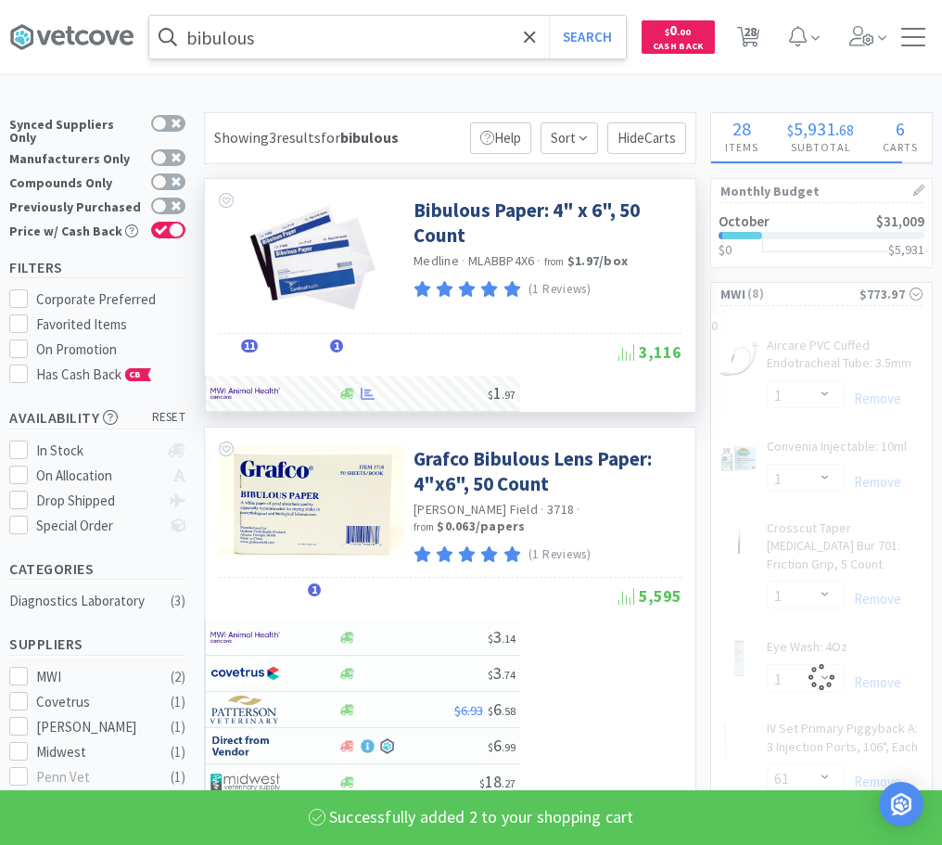
click at [340, 19] on input "bibulous" at bounding box center [387, 37] width 477 height 43
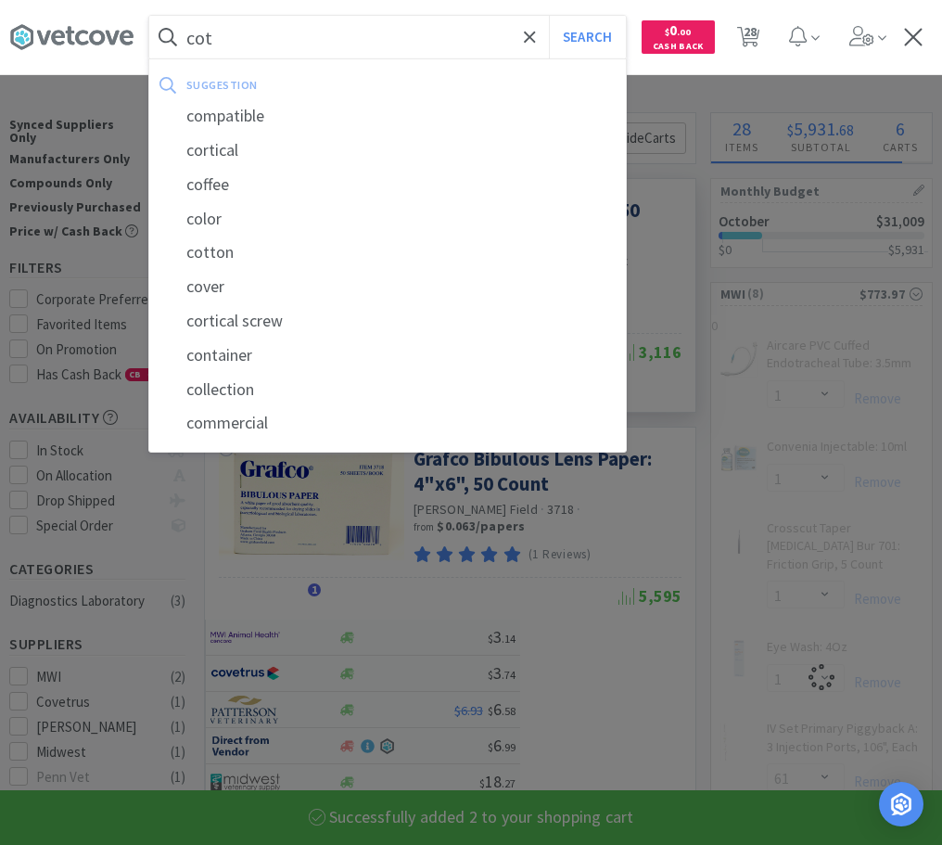
type input "cott"
select select "2"
select select "1"
select select "5"
type input "cotton"
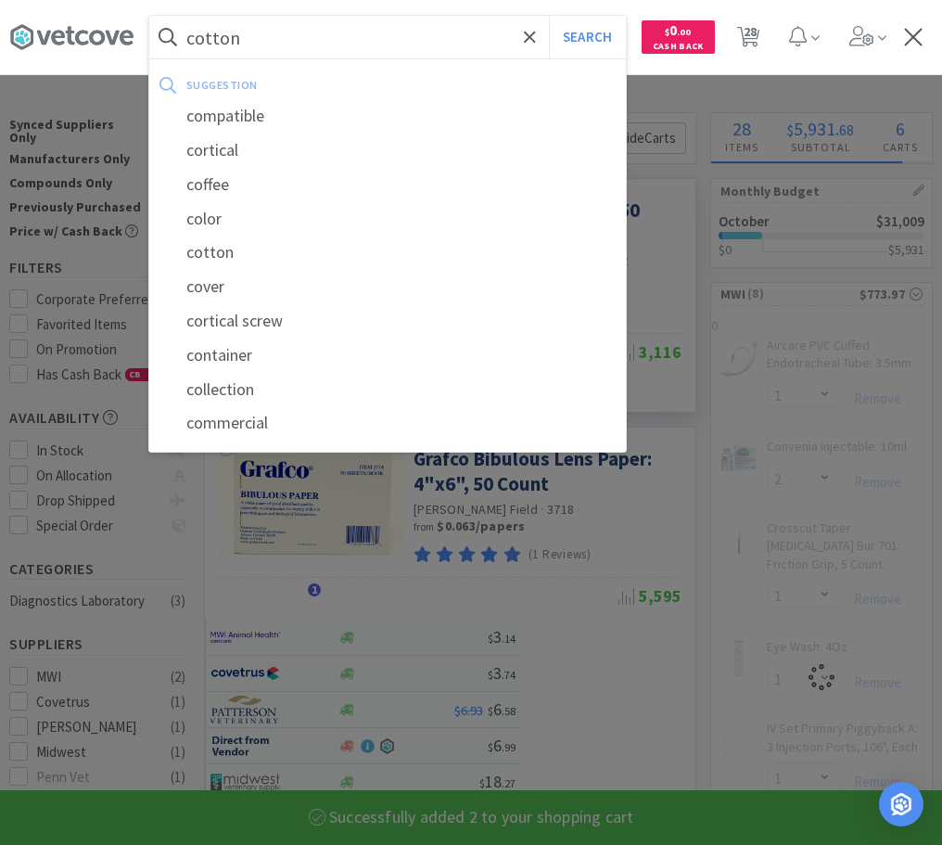
select select "61"
select select "4"
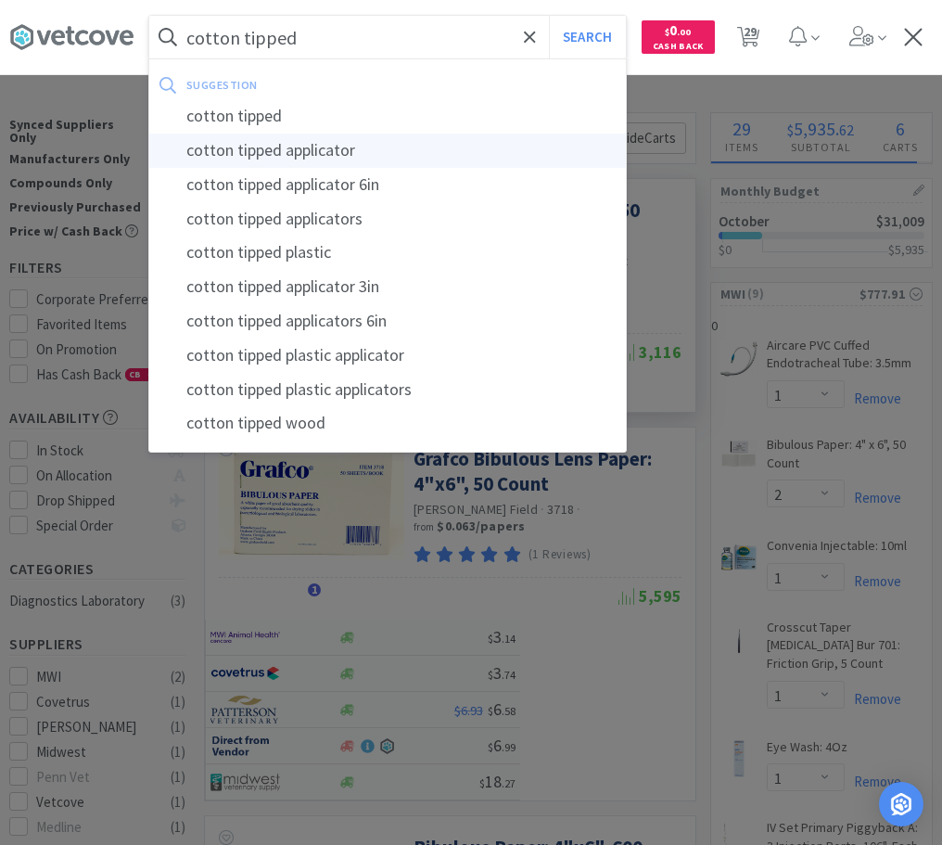
click at [320, 147] on div "cotton tipped applicator" at bounding box center [387, 151] width 477 height 34
type input "cotton tipped applicator"
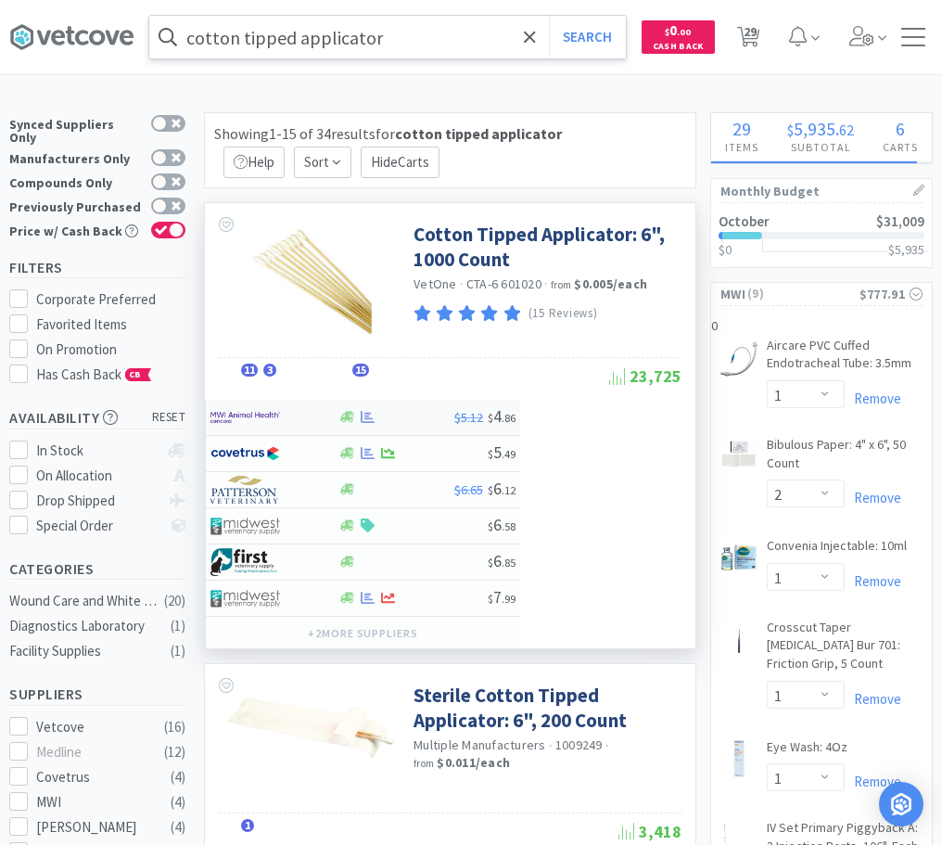
click at [321, 415] on div at bounding box center [274, 418] width 127 height 32
select select "1"
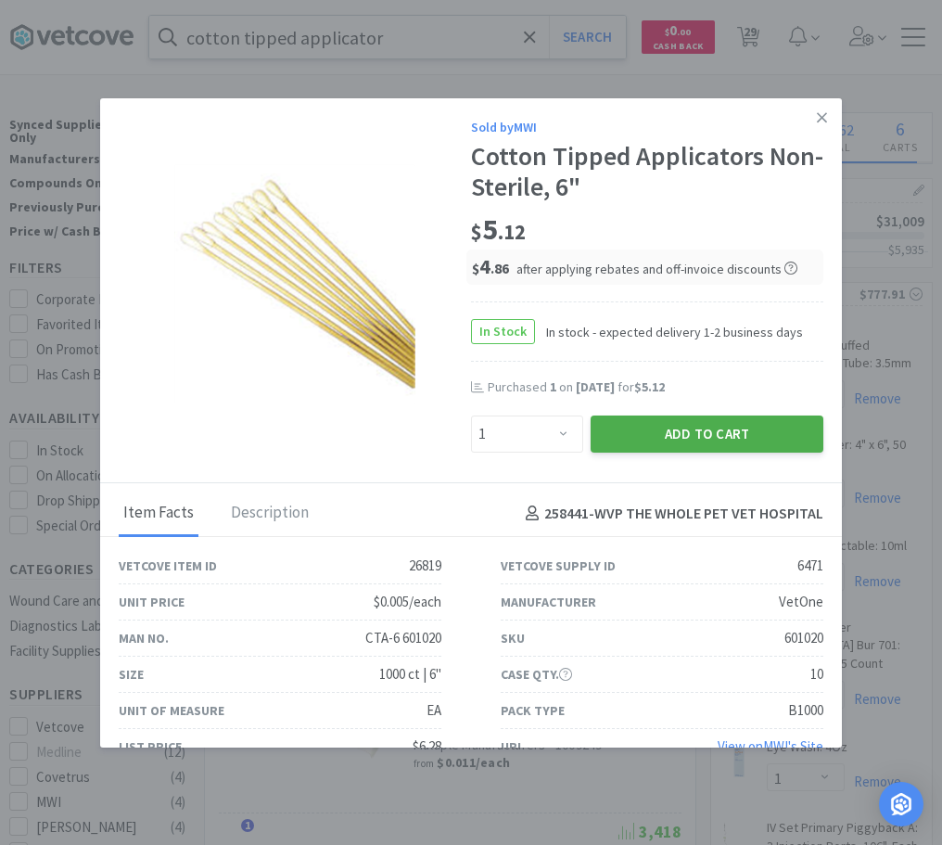
click at [683, 421] on button "Add to Cart" at bounding box center [707, 433] width 233 height 37
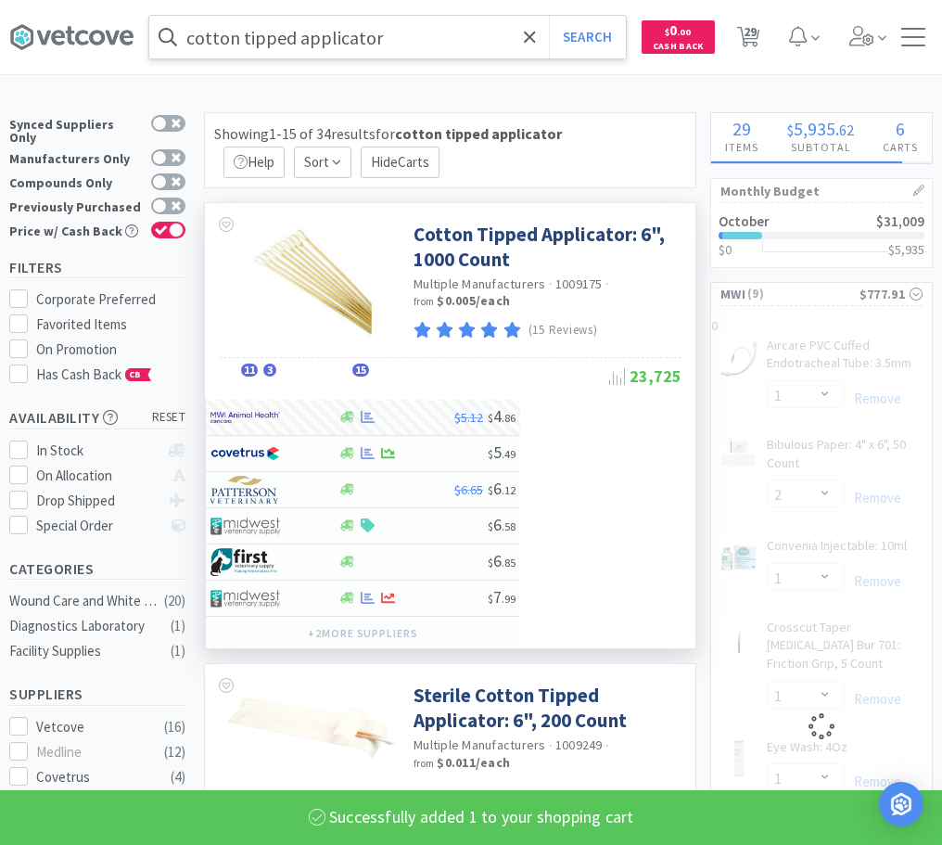
select select "1"
select select "5"
select select "61"
select select "4"
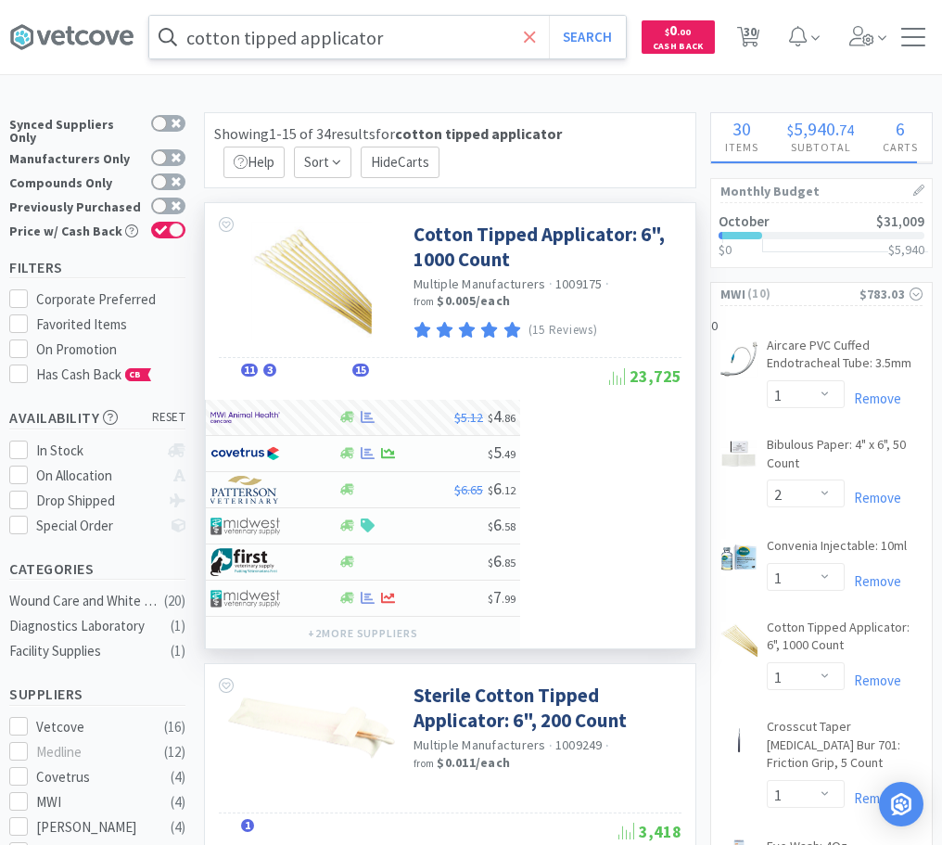
click at [541, 35] on span at bounding box center [529, 37] width 21 height 39
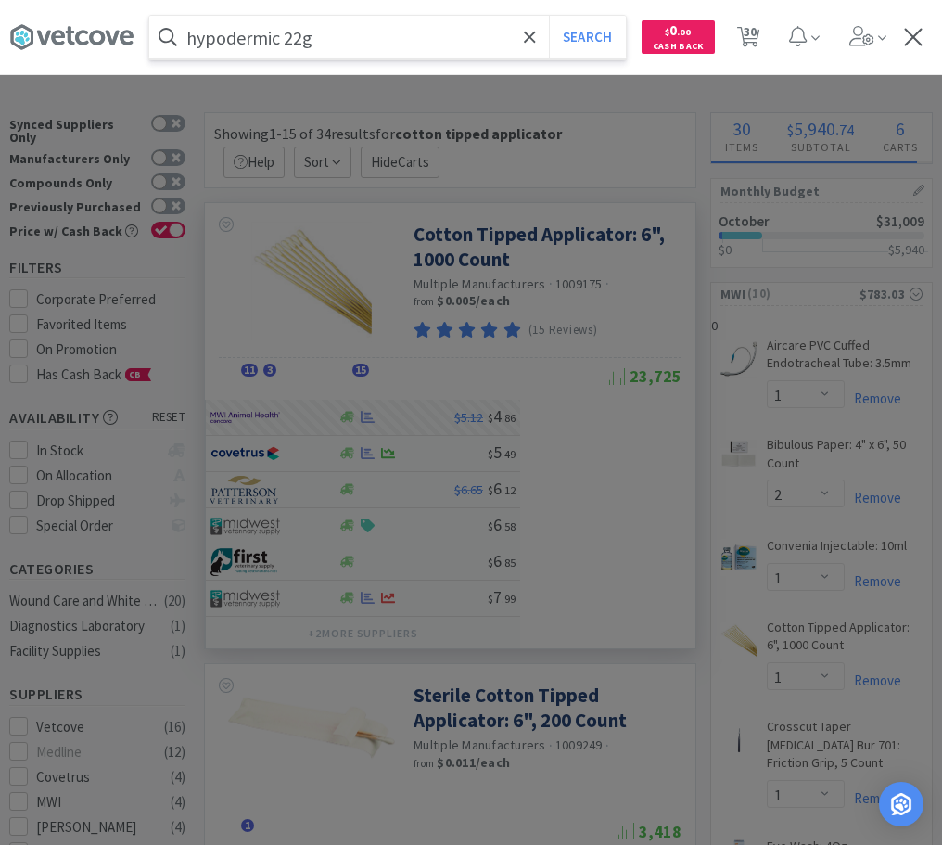
click at [549, 16] on button "Search" at bounding box center [587, 37] width 77 height 43
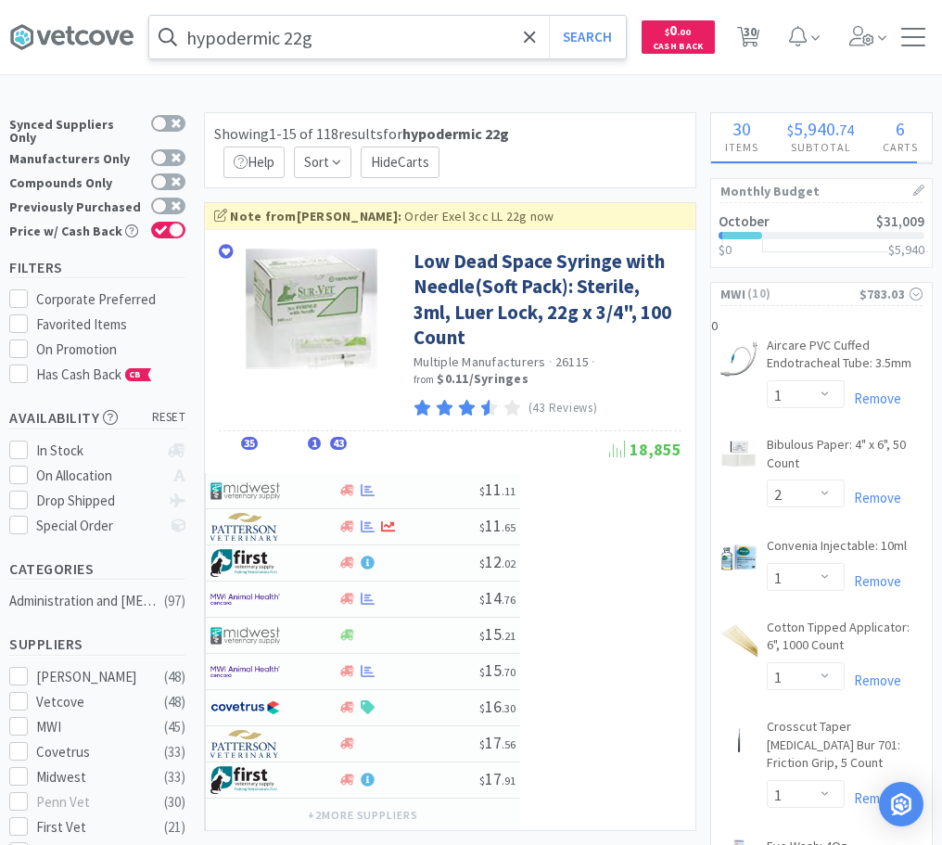
click at [366, 40] on input "hypodermic 22g" at bounding box center [387, 37] width 477 height 43
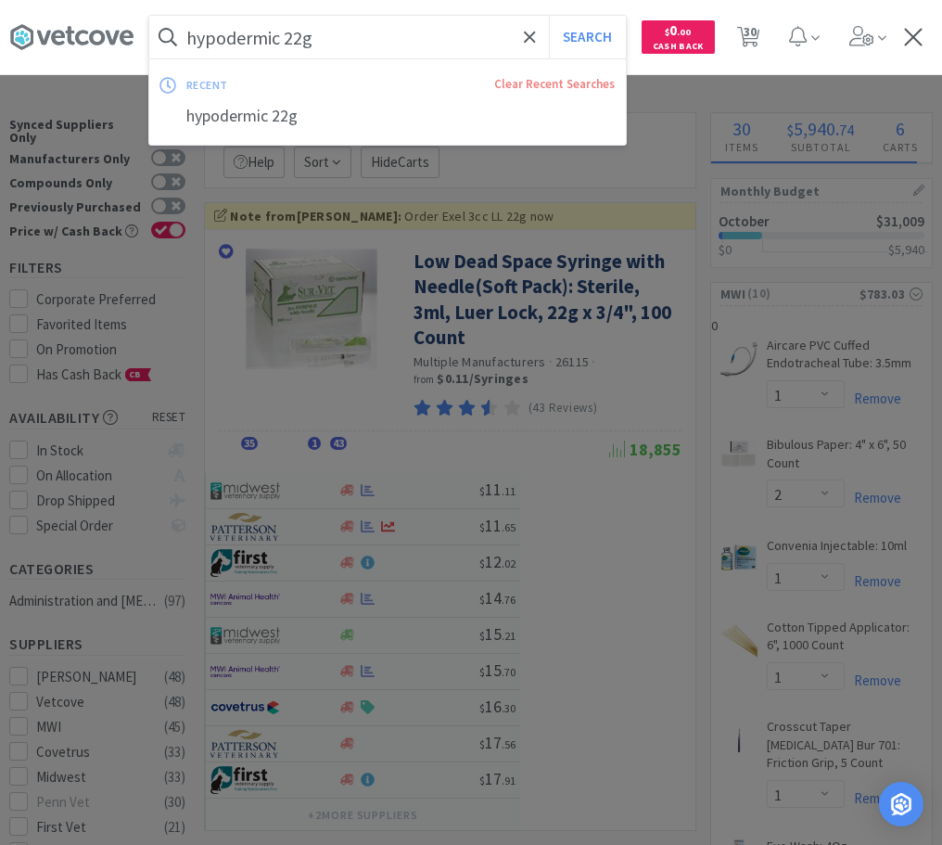
click at [366, 40] on input "hypodermic 22g" at bounding box center [387, 37] width 477 height 43
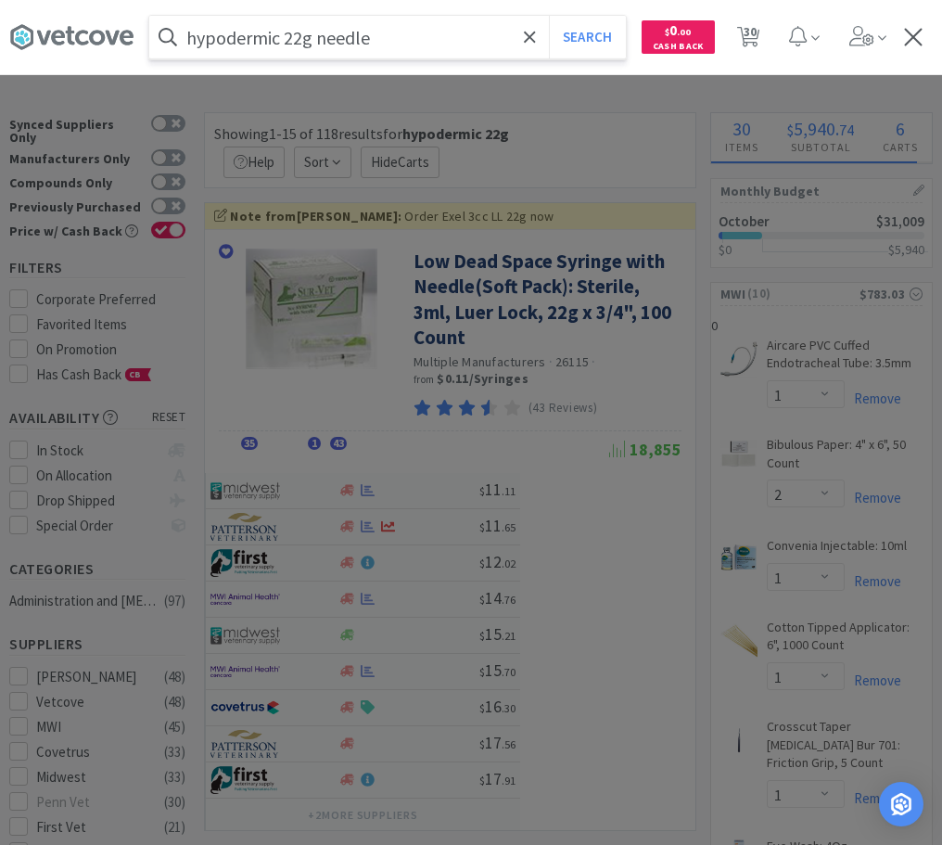
type input "hypodermic 22g needle"
click at [549, 16] on button "Search" at bounding box center [587, 37] width 77 height 43
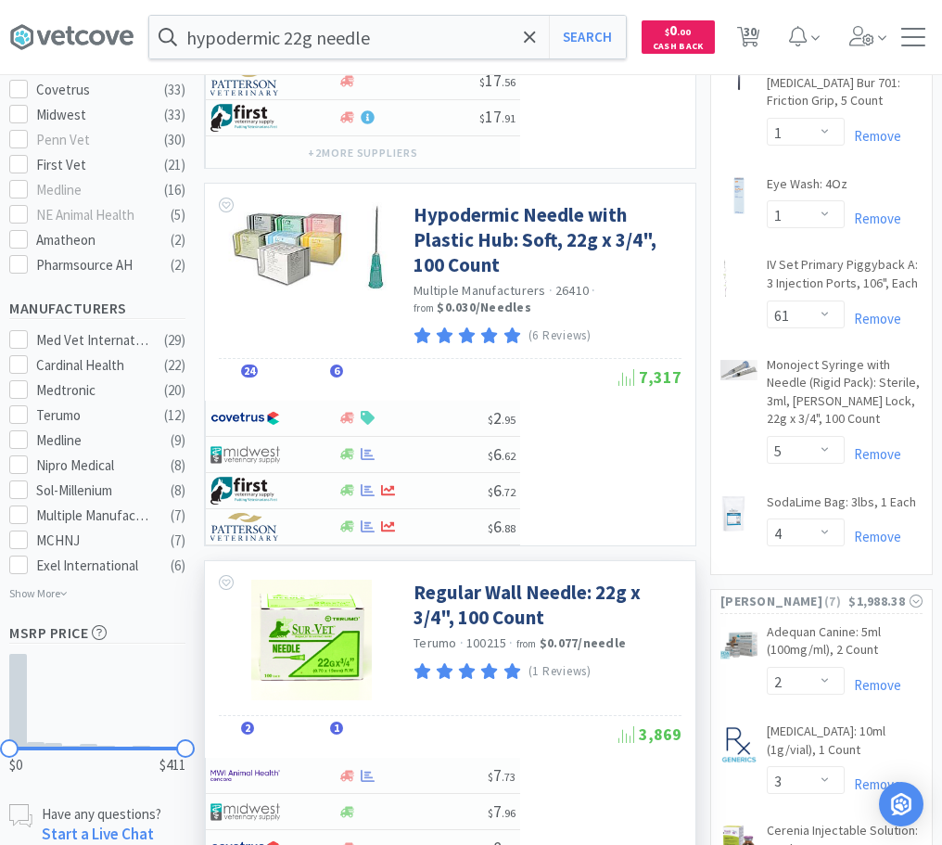
scroll to position [568, 0]
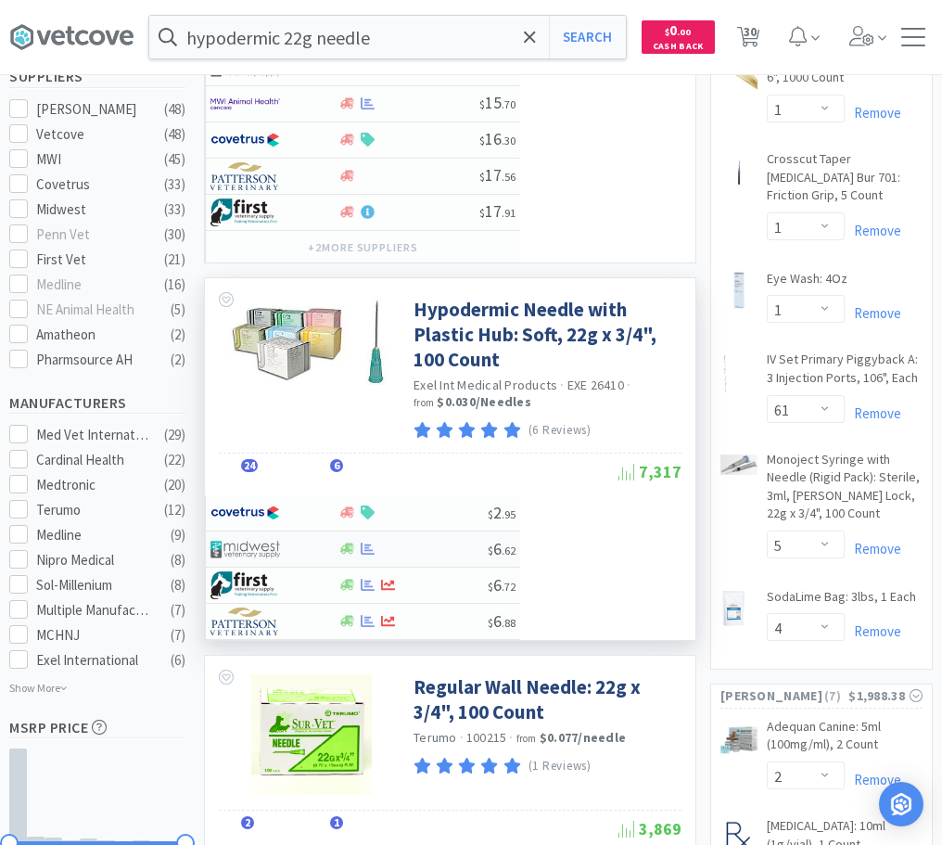
click at [413, 555] on div at bounding box center [413, 549] width 150 height 14
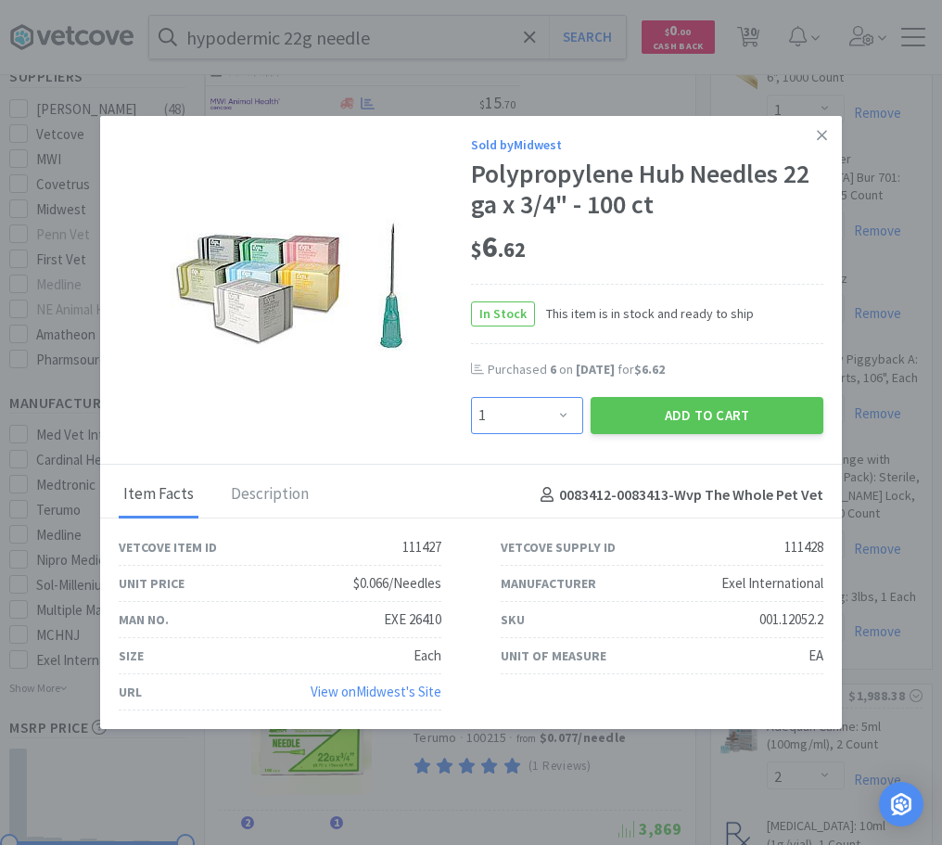
click at [471, 397] on select "Enter Quantity 1 2 3 4 5 6 7 8 9 10 11 12 13 14 15 16 17 18 19 20 Enter Quantity" at bounding box center [527, 415] width 112 height 37
select select "5"
click option "5" at bounding box center [0, 0] width 0 height 0
click at [681, 415] on button "Add to Cart" at bounding box center [707, 415] width 233 height 37
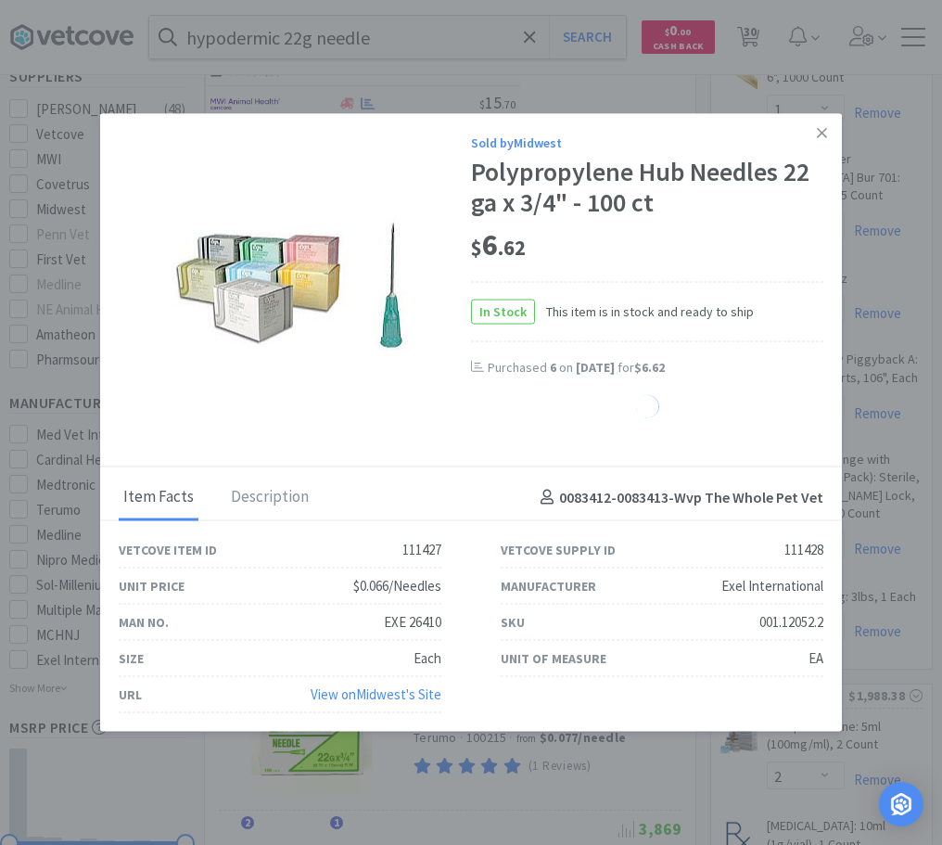
select select "5"
select select "1"
select select "2"
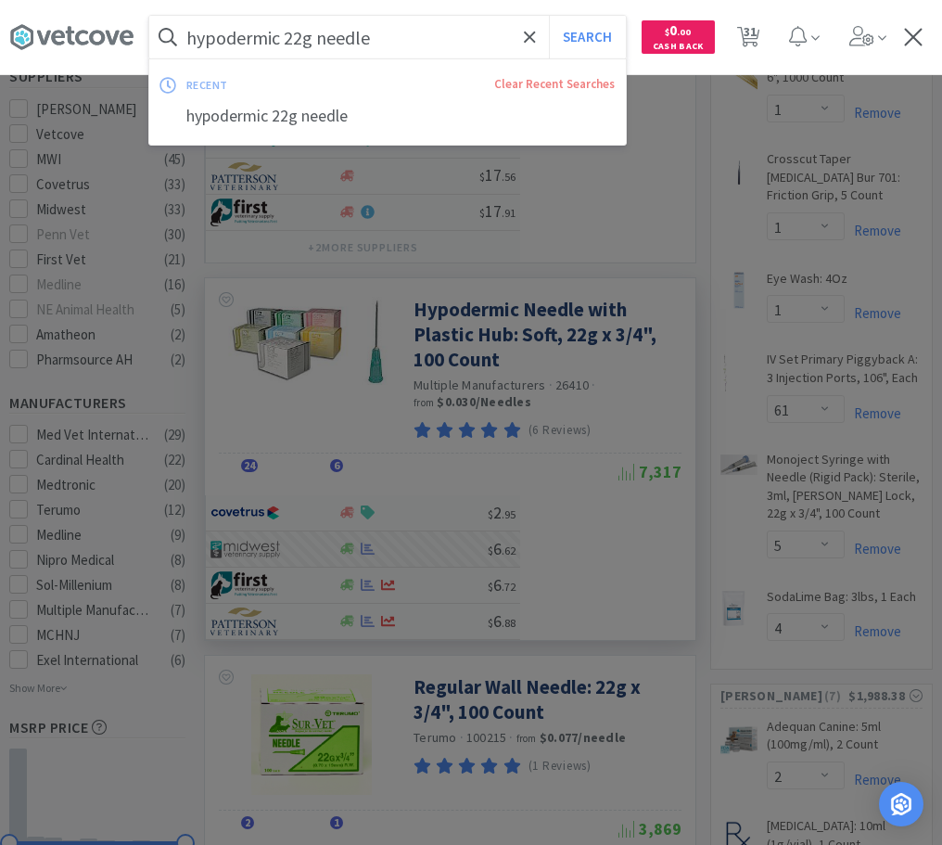
click at [411, 33] on input "hypodermic 22g needle" at bounding box center [387, 37] width 477 height 43
type input "cosamin asu"
click at [549, 16] on button "Search" at bounding box center [587, 37] width 77 height 43
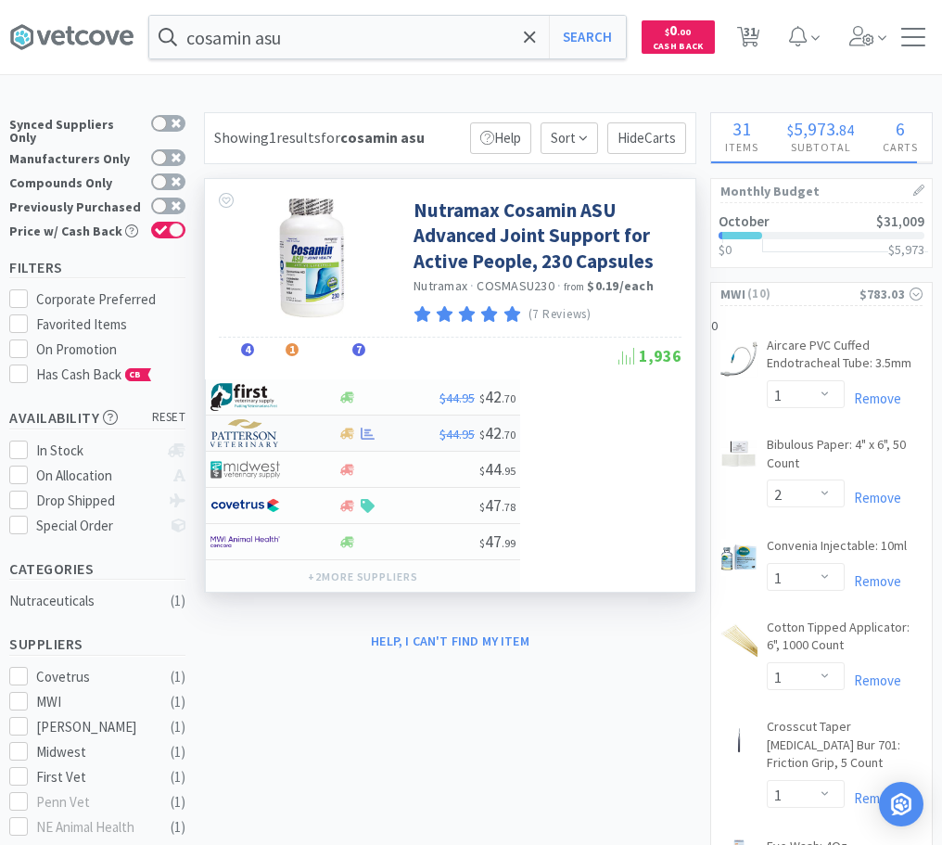
click at [402, 435] on div at bounding box center [389, 434] width 102 height 14
select select "1"
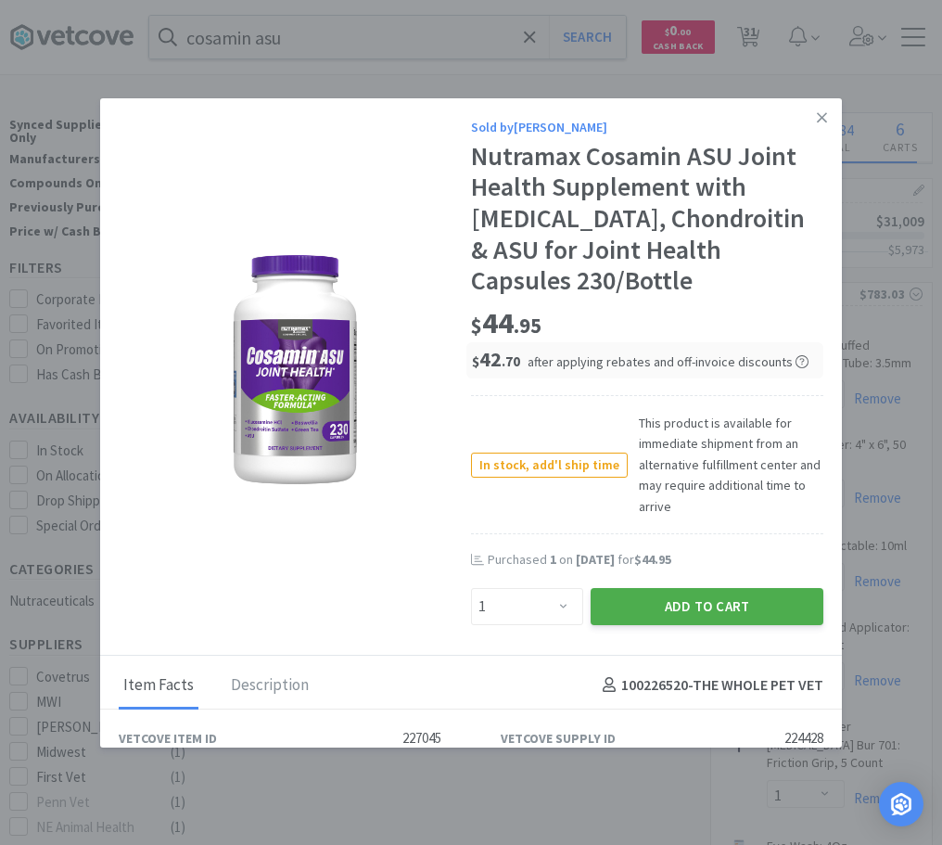
click at [699, 608] on button "Add to Cart" at bounding box center [707, 606] width 233 height 37
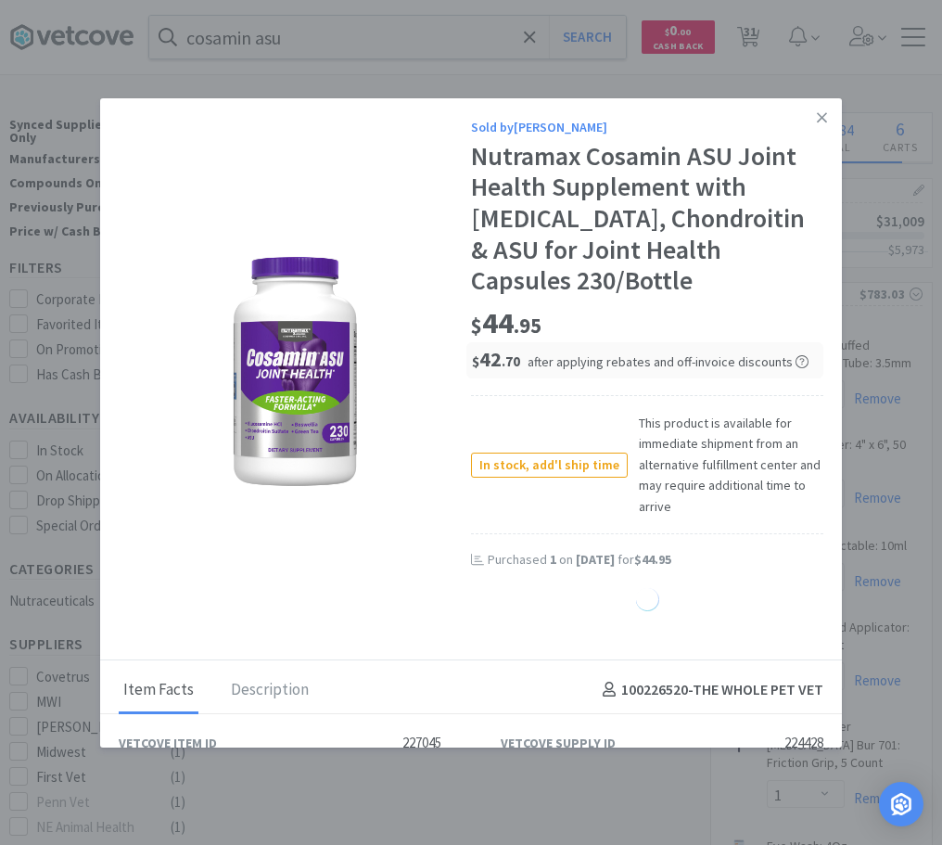
select select "2"
select select "1"
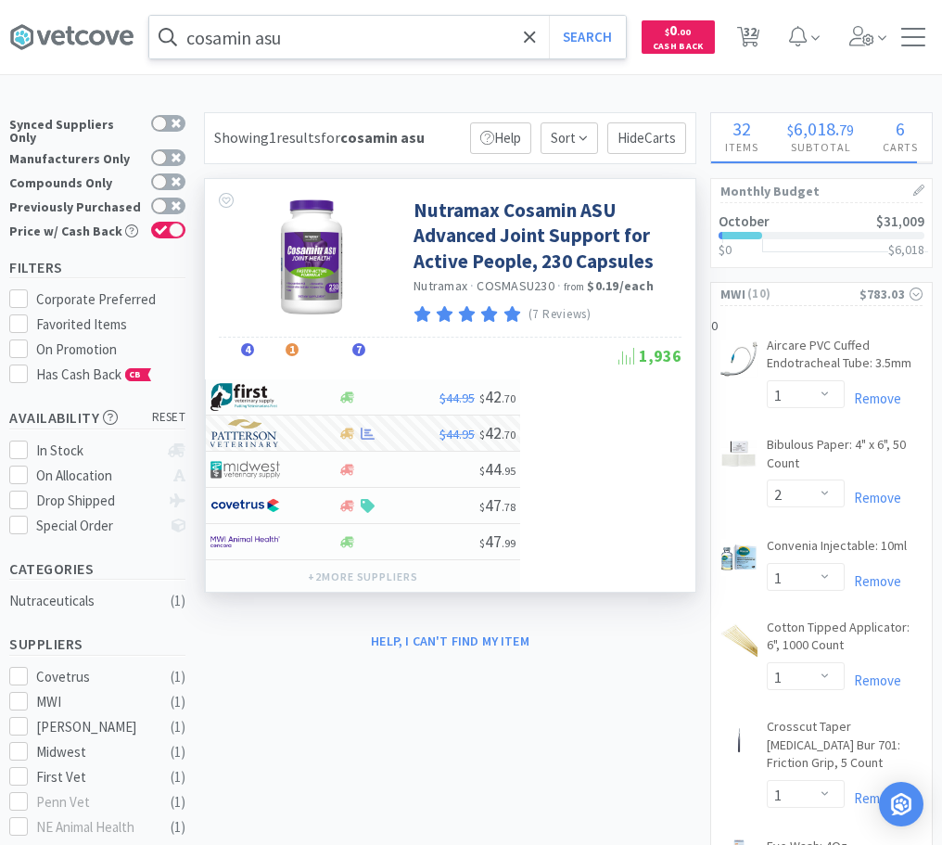
click at [333, 45] on input "cosamin asu" at bounding box center [387, 37] width 477 height 43
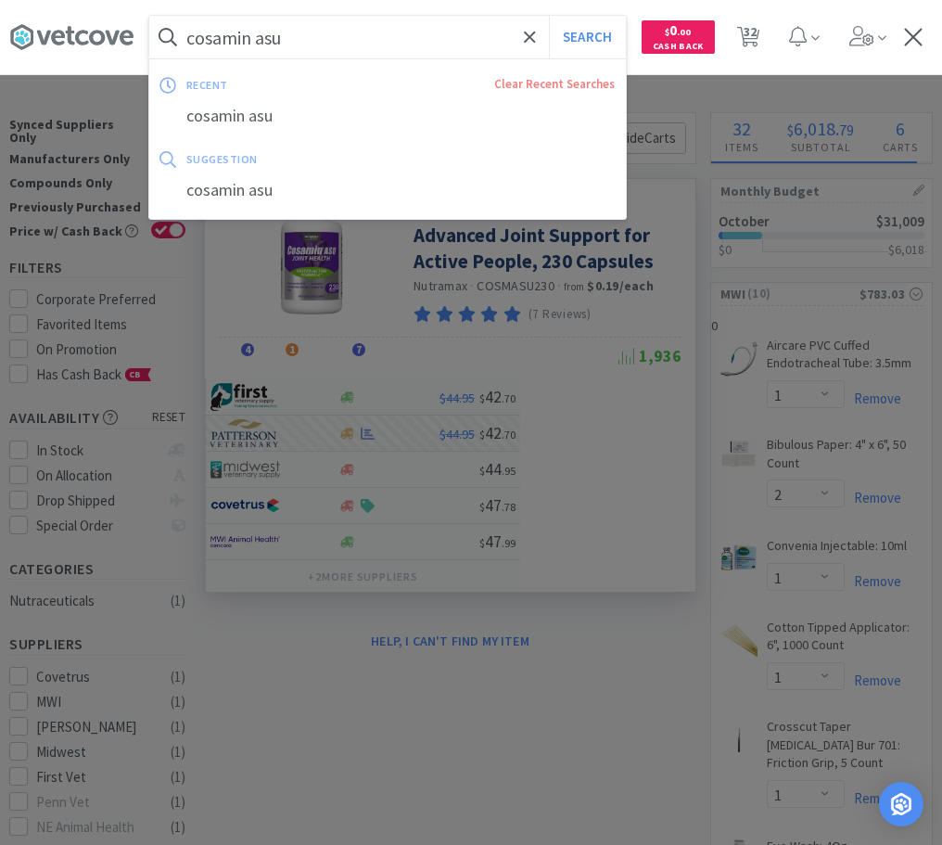
type input "p"
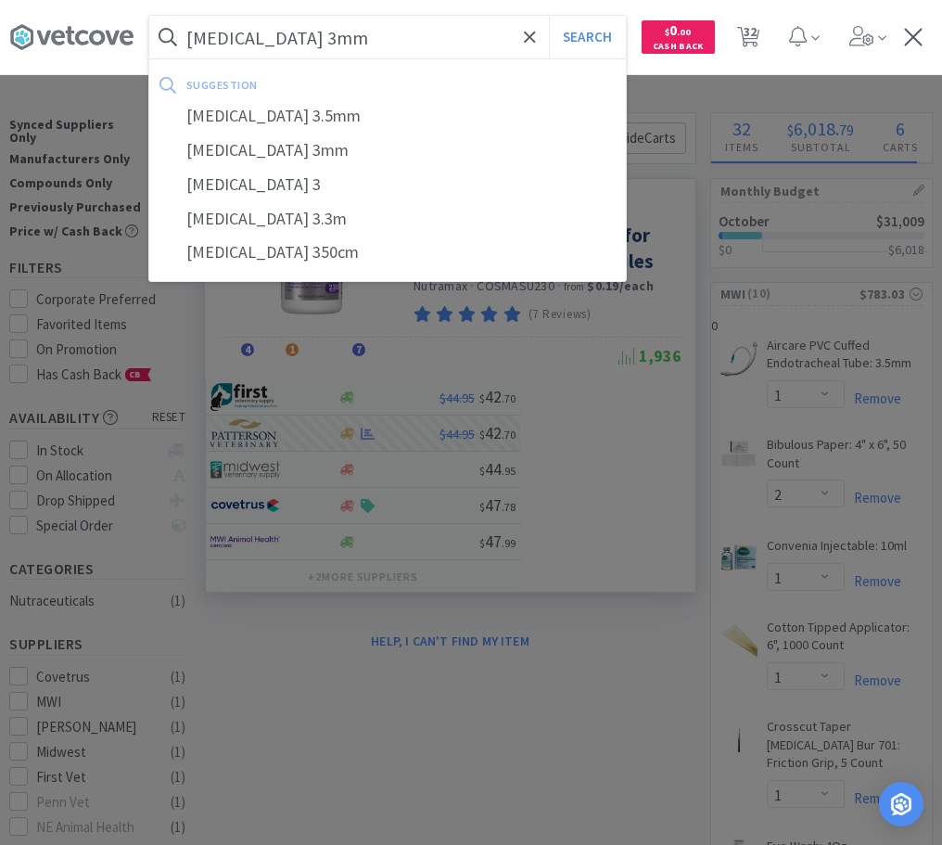
type input "[MEDICAL_DATA] 3mm"
click at [549, 16] on button "Search" at bounding box center [587, 37] width 77 height 43
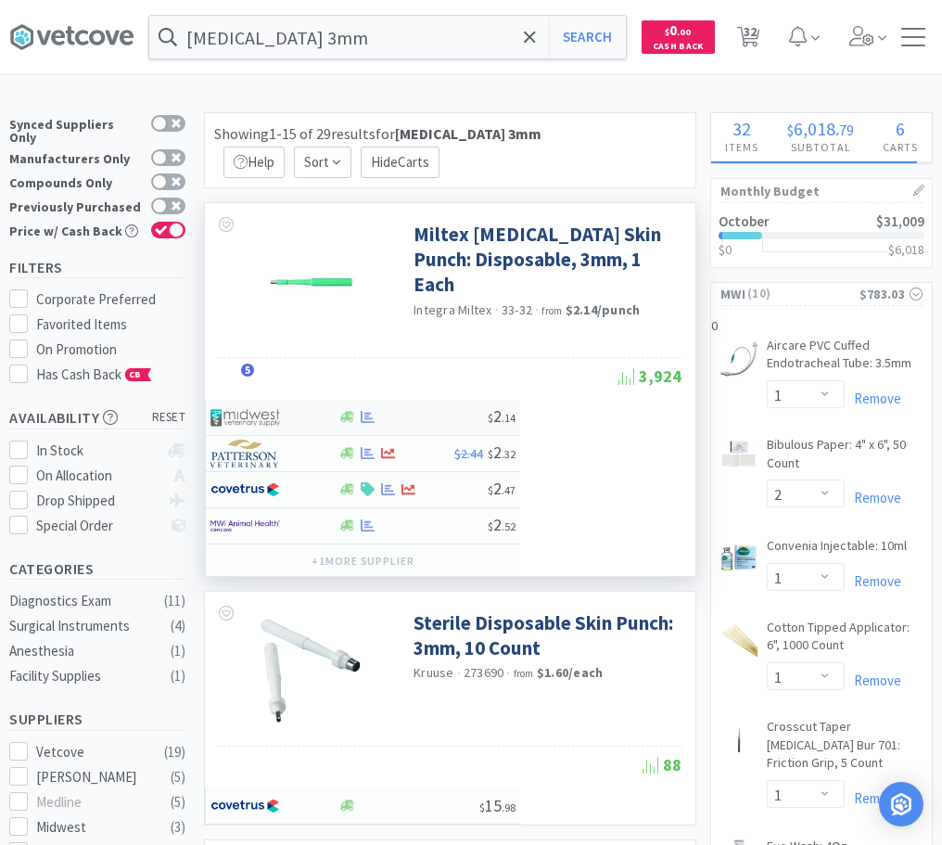
click at [386, 413] on div at bounding box center [413, 417] width 150 height 14
select select "1"
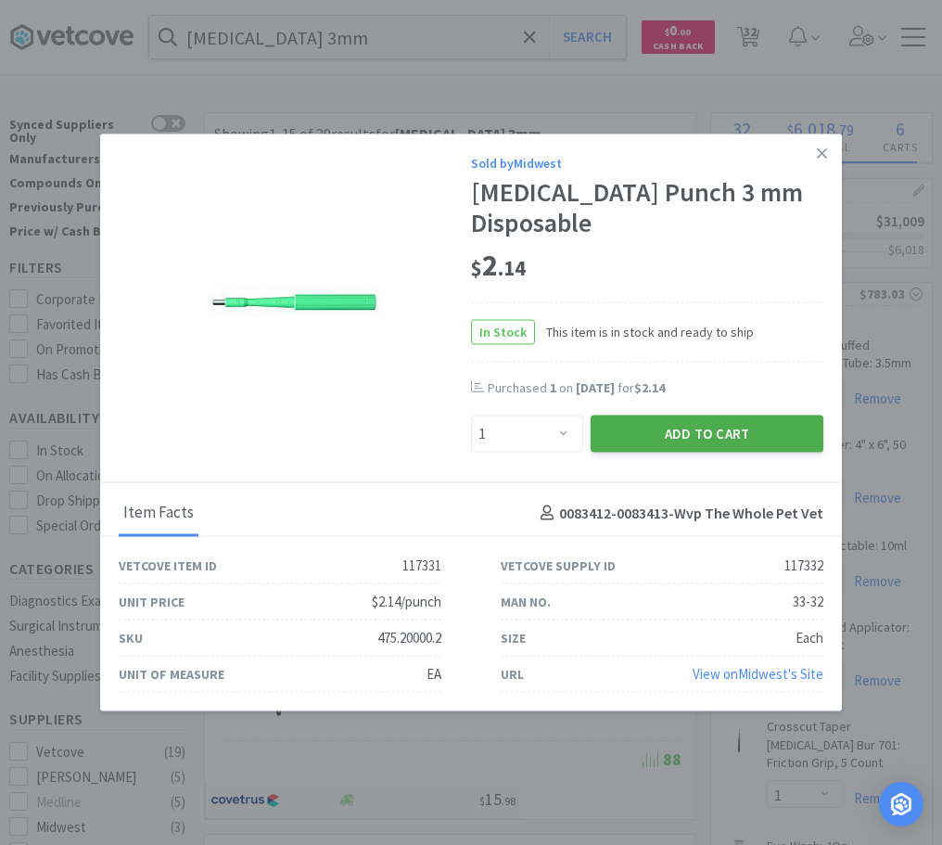
click at [704, 427] on button "Add to Cart" at bounding box center [707, 433] width 233 height 37
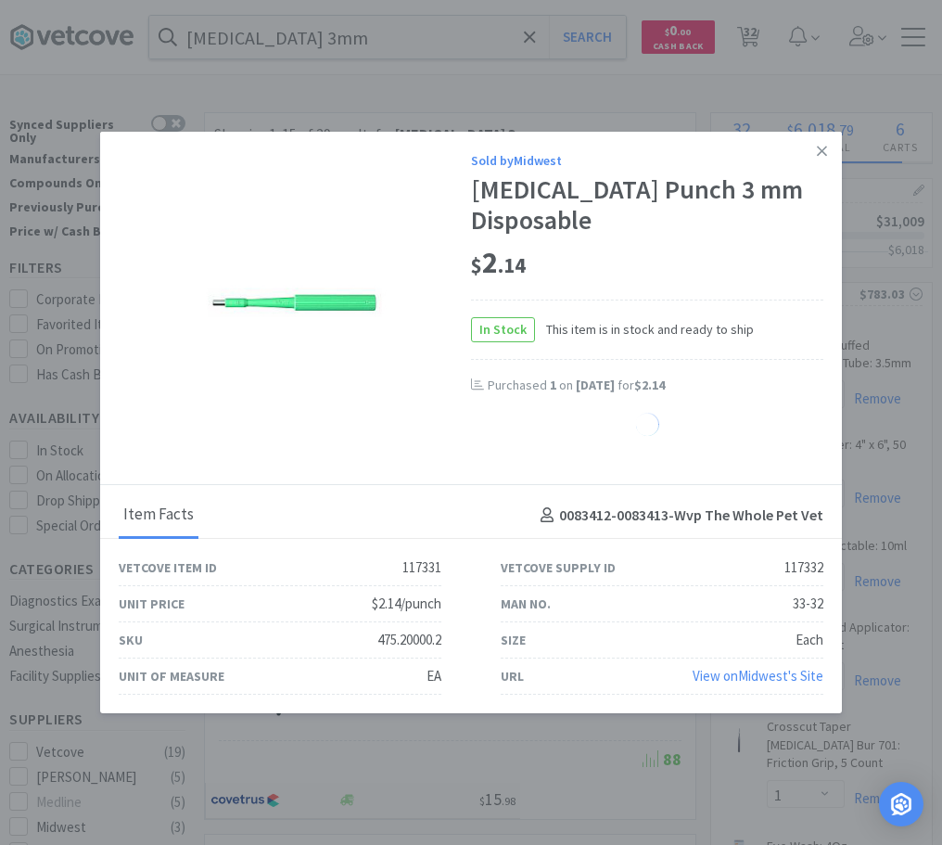
select select "1"
select select "2"
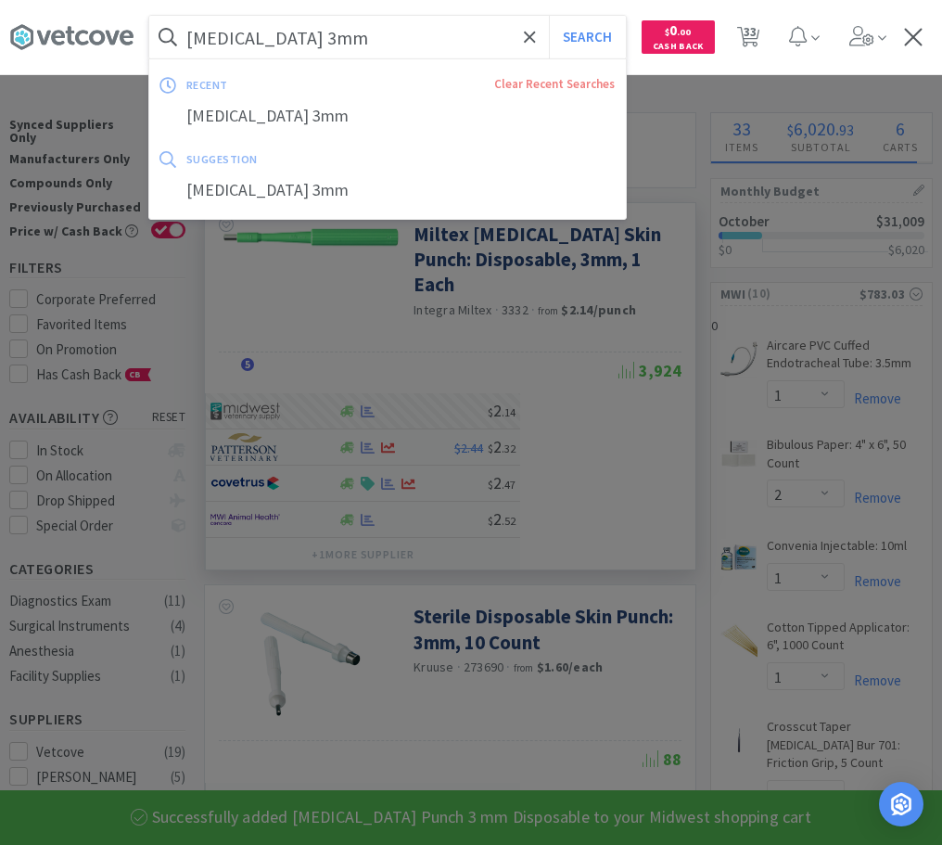
click at [394, 40] on input "[MEDICAL_DATA] 3mm" at bounding box center [387, 37] width 477 height 43
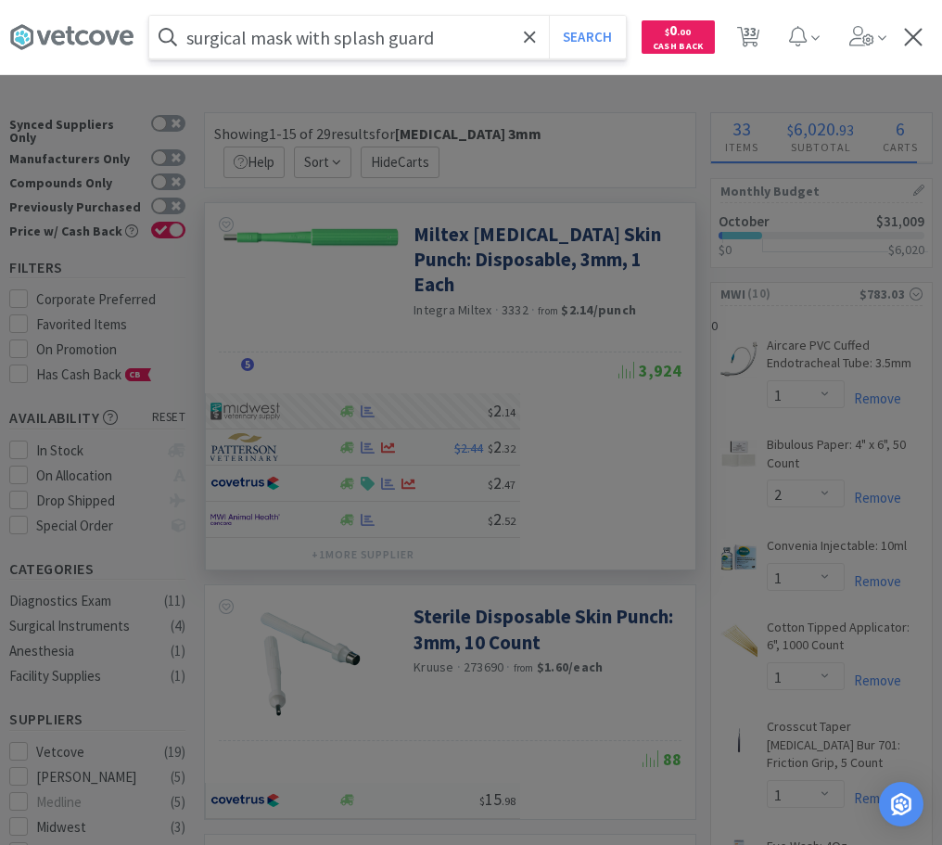
click at [549, 16] on button "Search" at bounding box center [587, 37] width 77 height 43
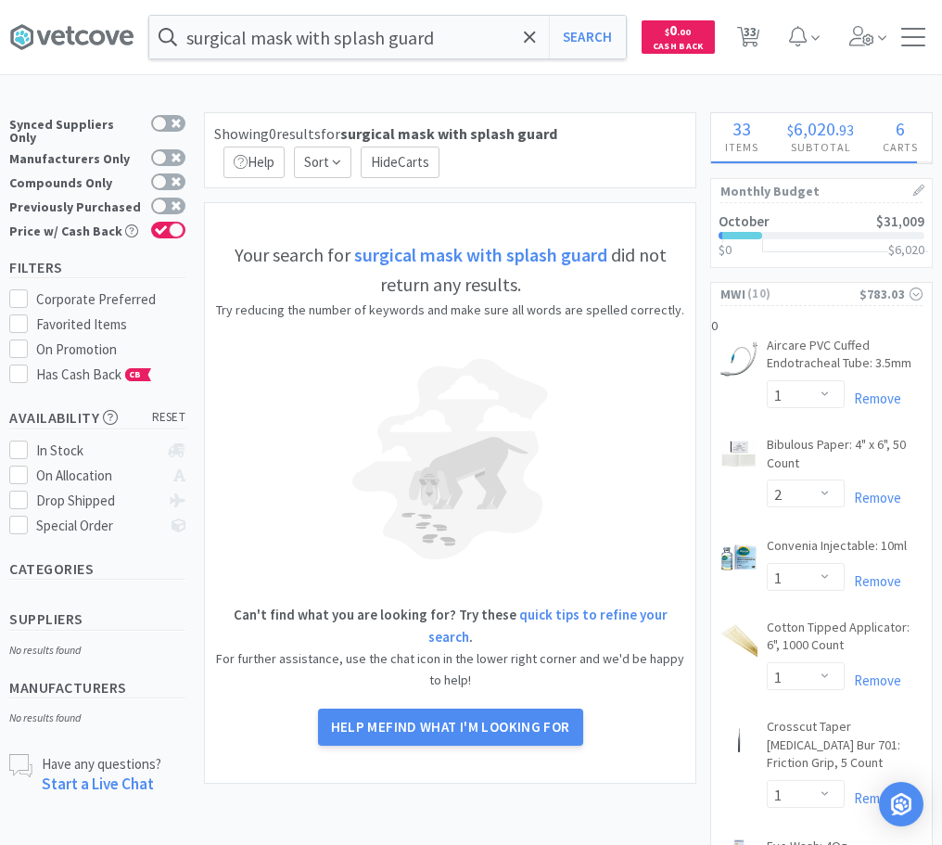
click at [426, 254] on strong "surgical mask with splash guard" at bounding box center [480, 254] width 253 height 23
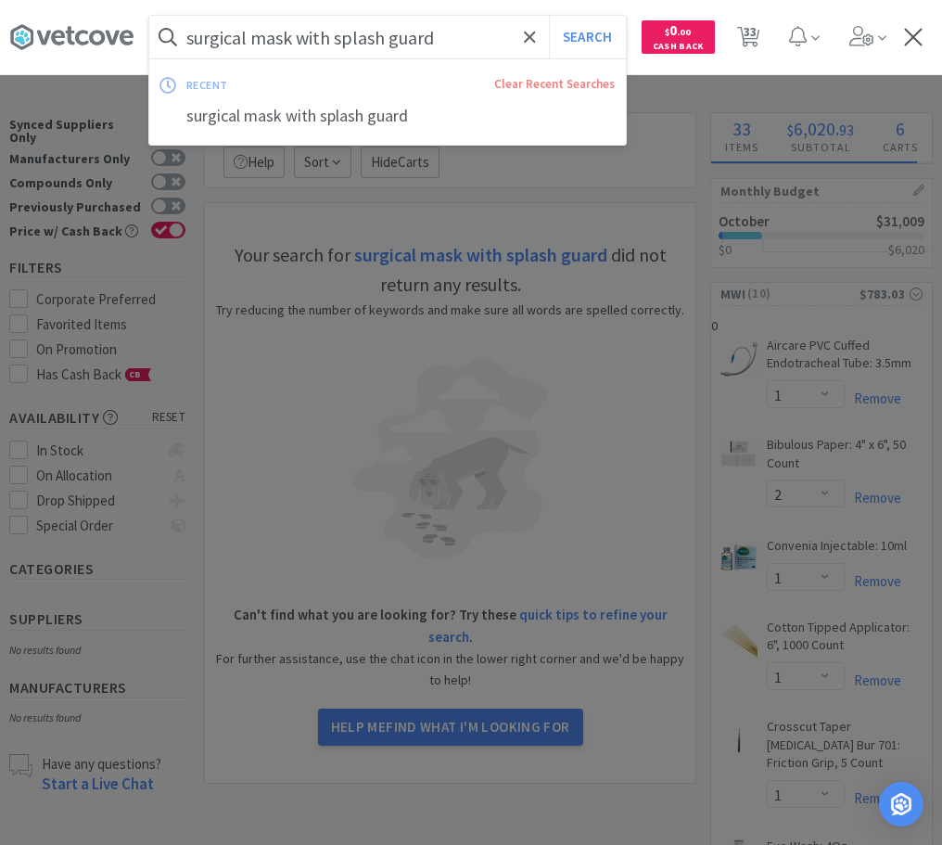
drag, startPoint x: 254, startPoint y: 36, endPoint x: 253, endPoint y: 54, distance: 17.6
click at [253, 54] on input "surgical mask with splash guard" at bounding box center [387, 37] width 477 height 43
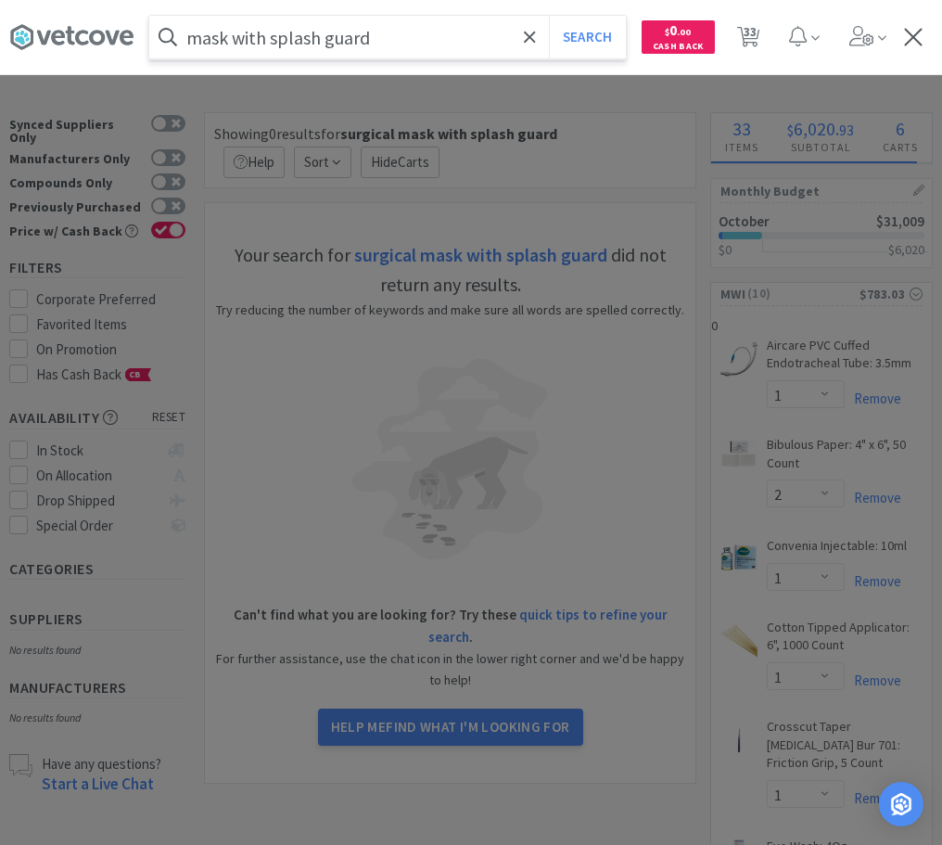
type input "mask with splash guard"
click at [549, 16] on button "Search" at bounding box center [587, 37] width 77 height 43
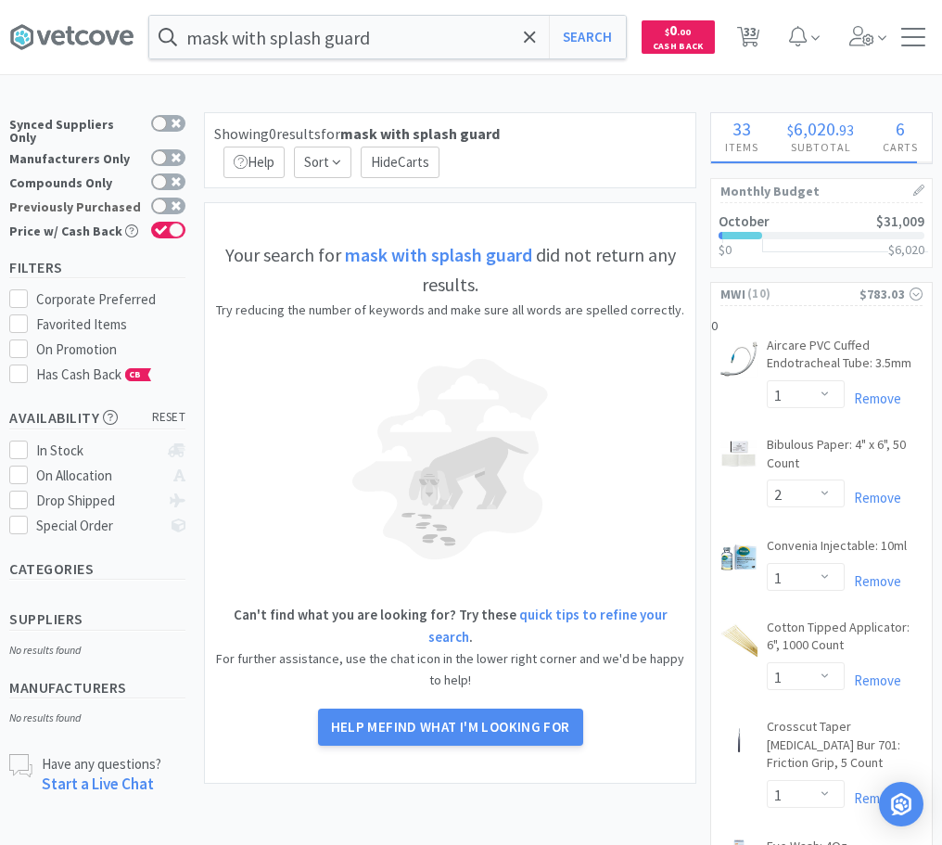
click at [169, 198] on label "Previously Purchased" at bounding box center [97, 207] width 176 height 19
click at [185, 218] on input "Previously Purchased" at bounding box center [185, 218] width 1 height 1
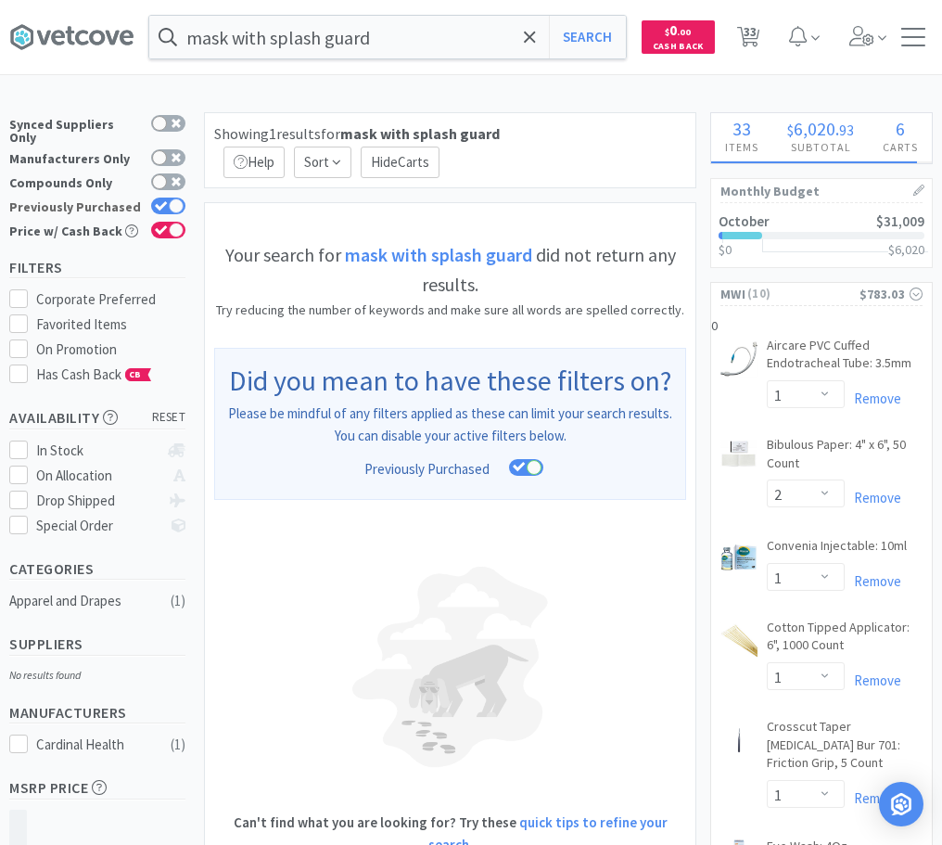
click at [172, 198] on label "Previously Purchased" at bounding box center [97, 207] width 176 height 19
click at [185, 218] on input "Previously Purchased" at bounding box center [185, 218] width 1 height 1
checkbox input "false"
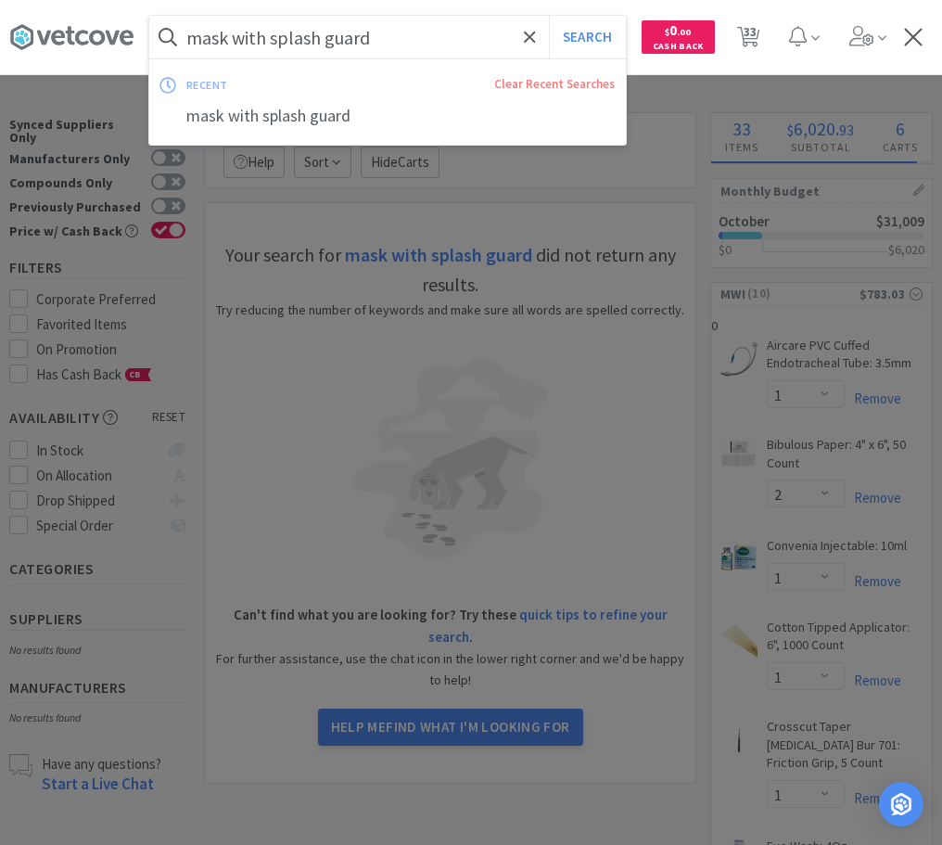
click at [378, 45] on input "mask with splash guard" at bounding box center [387, 37] width 477 height 43
click at [365, 32] on input "mask with splash guard" at bounding box center [387, 37] width 477 height 43
type input "mask with splash"
click at [549, 16] on button "Search" at bounding box center [587, 37] width 77 height 43
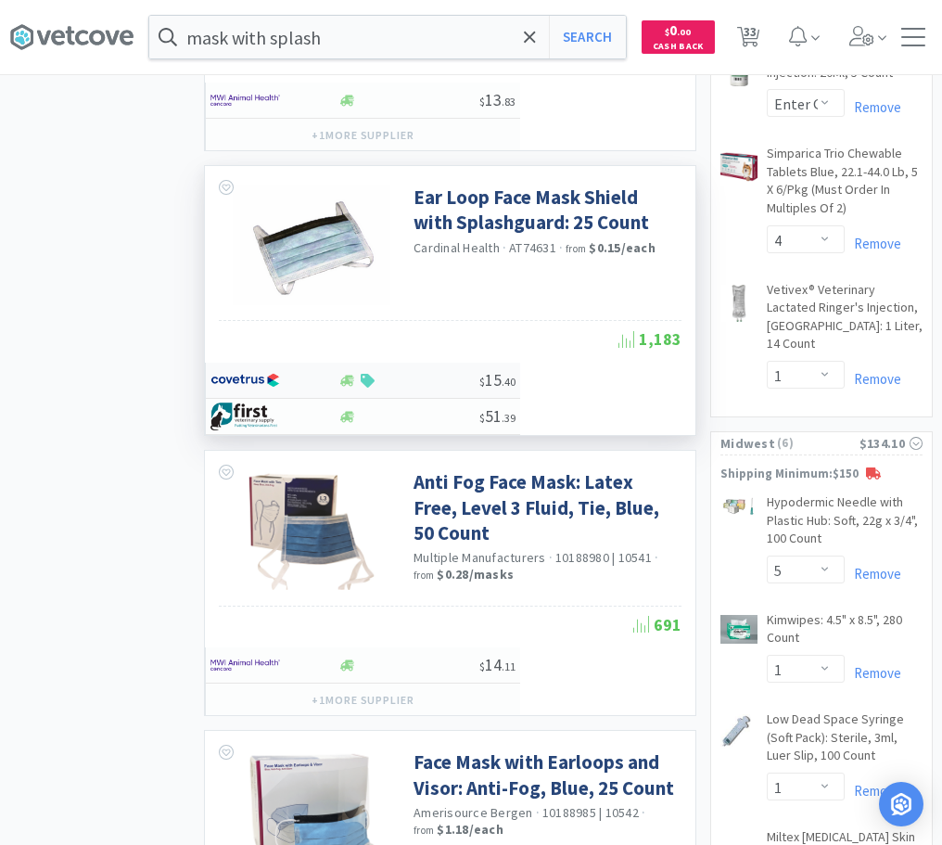
scroll to position [1678, 0]
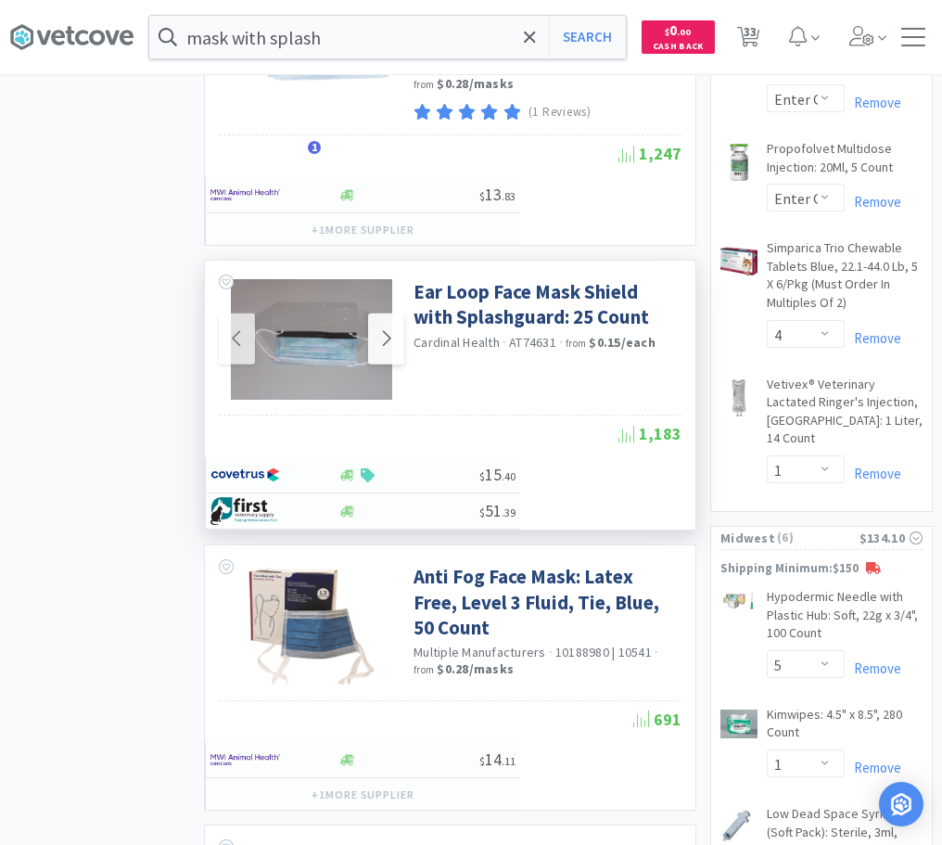
click at [392, 345] on icon at bounding box center [386, 338] width 14 height 22
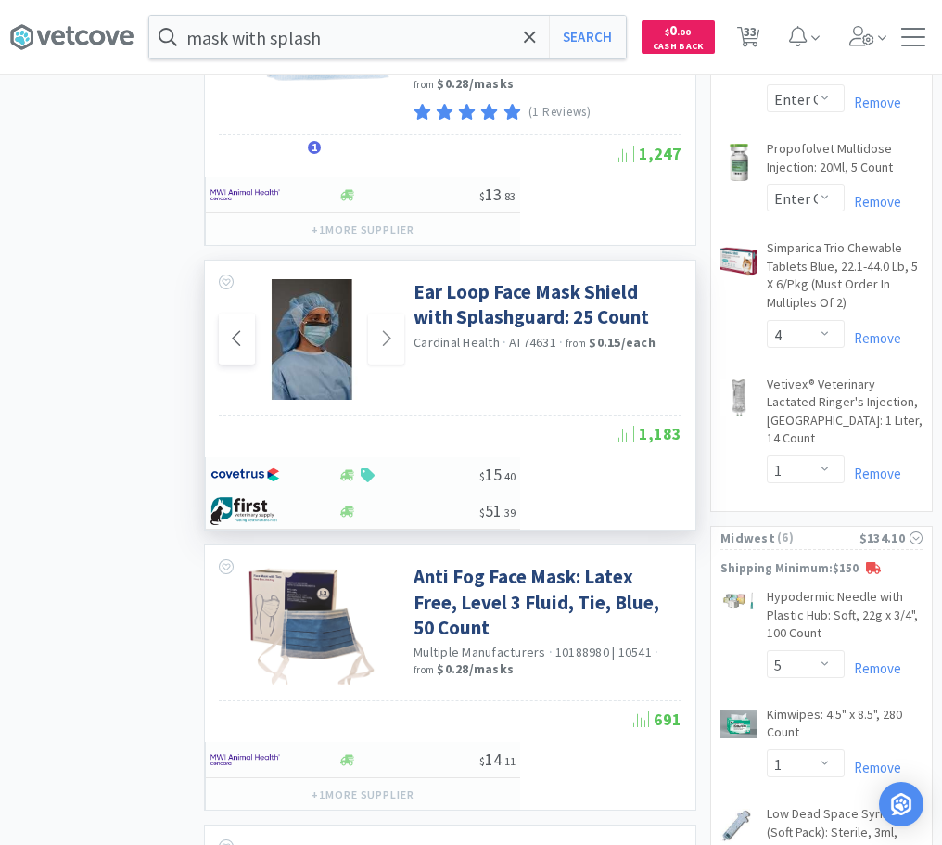
click at [231, 329] on icon at bounding box center [237, 338] width 14 height 22
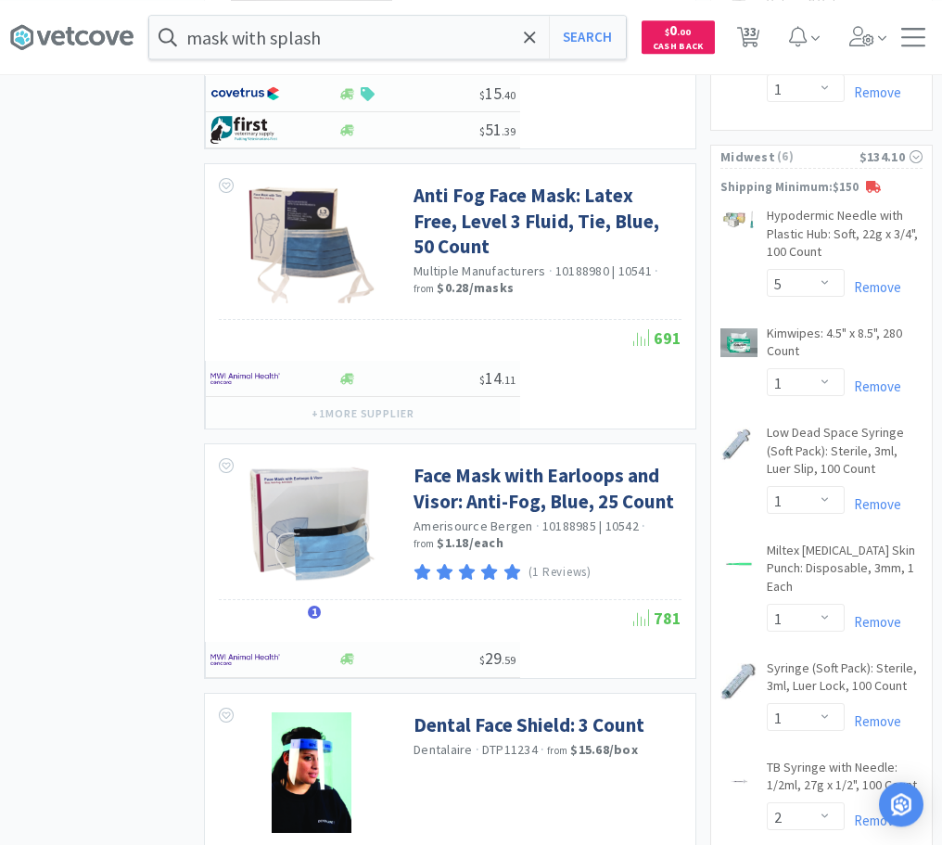
scroll to position [2057, 0]
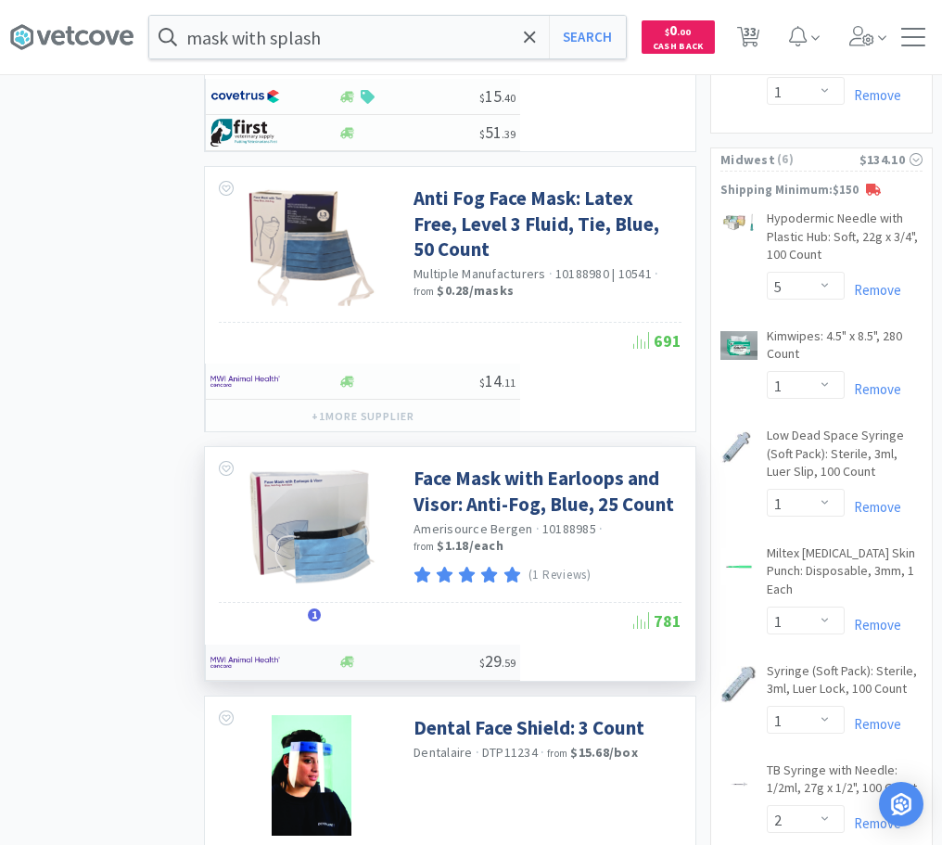
click at [354, 665] on div at bounding box center [347, 662] width 19 height 14
select select "1"
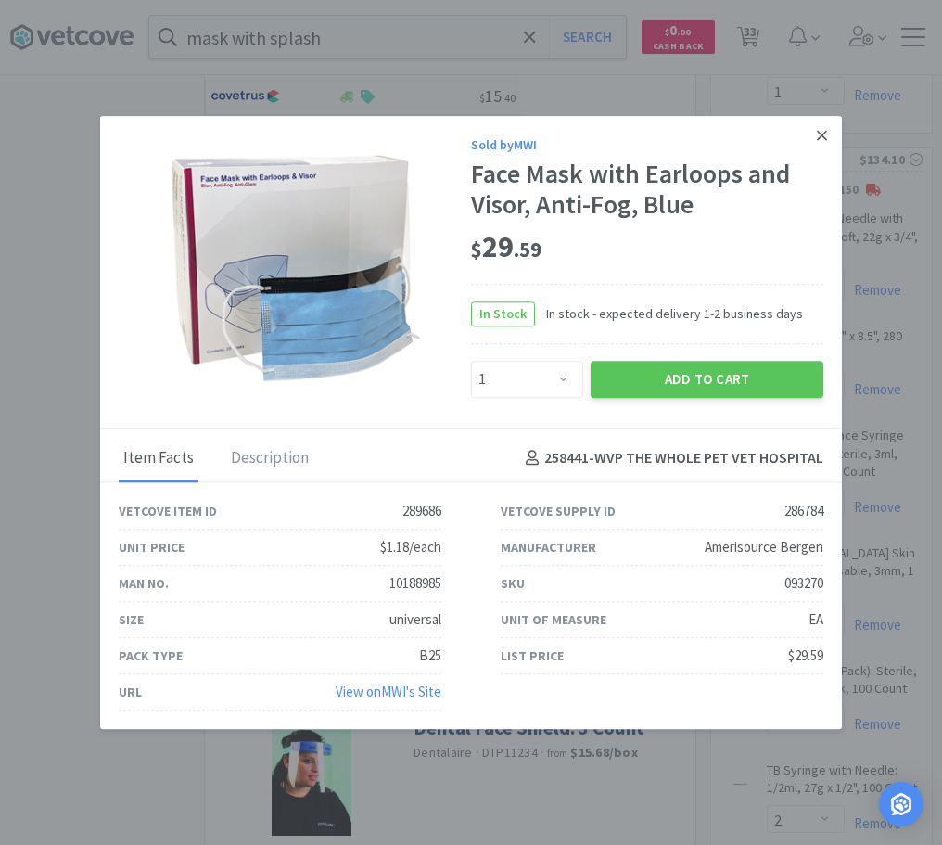
click at [813, 133] on link at bounding box center [822, 136] width 32 height 40
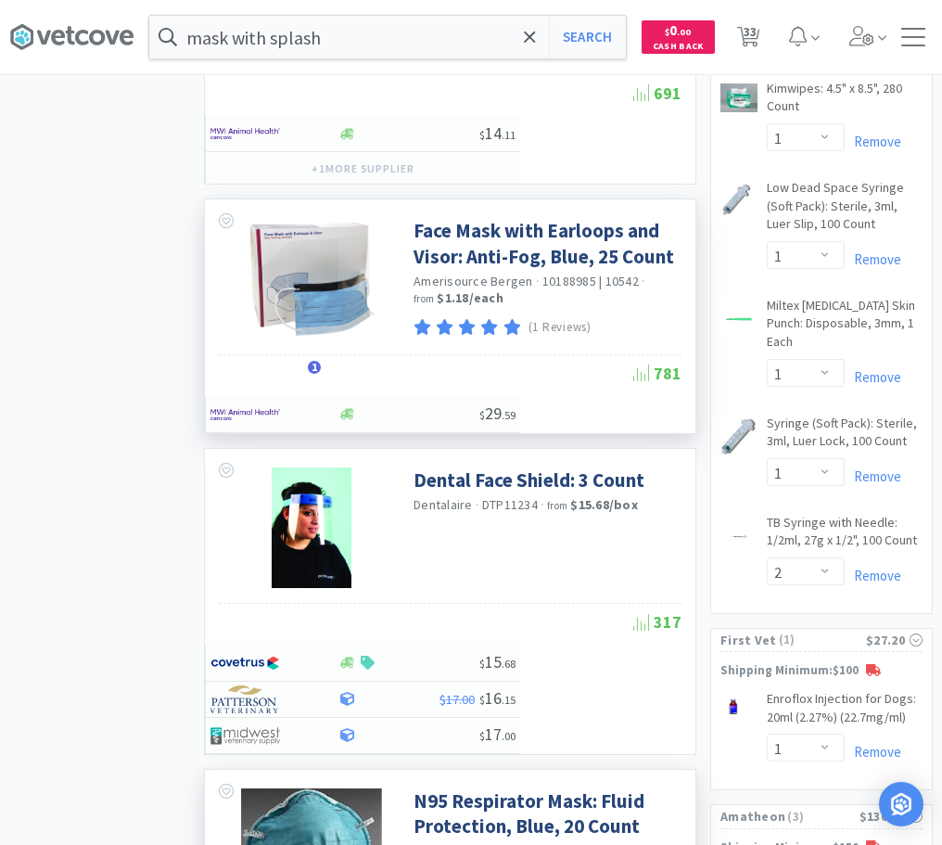
scroll to position [2151, 0]
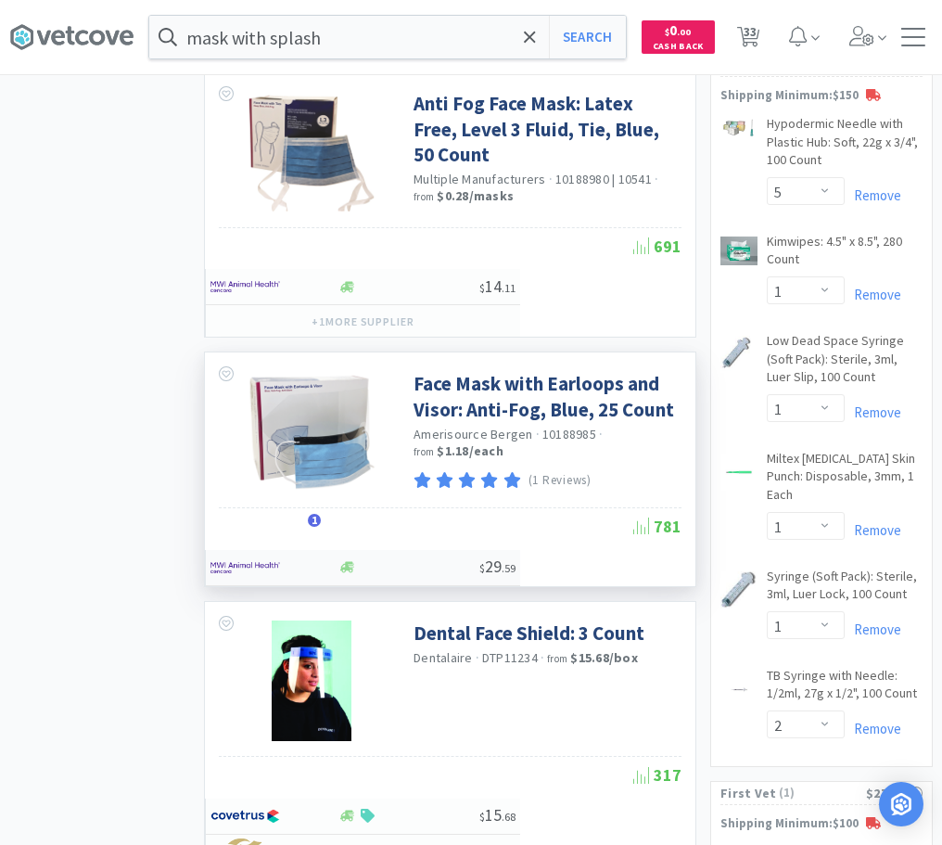
click at [292, 565] on div at bounding box center [262, 568] width 102 height 32
select select "1"
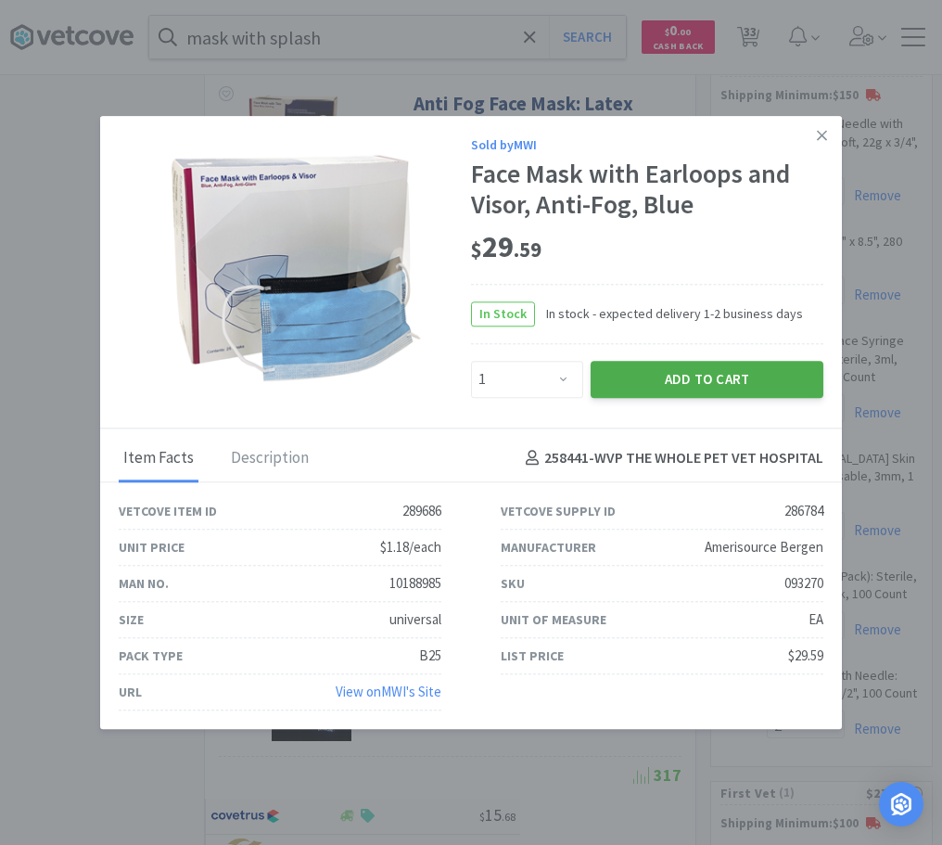
click at [673, 390] on button "Add to Cart" at bounding box center [707, 379] width 233 height 37
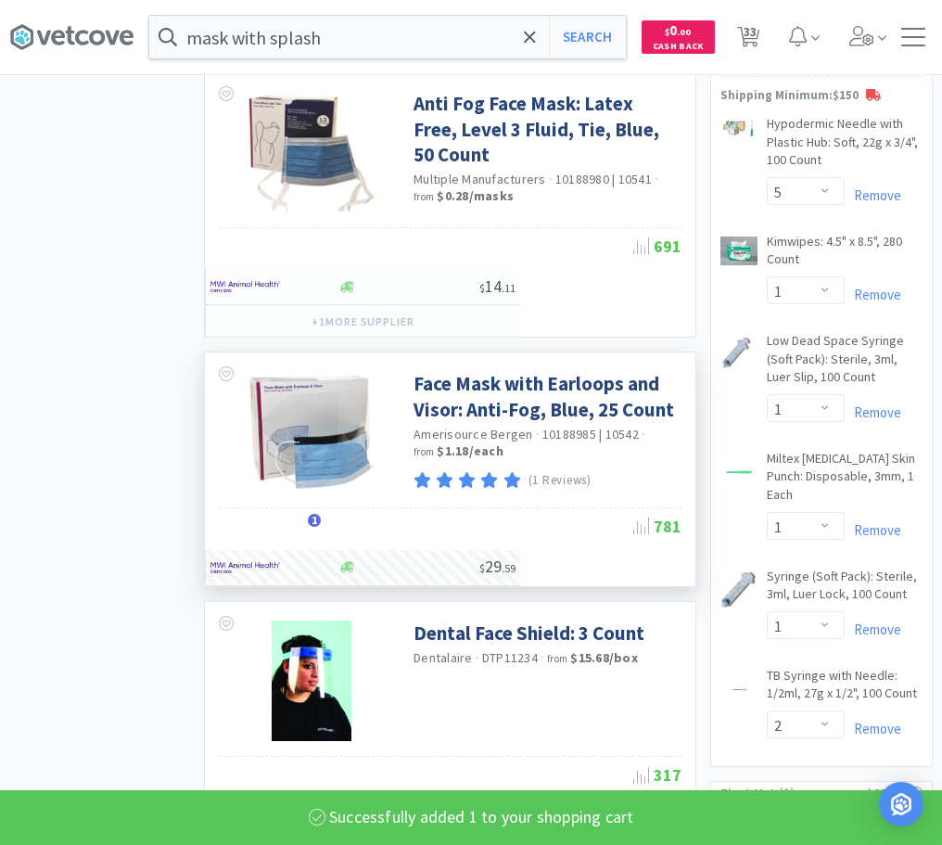
select select "4"
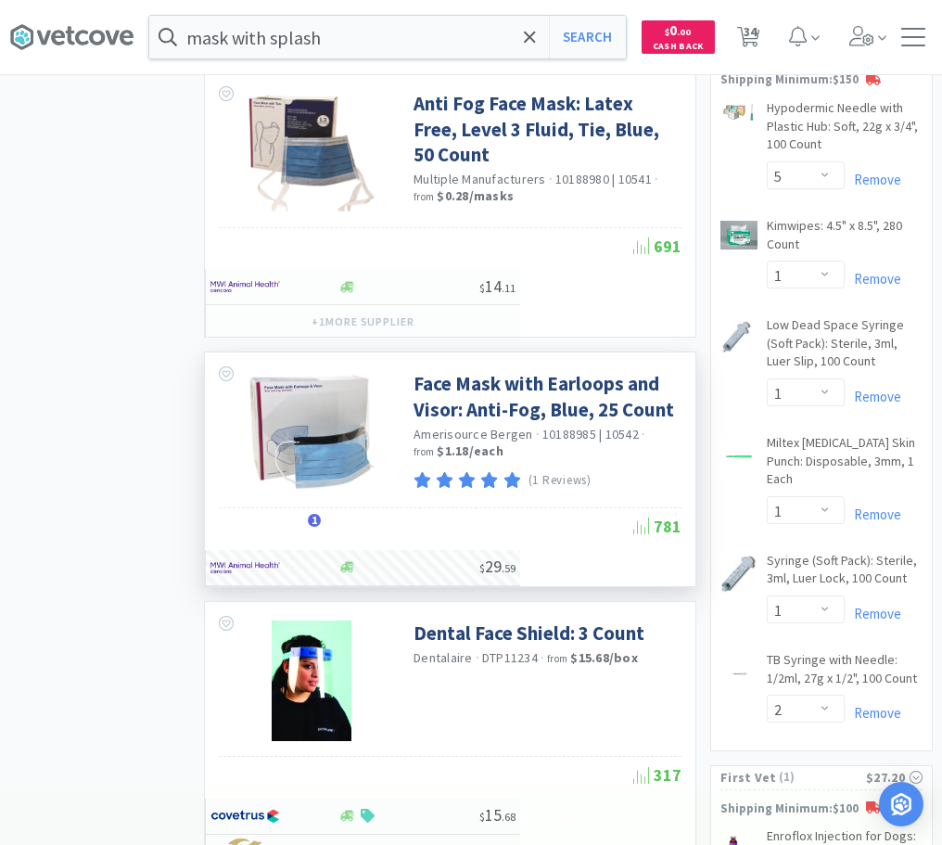
select select "1"
select select "61"
select select "5"
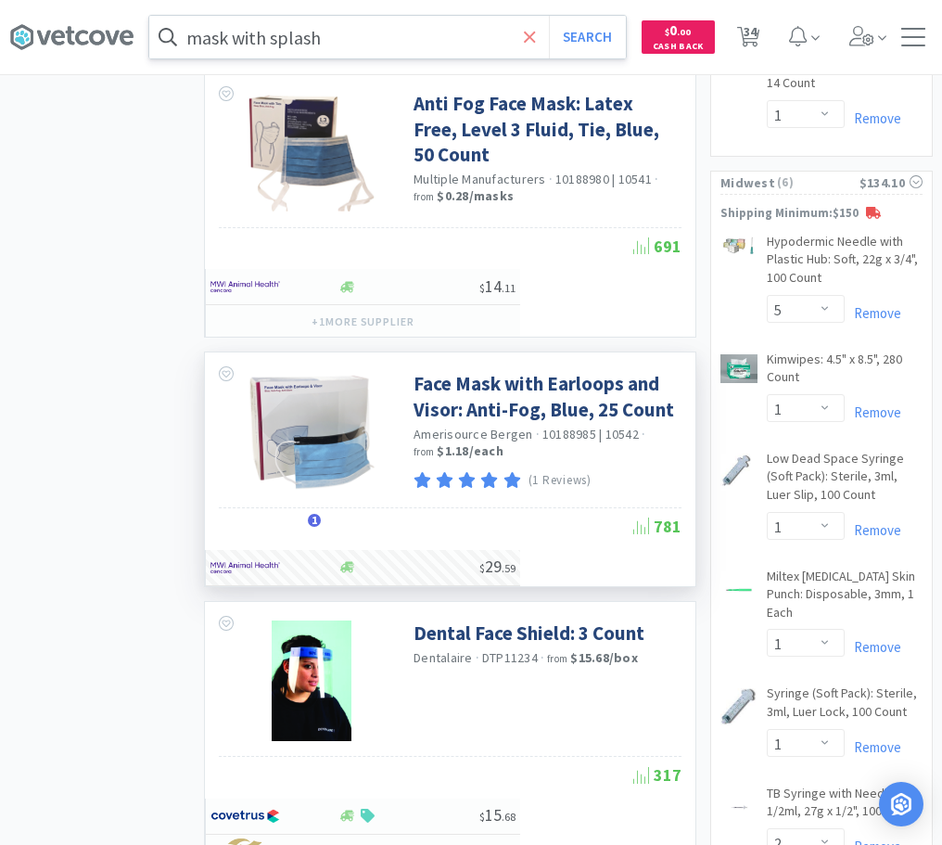
click at [533, 45] on icon at bounding box center [530, 37] width 12 height 19
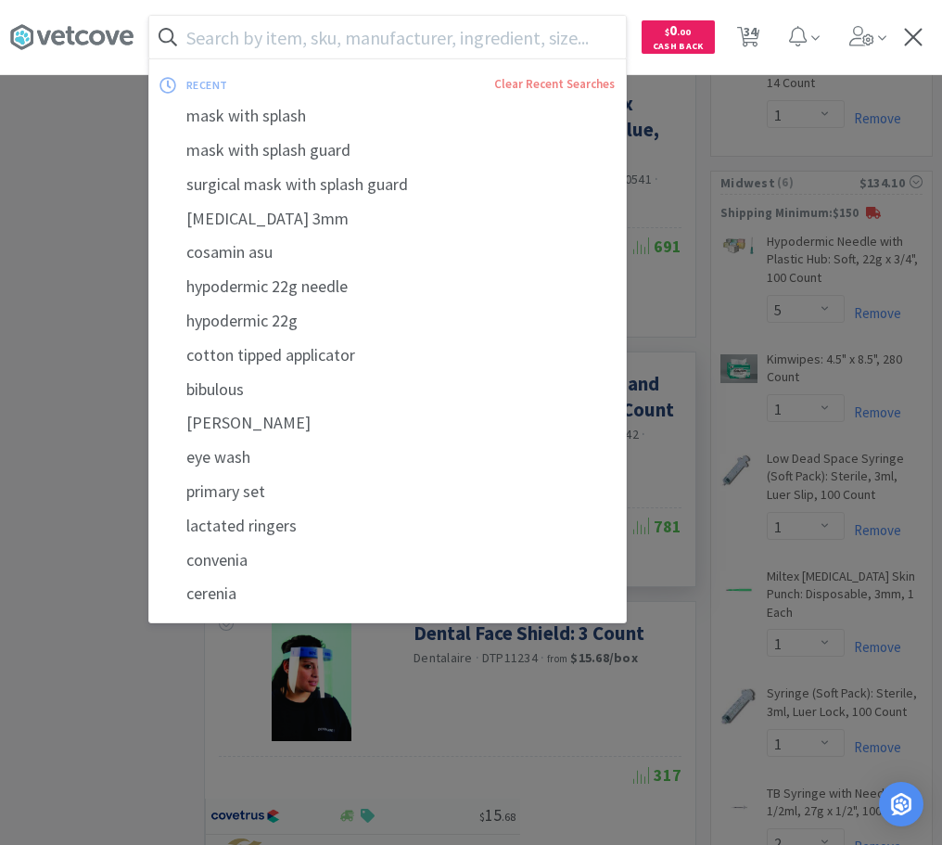
click at [370, 34] on input "text" at bounding box center [387, 37] width 477 height 43
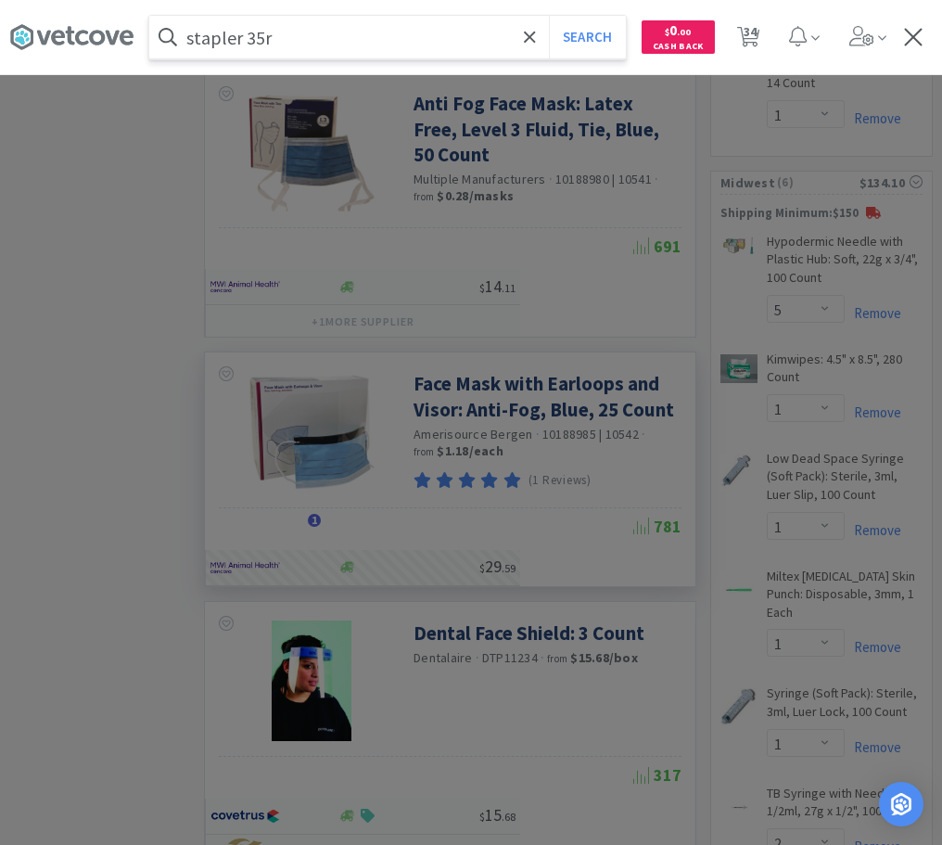
type input "stapler 35r"
click at [549, 16] on button "Search" at bounding box center [587, 37] width 77 height 43
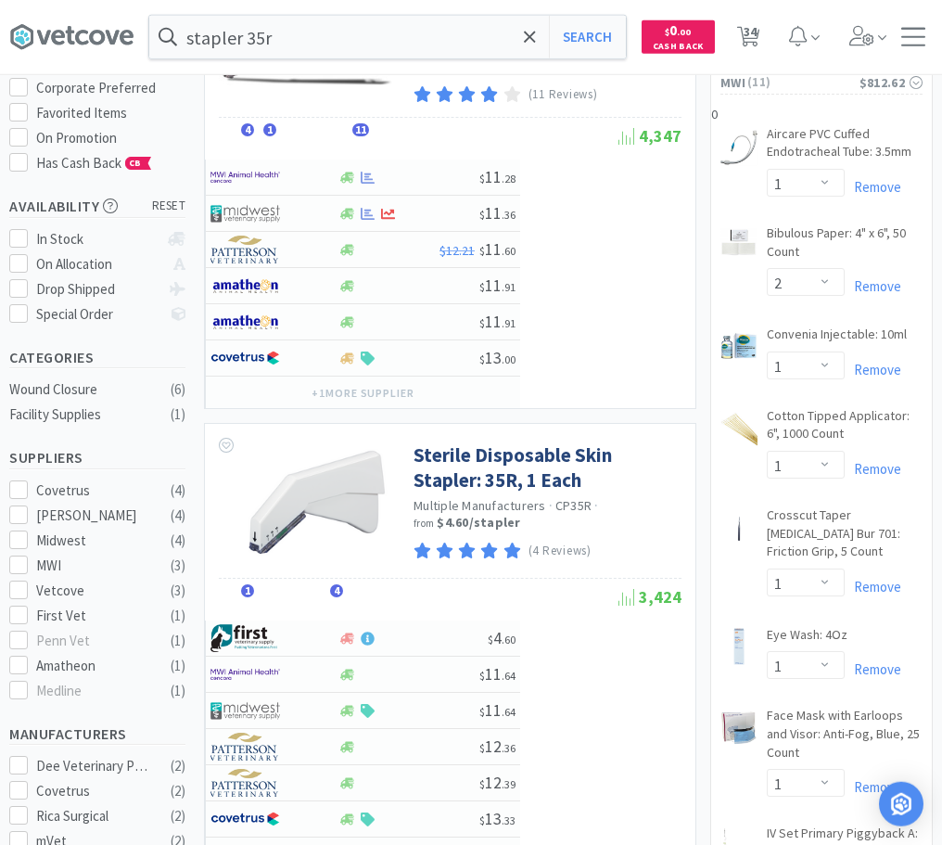
scroll to position [189, 0]
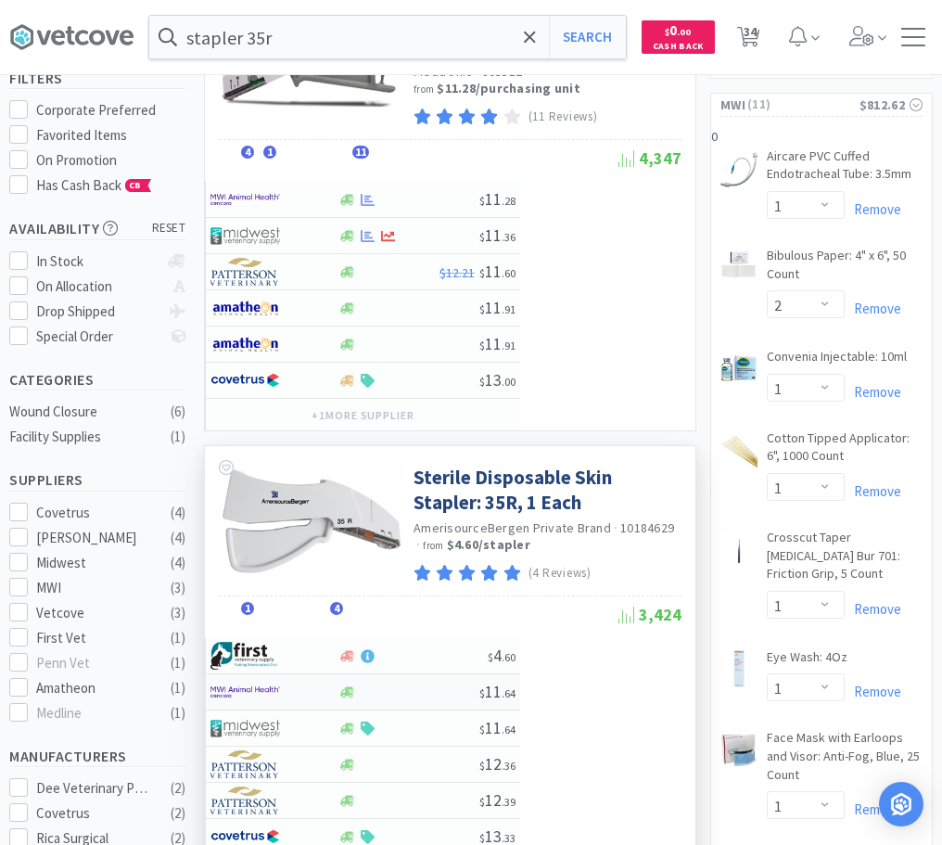
click at [398, 693] on div at bounding box center [409, 692] width 142 height 14
select select "1"
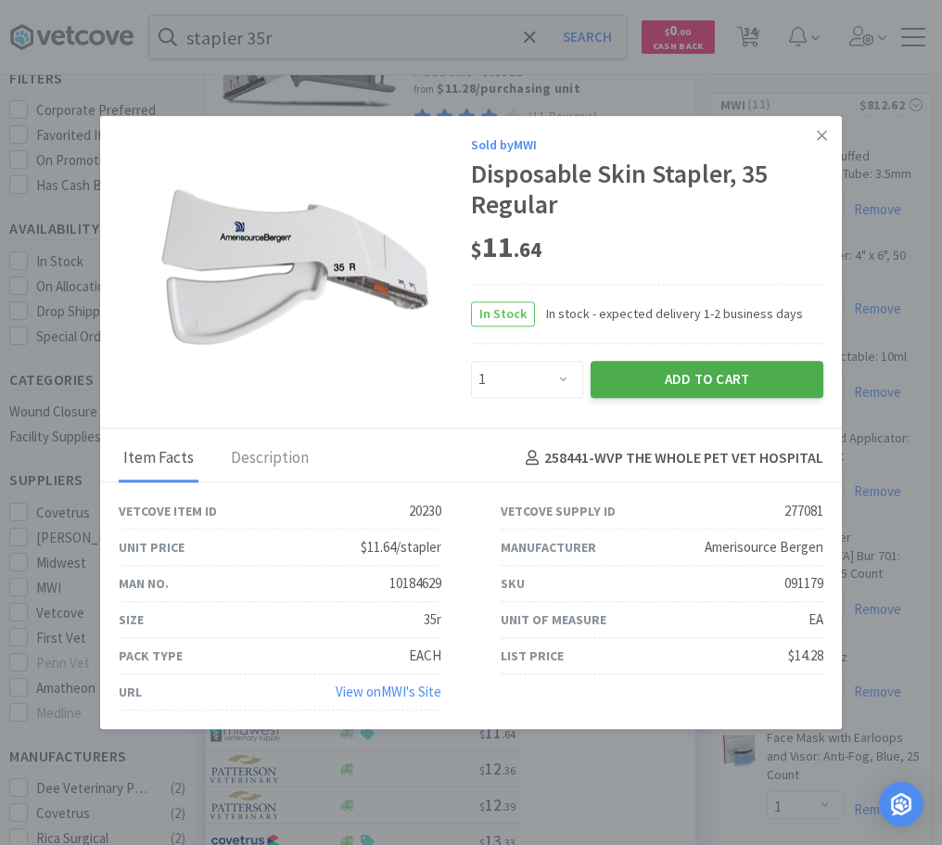
click at [657, 366] on button "Add to Cart" at bounding box center [707, 379] width 233 height 37
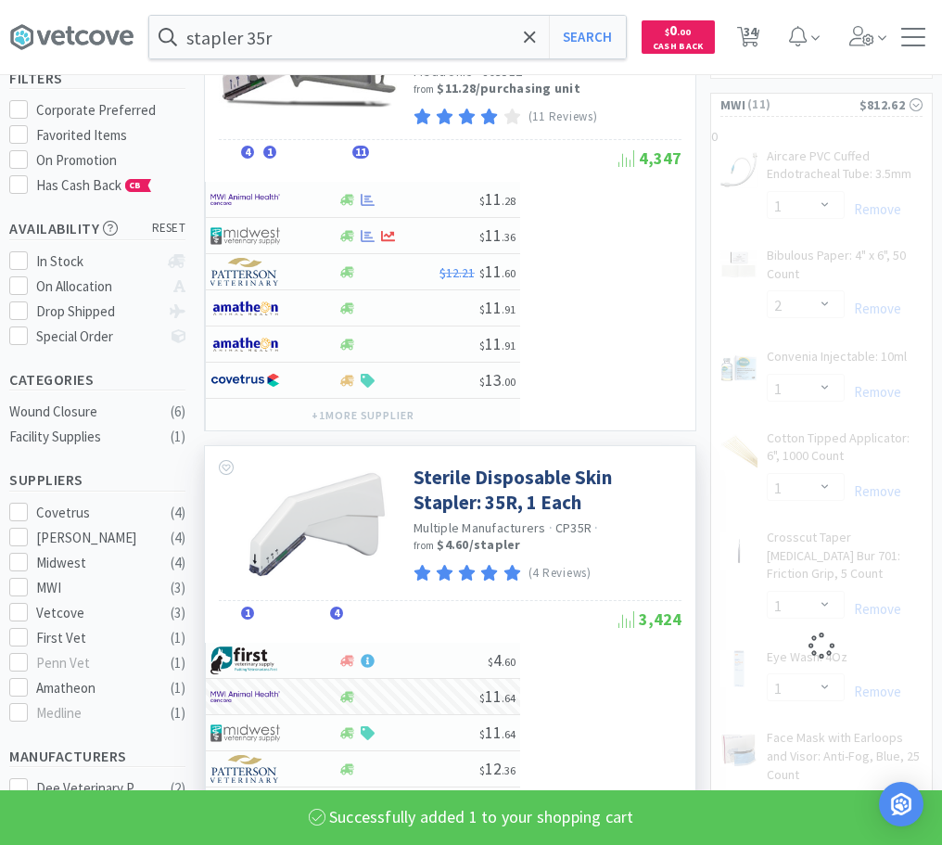
select select "1"
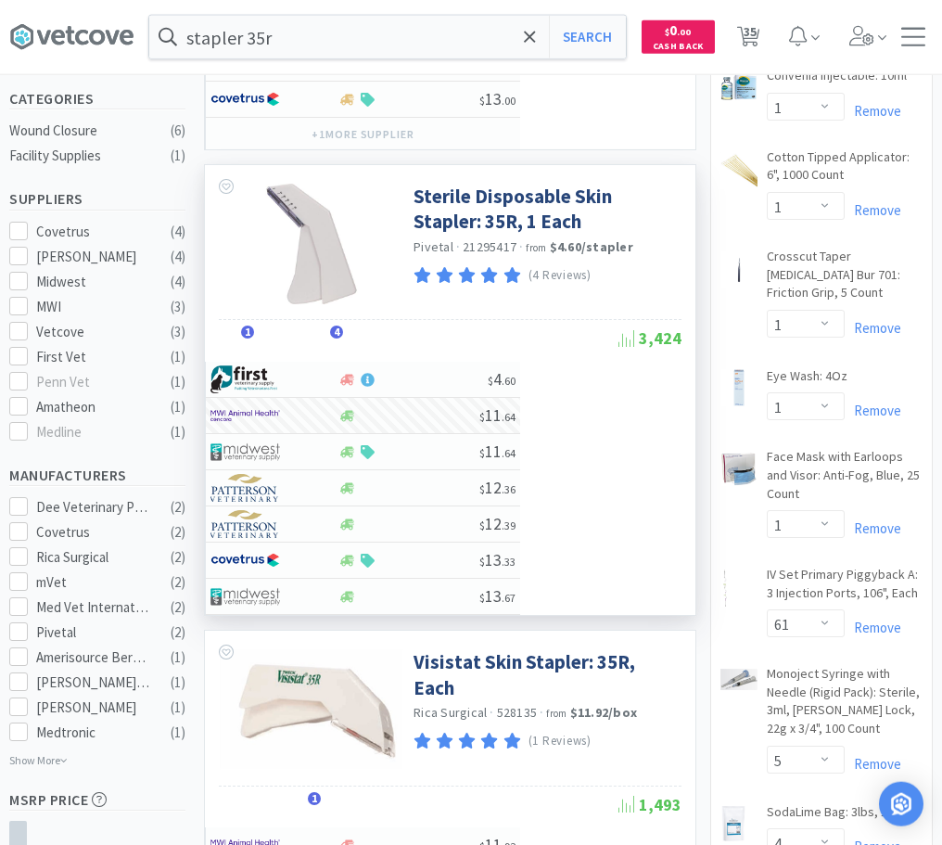
scroll to position [473, 0]
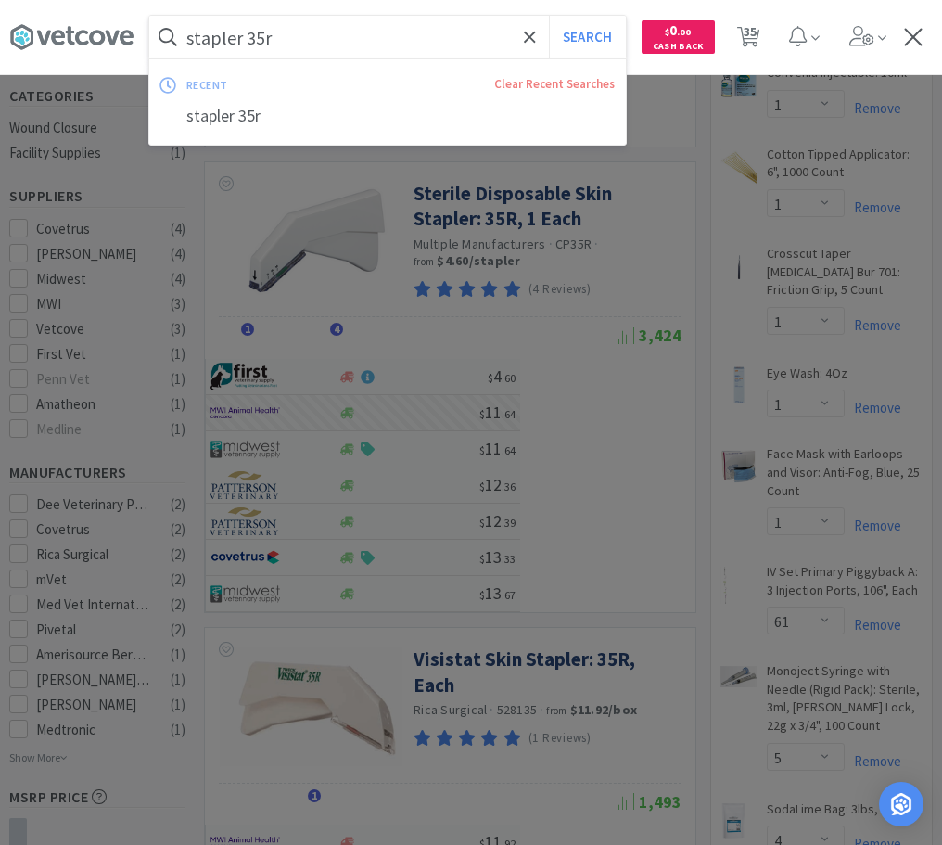
click at [327, 38] on input "stapler 35r" at bounding box center [387, 37] width 477 height 43
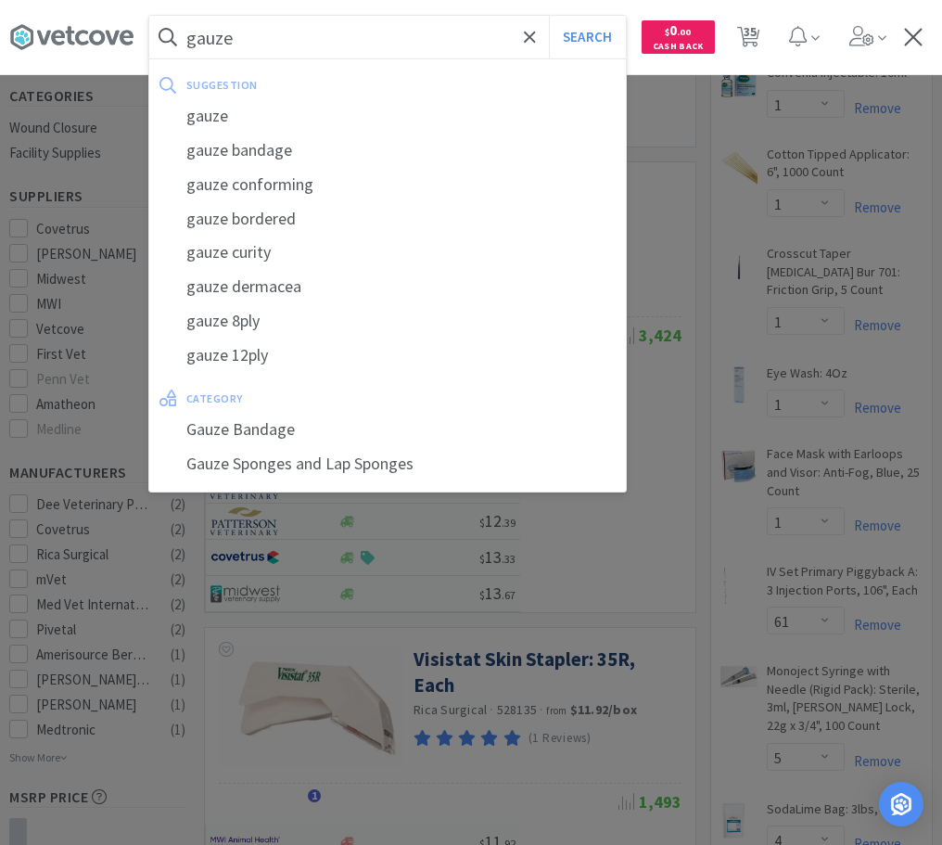
type input "gauze"
click at [549, 16] on button "Search" at bounding box center [587, 37] width 77 height 43
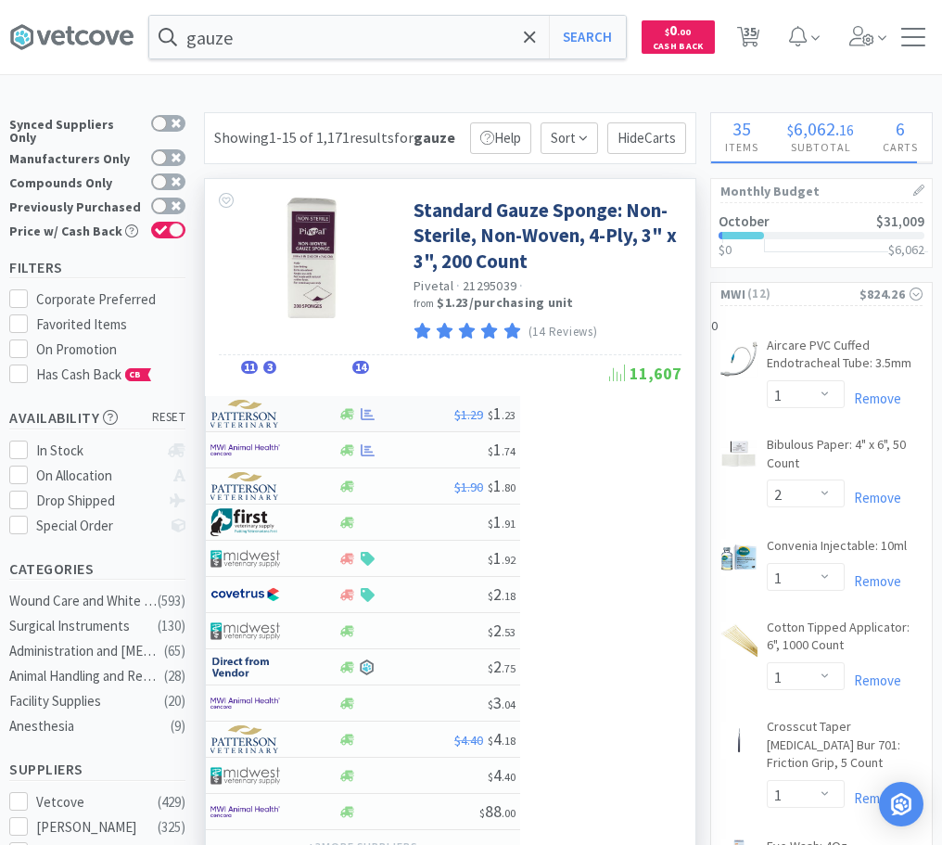
click at [282, 420] on div at bounding box center [262, 414] width 102 height 32
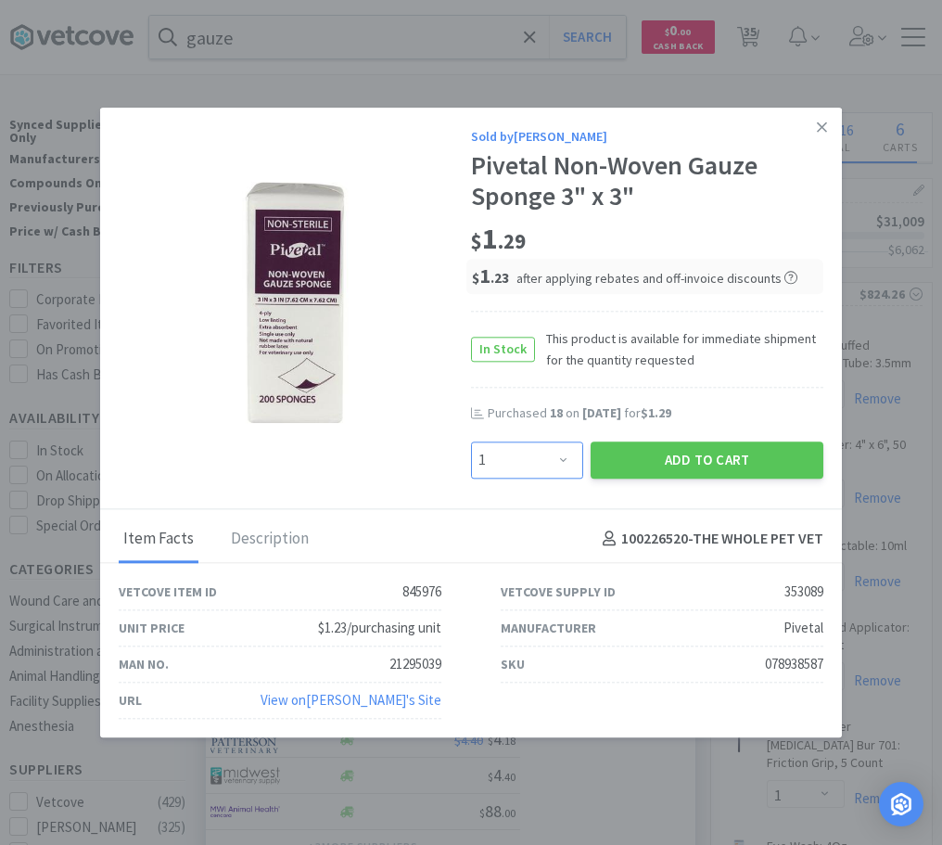
click at [471, 441] on select "Enter Quantity 1 2 3 4 5 6 7 8 9 10 11 12 13 14 15 16 17 18 19 20 Enter Quantity" at bounding box center [527, 459] width 112 height 37
select select "20"
click option "20" at bounding box center [0, 0] width 0 height 0
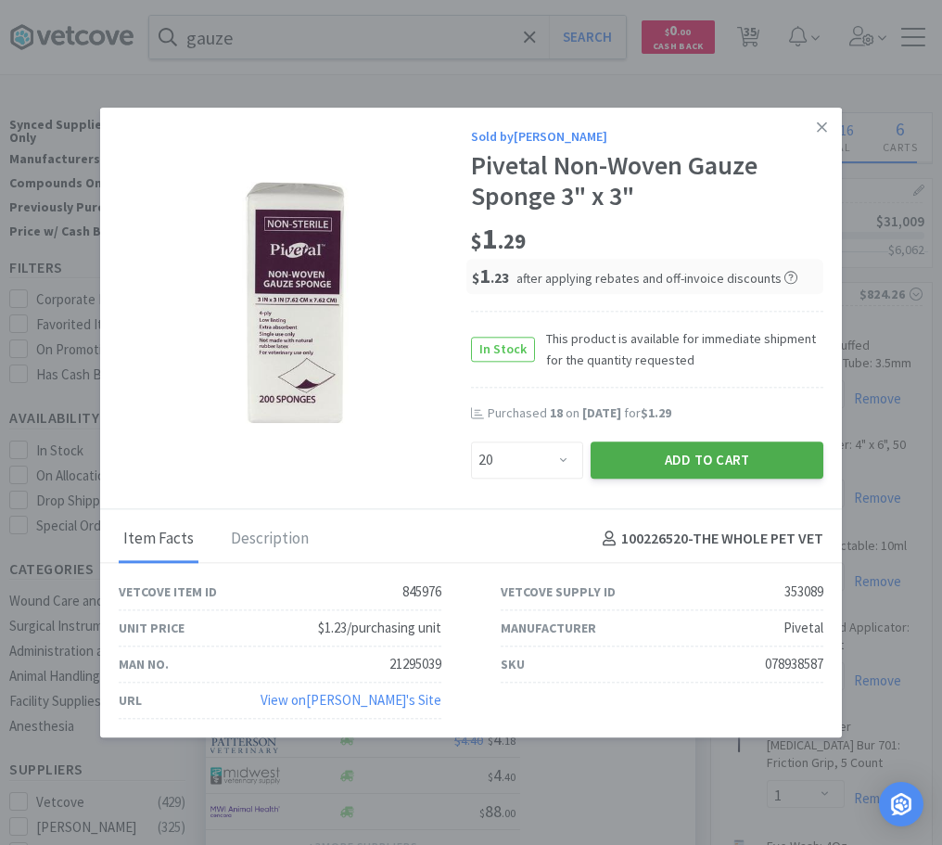
click at [670, 460] on button "Add to Cart" at bounding box center [707, 459] width 233 height 37
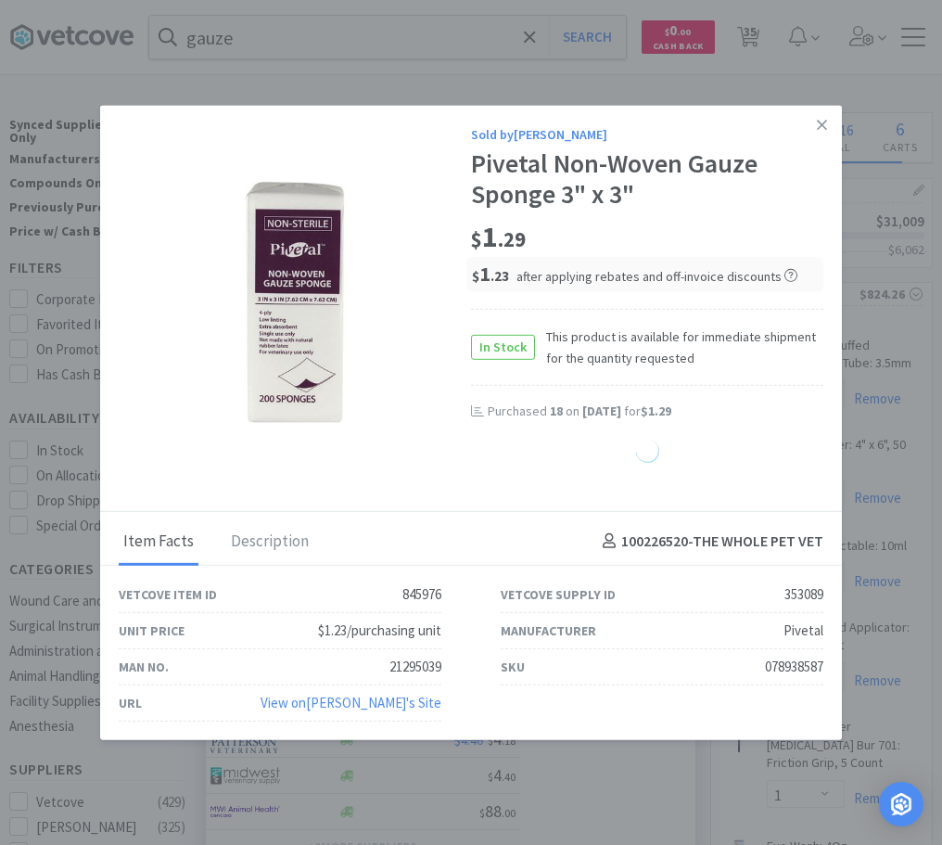
select select "20"
select select "1"
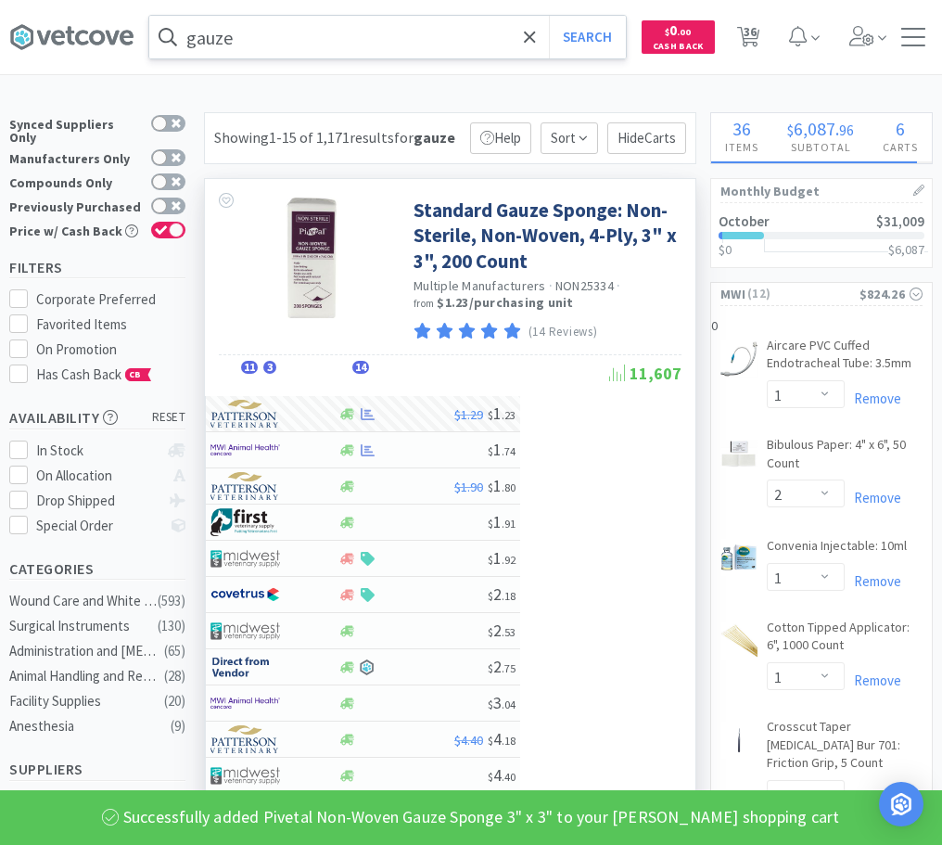
click at [286, 34] on input "gauze" at bounding box center [387, 37] width 477 height 43
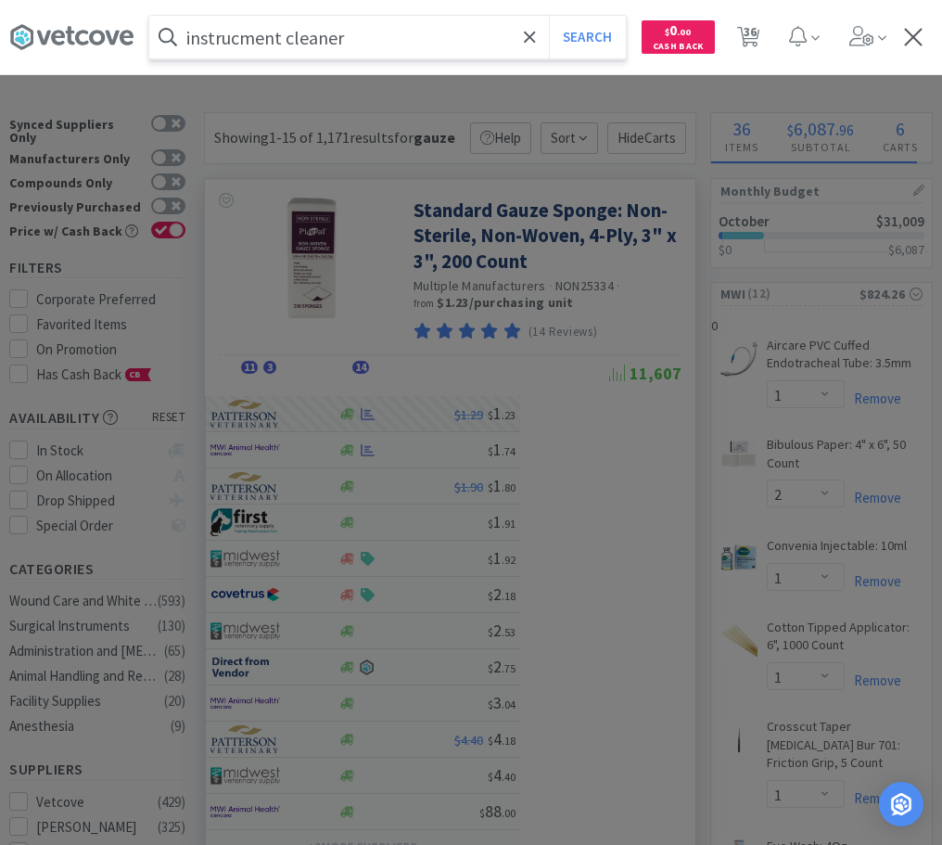
type input "instrucment cleaner"
click at [549, 16] on button "Search" at bounding box center [587, 37] width 77 height 43
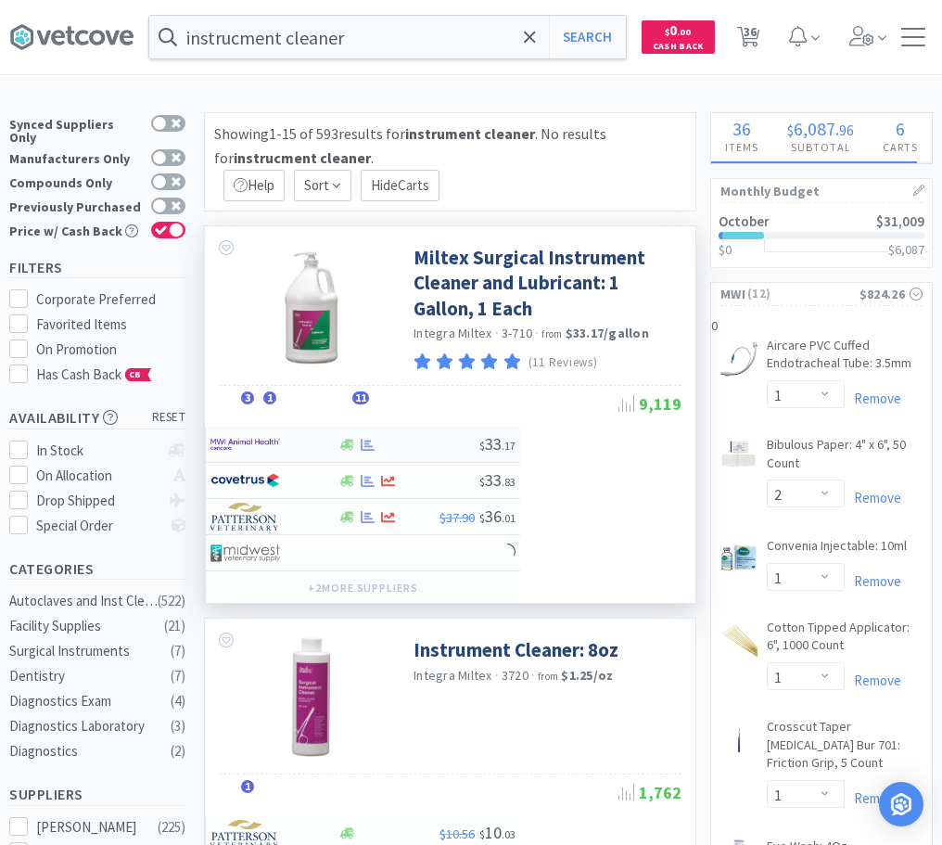
click at [375, 450] on div at bounding box center [367, 445] width 19 height 14
select select "1"
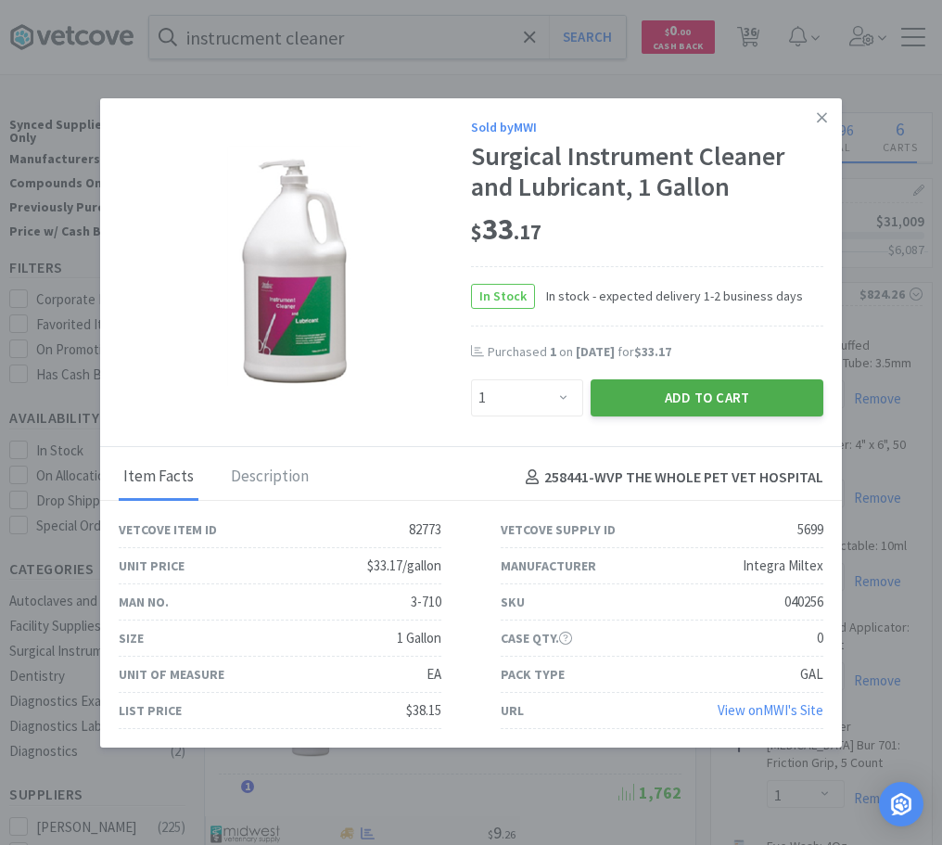
click at [735, 398] on button "Add to Cart" at bounding box center [707, 397] width 233 height 37
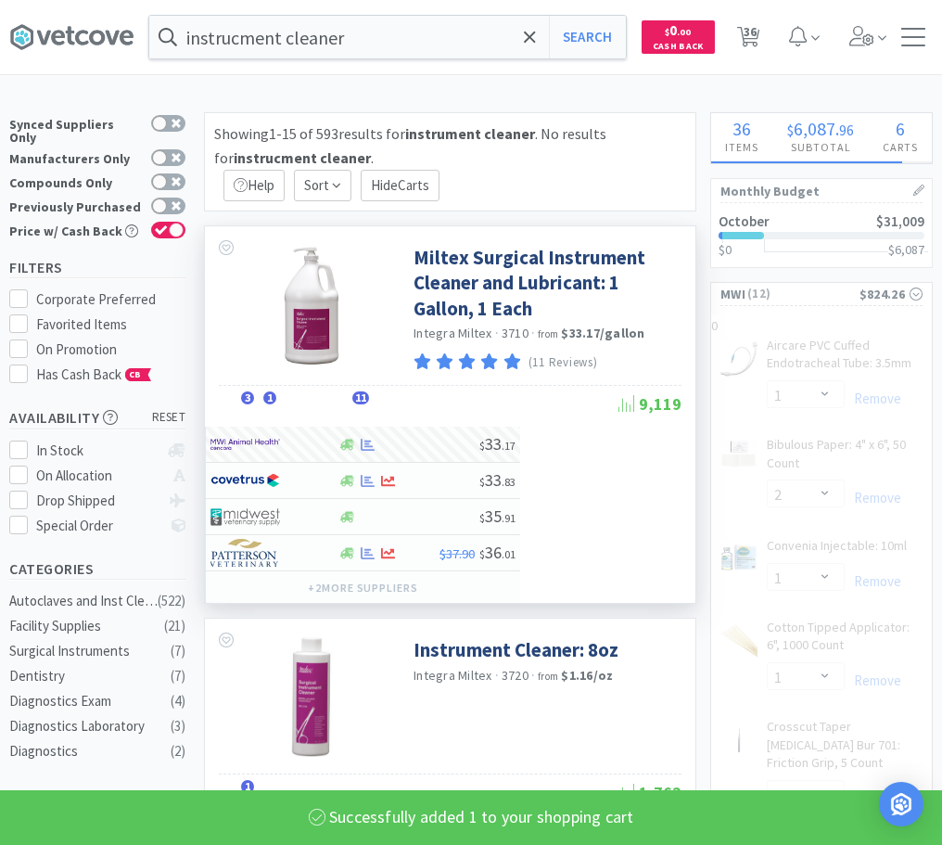
select select "1"
select select "5"
select select "4"
select select "1"
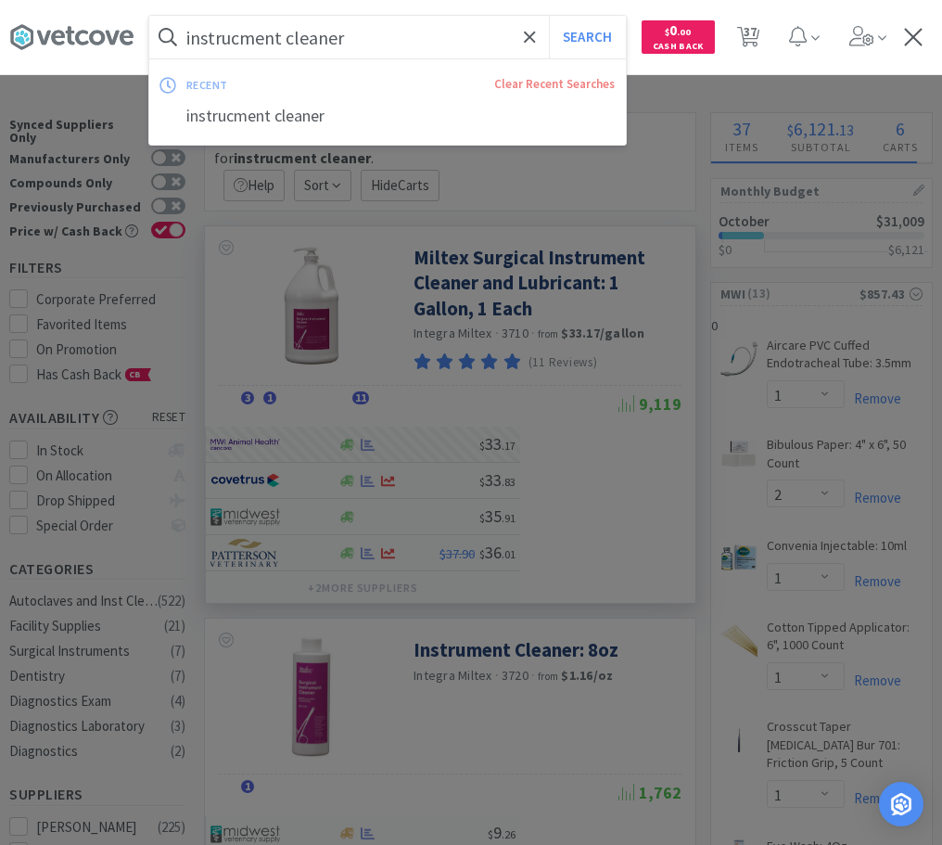
click at [408, 49] on input "instrucment cleaner" at bounding box center [387, 37] width 477 height 43
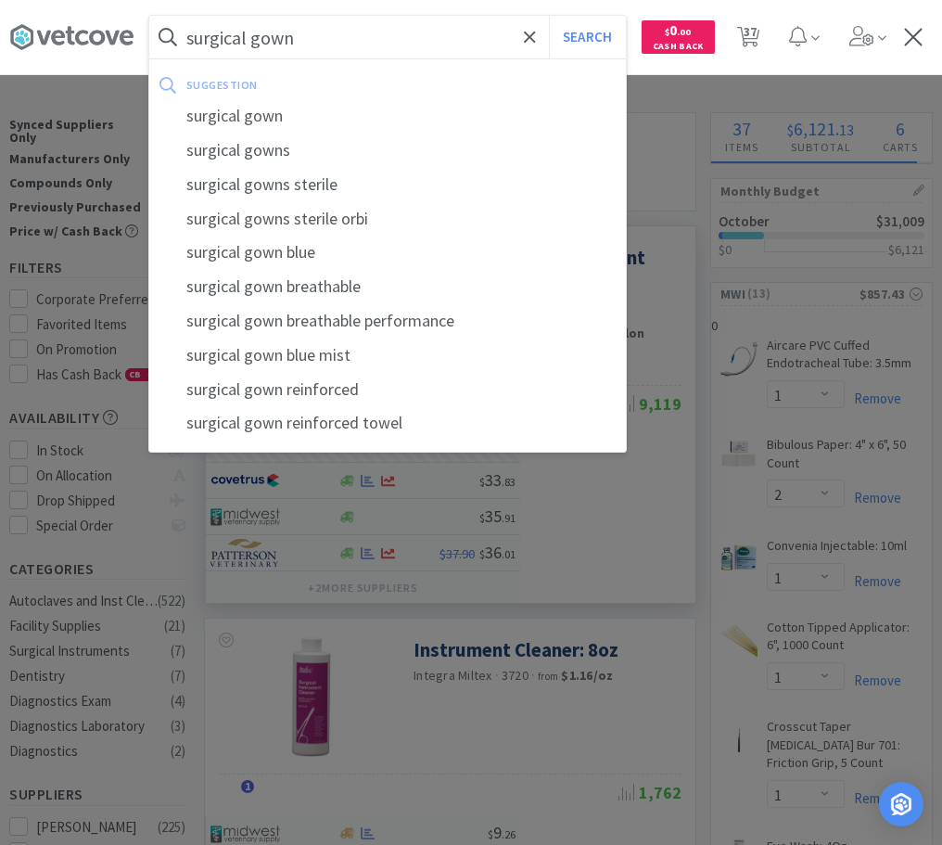
type input "surgical gown"
click at [549, 16] on button "Search" at bounding box center [587, 37] width 77 height 43
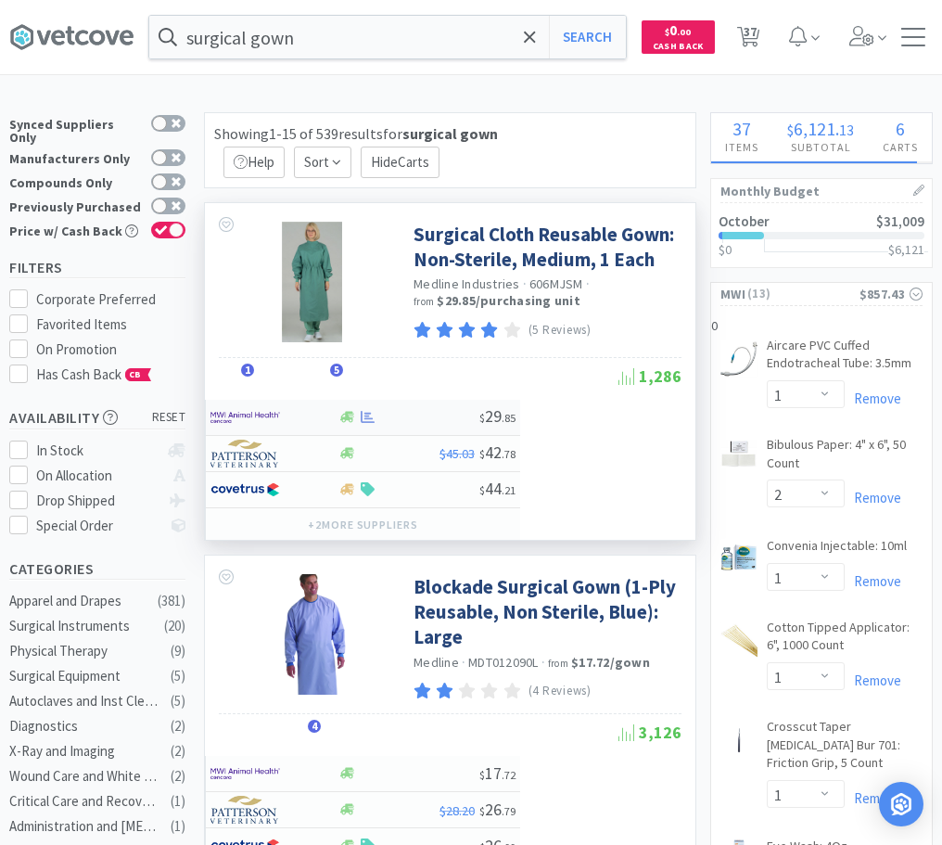
click at [392, 417] on div at bounding box center [409, 417] width 142 height 14
select select "1"
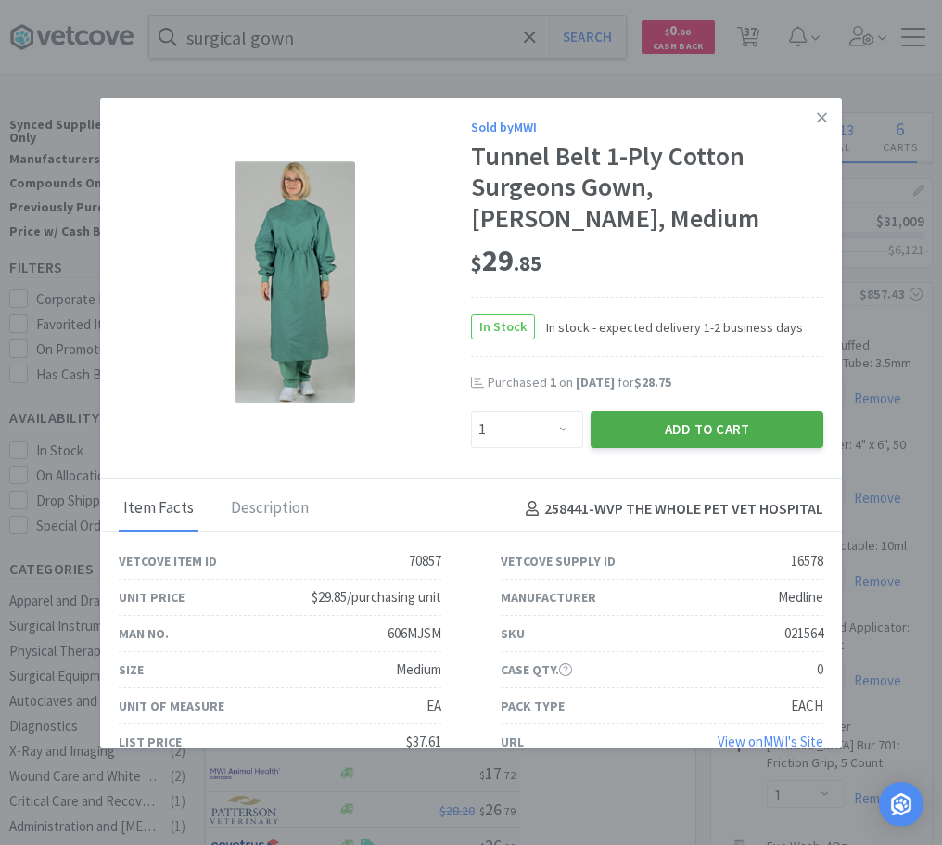
click at [708, 419] on button "Add to Cart" at bounding box center [707, 429] width 233 height 37
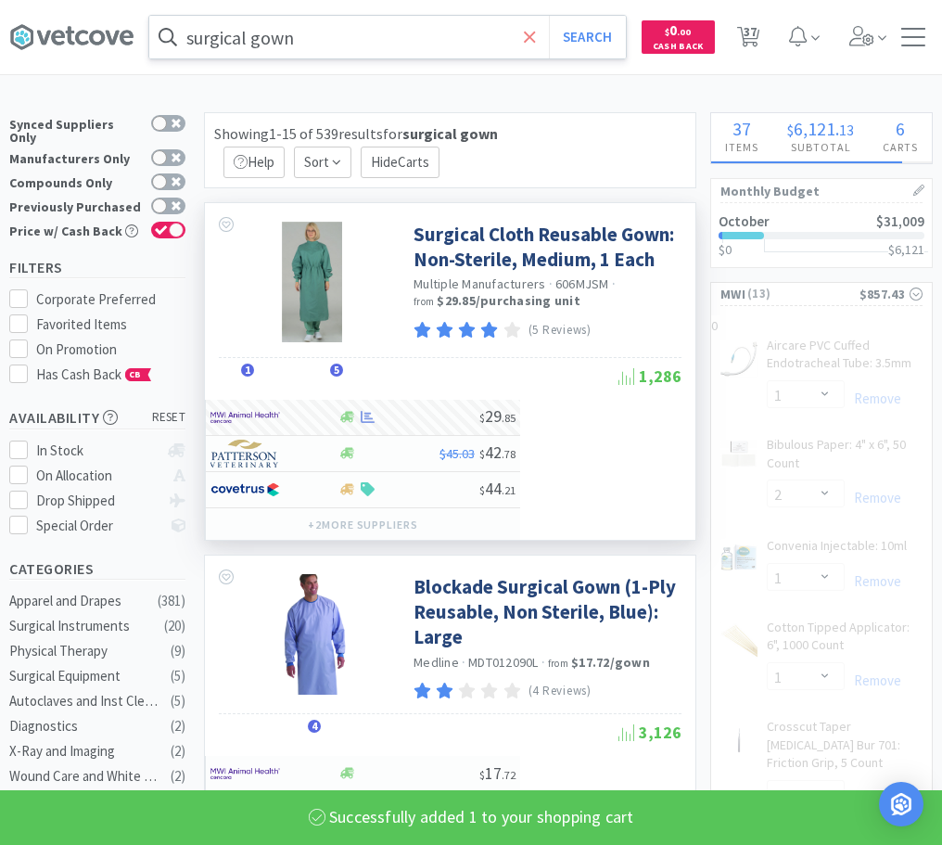
click at [528, 32] on icon at bounding box center [529, 36] width 11 height 11
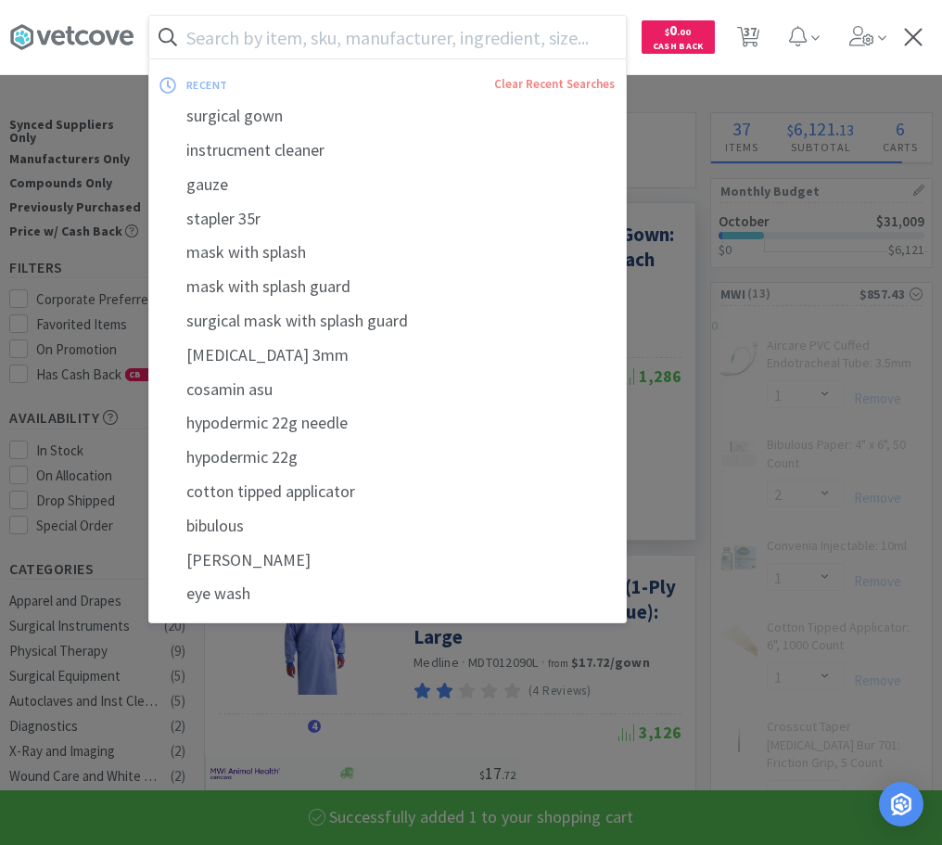
select select "1"
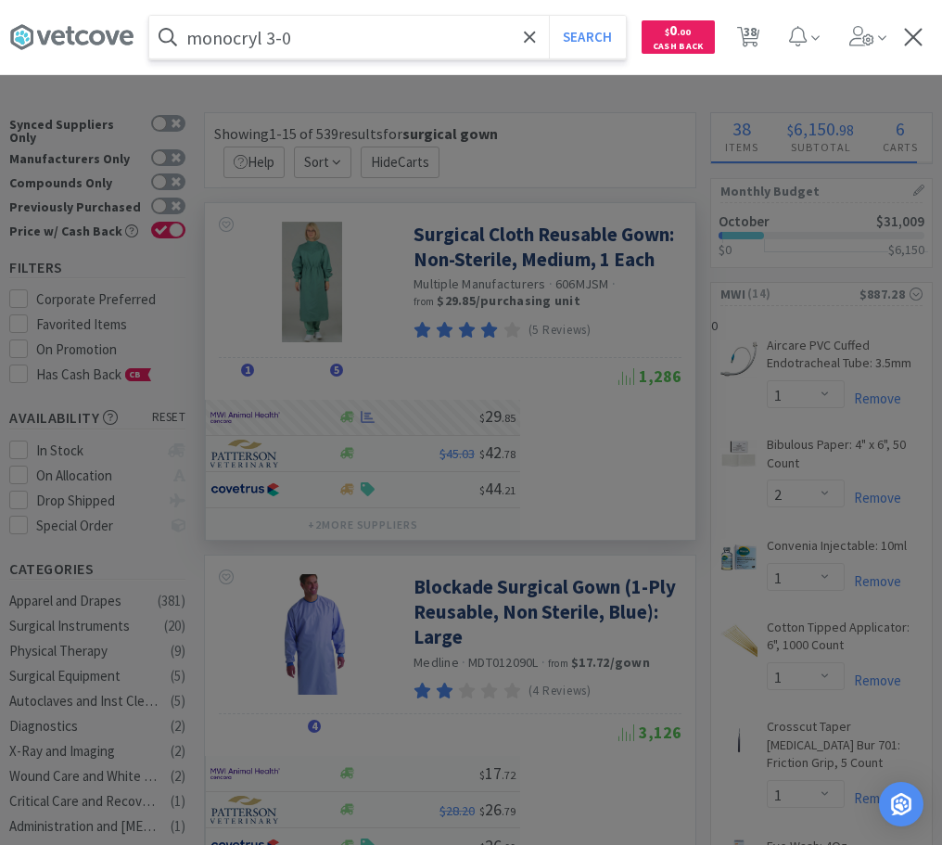
type input "monocryl 3-0"
click at [549, 16] on button "Search" at bounding box center [587, 37] width 77 height 43
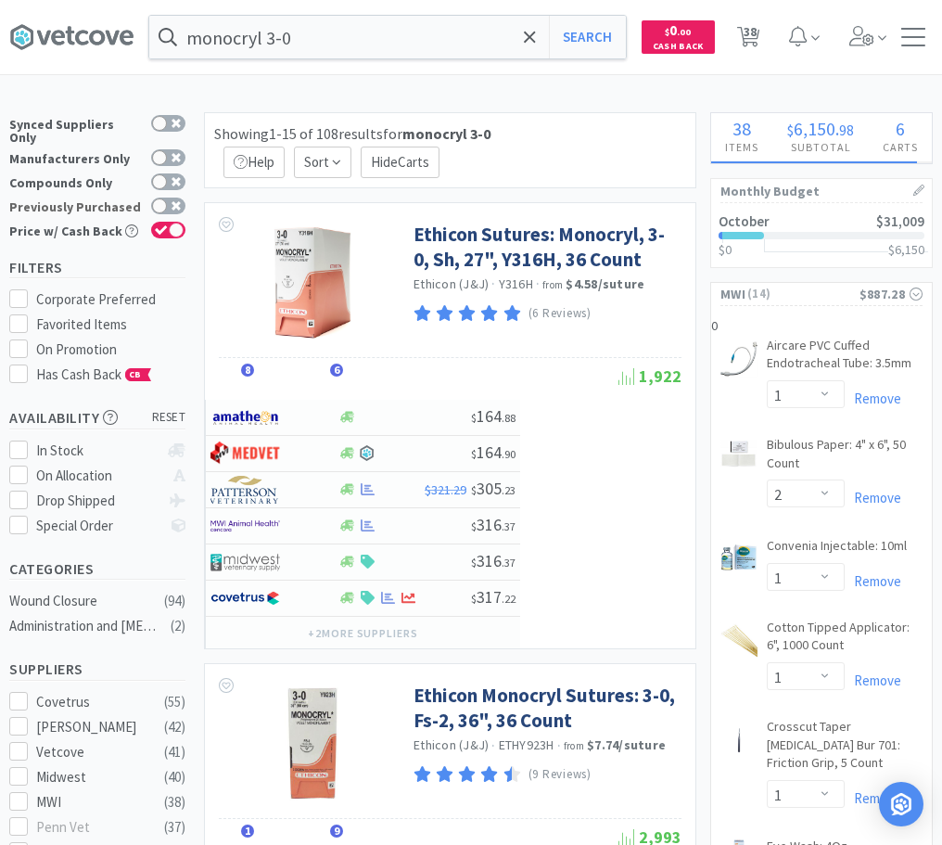
click at [157, 198] on label "Previously Purchased" at bounding box center [97, 207] width 176 height 19
click at [185, 218] on input "Previously Purchased" at bounding box center [185, 218] width 1 height 1
checkbox input "true"
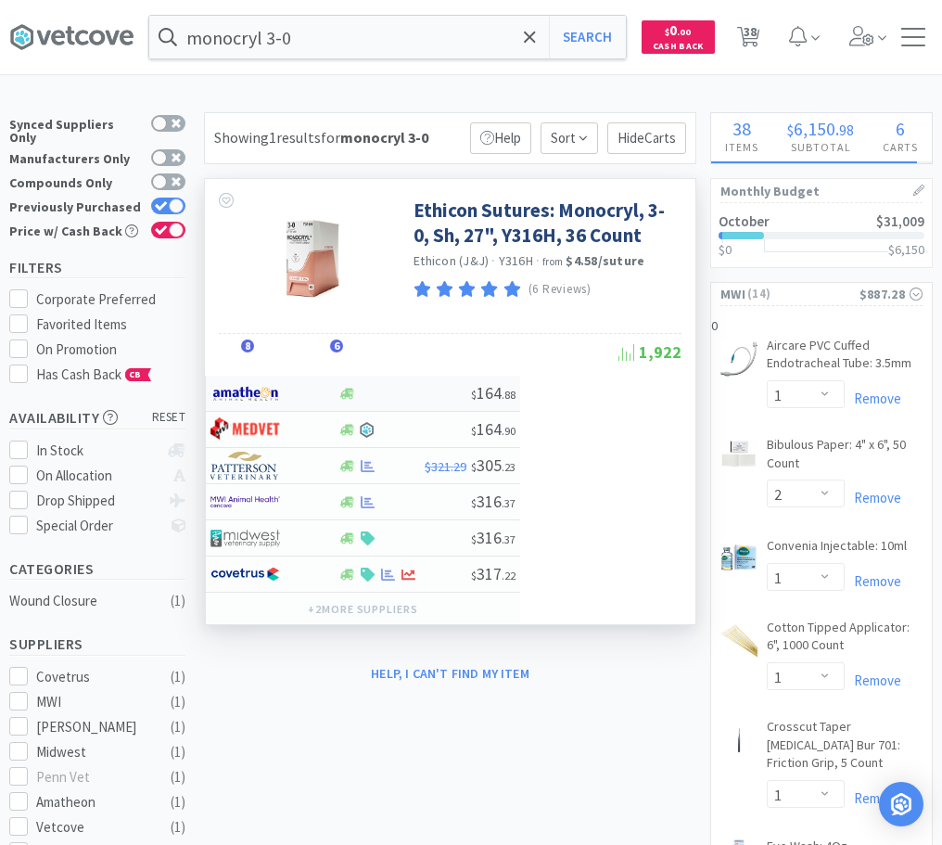
click at [366, 384] on div "$ 164 . 88" at bounding box center [363, 394] width 314 height 36
select select "1"
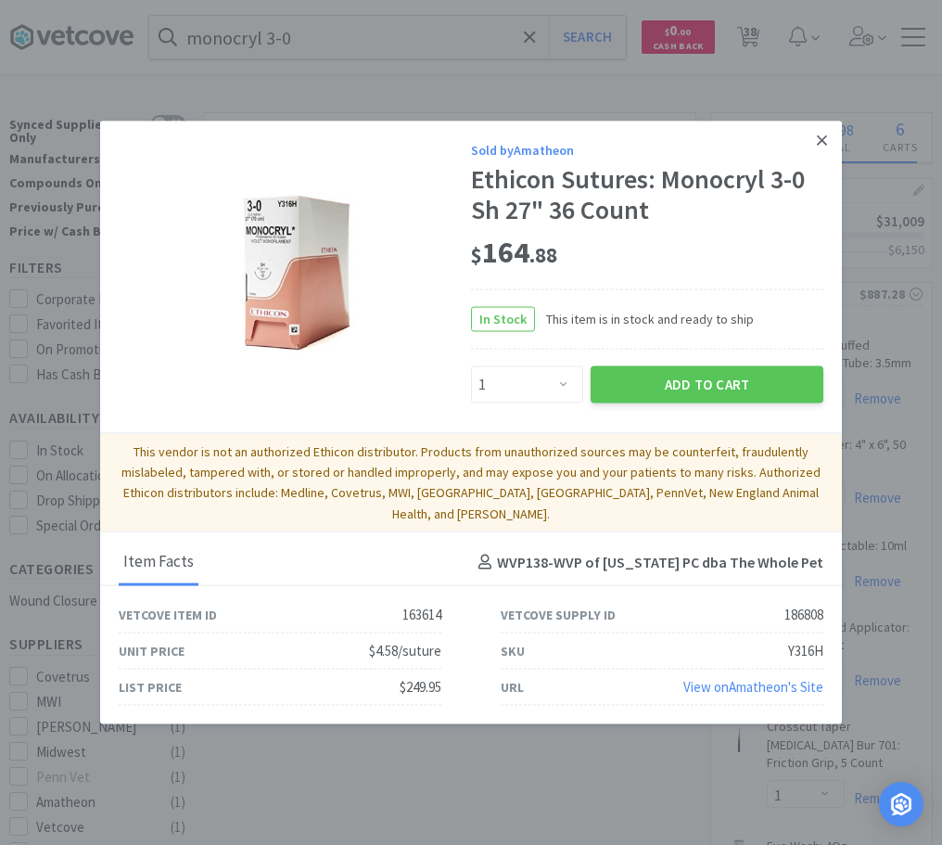
click at [817, 149] on link at bounding box center [822, 141] width 32 height 40
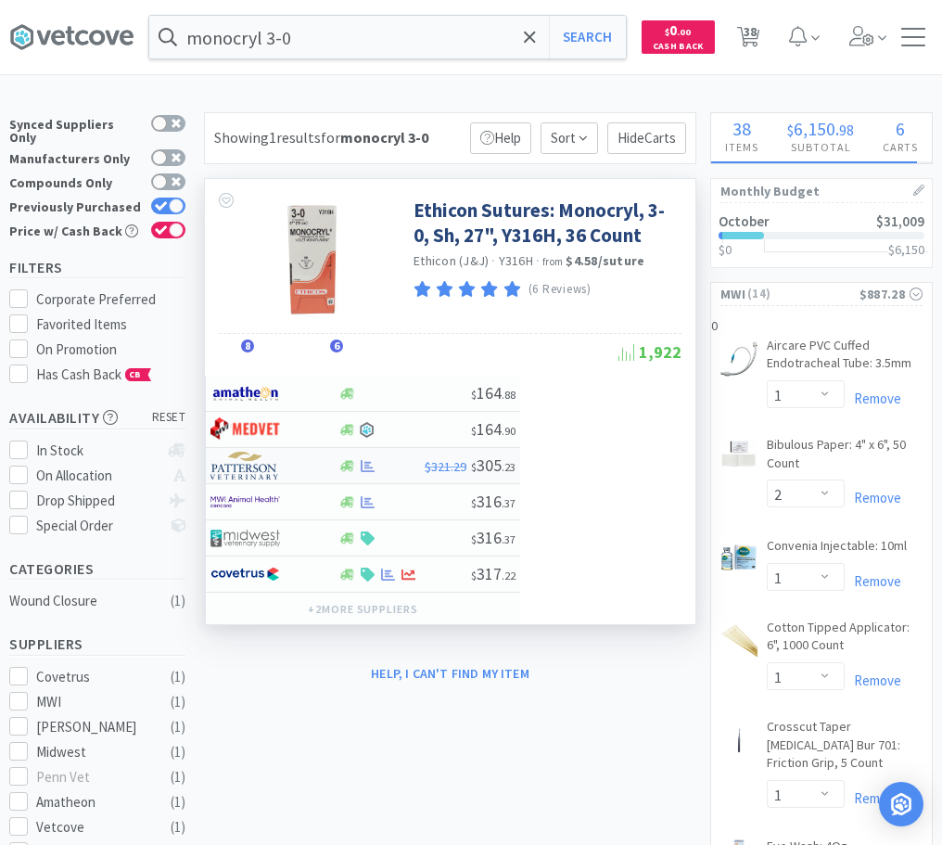
click at [292, 470] on div at bounding box center [262, 466] width 102 height 32
select select "1"
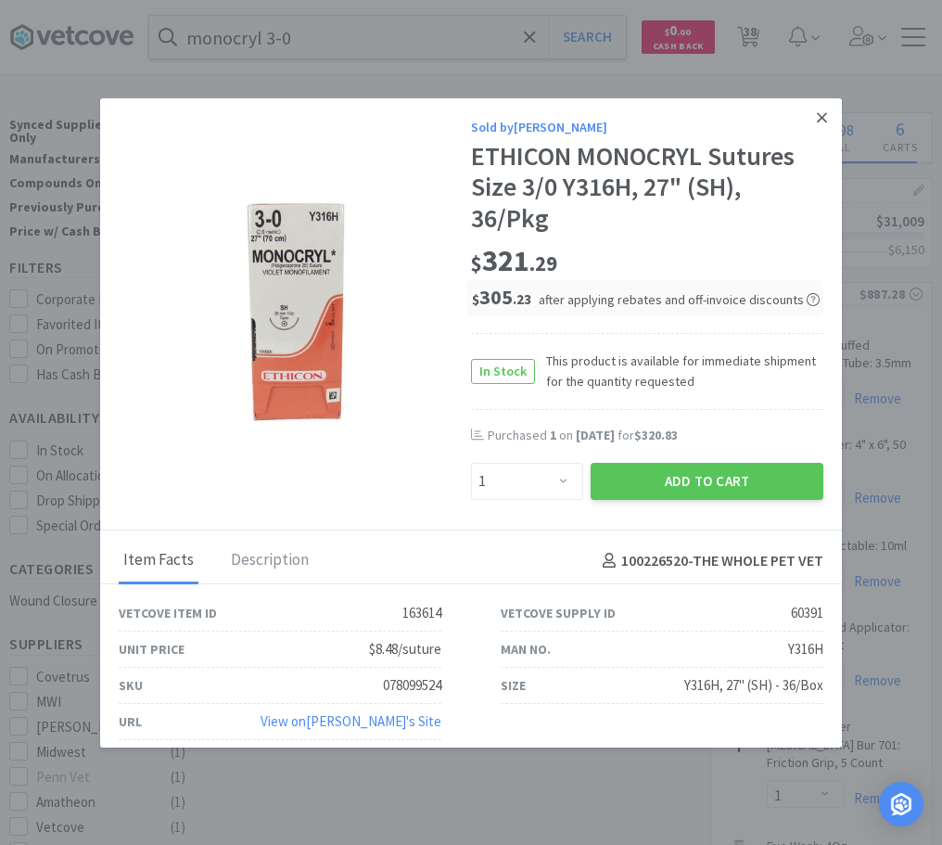
click at [820, 114] on icon at bounding box center [822, 117] width 10 height 17
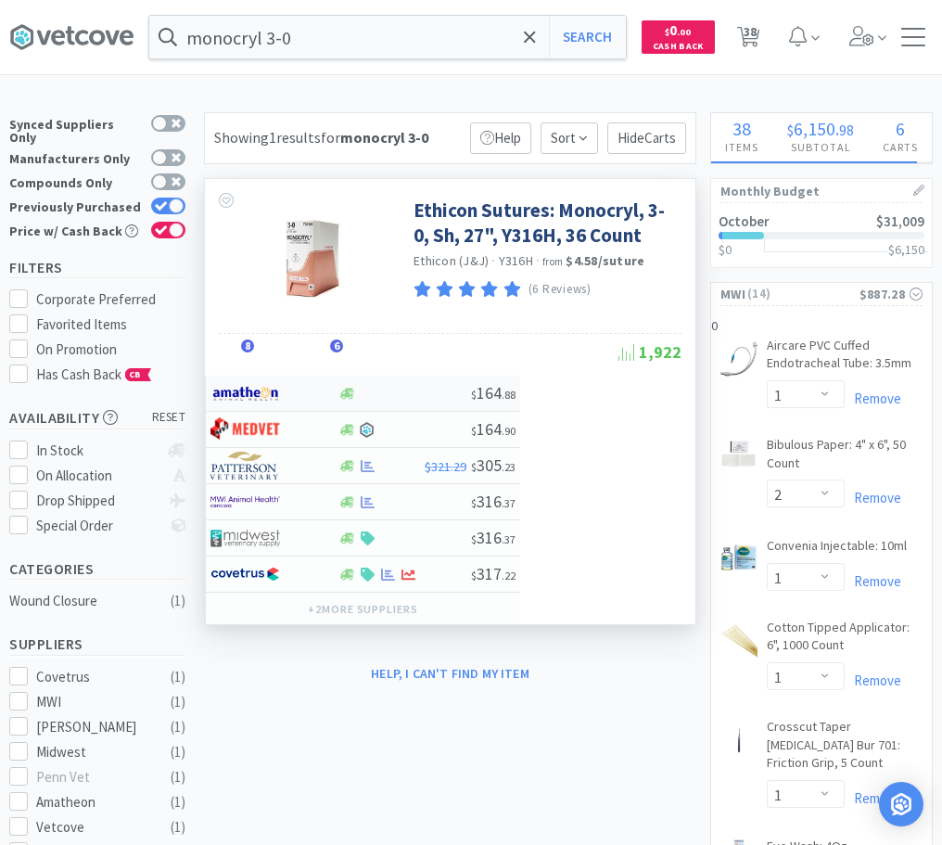
click at [399, 396] on div at bounding box center [405, 394] width 134 height 14
select select "1"
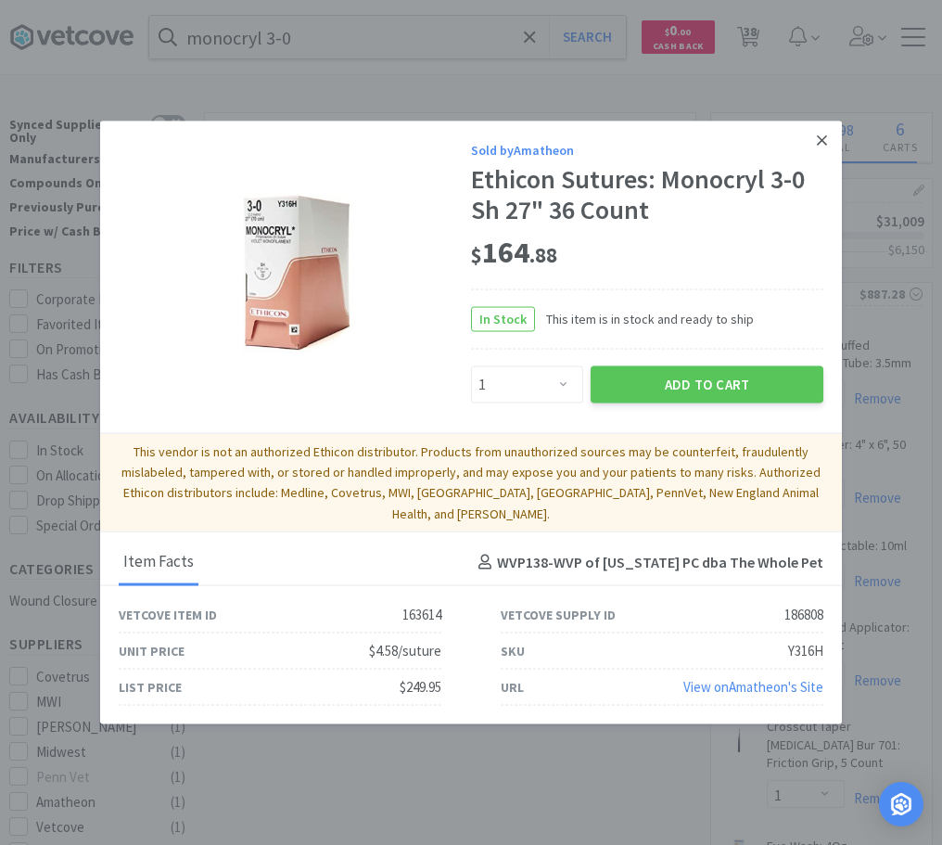
click at [818, 148] on icon at bounding box center [822, 140] width 10 height 17
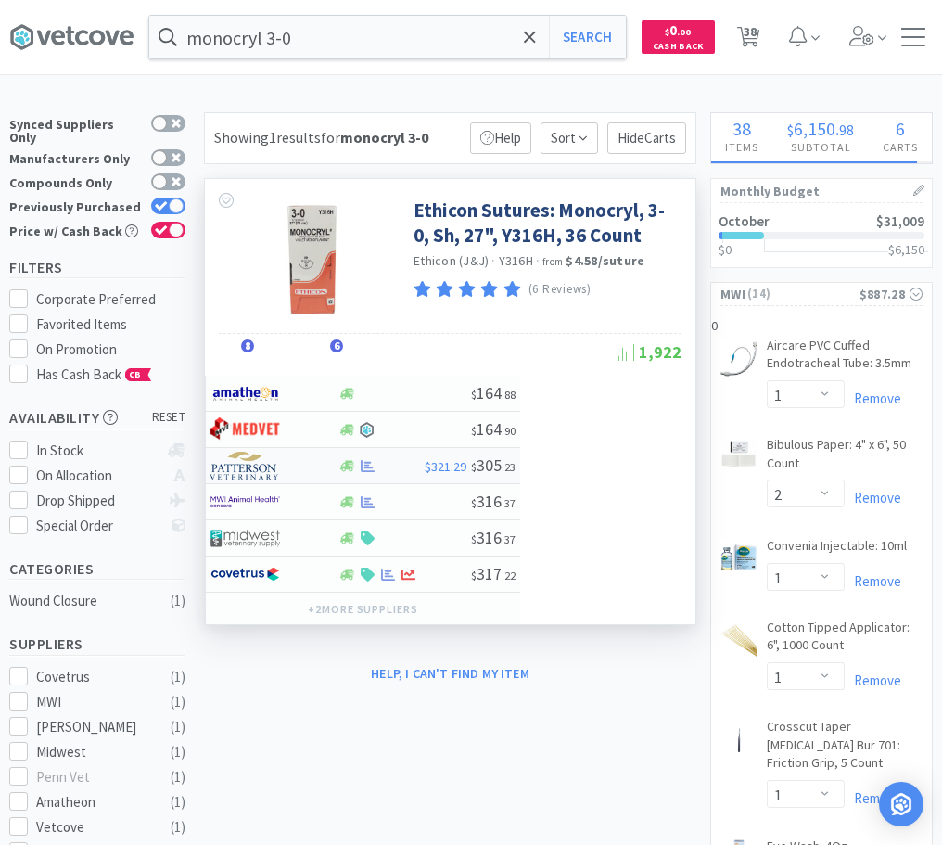
click at [378, 468] on div at bounding box center [381, 466] width 87 height 14
select select "1"
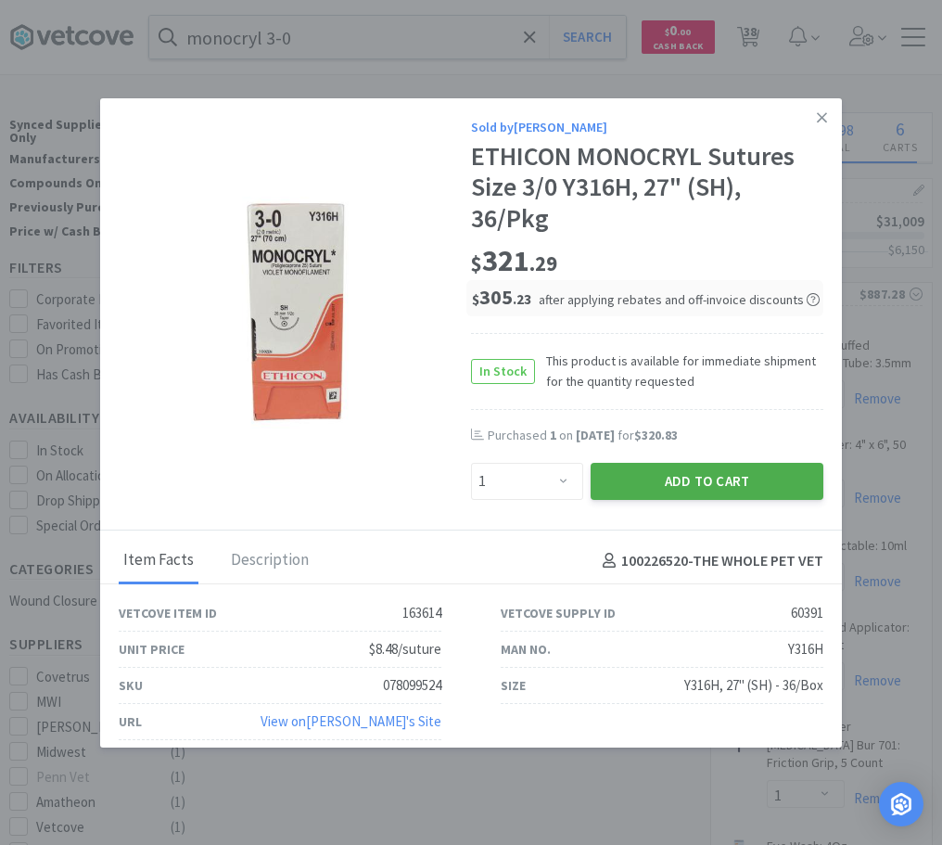
click at [671, 481] on button "Add to Cart" at bounding box center [707, 481] width 233 height 37
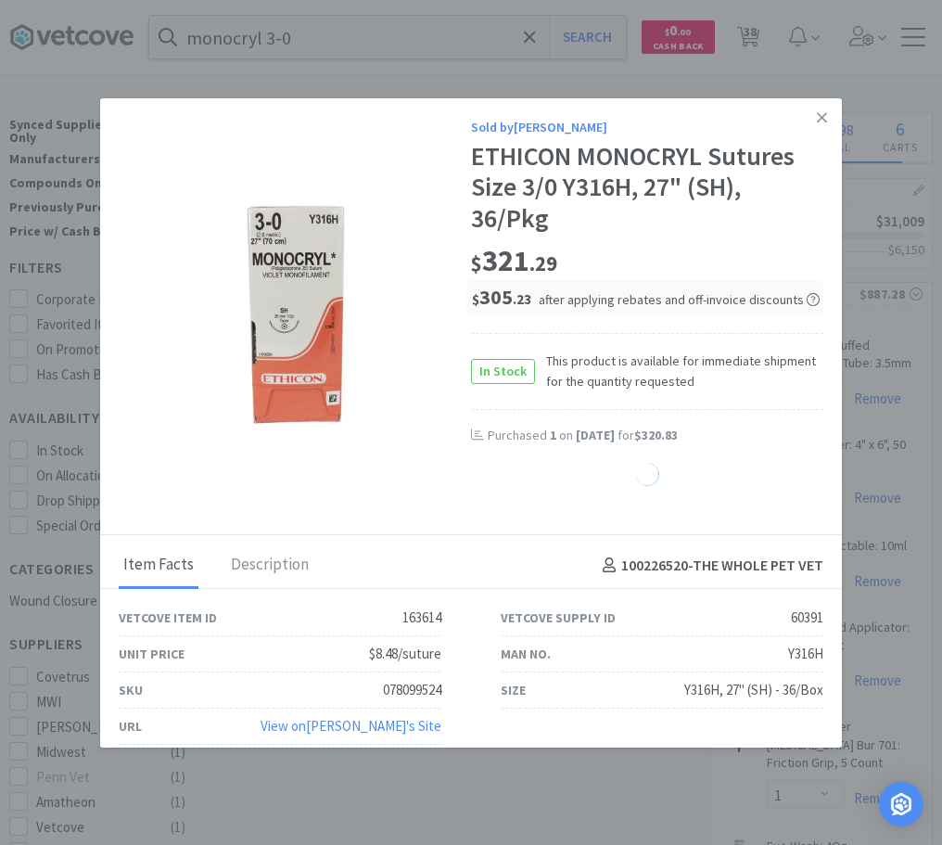
select select "1"
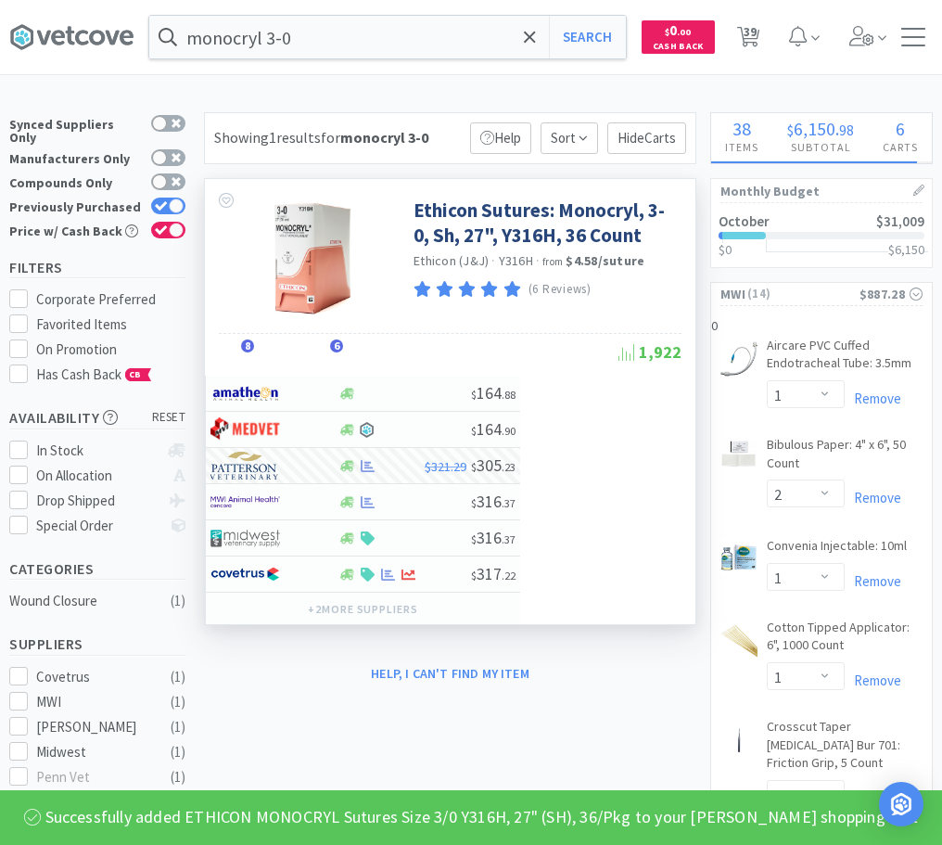
select select "1"
select select "2"
select select "1"
select select "2"
select select "20"
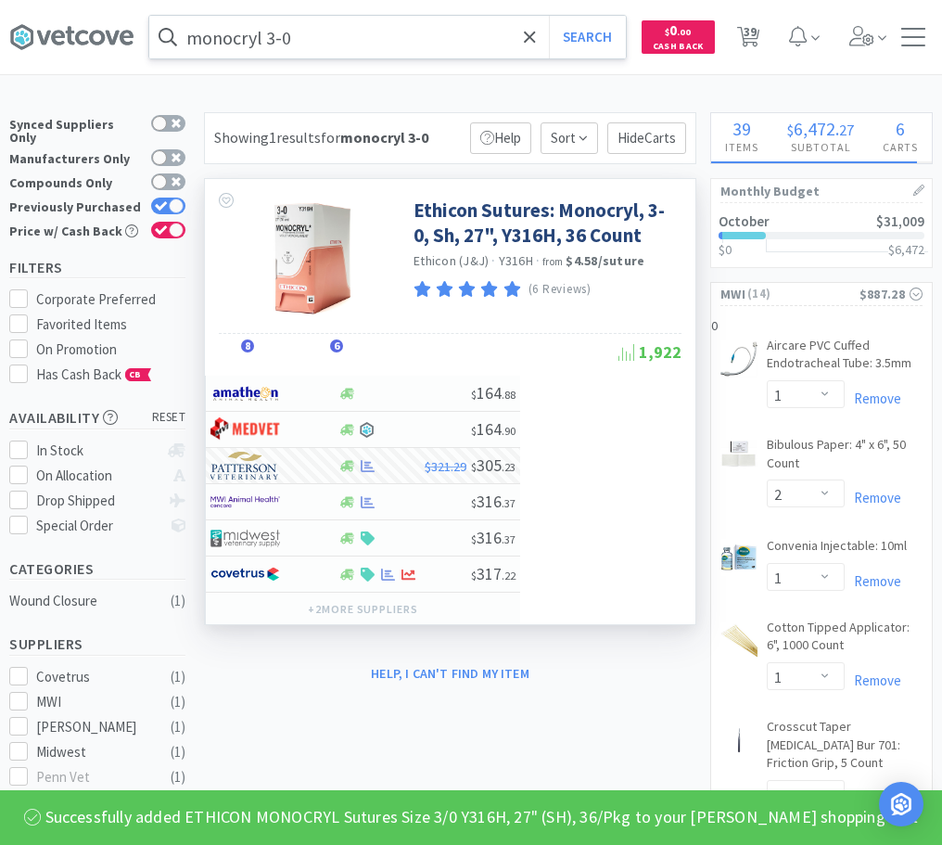
click at [339, 33] on input "monocryl 3-0" at bounding box center [387, 37] width 477 height 43
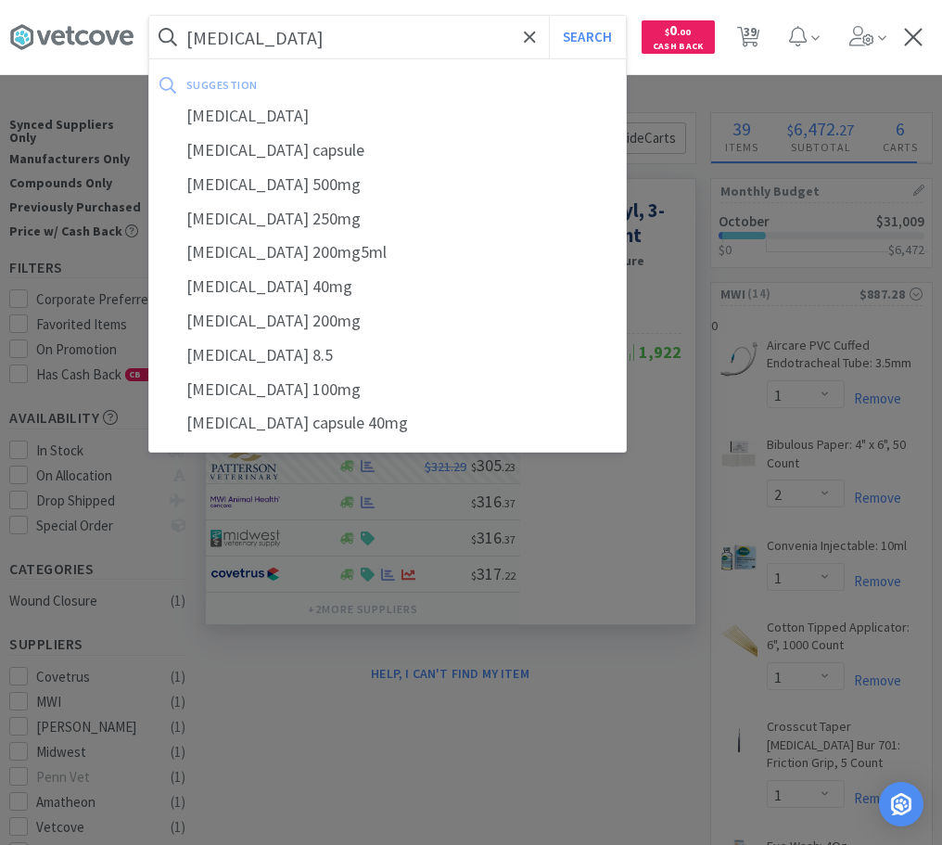
type input "[MEDICAL_DATA]"
click at [549, 16] on button "Search" at bounding box center [587, 37] width 77 height 43
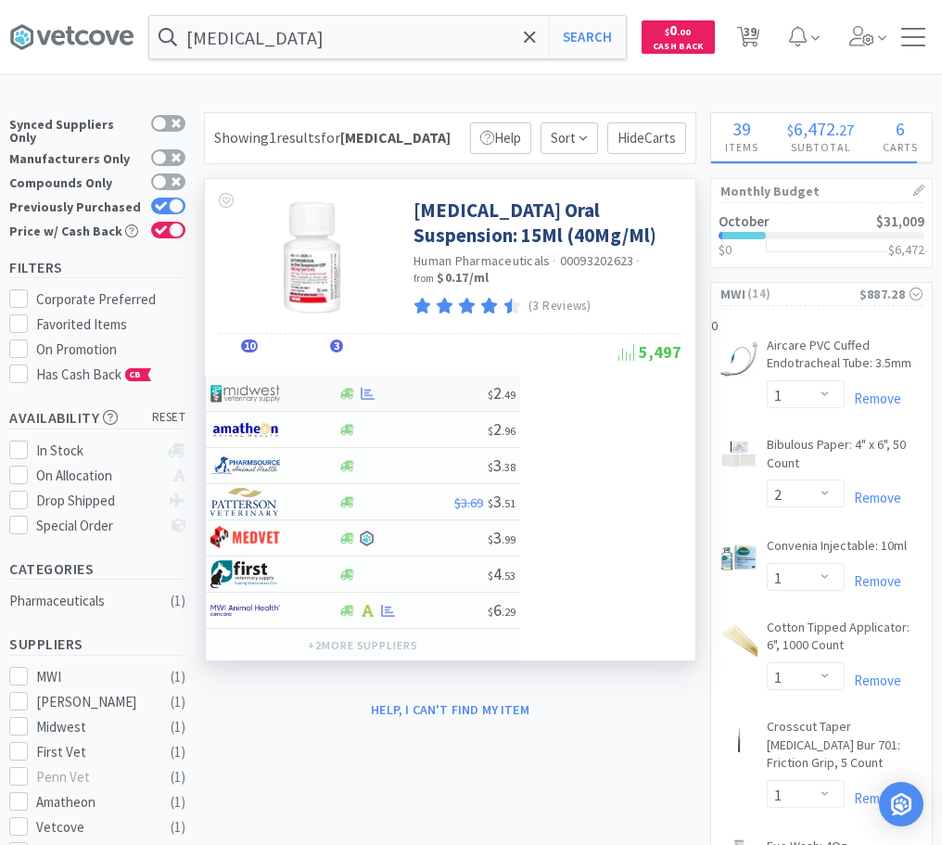
click at [398, 389] on div at bounding box center [413, 394] width 150 height 14
select select "1"
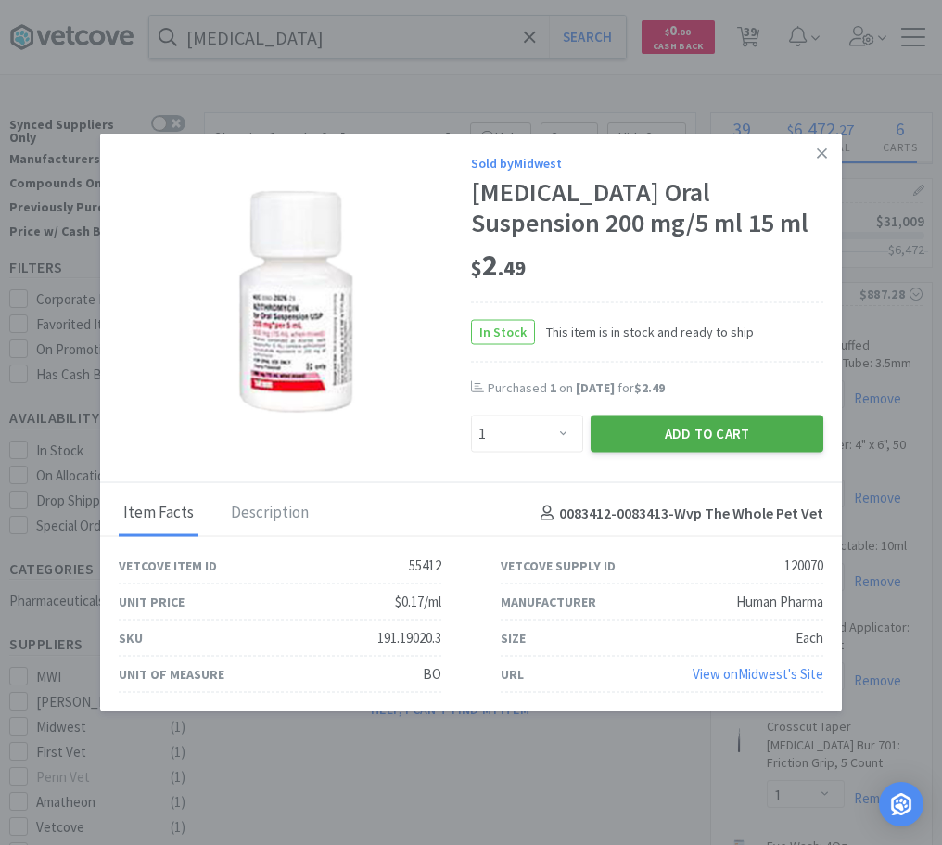
click at [671, 439] on button "Add to Cart" at bounding box center [707, 433] width 233 height 37
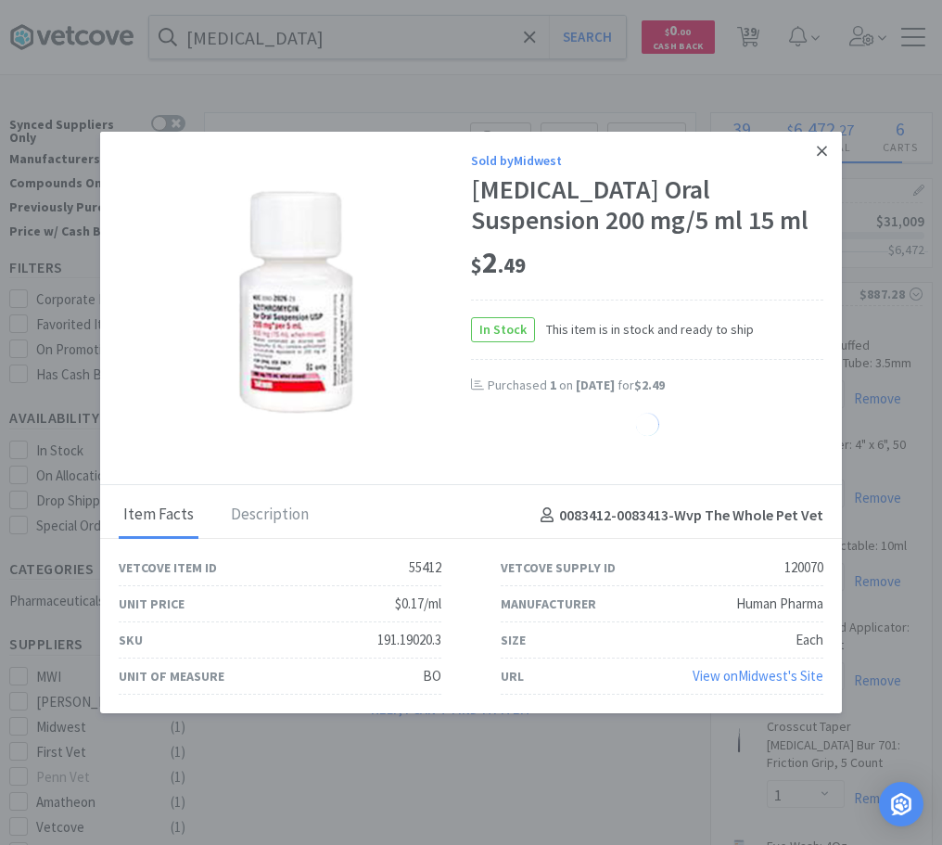
select select "1"
select select "5"
select select "1"
select select "2"
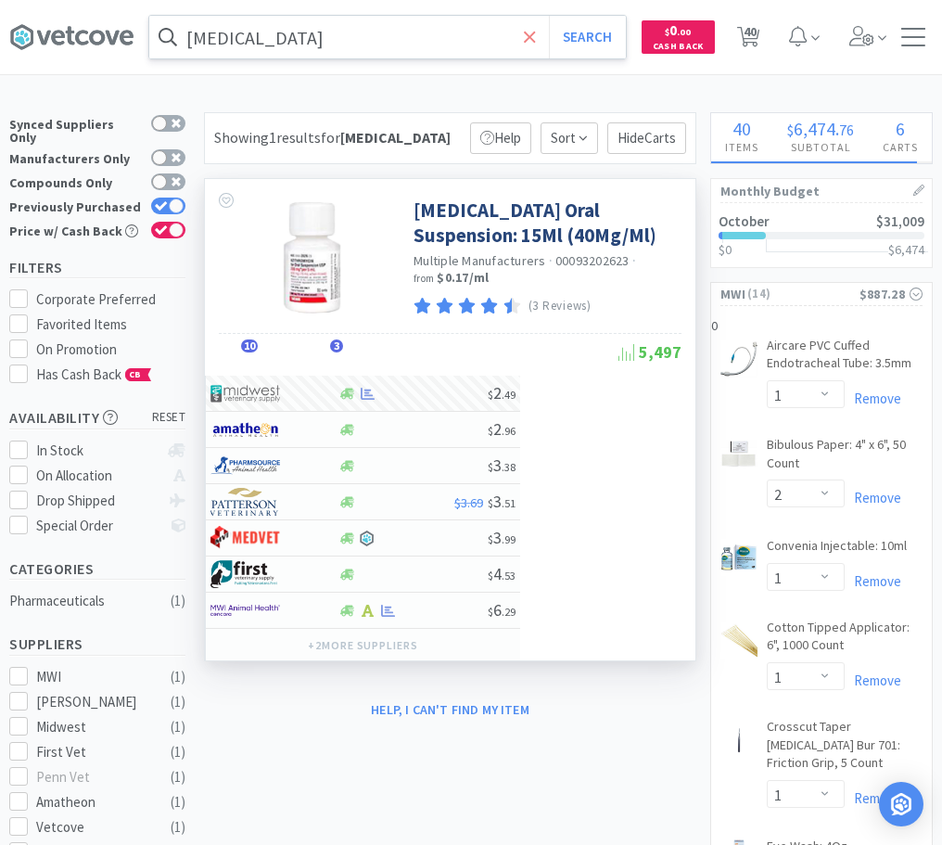
click at [540, 31] on span at bounding box center [529, 37] width 21 height 39
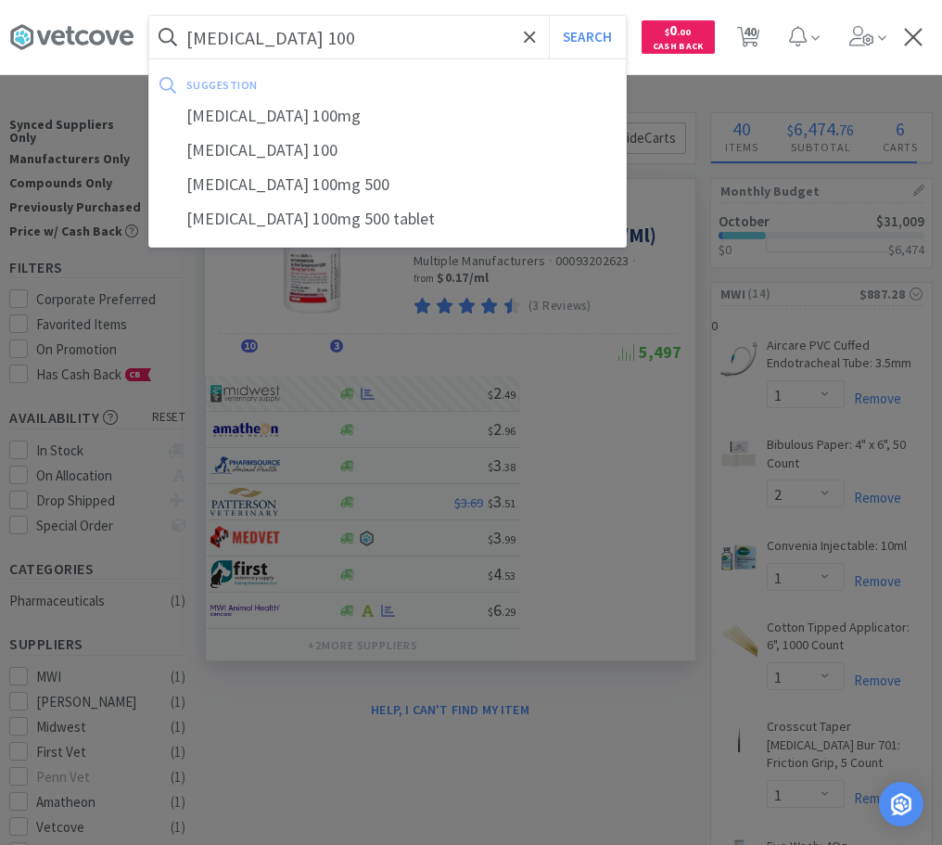
type input "[MEDICAL_DATA] 100"
click at [549, 16] on button "Search" at bounding box center [587, 37] width 77 height 43
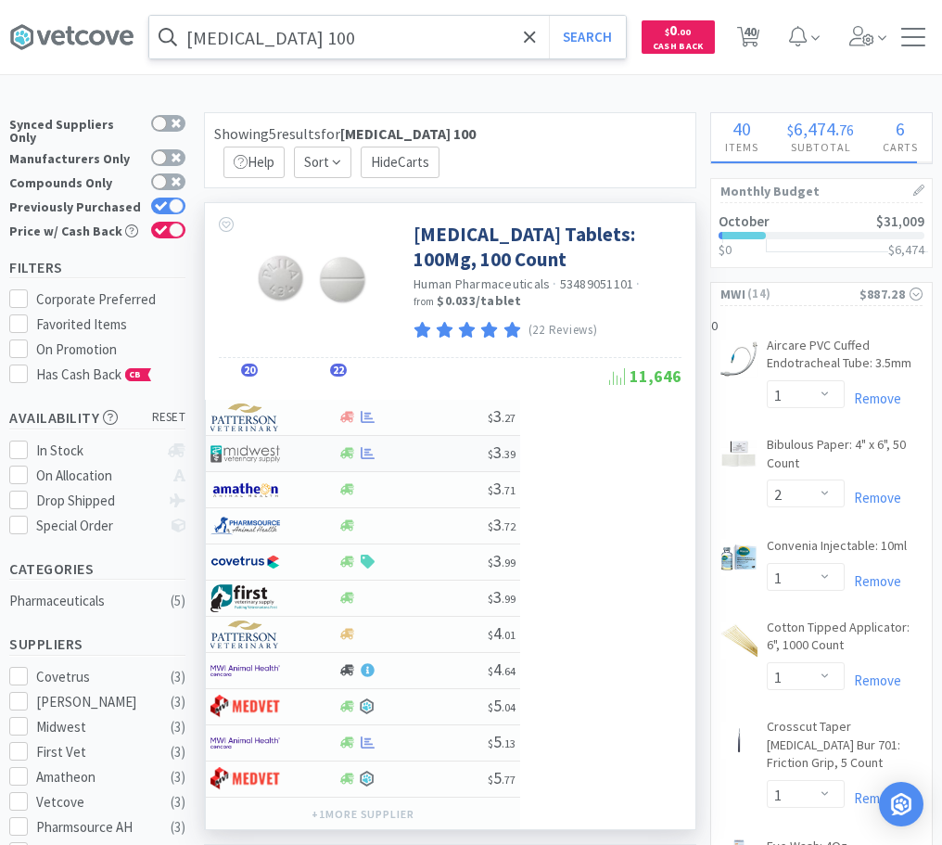
click at [384, 446] on div at bounding box center [413, 453] width 150 height 14
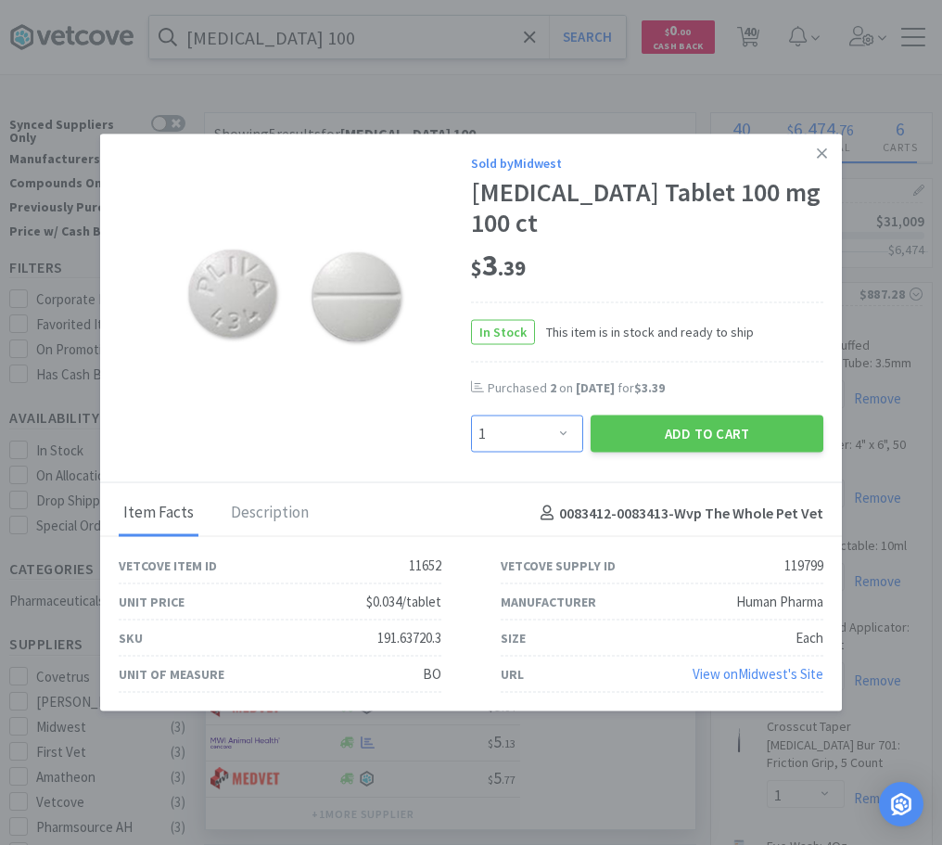
click at [471, 415] on select "Enter Quantity 1 2 3 4 5 6 7 8 9 10 11 12 13 14 15 16 17 18 19 20 Enter Quantity" at bounding box center [527, 433] width 112 height 37
select select "2"
click option "2" at bounding box center [0, 0] width 0 height 0
click at [670, 430] on button "Add to Cart" at bounding box center [707, 433] width 233 height 37
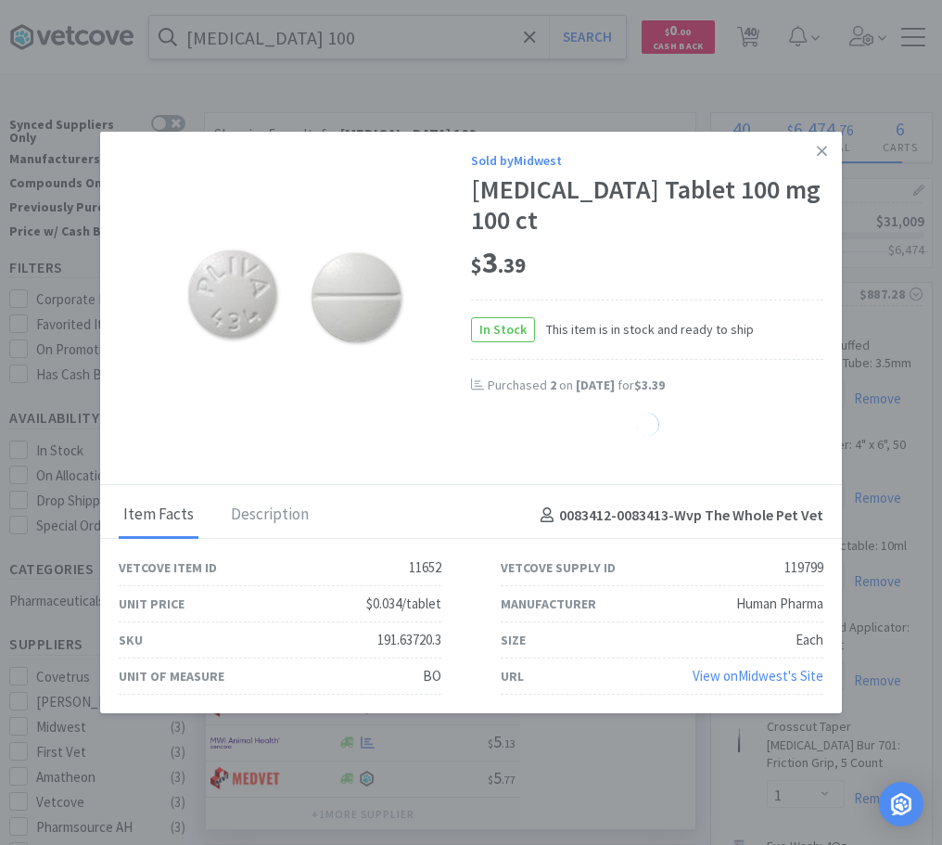
select select "2"
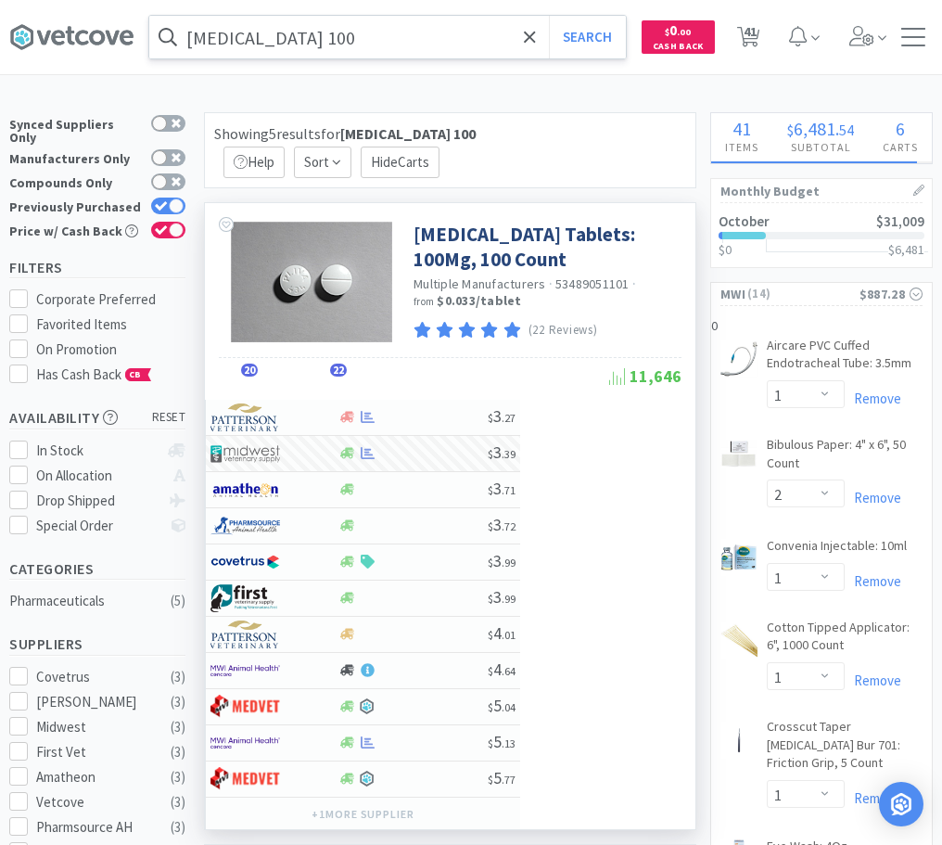
drag, startPoint x: 529, startPoint y: 43, endPoint x: 408, endPoint y: 46, distance: 120.6
click at [525, 43] on span at bounding box center [529, 37] width 21 height 39
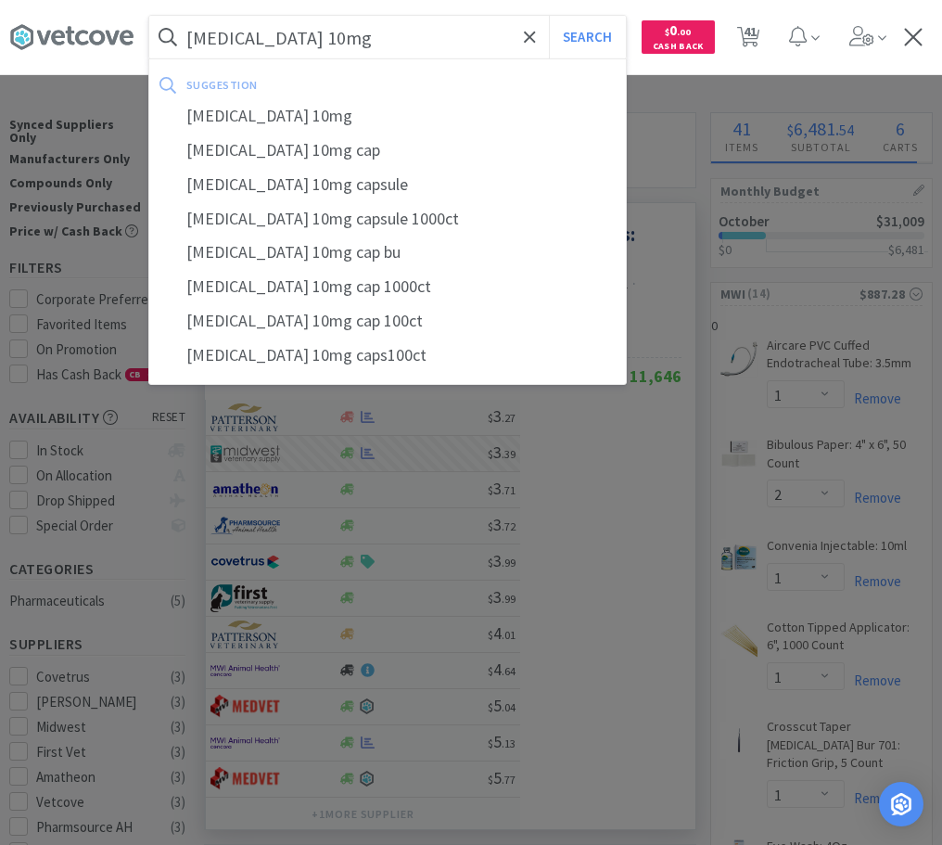
type input "[MEDICAL_DATA] 10mg"
click at [549, 16] on button "Search" at bounding box center [587, 37] width 77 height 43
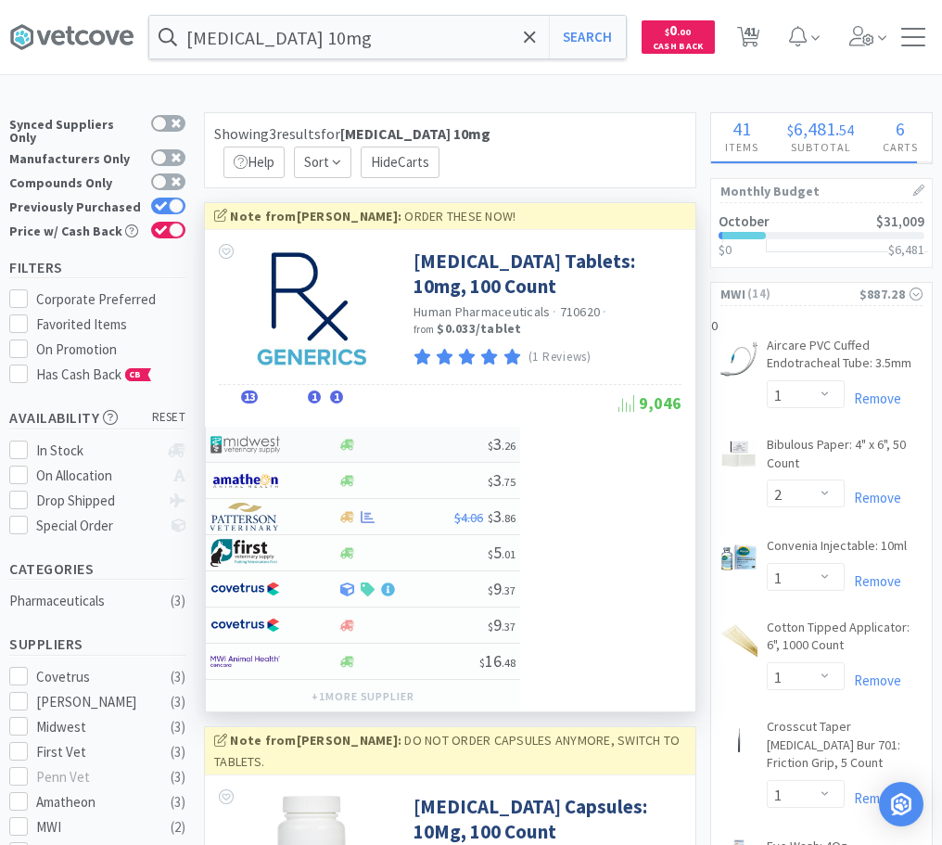
click at [354, 438] on div at bounding box center [347, 445] width 19 height 14
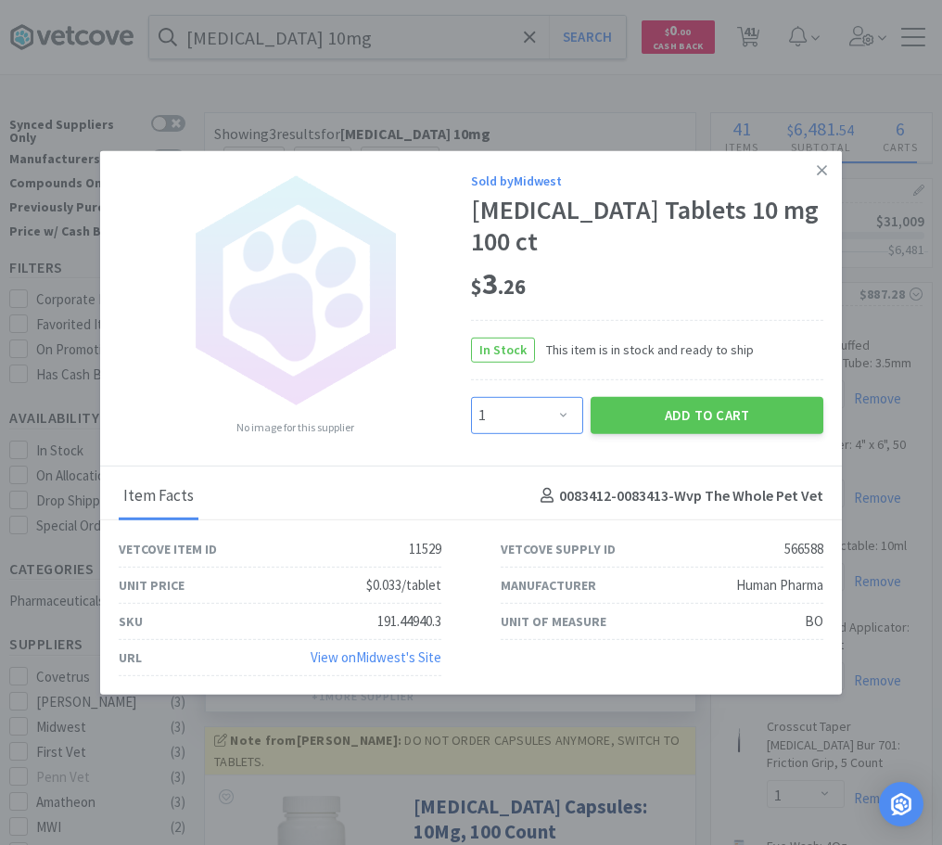
click at [471, 397] on select "Enter Quantity 1 2 3 4 5 6 7 8 9 10 11 12 13 14 15 16 17 18 19 20 Enter Quantity" at bounding box center [527, 415] width 112 height 37
select select "4"
click option "4" at bounding box center [0, 0] width 0 height 0
click at [714, 406] on button "Add to Cart" at bounding box center [707, 415] width 233 height 37
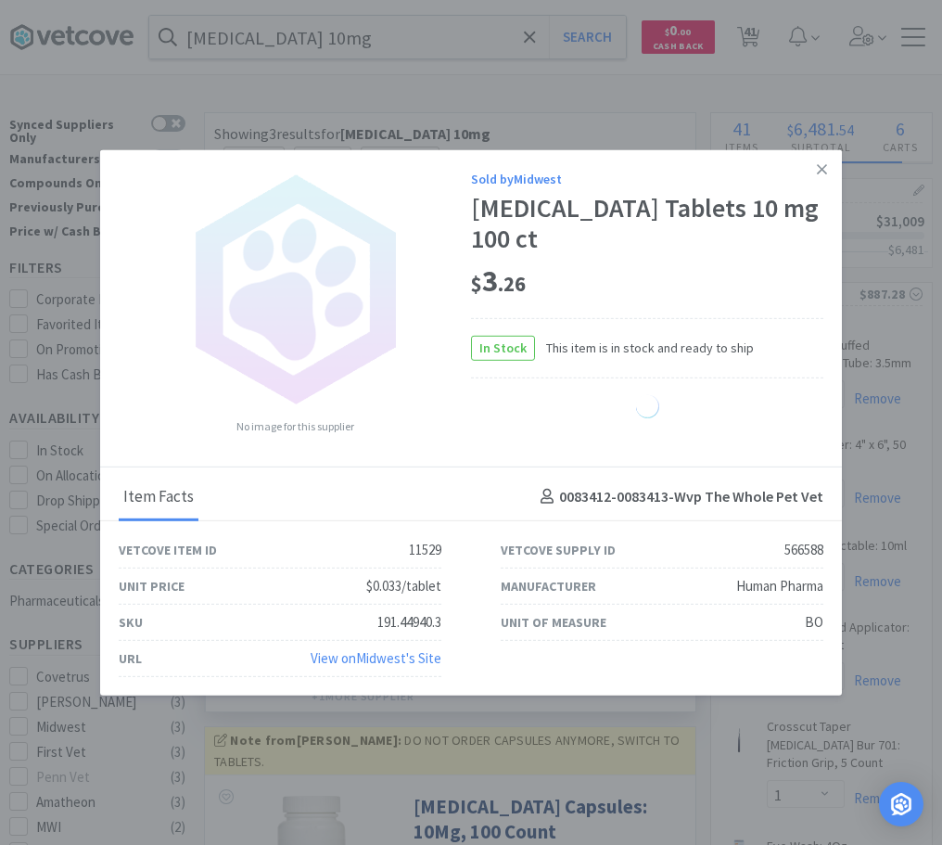
select select "4"
select select "5"
select select "1"
select select "2"
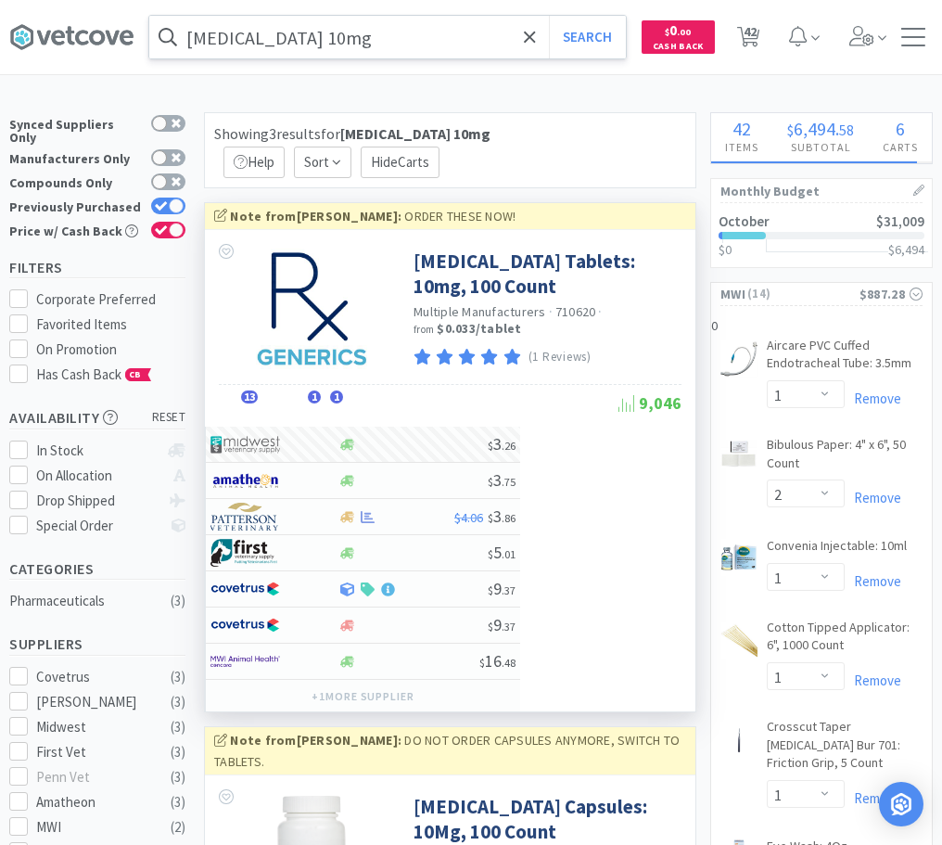
click at [414, 41] on input "[MEDICAL_DATA] 10mg" at bounding box center [387, 37] width 477 height 43
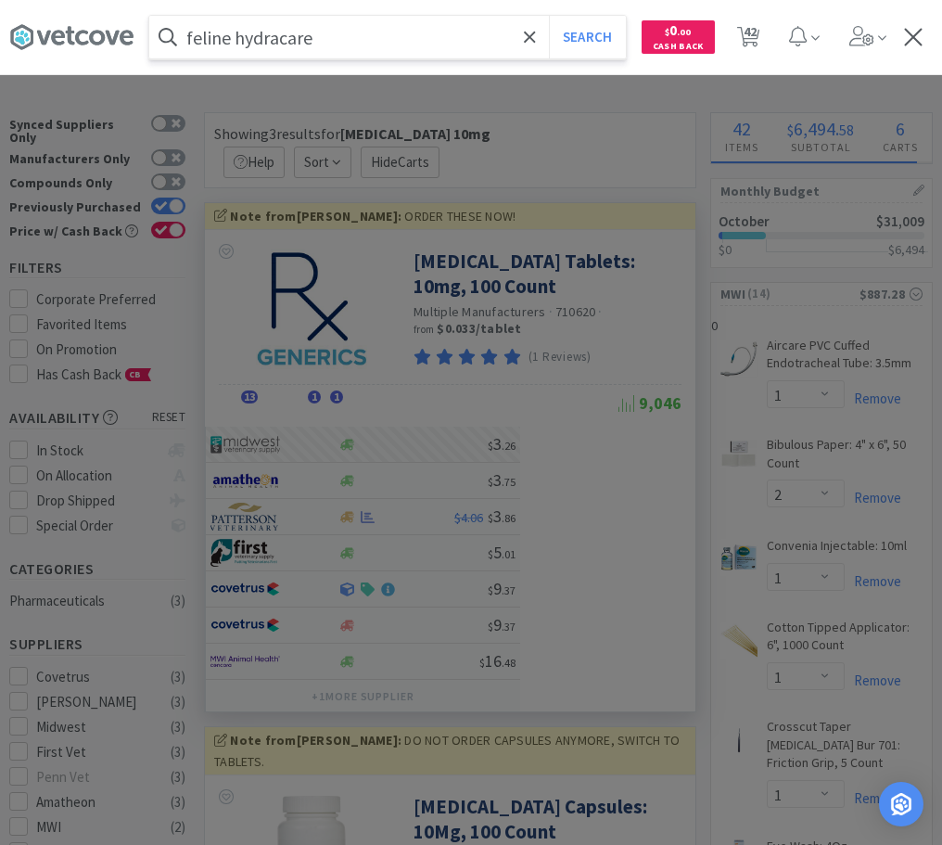
click at [549, 16] on button "Search" at bounding box center [587, 37] width 77 height 43
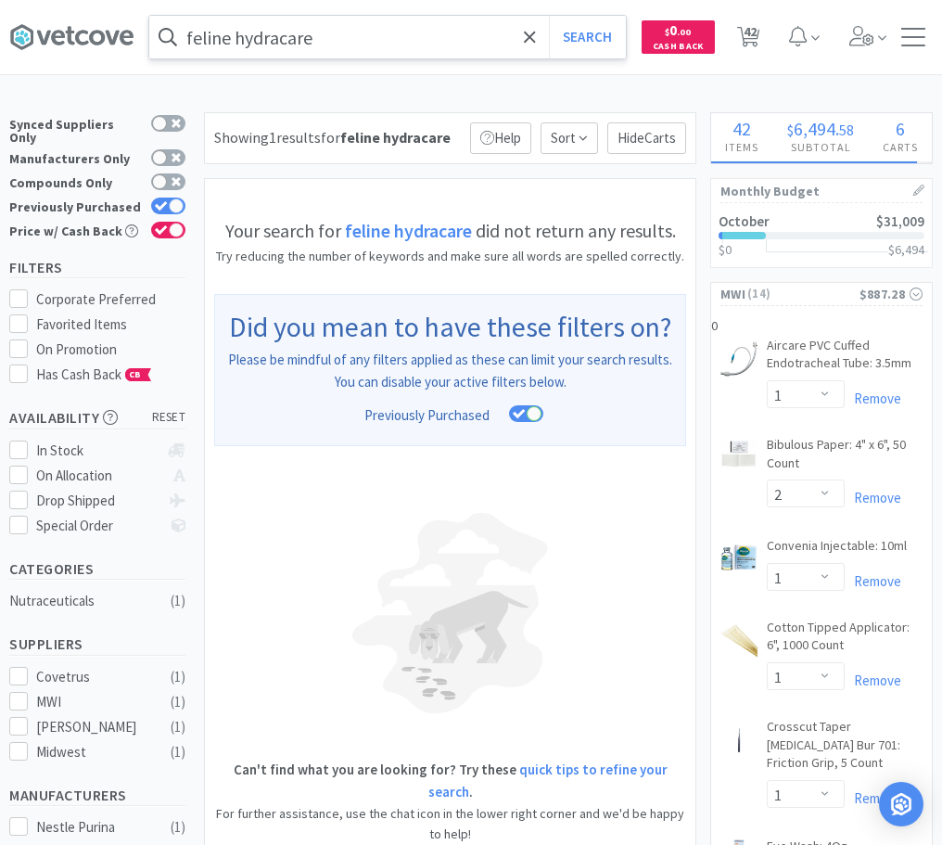
click at [274, 39] on input "feline hydracare" at bounding box center [387, 37] width 477 height 43
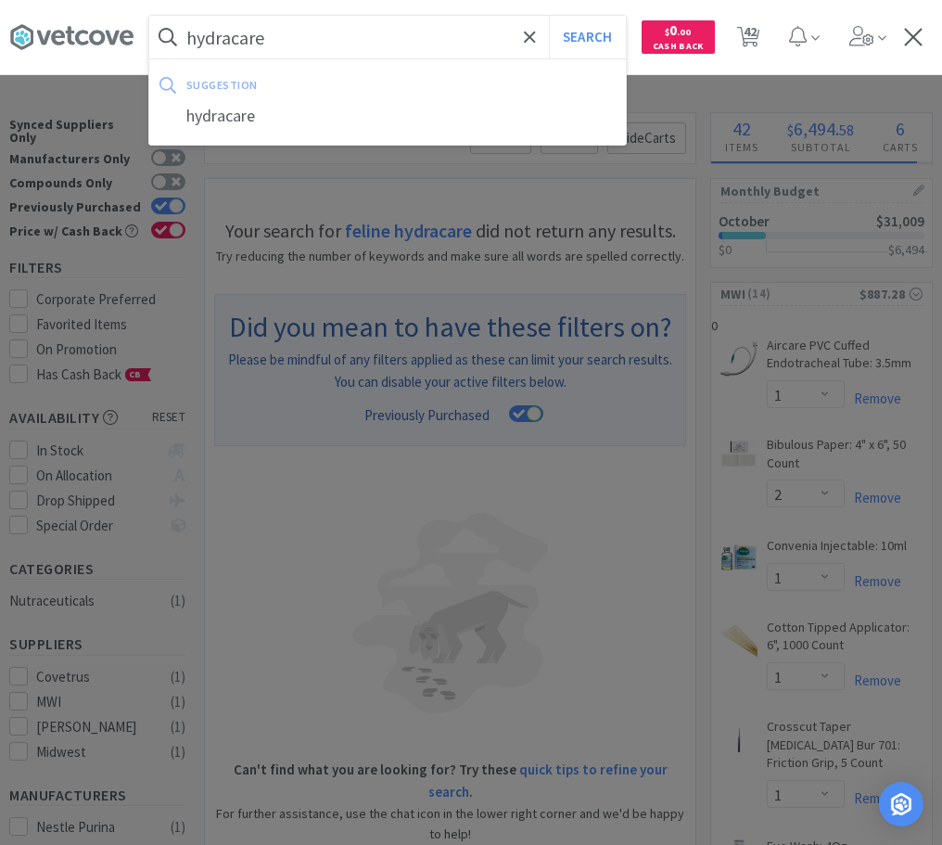
type input "hydracare"
click at [549, 16] on button "Search" at bounding box center [587, 37] width 77 height 43
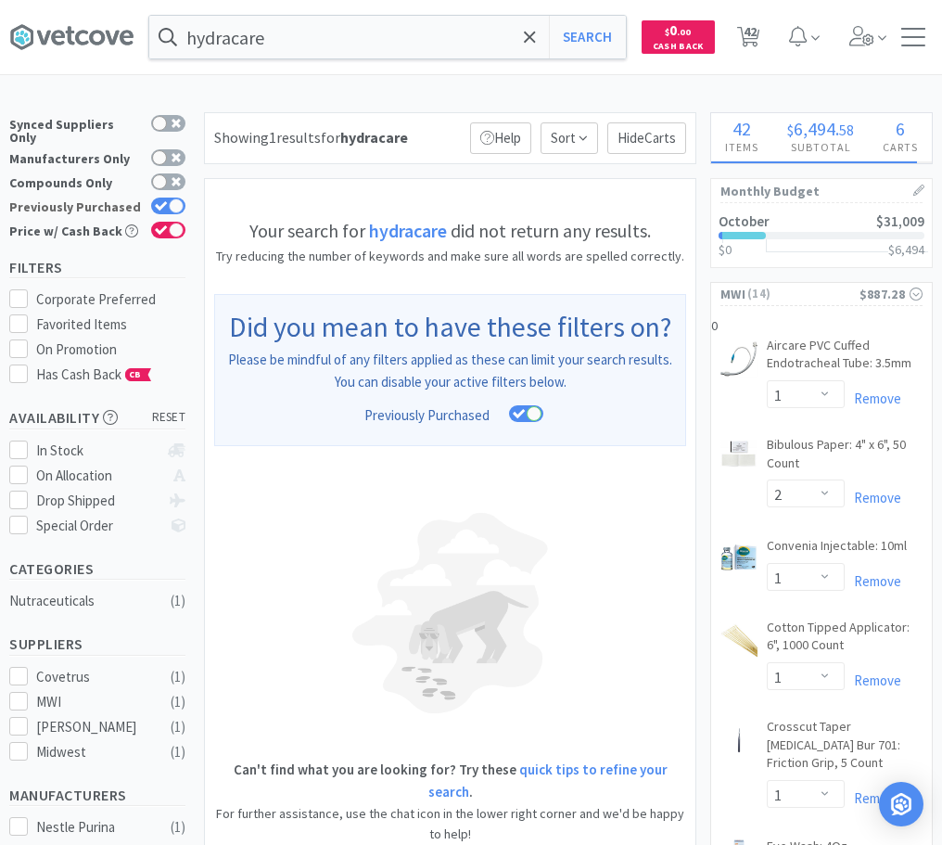
click at [172, 198] on label "Previously Purchased" at bounding box center [97, 207] width 176 height 19
click at [185, 218] on input "Previously Purchased" at bounding box center [185, 218] width 1 height 1
checkbox input "false"
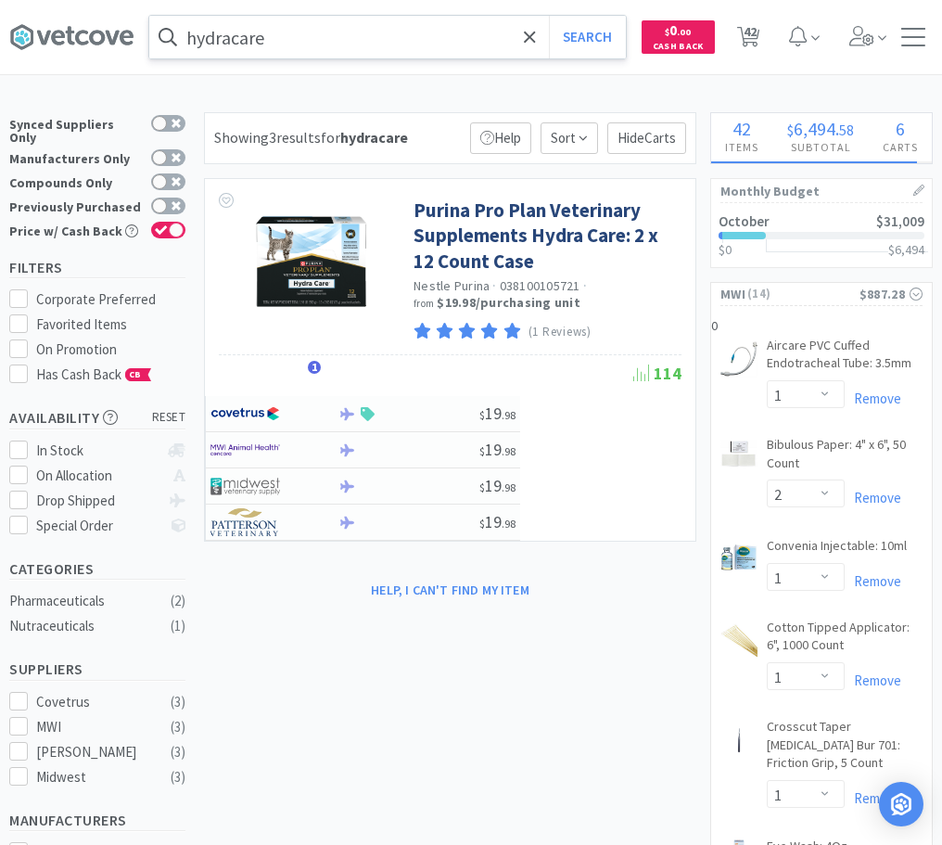
click at [378, 33] on input "hydracare" at bounding box center [387, 37] width 477 height 43
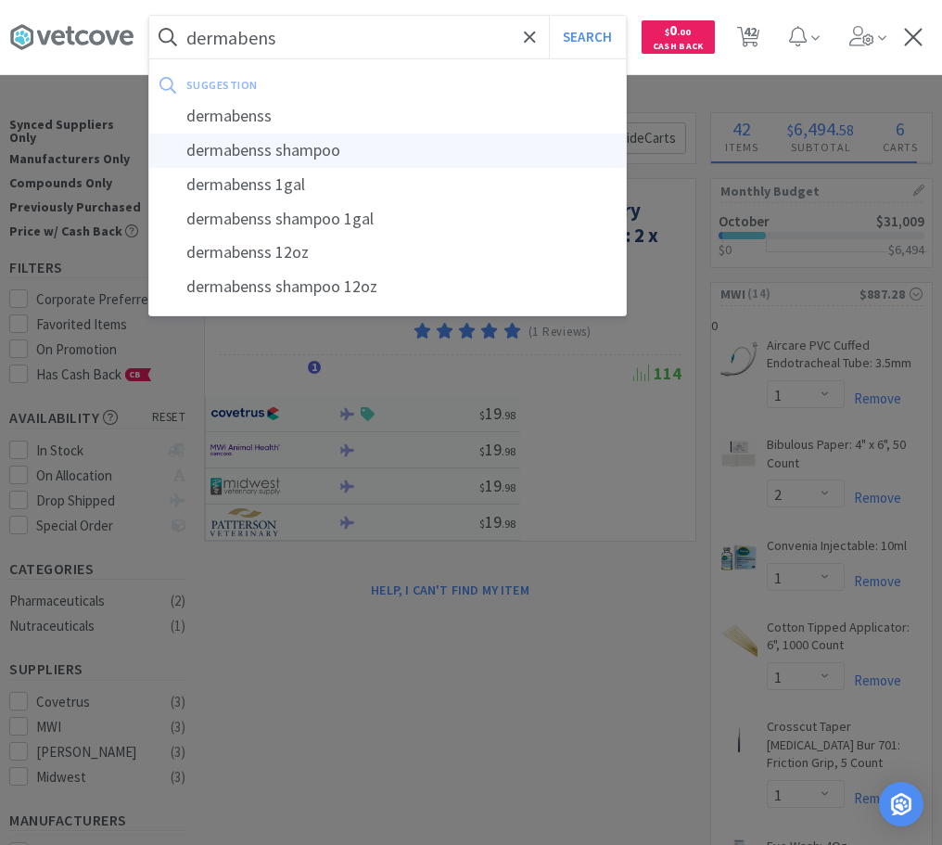
type input "dermabenss shampoo"
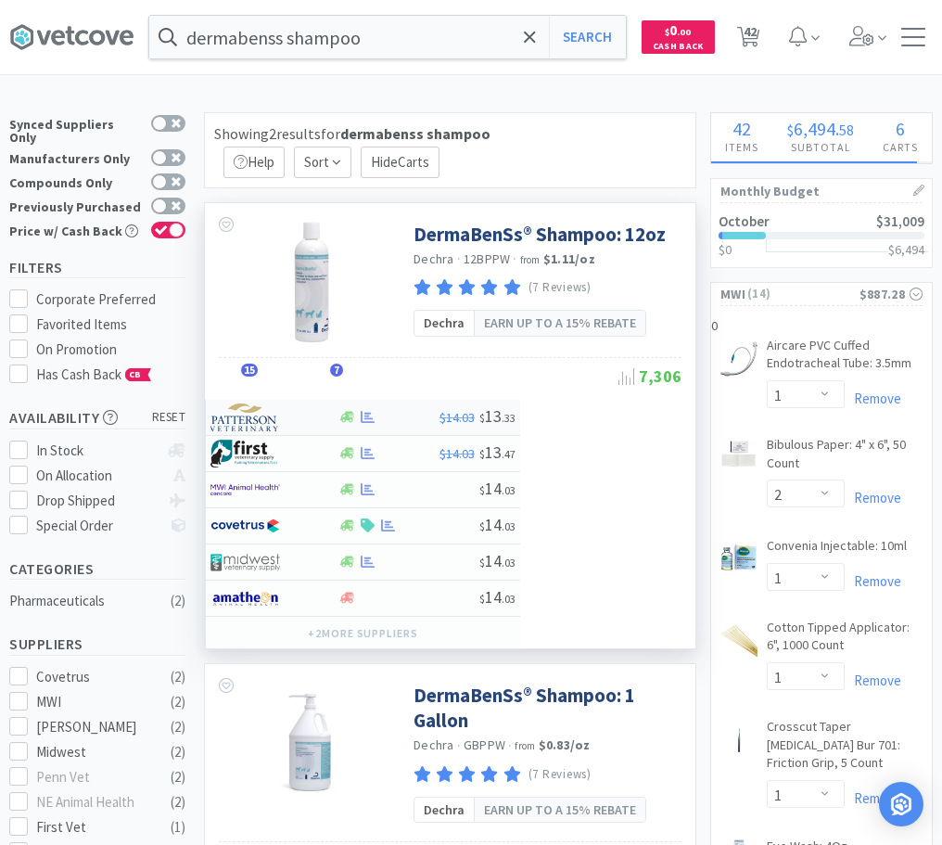
click at [276, 422] on img at bounding box center [246, 417] width 70 height 28
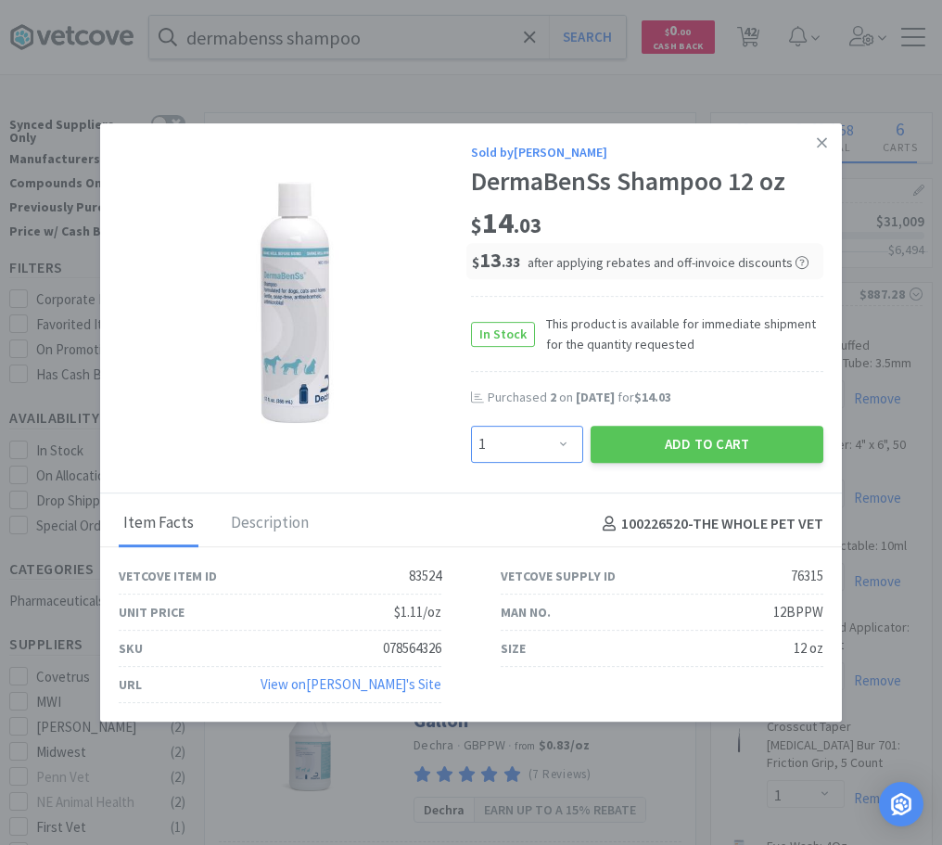
click at [471, 426] on select "Enter Quantity 1 2 3 4 5 6 7 8 9 10 11 12 13 14 15 16 17 18 19 20 Enter Quantity" at bounding box center [527, 444] width 112 height 37
click option "2" at bounding box center [0, 0] width 0 height 0
click at [683, 443] on button "Add to Cart" at bounding box center [707, 444] width 233 height 37
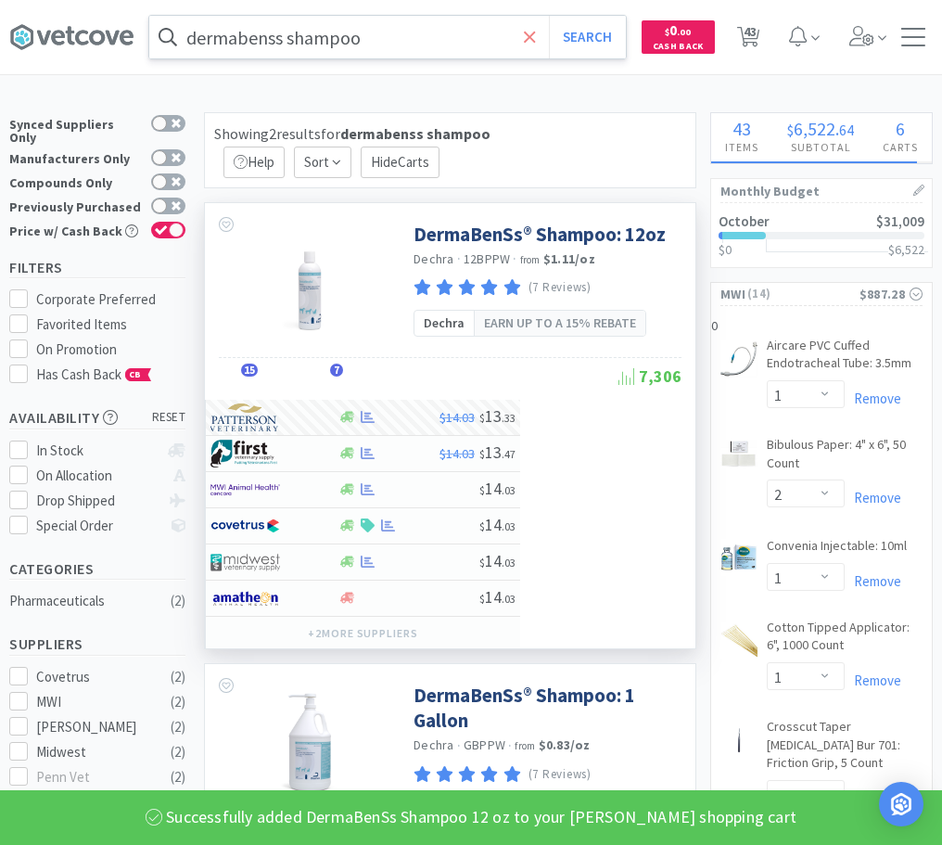
click at [525, 33] on span at bounding box center [529, 37] width 21 height 39
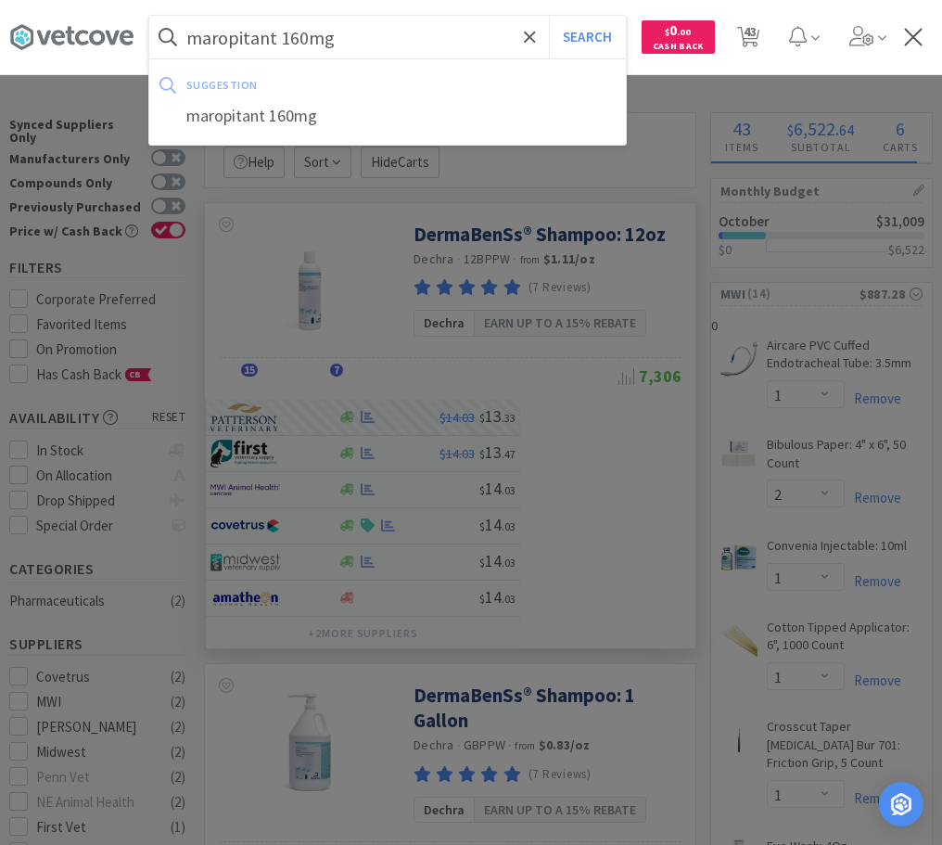
click at [549, 16] on button "Search" at bounding box center [587, 37] width 77 height 43
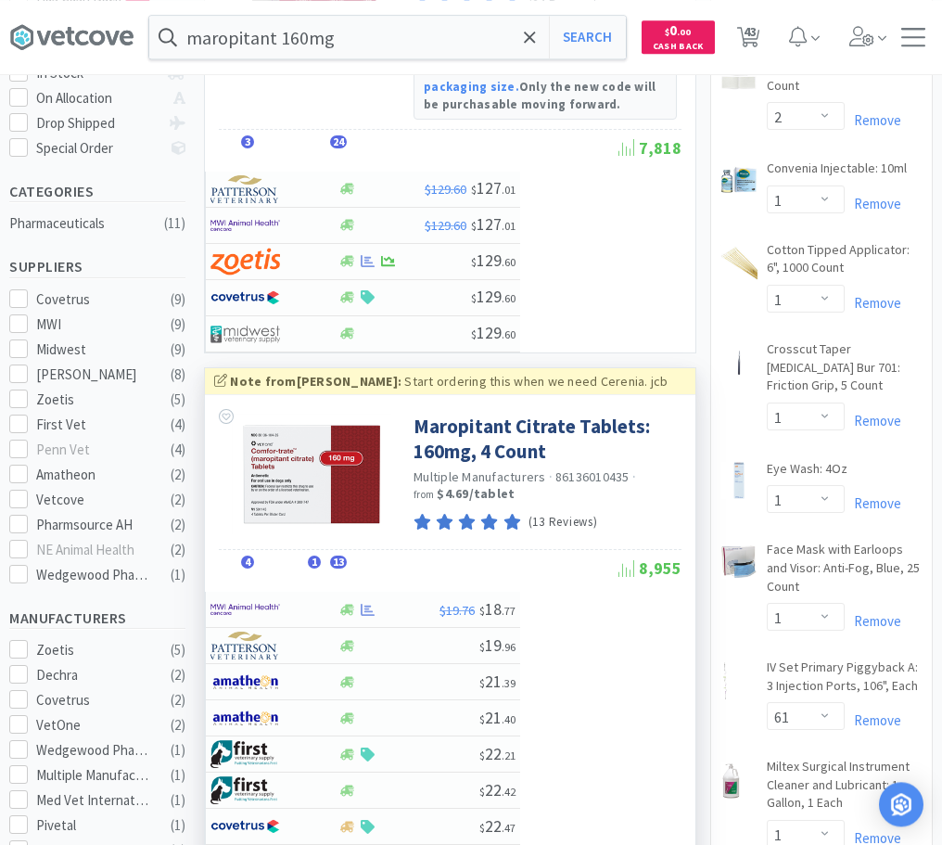
scroll to position [378, 0]
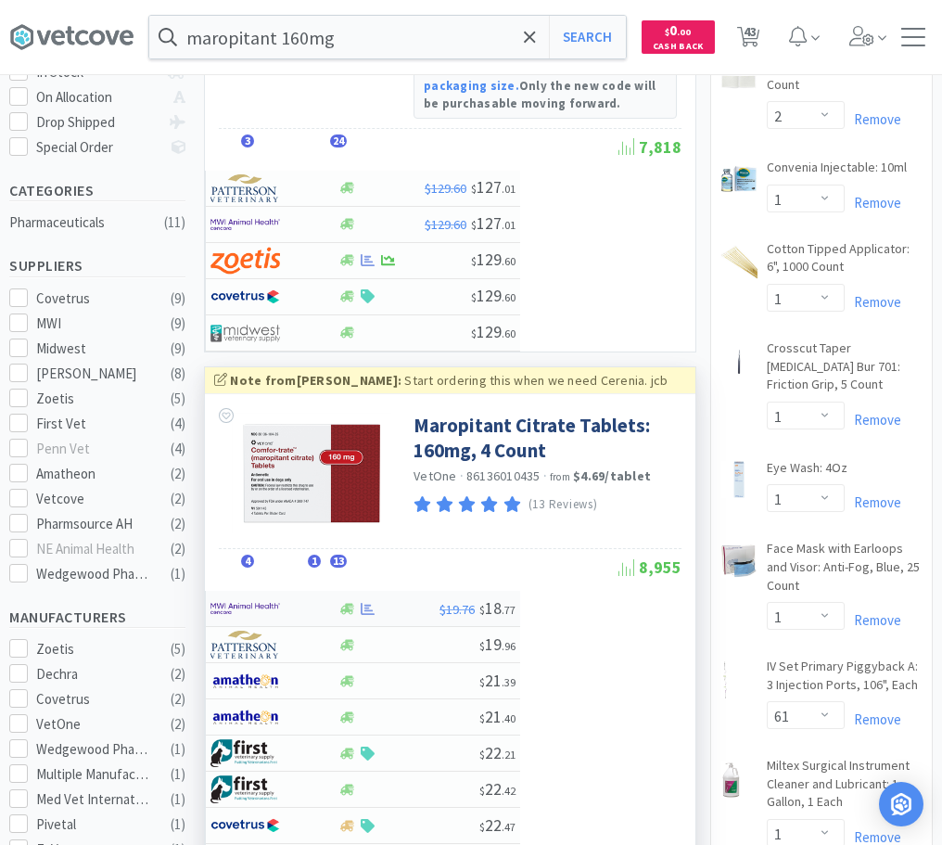
click at [300, 607] on div at bounding box center [262, 609] width 102 height 32
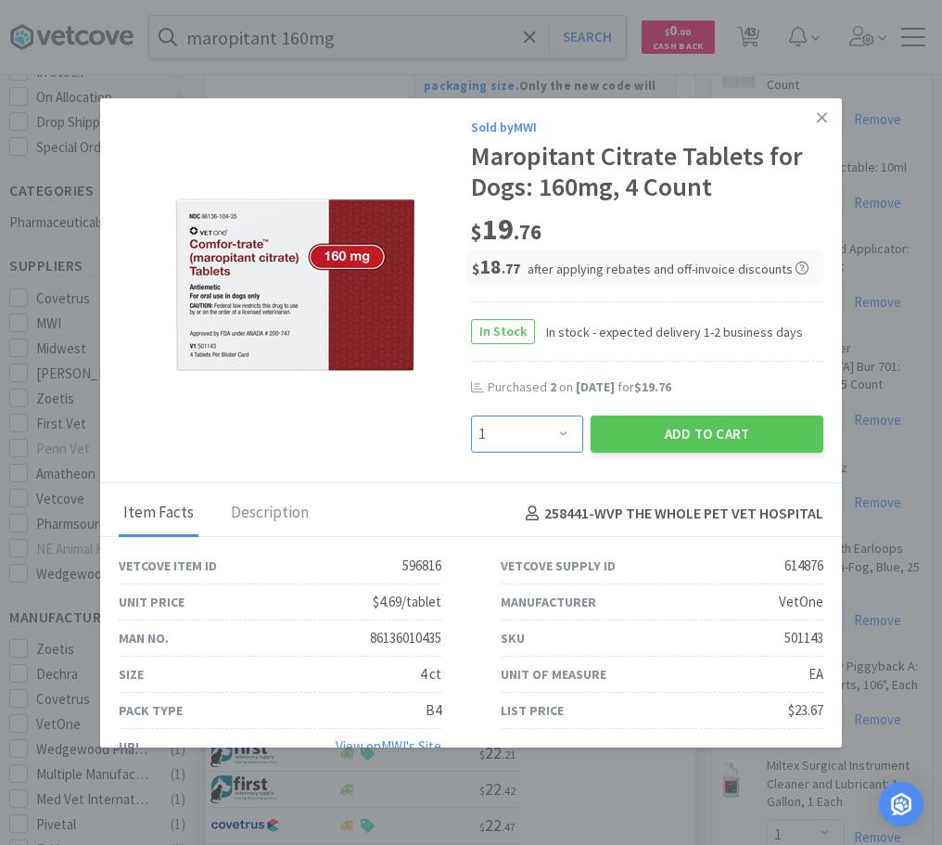
click at [471, 415] on select "Enter Quantity 1 2 3 4 5 6 7 8 9 10 11 12 13 14 15 16 17 18 19 20 Enter Quantity" at bounding box center [527, 433] width 112 height 37
click option "2" at bounding box center [0, 0] width 0 height 0
click at [726, 440] on button "Add to Cart" at bounding box center [707, 433] width 233 height 37
